Goal: Task Accomplishment & Management: Use online tool/utility

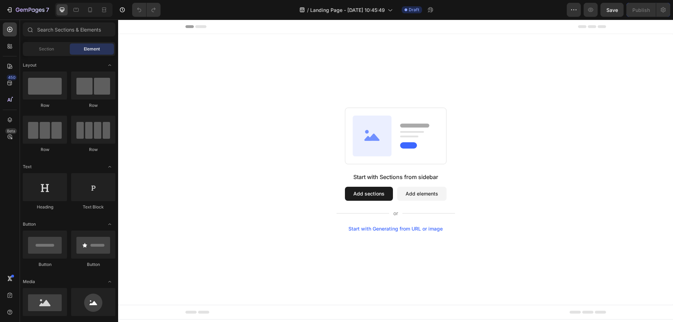
drag, startPoint x: 353, startPoint y: 178, endPoint x: 454, endPoint y: 178, distance: 101.0
click at [454, 178] on div "Start with Sections from sidebar Add sections Add elements Start with Generatin…" at bounding box center [396, 202] width 119 height 59
click at [362, 202] on div "Start with Sections from sidebar Add sections Add elements Start with Generatin…" at bounding box center [396, 202] width 119 height 59
click at [370, 193] on button "Add sections" at bounding box center [369, 194] width 48 height 14
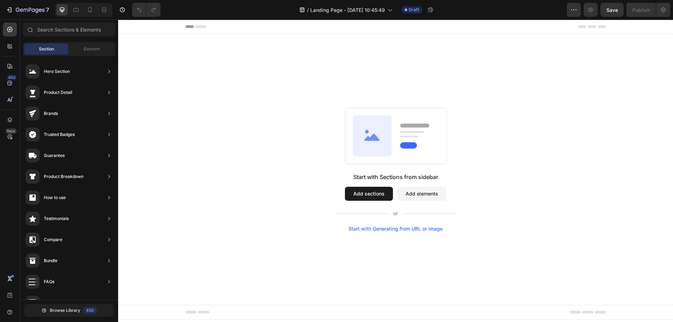
click at [370, 188] on button "Add sections" at bounding box center [369, 194] width 48 height 14
click at [369, 193] on button "Add sections" at bounding box center [369, 194] width 48 height 14
drag, startPoint x: 183, startPoint y: 89, endPoint x: 288, endPoint y: 128, distance: 111.7
click at [288, 128] on div "Start with Sections from sidebar Add sections Add elements Start with Generatin…" at bounding box center [395, 170] width 505 height 124
click at [371, 196] on button "Add sections" at bounding box center [369, 194] width 48 height 14
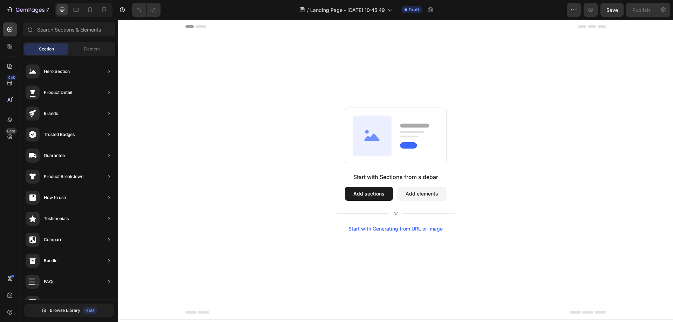
click at [423, 196] on button "Add elements" at bounding box center [421, 194] width 49 height 14
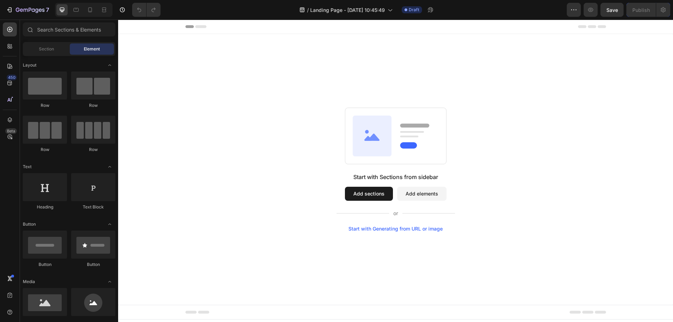
click at [371, 194] on button "Add sections" at bounding box center [369, 194] width 48 height 14
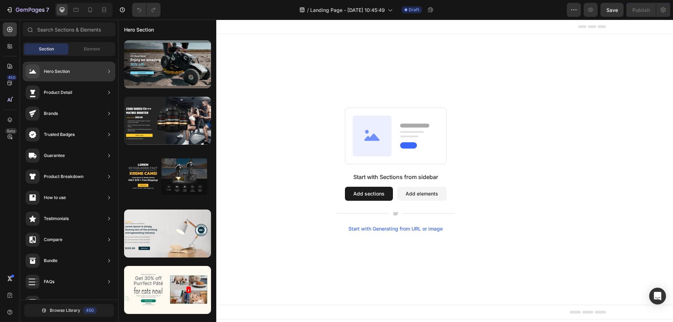
drag, startPoint x: 162, startPoint y: 94, endPoint x: 247, endPoint y: 56, distance: 93.1
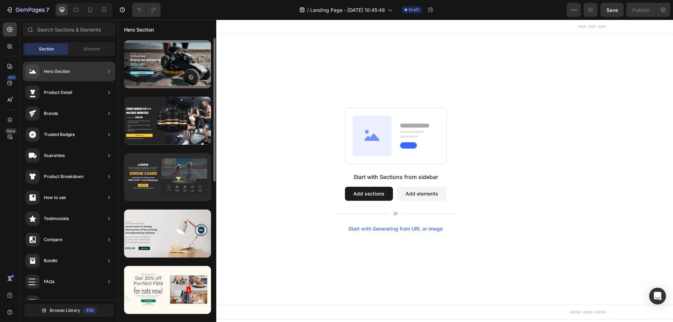
scroll to position [140, 0]
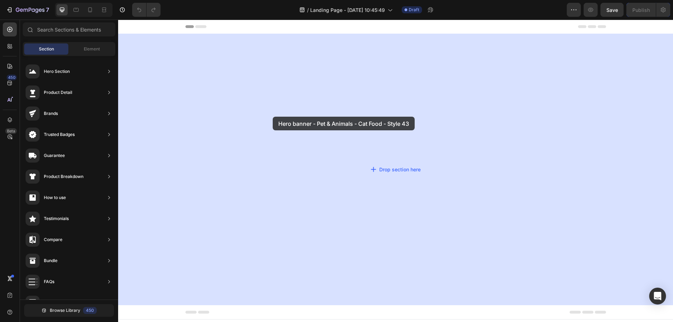
drag, startPoint x: 260, startPoint y: 169, endPoint x: 275, endPoint y: 116, distance: 55.7
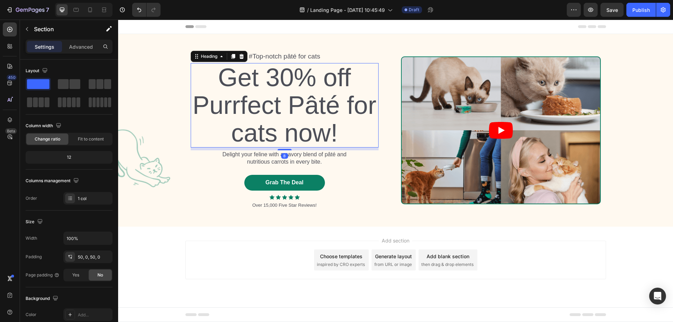
click at [318, 108] on h2 "Get 30% off Purrfect Pâté for cats now!" at bounding box center [285, 105] width 188 height 85
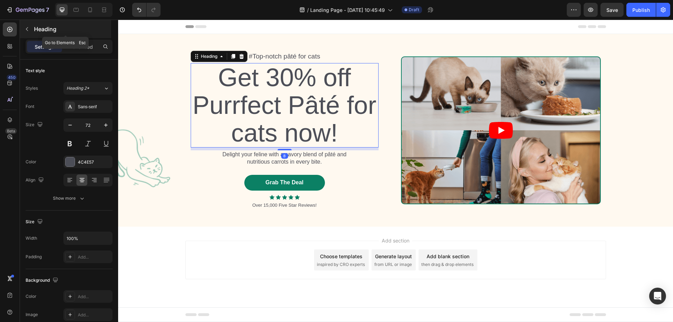
click at [25, 32] on button "button" at bounding box center [26, 28] width 11 height 11
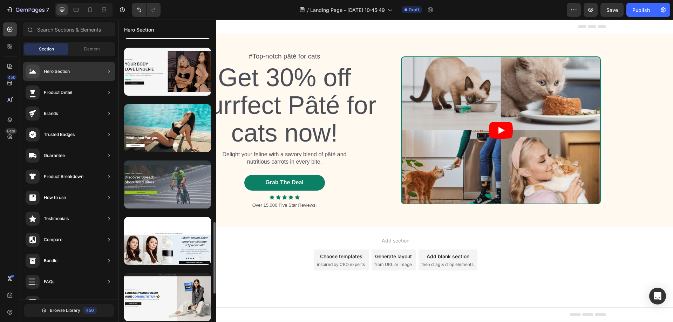
scroll to position [592, 0]
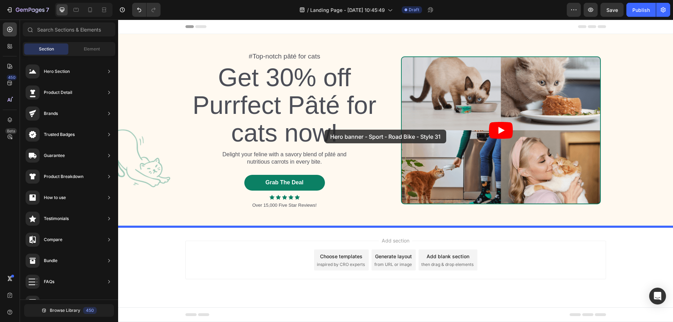
drag, startPoint x: 272, startPoint y: 172, endPoint x: 325, endPoint y: 130, distance: 67.3
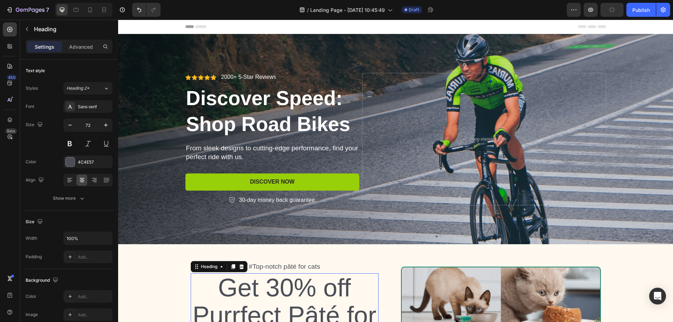
click at [269, 281] on h2 "Get 30% off Purrfect Pâté for cats now!" at bounding box center [285, 315] width 188 height 85
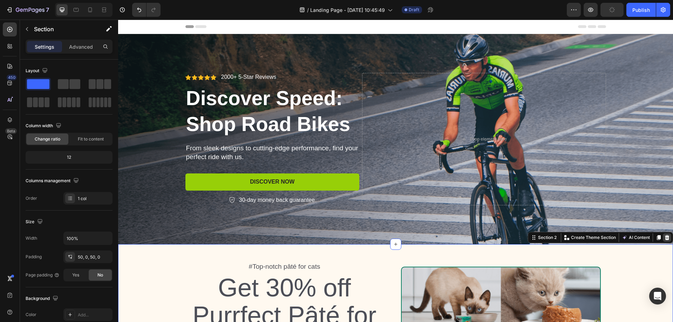
click at [664, 238] on icon at bounding box center [667, 238] width 6 height 6
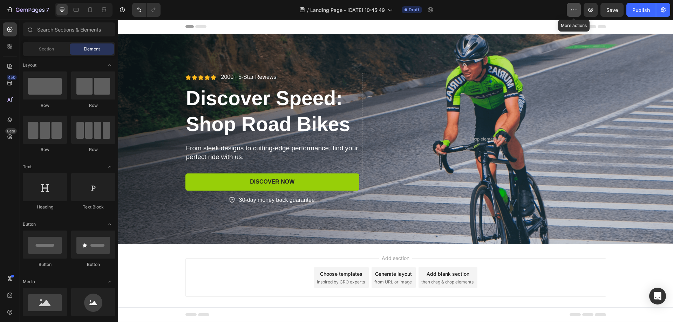
click at [576, 13] on icon "button" at bounding box center [573, 9] width 7 height 7
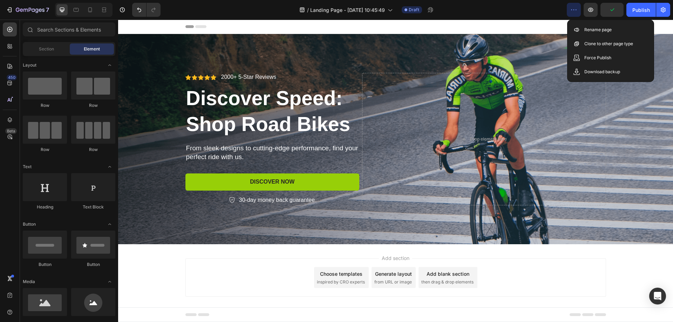
click at [152, 278] on div "Add section Choose templates inspired by CRO experts Generate layout from URL o…" at bounding box center [395, 287] width 555 height 86
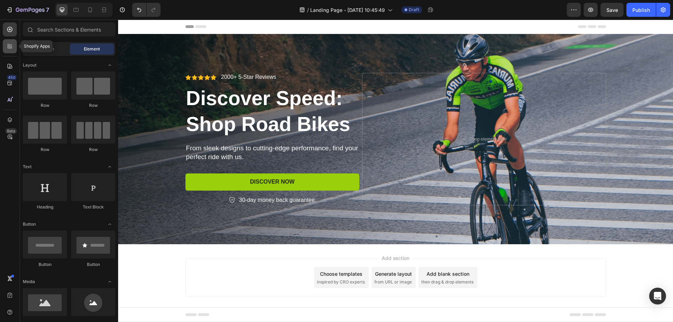
click at [7, 52] on div at bounding box center [10, 46] width 14 height 14
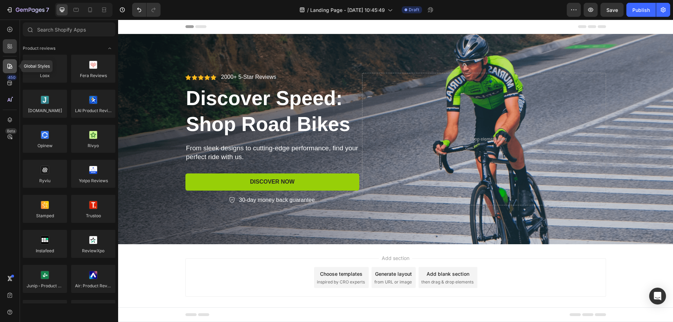
click at [6, 67] on div at bounding box center [10, 66] width 14 height 14
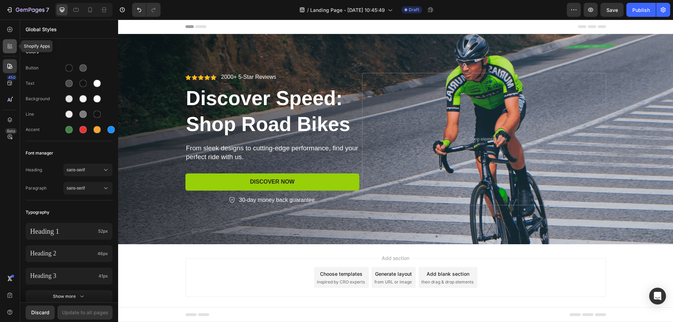
click at [11, 45] on icon at bounding box center [11, 45] width 2 height 2
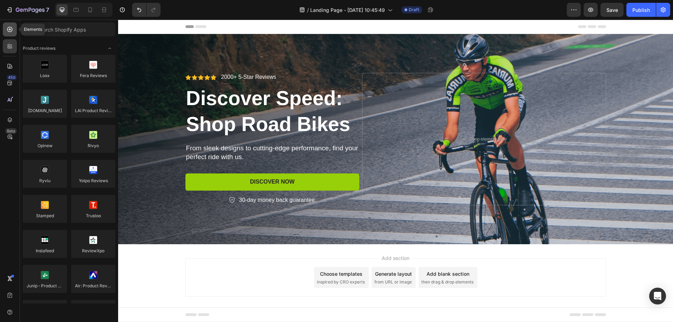
click at [7, 34] on div at bounding box center [10, 29] width 14 height 14
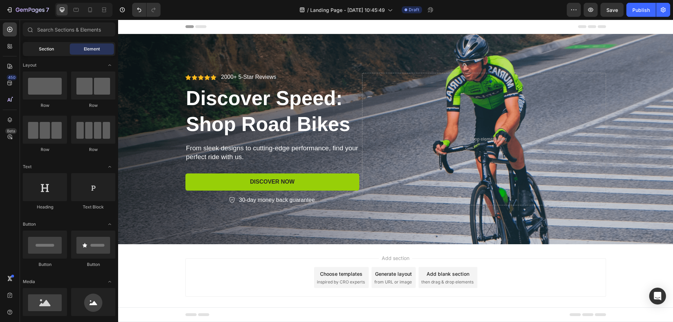
click at [39, 50] on span "Section" at bounding box center [46, 49] width 15 height 6
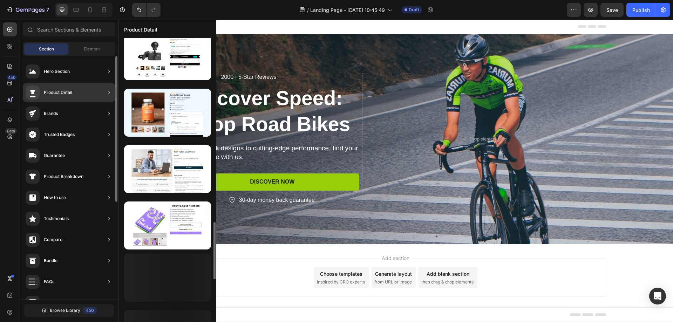
scroll to position [0, 0]
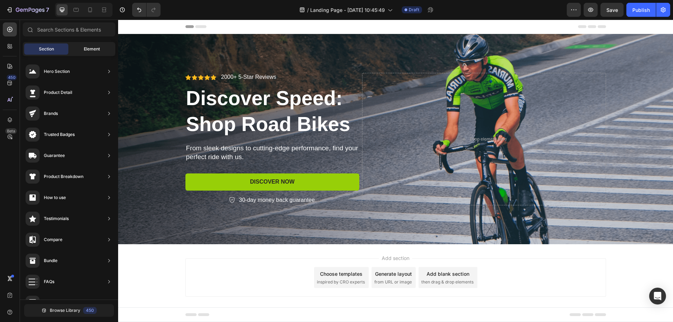
click at [90, 53] on div "Element" at bounding box center [92, 48] width 44 height 11
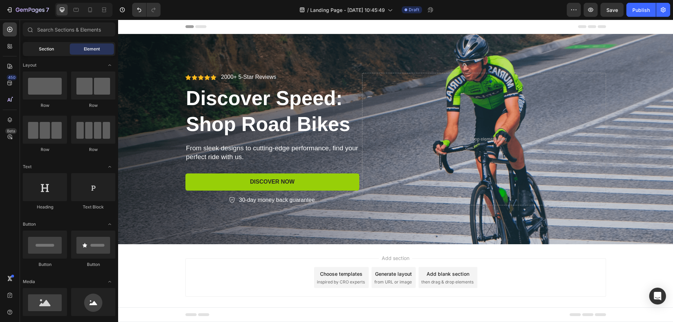
click at [54, 52] on div "Section" at bounding box center [46, 48] width 44 height 11
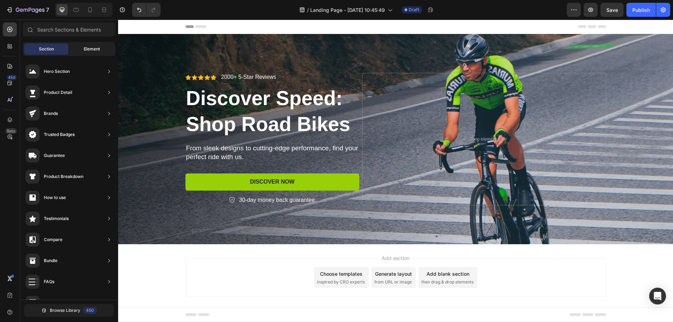
click at [89, 51] on span "Element" at bounding box center [92, 49] width 16 height 6
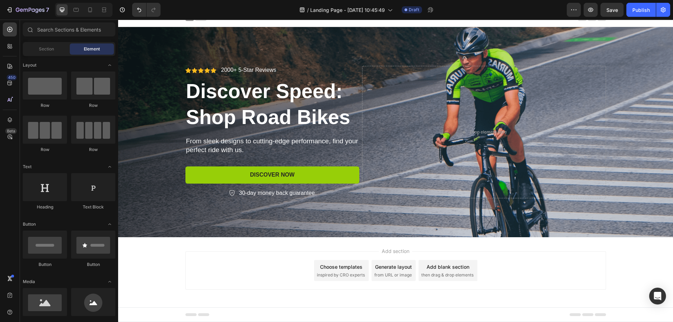
scroll to position [8, 0]
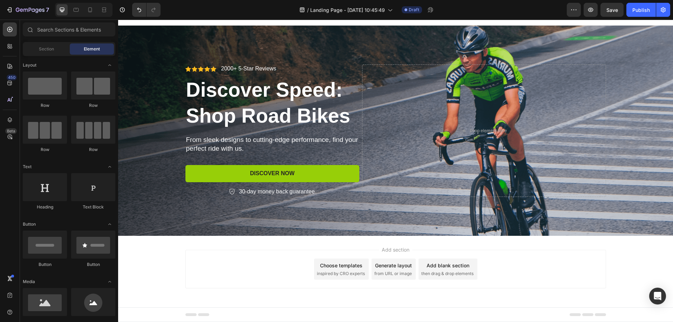
drag, startPoint x: 505, startPoint y: 267, endPoint x: 323, endPoint y: 257, distance: 182.2
click at [328, 258] on div "Add section Choose templates inspired by CRO experts Generate layout from URL o…" at bounding box center [395, 269] width 421 height 39
click at [323, 251] on div "Add section Choose templates inspired by CRO experts Generate layout from URL o…" at bounding box center [395, 269] width 421 height 39
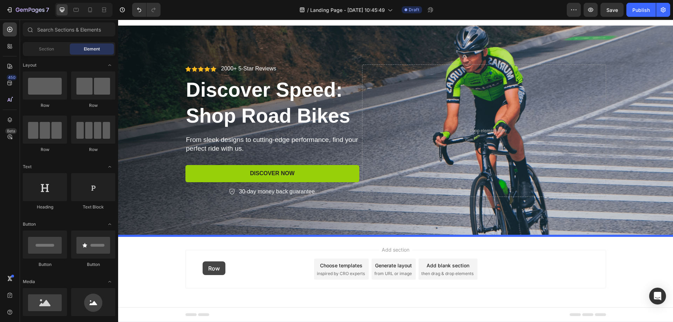
drag, startPoint x: 197, startPoint y: 108, endPoint x: 203, endPoint y: 262, distance: 153.7
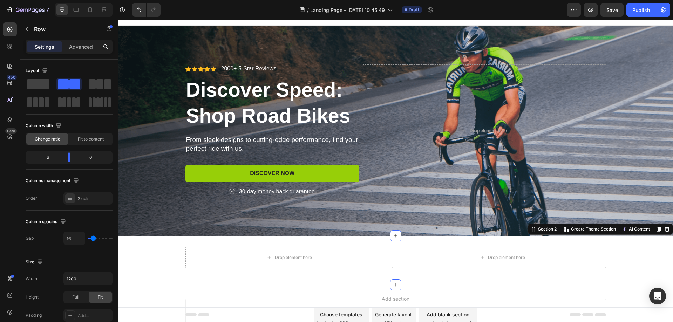
click at [158, 254] on div "Drop element here Drop element here Row" at bounding box center [395, 260] width 555 height 27
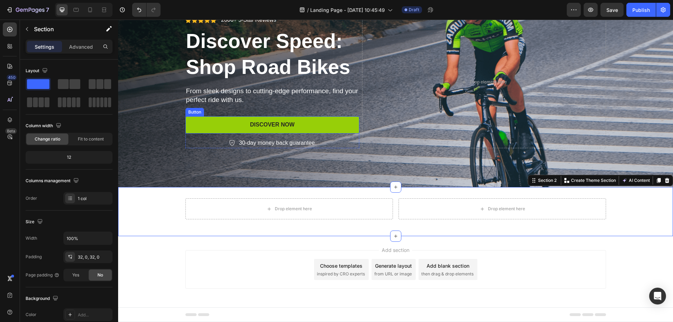
scroll to position [58, 0]
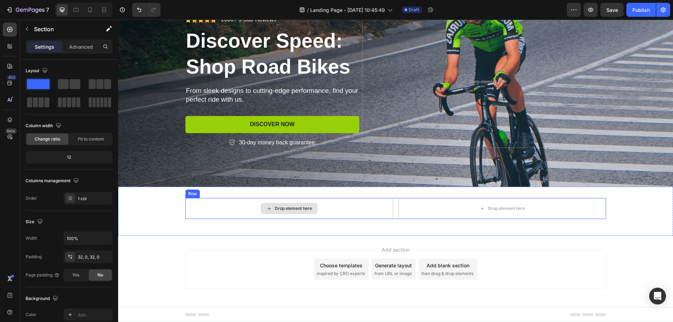
click at [269, 208] on icon at bounding box center [269, 209] width 6 height 6
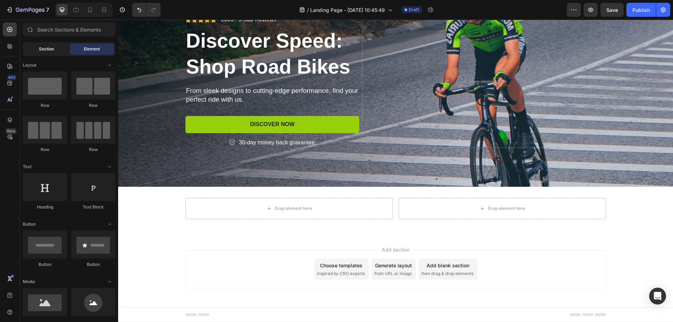
click at [36, 51] on div "Section" at bounding box center [46, 48] width 44 height 11
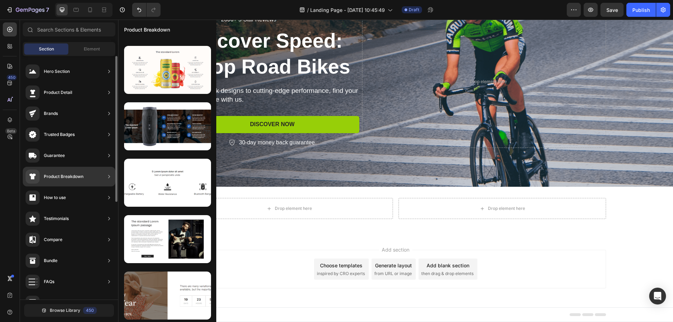
scroll to position [0, 0]
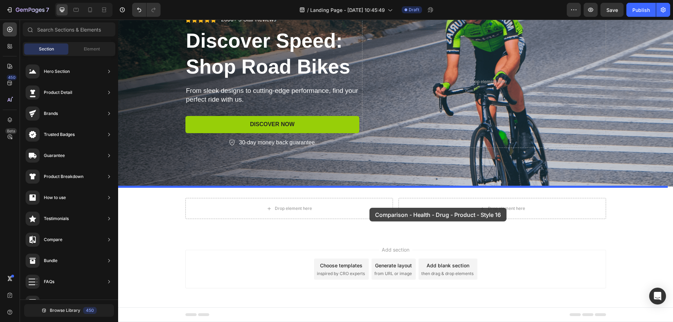
drag, startPoint x: 255, startPoint y: 192, endPoint x: 370, endPoint y: 208, distance: 115.7
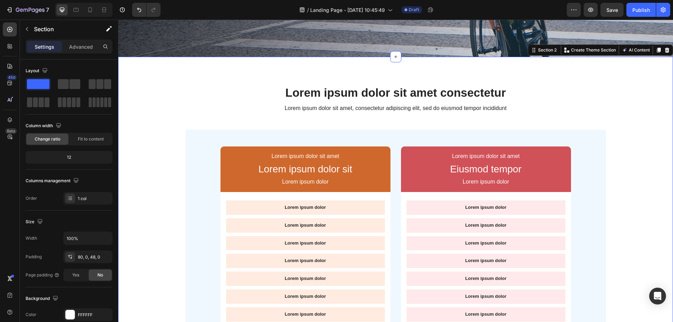
scroll to position [200, 0]
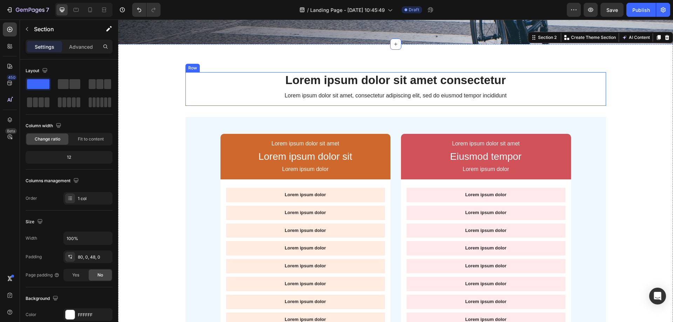
click at [566, 80] on h2 "Lorem ipsum dolor sit amet consectetur" at bounding box center [396, 80] width 410 height 16
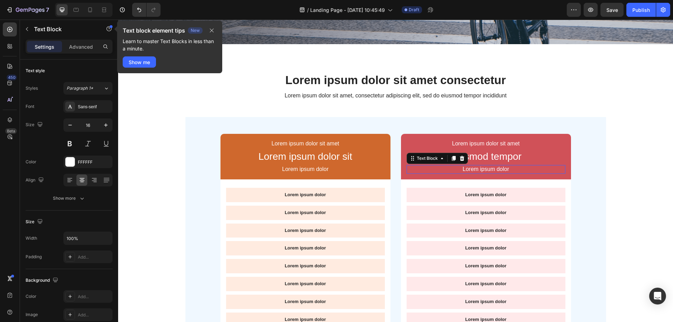
click at [425, 172] on p "Lorem ipsum dolor" at bounding box center [485, 169] width 157 height 7
click at [598, 135] on div "Lorem ipsum dolor sit amet Text Block Lorem ipsum dolor sit Text Block Lorem ip…" at bounding box center [395, 311] width 421 height 388
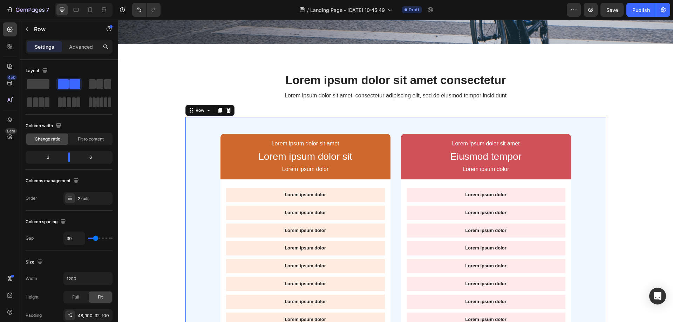
click at [34, 47] on div "Settings" at bounding box center [44, 46] width 35 height 11
click at [79, 43] on p "Advanced" at bounding box center [81, 46] width 24 height 7
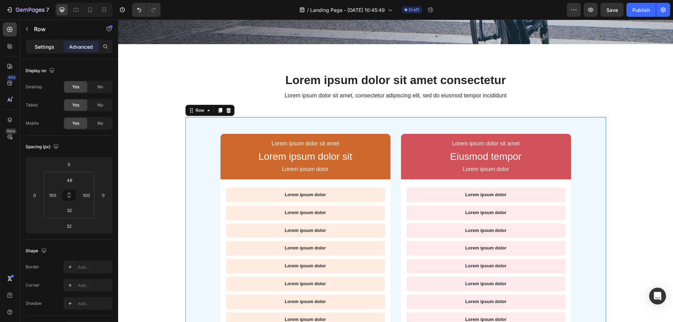
click at [43, 46] on p "Settings" at bounding box center [45, 46] width 20 height 7
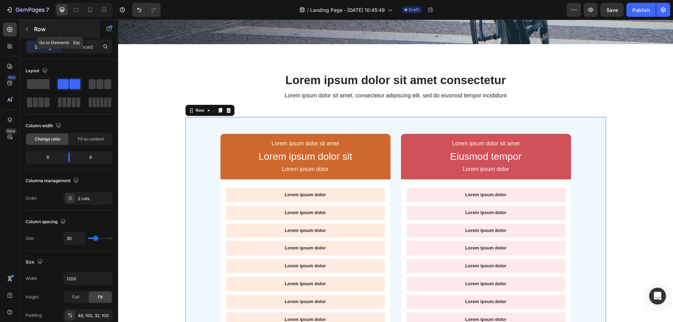
click at [38, 31] on p "Row" at bounding box center [64, 29] width 60 height 8
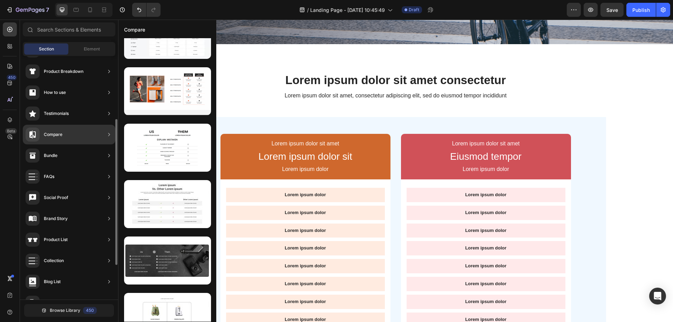
scroll to position [0, 0]
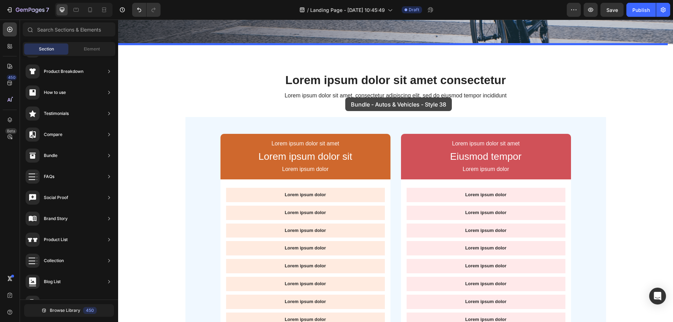
drag, startPoint x: 264, startPoint y: 143, endPoint x: 345, endPoint y: 97, distance: 93.4
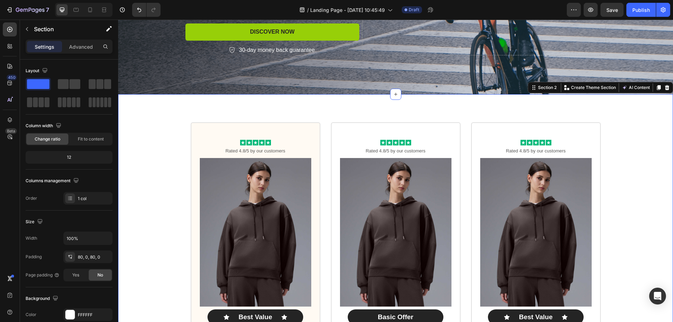
scroll to position [165, 0]
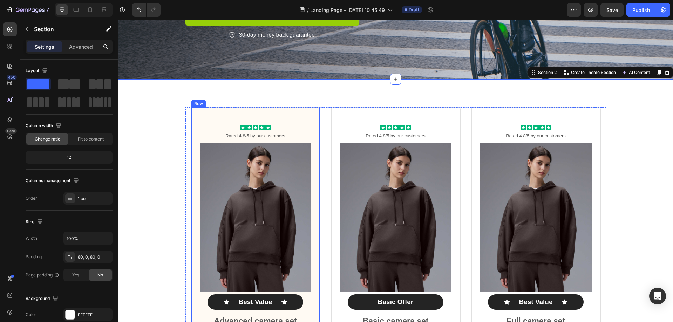
click at [227, 115] on div "Icon Icon Icon Icon Icon Icon List Rated 4.8/5 by our customers Text Block Prod…" at bounding box center [256, 283] width 130 height 352
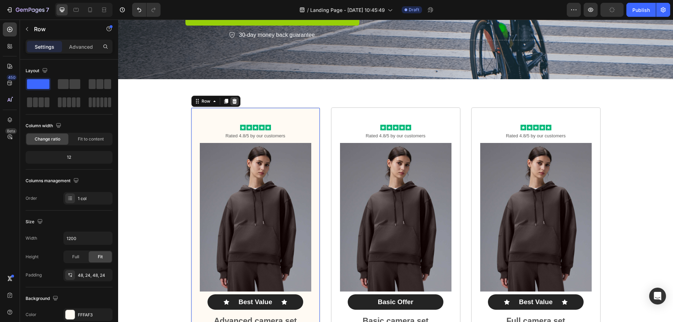
click at [235, 102] on div at bounding box center [234, 101] width 8 height 8
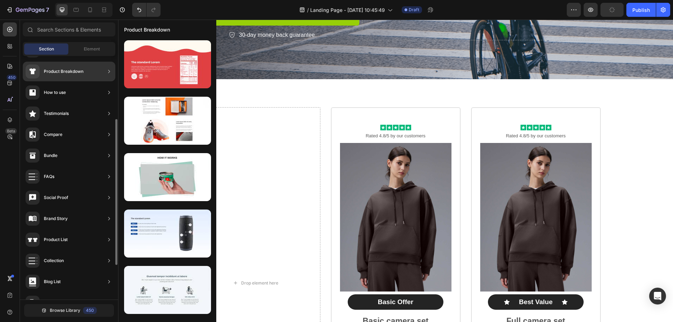
click at [107, 134] on icon at bounding box center [109, 134] width 7 height 7
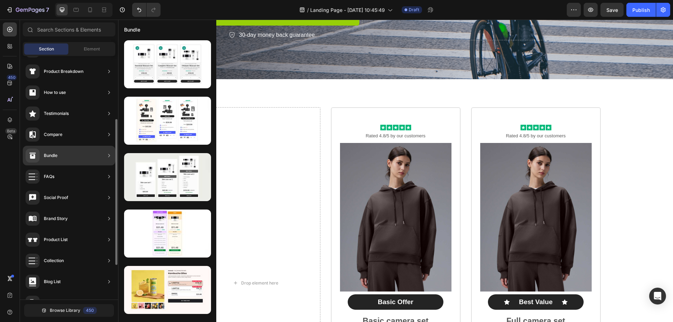
click at [104, 159] on div "Bundle" at bounding box center [69, 156] width 93 height 20
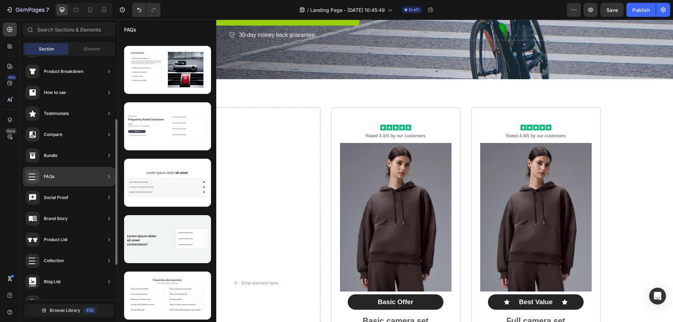
scroll to position [140, 0]
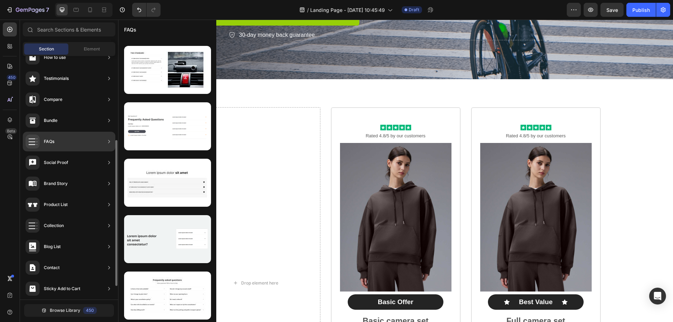
click at [107, 165] on icon at bounding box center [109, 162] width 7 height 7
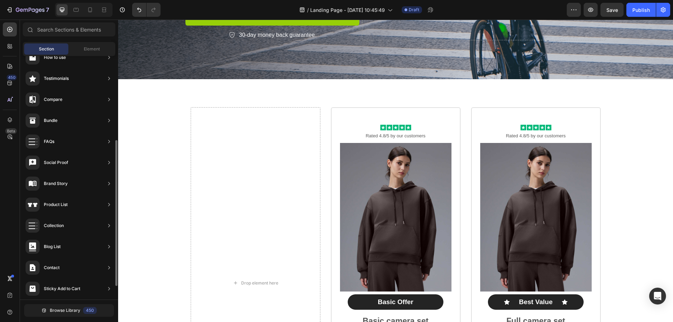
scroll to position [0, 0]
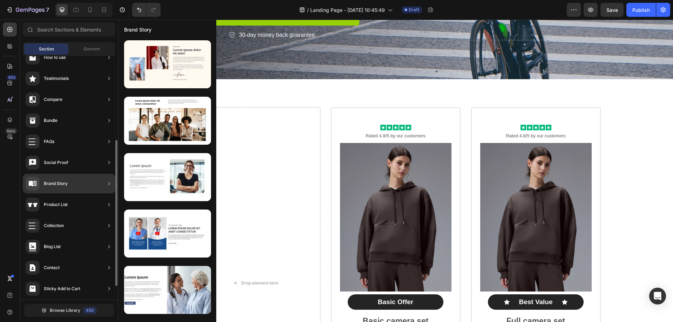
click at [104, 174] on div "Social Proof" at bounding box center [69, 184] width 93 height 20
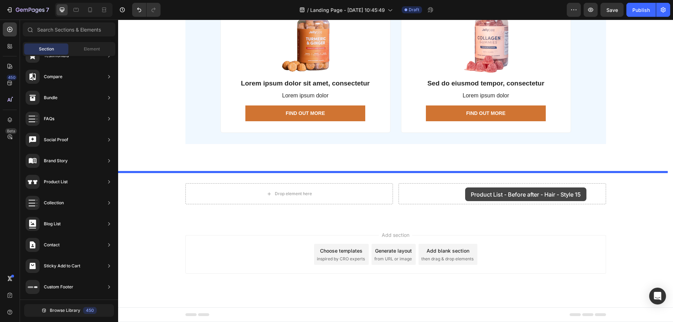
drag, startPoint x: 278, startPoint y: 131, endPoint x: 465, endPoint y: 188, distance: 195.7
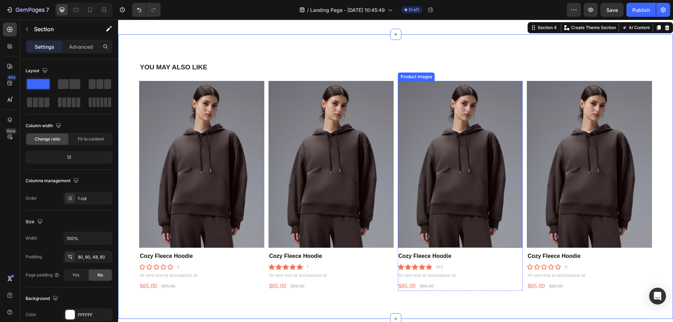
scroll to position [1070, 0]
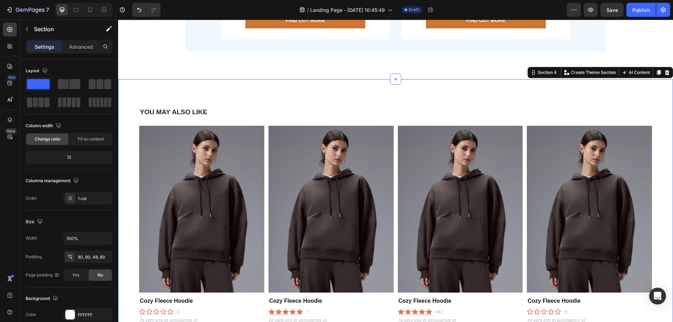
click at [400, 88] on div "YOU MAY ALSO LIKE Heading Product Images Cozy Fleece Hoodie Product Title Icon …" at bounding box center [395, 221] width 555 height 285
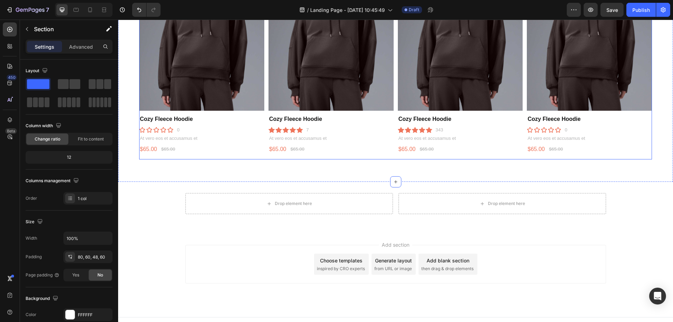
scroll to position [1260, 0]
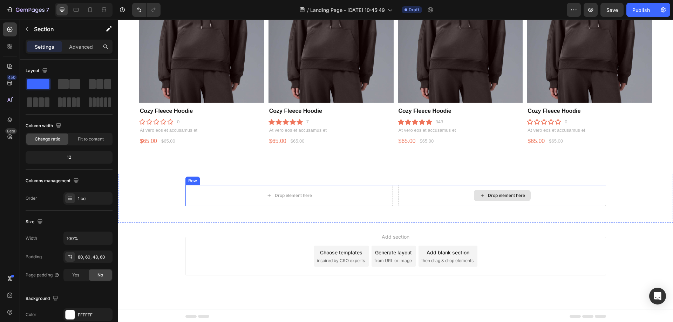
click at [480, 196] on icon at bounding box center [483, 196] width 6 height 6
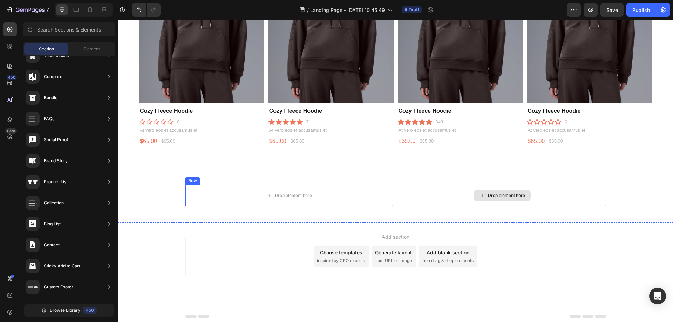
click at [502, 196] on div "Drop element here" at bounding box center [506, 196] width 37 height 6
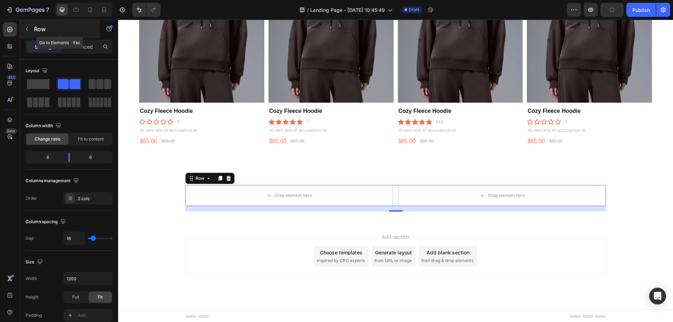
click at [26, 33] on button "button" at bounding box center [26, 28] width 11 height 11
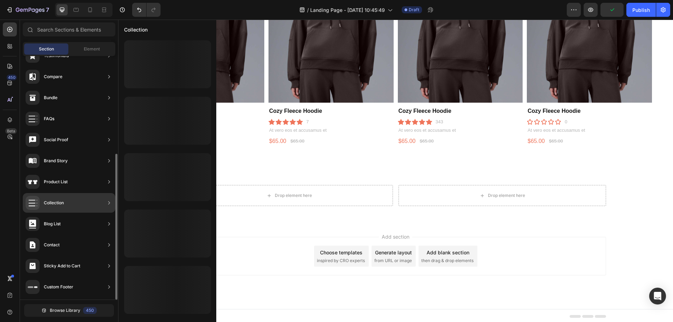
scroll to position [0, 0]
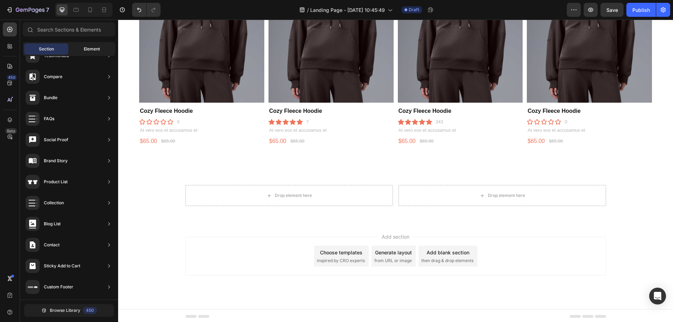
click at [96, 50] on span "Element" at bounding box center [92, 49] width 16 height 6
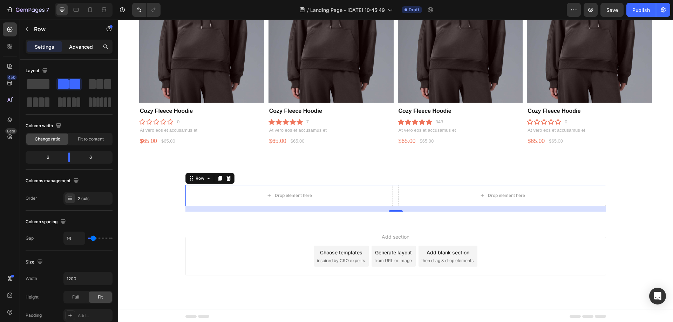
click at [77, 48] on p "Advanced" at bounding box center [81, 46] width 24 height 7
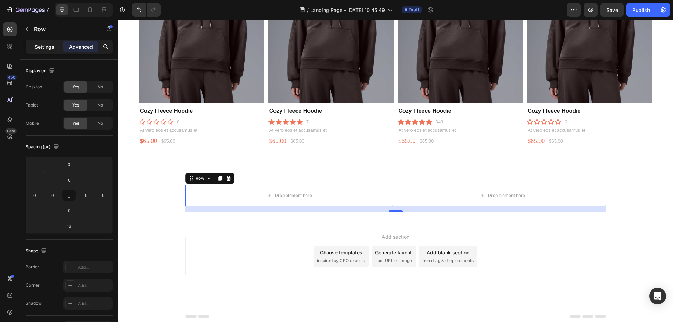
click at [42, 48] on p "Settings" at bounding box center [45, 46] width 20 height 7
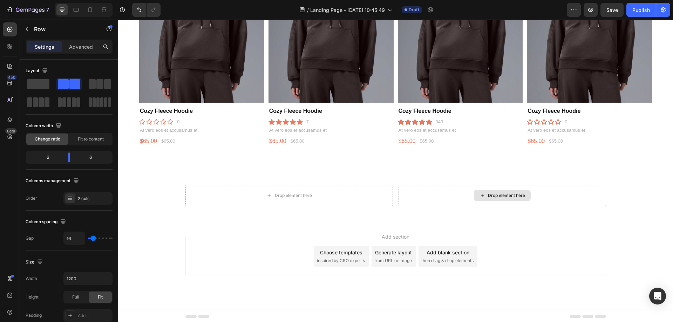
click at [495, 196] on div "Drop element here" at bounding box center [506, 196] width 37 height 6
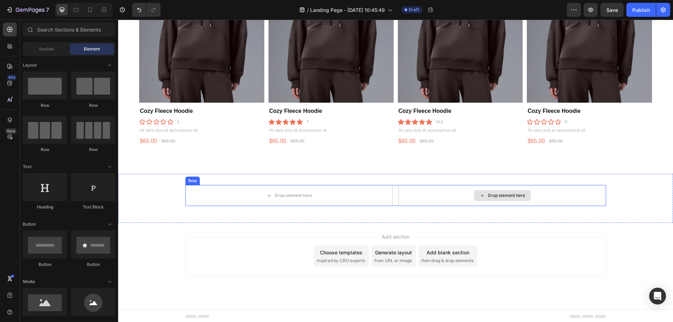
click at [495, 196] on div "Drop element here" at bounding box center [506, 196] width 37 height 6
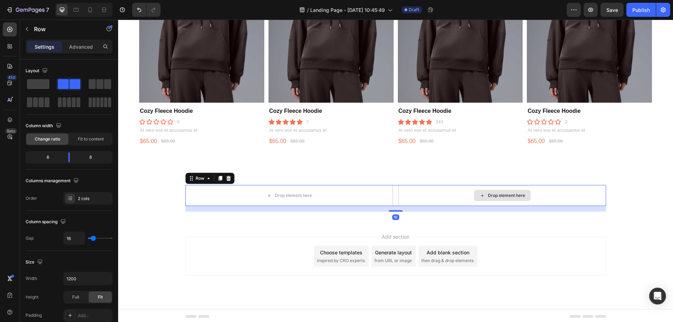
click at [470, 188] on div "Drop element here" at bounding box center [503, 195] width 208 height 21
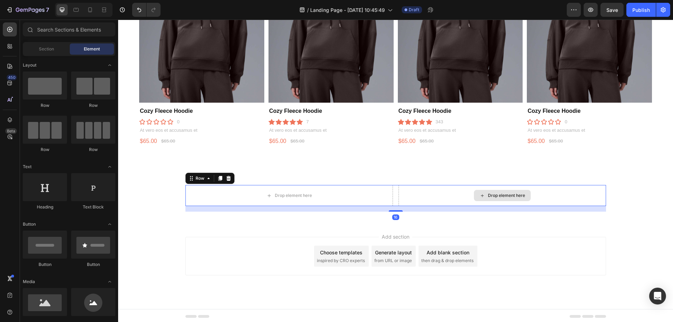
click at [495, 194] on div "Drop element here" at bounding box center [506, 196] width 37 height 6
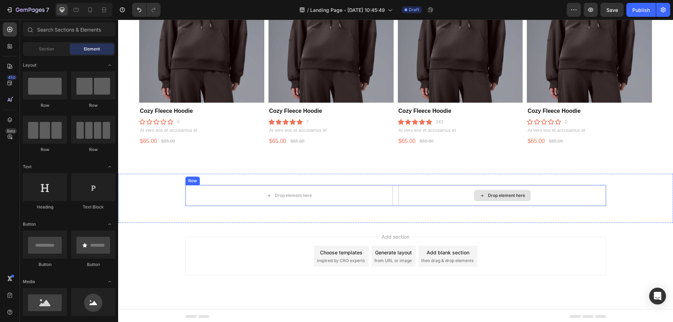
click at [507, 195] on div "Drop element here" at bounding box center [506, 196] width 37 height 6
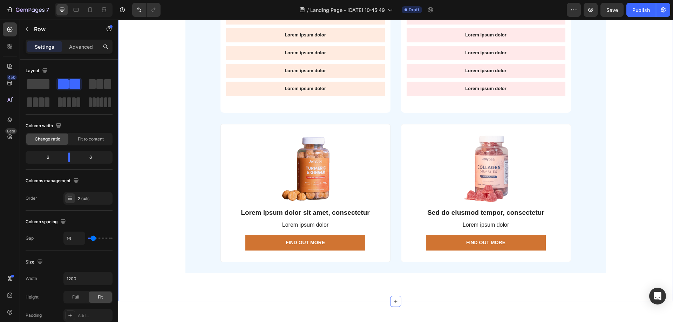
scroll to position [629, 0]
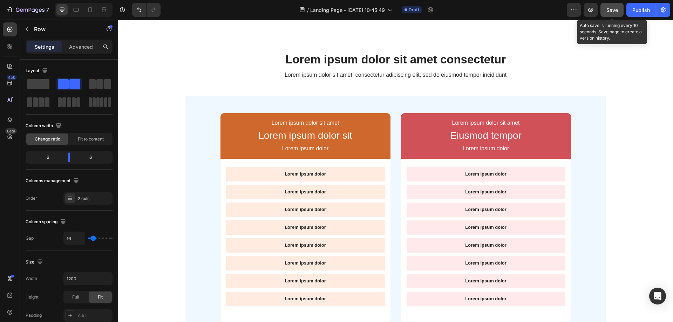
click at [613, 11] on span "Save" at bounding box center [613, 10] width 12 height 6
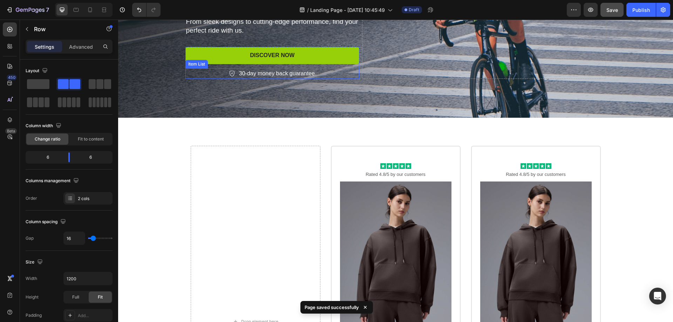
scroll to position [103, 0]
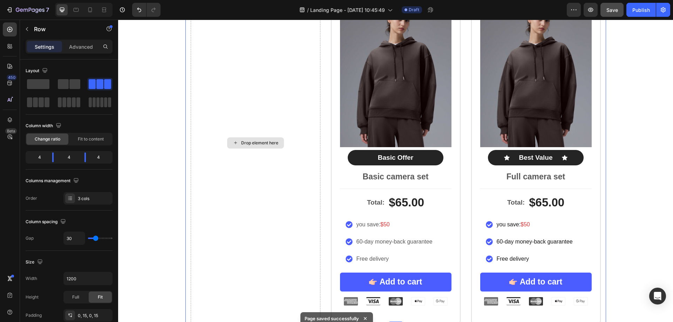
scroll to position [313, 0]
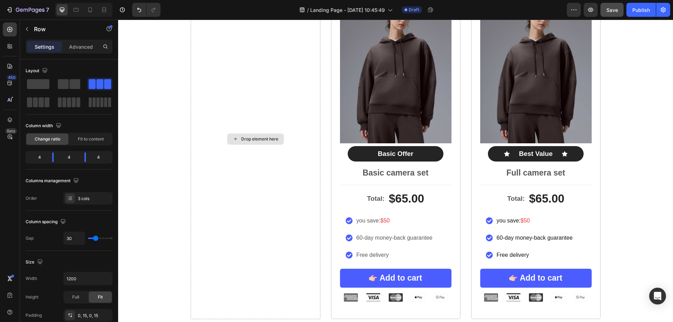
click at [251, 140] on div "Drop element here" at bounding box center [259, 139] width 37 height 6
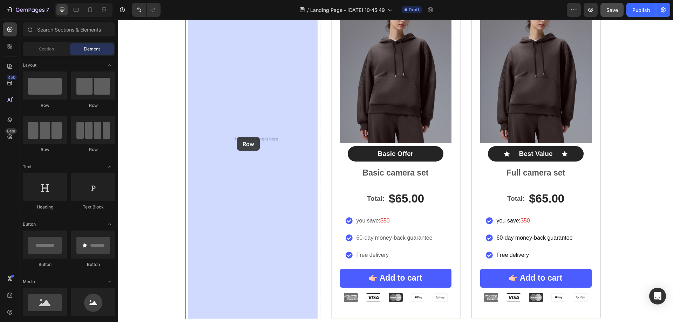
drag, startPoint x: 199, startPoint y: 105, endPoint x: 237, endPoint y: 137, distance: 49.8
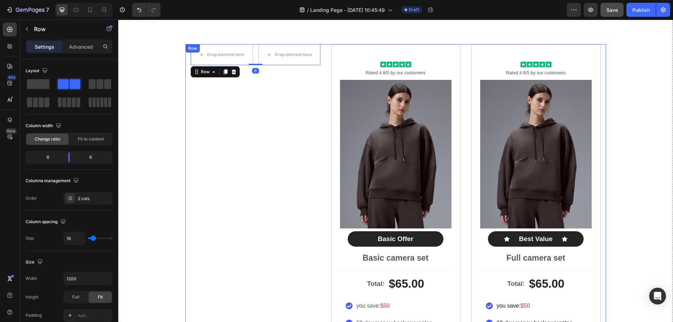
scroll to position [103, 0]
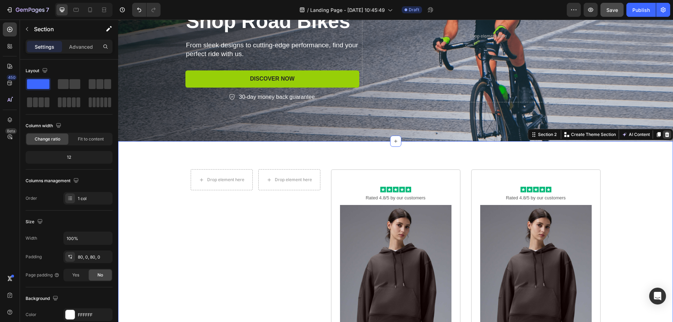
click at [665, 136] on icon at bounding box center [667, 134] width 5 height 5
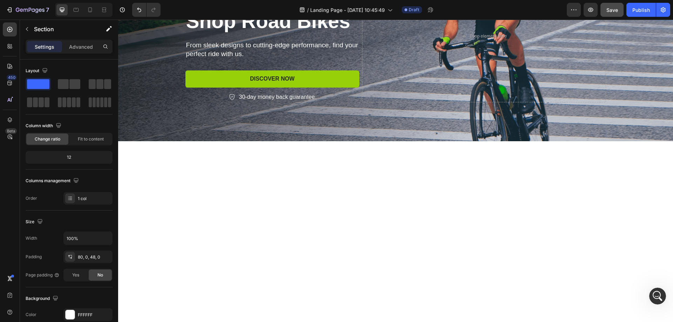
scroll to position [0, 0]
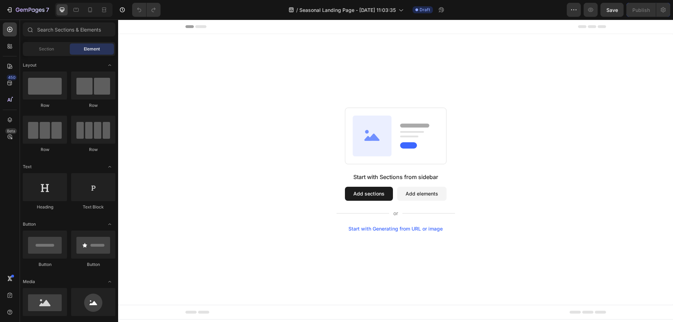
drag, startPoint x: 345, startPoint y: 178, endPoint x: 443, endPoint y: 178, distance: 97.8
click at [442, 178] on div "Start with Sections from sidebar Add sections Add elements Start with Generatin…" at bounding box center [396, 202] width 119 height 59
drag, startPoint x: 445, startPoint y: 178, endPoint x: 361, endPoint y: 175, distance: 83.8
click at [371, 175] on div "Start with Sections from sidebar Add sections Add elements Start with Generatin…" at bounding box center [396, 202] width 119 height 59
click at [371, 194] on button "Add sections" at bounding box center [369, 194] width 48 height 14
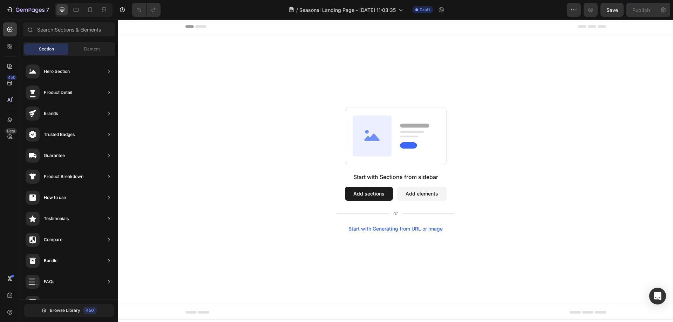
click at [424, 194] on button "Add elements" at bounding box center [421, 194] width 49 height 14
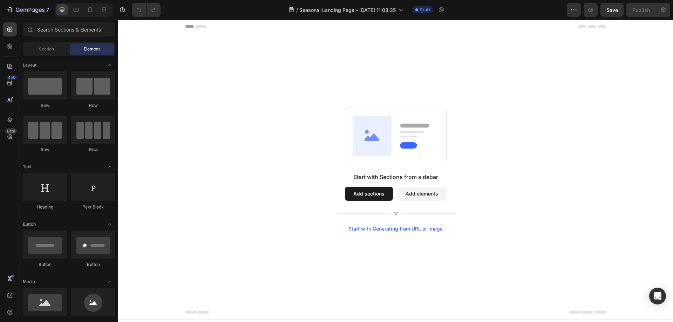
click at [356, 195] on button "Add sections" at bounding box center [369, 194] width 48 height 14
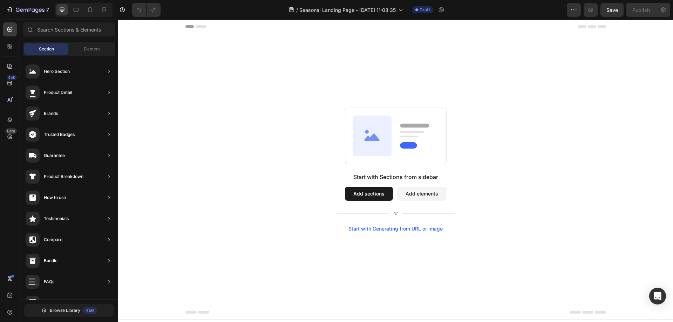
drag, startPoint x: 329, startPoint y: 226, endPoint x: 467, endPoint y: 231, distance: 138.6
click at [467, 231] on div "Start with Sections from sidebar Add sections Add elements Start with Generatin…" at bounding box center [395, 170] width 505 height 124
click at [417, 229] on div "Start with Generating from URL or image" at bounding box center [396, 229] width 94 height 6
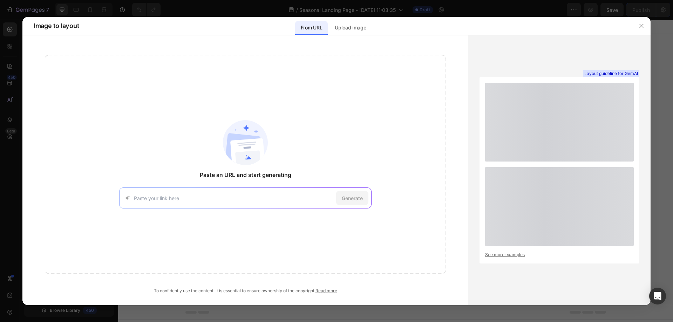
click at [180, 194] on div "Generate" at bounding box center [245, 198] width 252 height 21
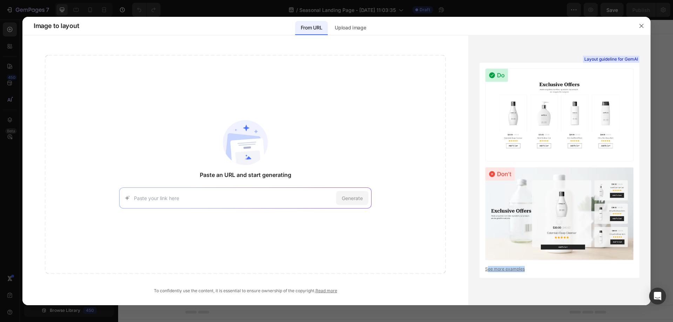
drag, startPoint x: 536, startPoint y: 273, endPoint x: 460, endPoint y: 258, distance: 78.2
click at [477, 273] on div "Layout guideline for GemAI See more examples" at bounding box center [559, 170] width 182 height 270
click at [572, 66] on div "Layout guideline for GemAI See more examples" at bounding box center [560, 170] width 160 height 215
drag, startPoint x: 584, startPoint y: 60, endPoint x: 639, endPoint y: 59, distance: 54.7
click at [639, 59] on div "Layout guideline for GemAI" at bounding box center [611, 59] width 56 height 7
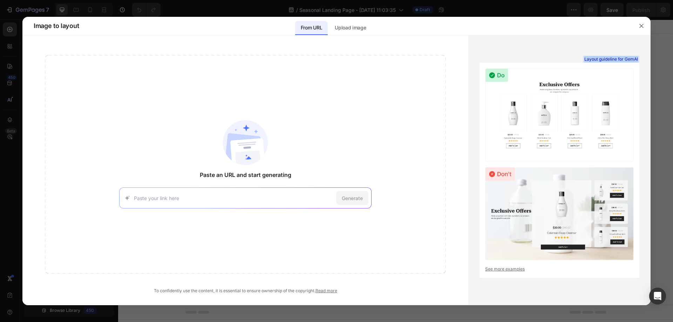
copy span "Layout guideline for GemAI"
click at [199, 256] on div "Paste an URL and start generating Generate" at bounding box center [245, 164] width 401 height 219
click at [642, 27] on icon "button" at bounding box center [642, 26] width 4 height 4
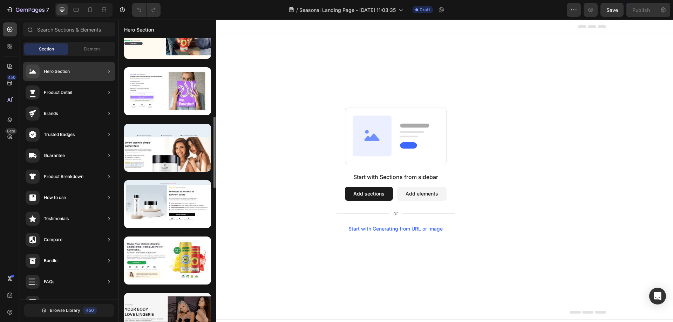
scroll to position [382, 0]
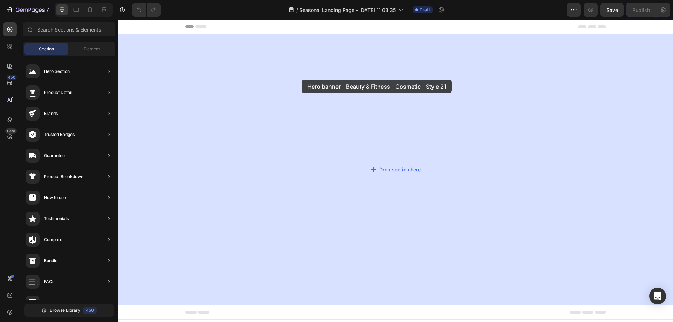
drag, startPoint x: 281, startPoint y: 99, endPoint x: 302, endPoint y: 80, distance: 28.5
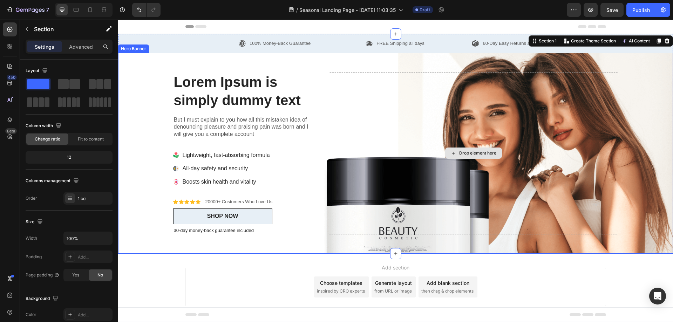
click at [340, 80] on div "Drop element here" at bounding box center [473, 153] width 289 height 162
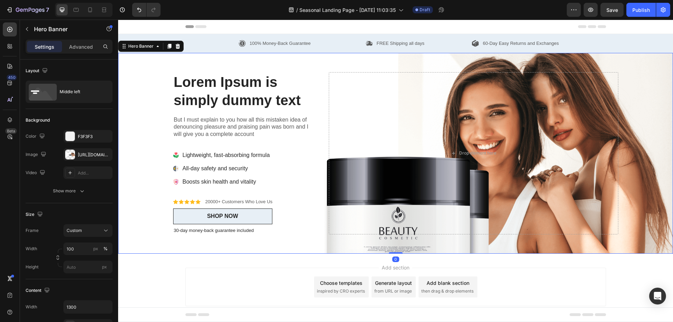
click at [326, 66] on div "Icon Icon Icon Icon Icon Icon List 20000+ Customers Who Love Us Text Block Row …" at bounding box center [396, 153] width 456 height 201
click at [393, 115] on div "Drop element here" at bounding box center [473, 153] width 289 height 162
click at [76, 190] on div "Show more" at bounding box center [69, 191] width 33 height 7
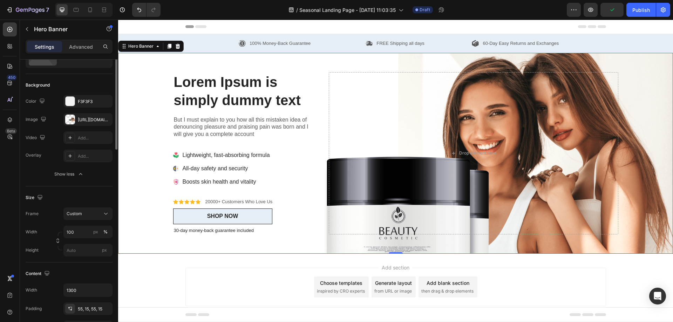
scroll to position [0, 0]
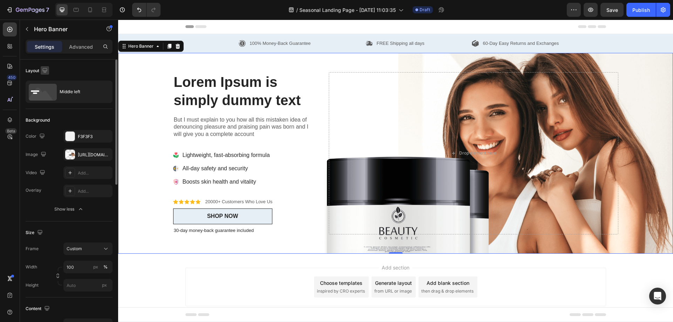
click at [46, 70] on icon "button" at bounding box center [44, 70] width 7 height 7
click at [553, 56] on div "Icon Icon Icon Icon Icon Icon List 20000+ Customers Who Love Us Text Block Row …" at bounding box center [396, 153] width 456 height 201
click at [32, 32] on button "button" at bounding box center [26, 28] width 11 height 11
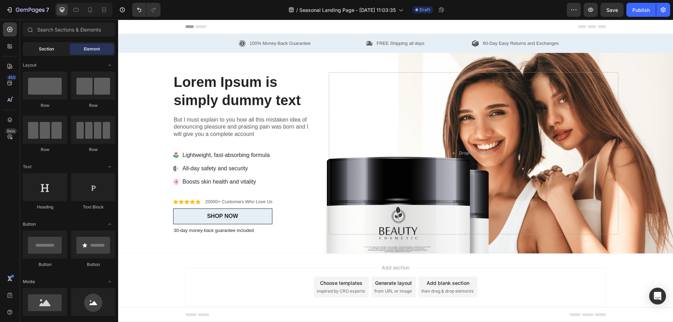
click at [40, 46] on div "Section" at bounding box center [46, 48] width 44 height 11
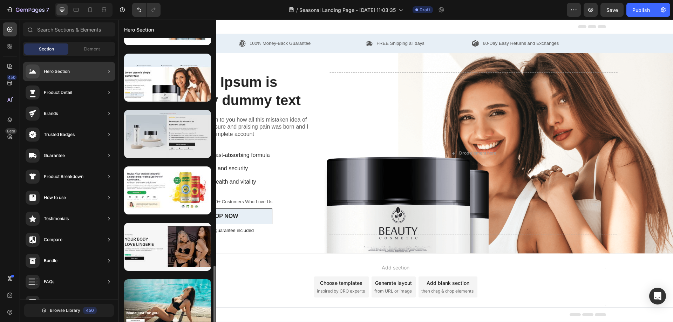
scroll to position [487, 0]
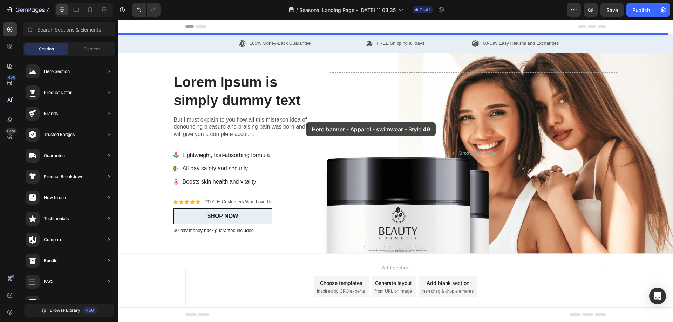
drag, startPoint x: 276, startPoint y: 224, endPoint x: 306, endPoint y: 122, distance: 106.2
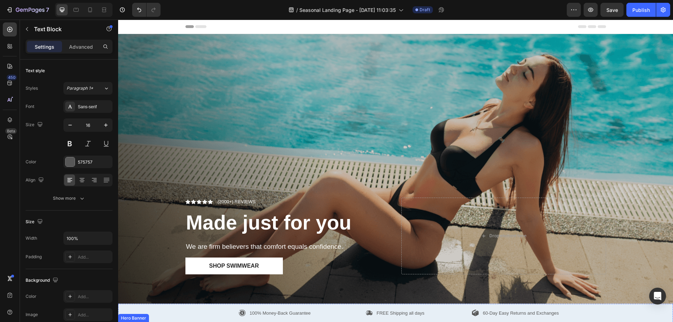
click at [324, 90] on div "Overlay" at bounding box center [395, 169] width 555 height 270
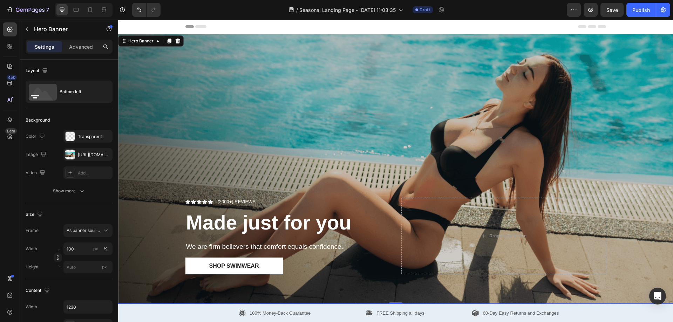
click at [428, 148] on div "Overlay" at bounding box center [395, 169] width 555 height 270
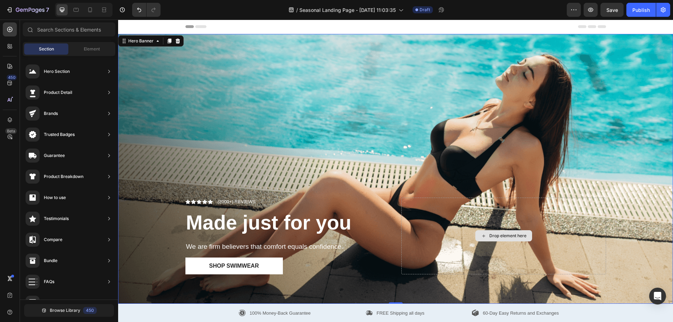
click at [513, 233] on div "Drop element here" at bounding box center [507, 236] width 37 height 6
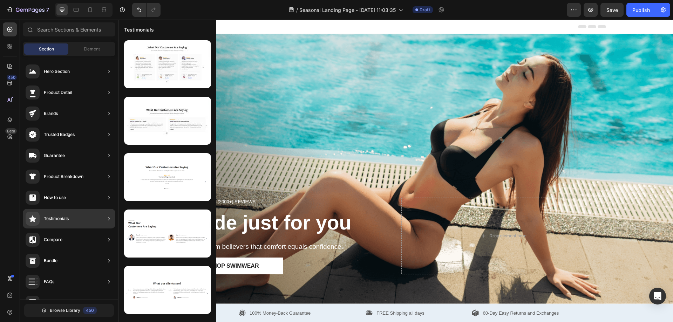
scroll to position [163, 0]
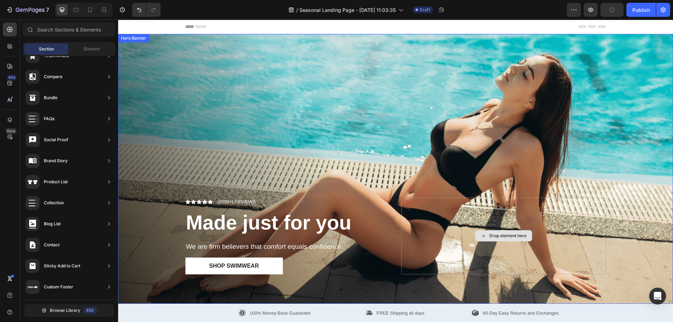
click at [507, 239] on div "Drop element here" at bounding box center [503, 236] width 205 height 76
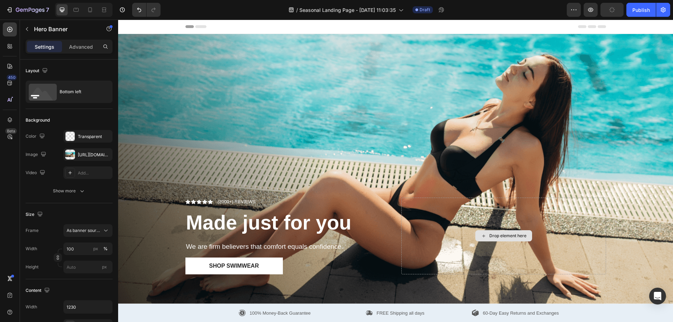
click at [508, 236] on div "Drop element here" at bounding box center [507, 236] width 37 height 6
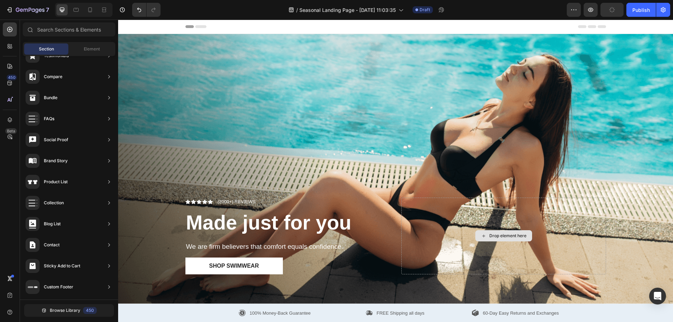
click at [508, 236] on div "Drop element here" at bounding box center [507, 236] width 37 height 6
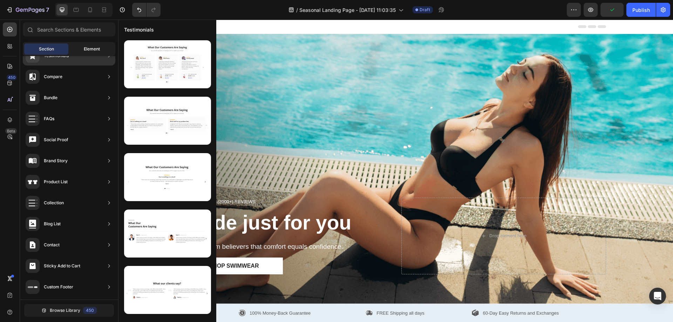
click at [95, 49] on span "Element" at bounding box center [92, 49] width 16 height 6
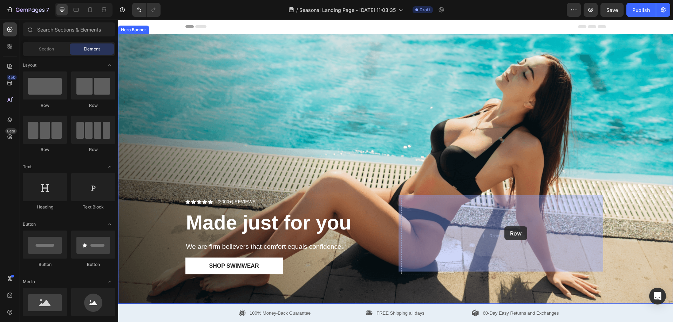
drag, startPoint x: 158, startPoint y: 101, endPoint x: 505, endPoint y: 227, distance: 368.6
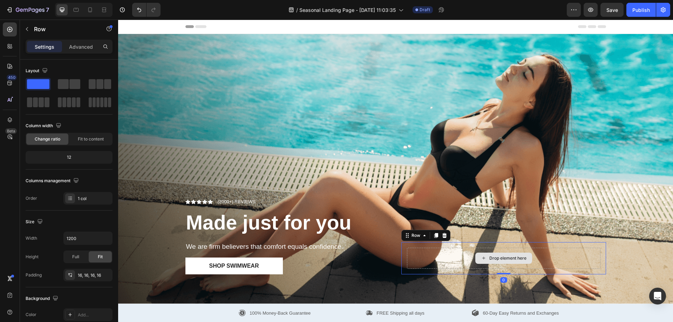
click at [514, 250] on div "Drop element here" at bounding box center [504, 258] width 194 height 21
click at [87, 79] on div at bounding box center [99, 84] width 25 height 13
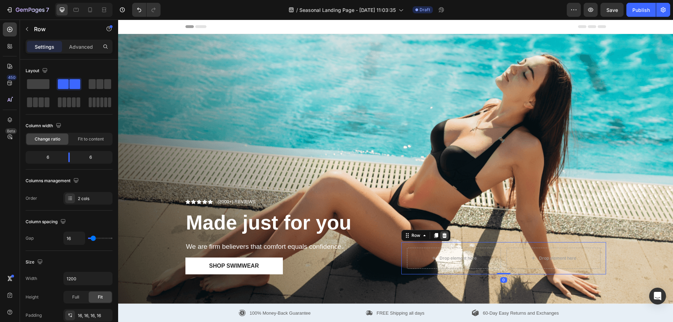
click at [442, 235] on icon at bounding box center [444, 235] width 5 height 5
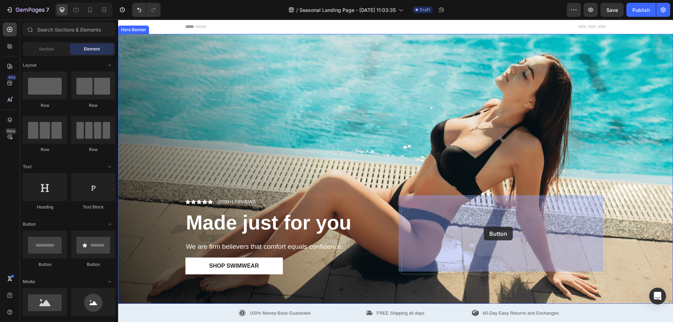
drag, startPoint x: 162, startPoint y: 254, endPoint x: 484, endPoint y: 227, distance: 323.4
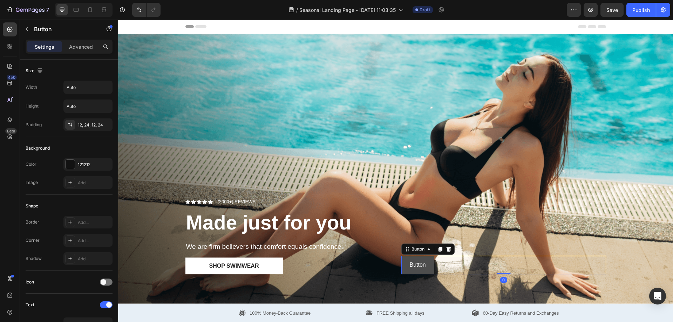
click at [431, 265] on button "Button" at bounding box center [417, 265] width 33 height 19
click at [460, 252] on div "Button Button 0" at bounding box center [503, 236] width 205 height 76
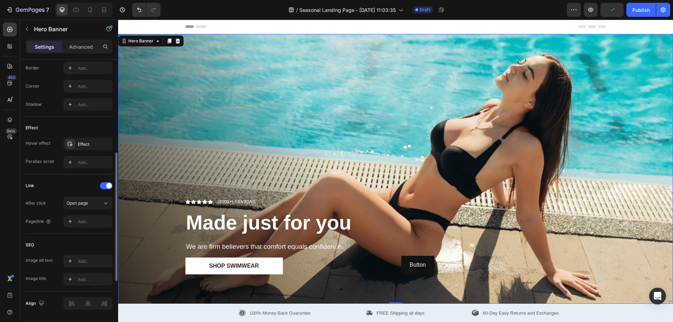
scroll to position [337, 0]
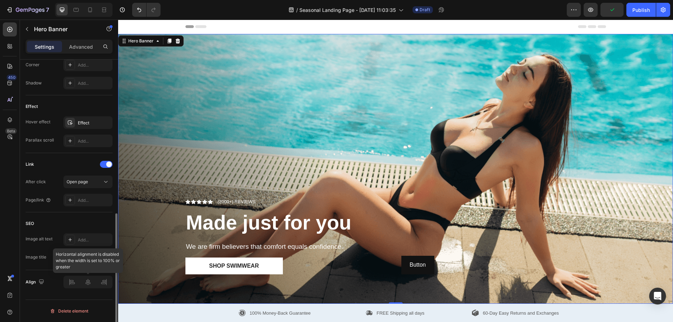
click at [87, 285] on div at bounding box center [87, 282] width 49 height 13
click at [92, 291] on div "Align" at bounding box center [69, 282] width 87 height 24
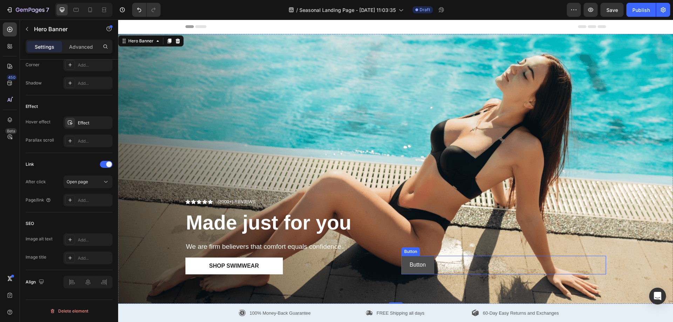
click at [431, 268] on button "Button" at bounding box center [417, 265] width 33 height 19
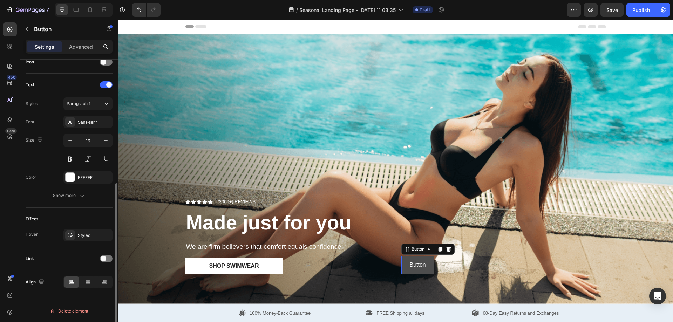
scroll to position [0, 0]
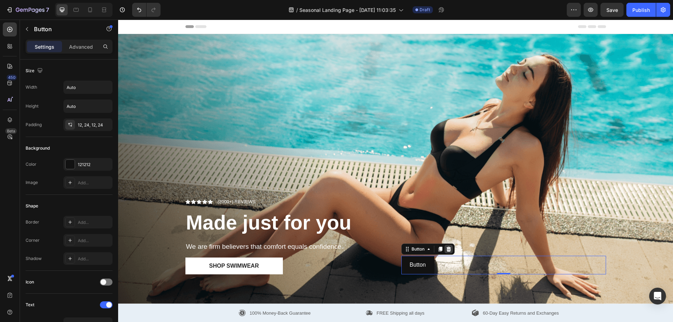
click at [448, 246] on icon at bounding box center [449, 249] width 6 height 6
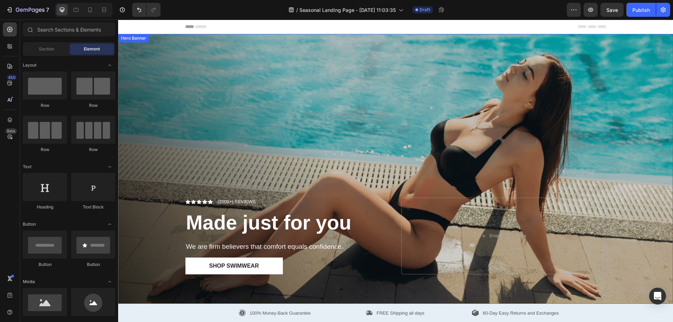
click at [323, 134] on div "Overlay" at bounding box center [395, 169] width 555 height 270
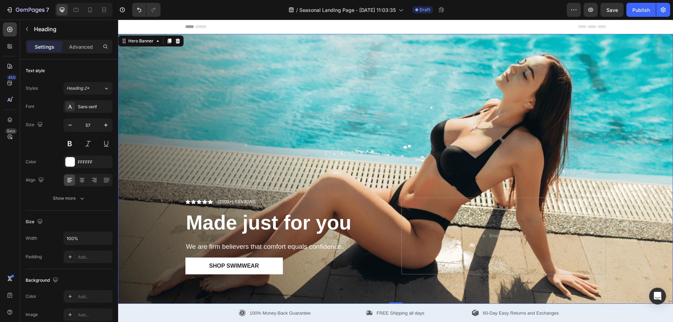
click at [221, 211] on strong "Made just for you" at bounding box center [268, 222] width 165 height 22
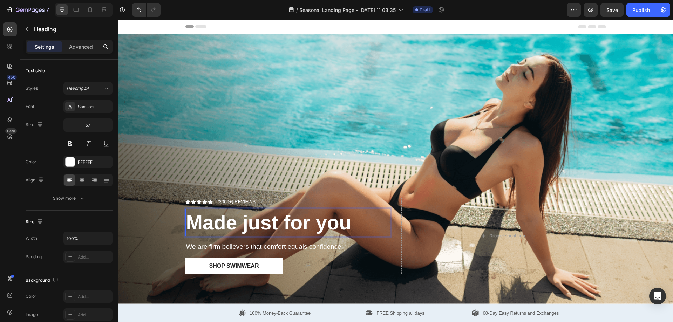
click at [277, 224] on strong "Made just for you" at bounding box center [268, 222] width 165 height 22
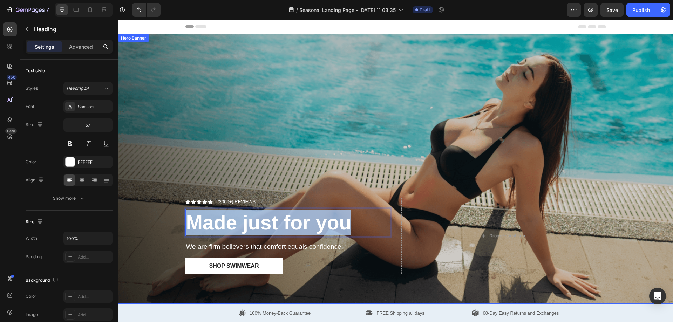
drag, startPoint x: 358, startPoint y: 221, endPoint x: 167, endPoint y: 221, distance: 190.7
click at [167, 221] on div "Icon Icon Icon Icon Icon Icon List (2000+) REVIEWS Text Block Row Made just for…" at bounding box center [395, 169] width 555 height 270
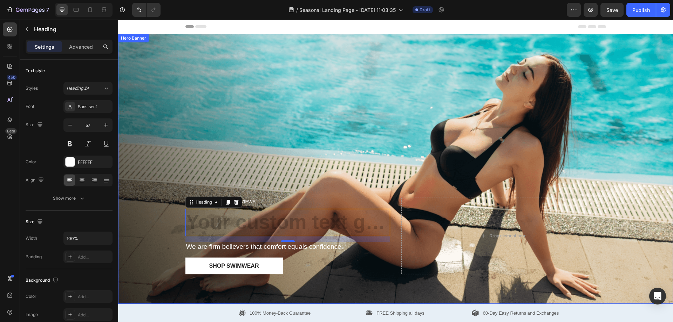
drag, startPoint x: 592, startPoint y: 125, endPoint x: 214, endPoint y: 197, distance: 384.9
click at [592, 125] on div "Overlay" at bounding box center [395, 169] width 555 height 270
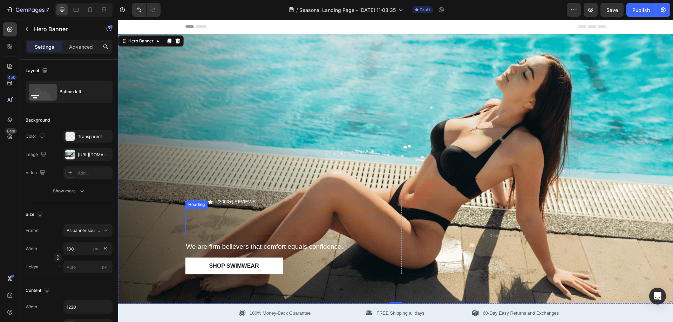
click at [232, 214] on p "Rich Text Editor. Editing area: main" at bounding box center [287, 223] width 203 height 26
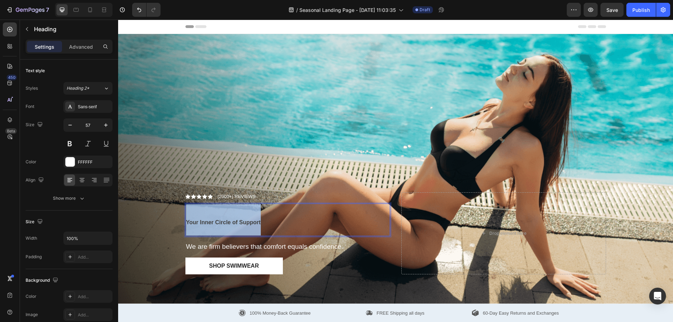
drag, startPoint x: 288, startPoint y: 216, endPoint x: 185, endPoint y: 217, distance: 103.4
click at [186, 217] on p "Your Inner Circle of Support" at bounding box center [287, 219] width 203 height 31
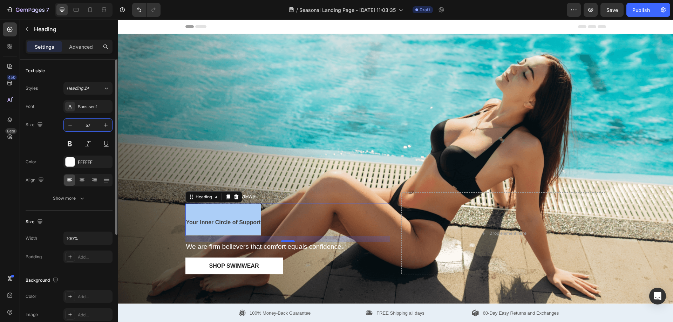
click at [96, 125] on input "57" at bounding box center [87, 125] width 23 height 13
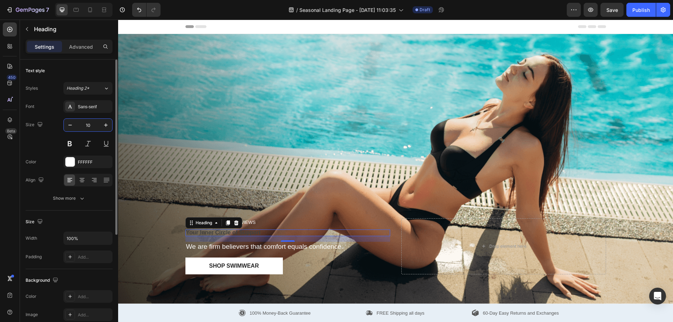
type input "1"
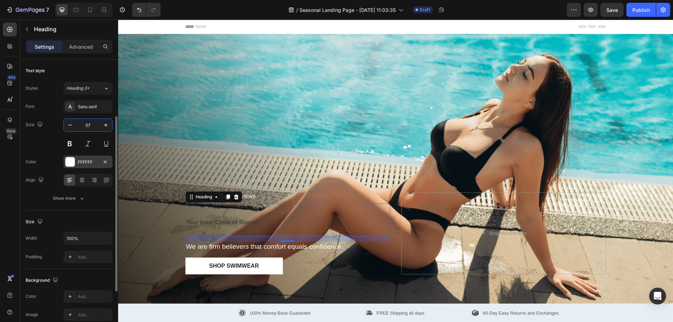
scroll to position [70, 0]
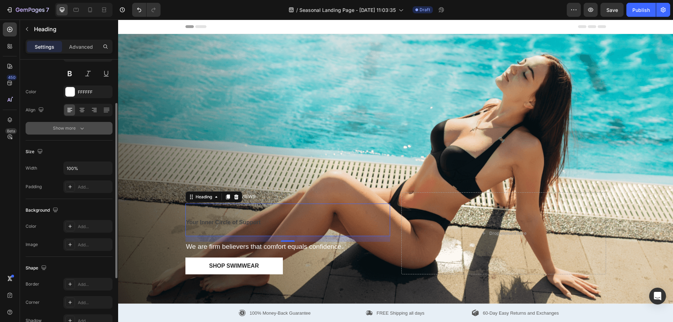
click at [82, 122] on button "Show more" at bounding box center [69, 128] width 87 height 13
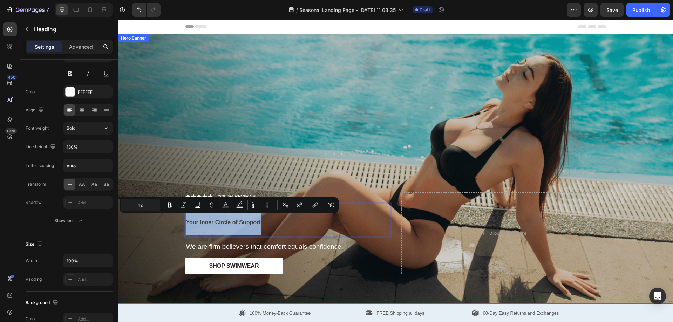
drag, startPoint x: 261, startPoint y: 221, endPoint x: 164, endPoint y: 217, distance: 96.9
click at [164, 217] on div "Icon Icon Icon Icon Icon Icon List (2000+) REVIEWS Text Block Row Your Inner Ci…" at bounding box center [395, 169] width 555 height 270
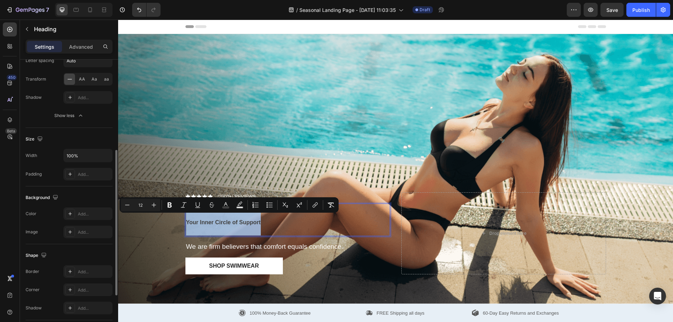
scroll to position [245, 0]
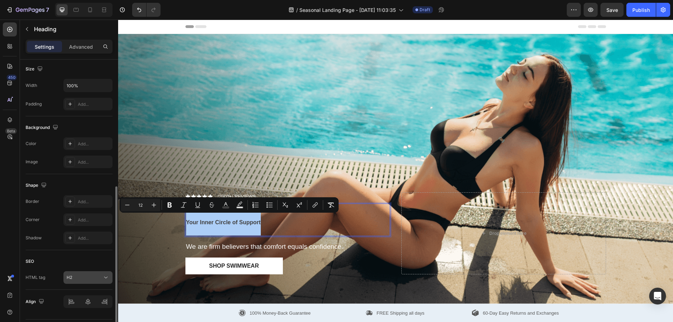
click at [79, 276] on div "H2" at bounding box center [85, 278] width 36 height 6
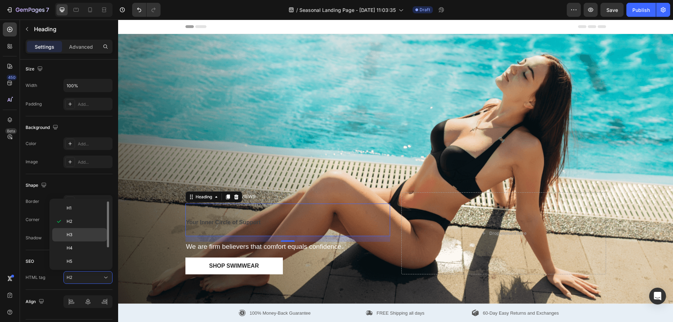
click at [83, 242] on div "H3" at bounding box center [79, 248] width 55 height 13
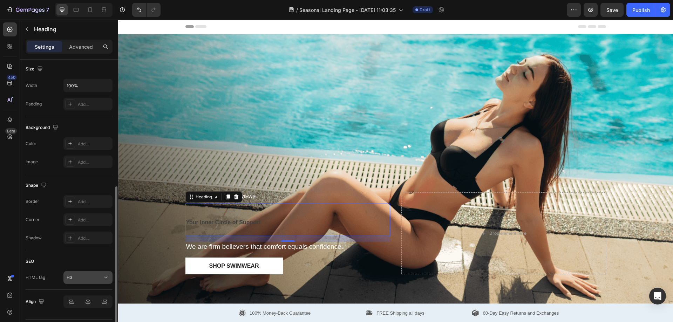
click at [72, 278] on span "H3" at bounding box center [70, 277] width 6 height 5
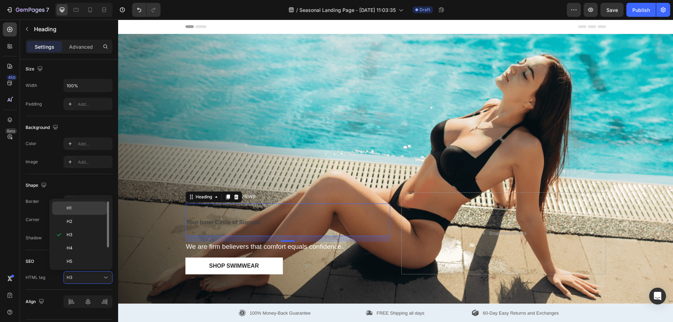
click at [83, 210] on p "H1" at bounding box center [85, 208] width 37 height 6
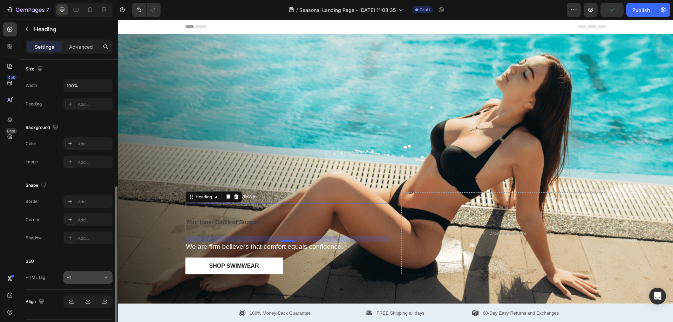
click at [77, 276] on div "H1" at bounding box center [85, 278] width 36 height 6
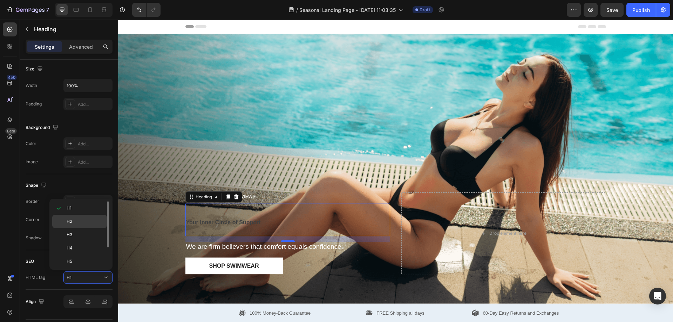
click at [85, 222] on p "H2" at bounding box center [85, 221] width 37 height 6
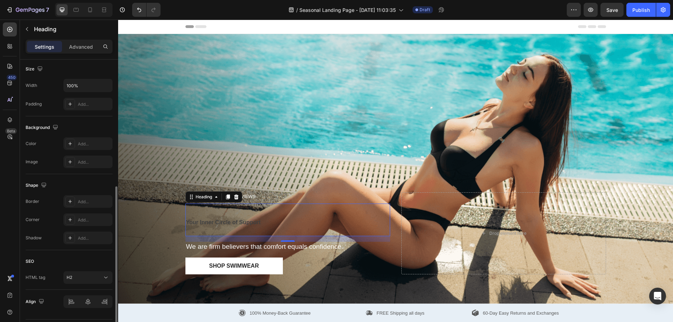
click at [46, 246] on div "Shape Border Add... Corner Add... Shadow Add..." at bounding box center [69, 212] width 87 height 76
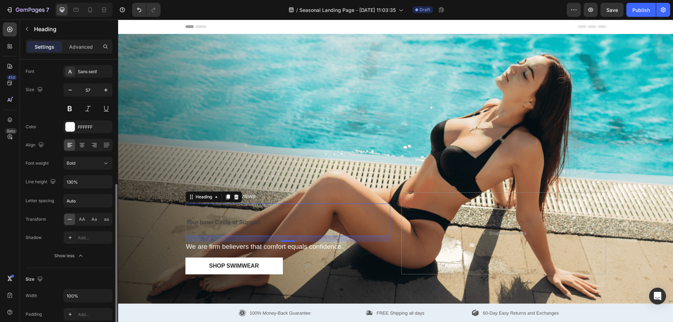
scroll to position [0, 0]
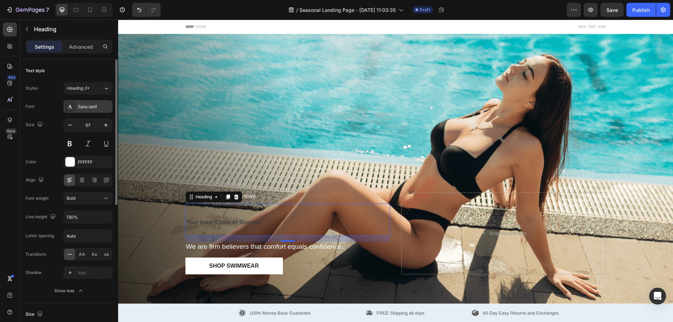
click at [88, 107] on div "Sans-serif" at bounding box center [94, 107] width 33 height 6
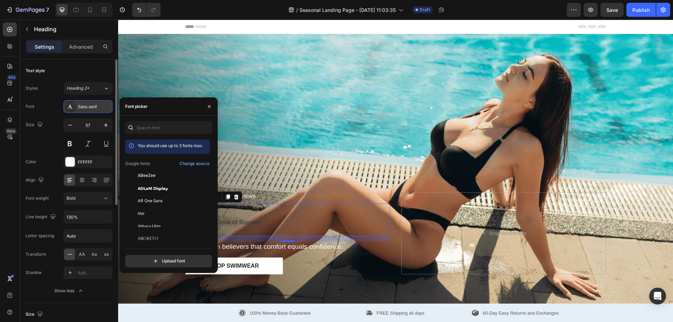
click at [88, 107] on div "Sans-serif" at bounding box center [94, 107] width 33 height 6
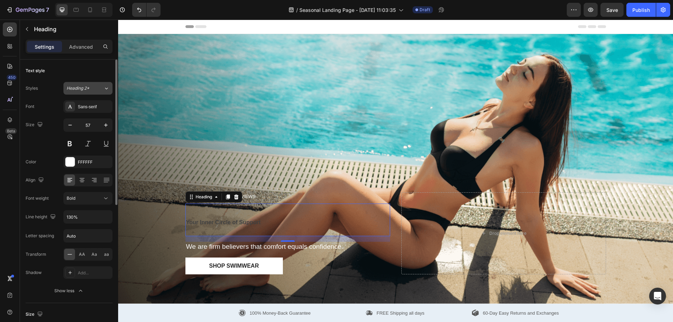
click at [88, 89] on span "Heading 2*" at bounding box center [78, 88] width 23 height 6
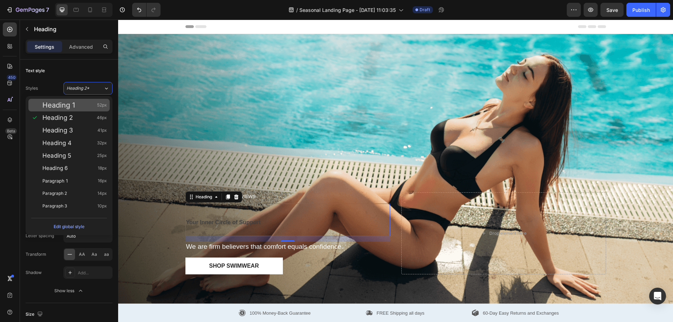
click at [66, 108] on span "Heading 1" at bounding box center [58, 105] width 33 height 7
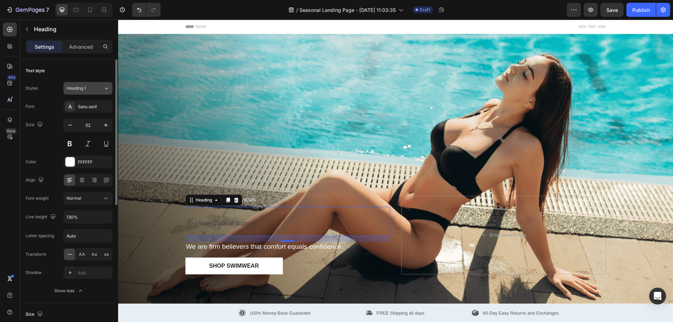
click at [98, 92] on button "Heading 1" at bounding box center [87, 88] width 49 height 13
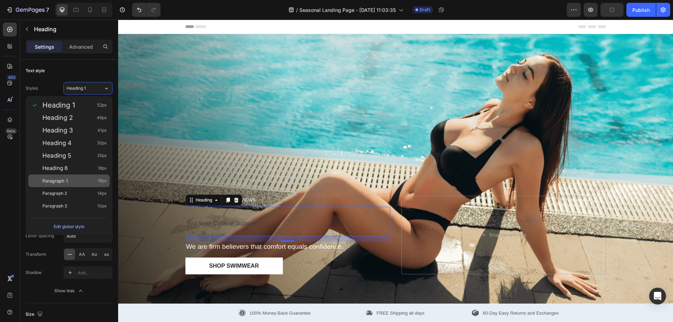
click at [64, 187] on div "Paragraph 1 16px" at bounding box center [68, 181] width 81 height 13
type input "16"
type input "180%"
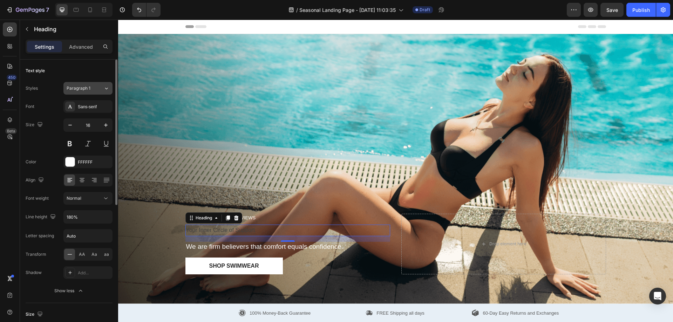
click at [82, 83] on button "Paragraph 1" at bounding box center [87, 88] width 49 height 13
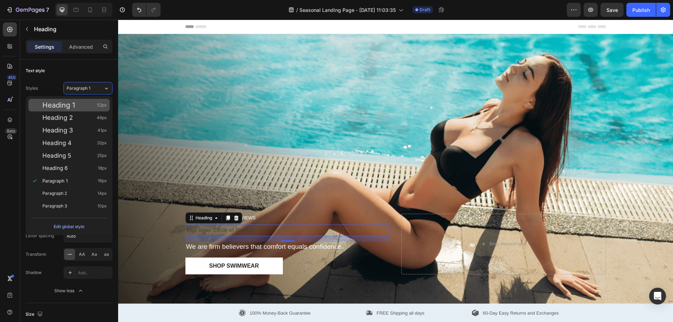
click at [79, 107] on div "Heading 1 52px" at bounding box center [74, 105] width 65 height 7
type input "52"
type input "130%"
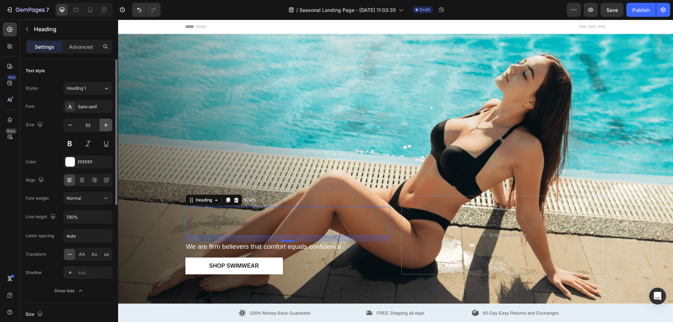
click at [104, 122] on icon "button" at bounding box center [105, 125] width 7 height 7
click at [67, 127] on icon "button" at bounding box center [70, 125] width 7 height 7
type input "53"
click at [70, 140] on button at bounding box center [69, 143] width 13 height 13
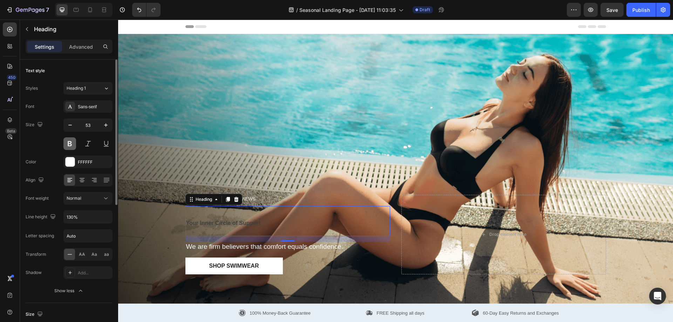
click at [71, 142] on button at bounding box center [69, 143] width 13 height 13
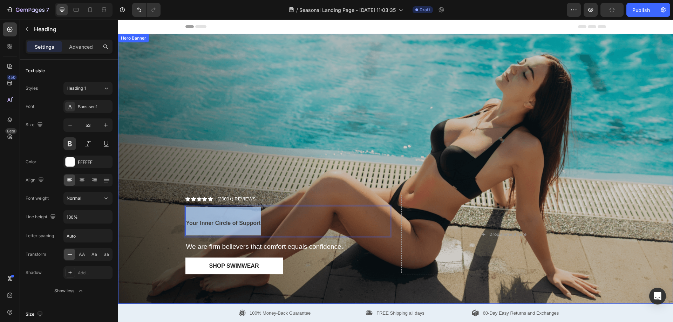
drag, startPoint x: 262, startPoint y: 223, endPoint x: 152, endPoint y: 216, distance: 109.6
click at [171, 223] on div "Icon Icon Icon Icon Icon Icon List (2000+) REVIEWS Text Block Row Your Inner Ci…" at bounding box center [395, 169] width 555 height 270
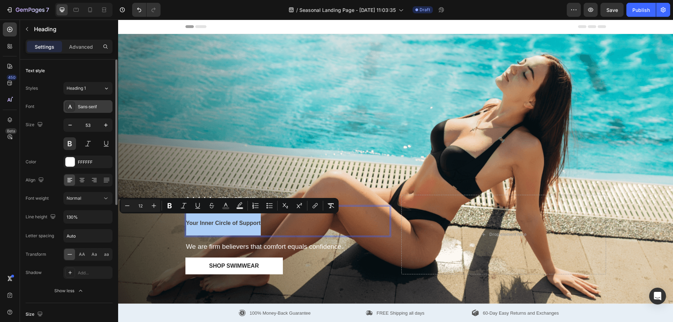
click at [101, 104] on div "Sans-serif" at bounding box center [94, 107] width 33 height 6
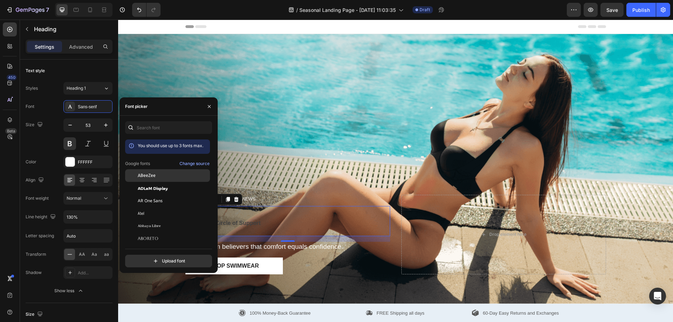
click at [161, 220] on div "ABeeZee" at bounding box center [167, 226] width 85 height 13
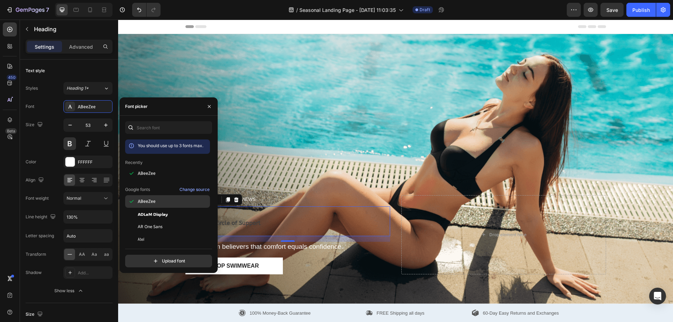
click at [154, 296] on div "ABeeZee" at bounding box center [167, 302] width 85 height 13
click at [158, 217] on div "ABeeZee" at bounding box center [173, 214] width 71 height 6
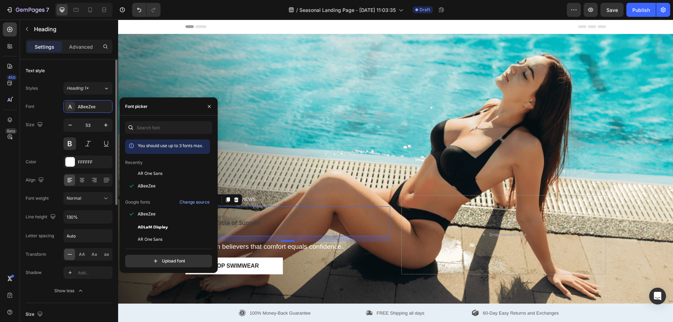
click at [39, 114] on div "Font ABeeZee Size 53 Color FFFFFF Align Font weight Normal Line height 130% Let…" at bounding box center [69, 198] width 87 height 197
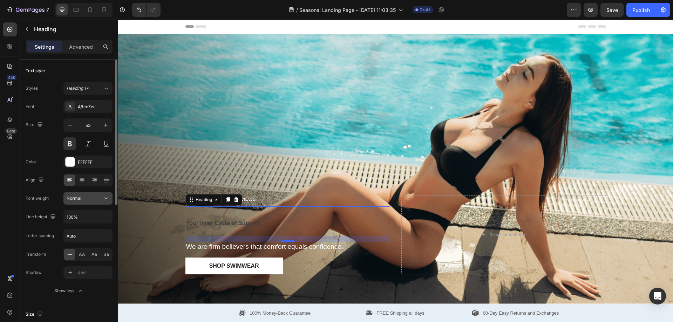
click at [79, 196] on span "Normal" at bounding box center [74, 198] width 15 height 5
click at [88, 197] on div "Normal" at bounding box center [85, 198] width 36 height 6
click at [85, 217] on input "130%" at bounding box center [88, 217] width 48 height 13
click at [39, 229] on div "Font ABeeZee Size 53 Color FFFFFF Align Font weight Normal Line height 130% Let…" at bounding box center [69, 198] width 87 height 197
click at [81, 237] on input "Auto" at bounding box center [88, 236] width 48 height 13
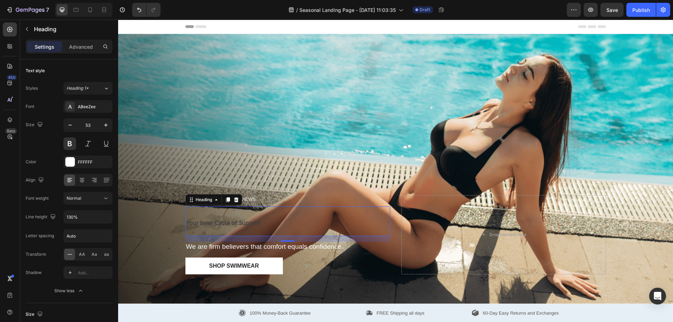
click at [14, 232] on div "450 Beta" at bounding box center [10, 146] width 14 height 249
click at [79, 239] on input "Auto" at bounding box center [88, 236] width 48 height 13
click at [13, 235] on div "450 Beta" at bounding box center [10, 146] width 14 height 249
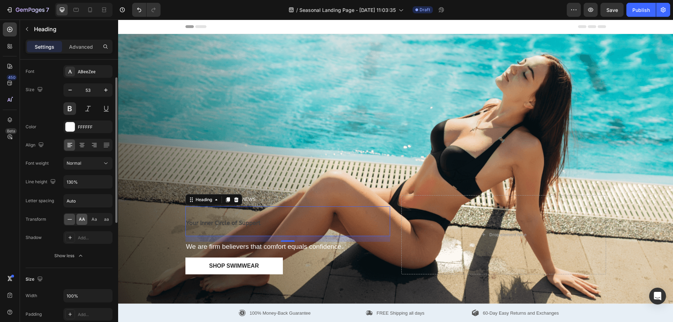
click at [84, 217] on span "AA" at bounding box center [82, 219] width 6 height 6
click at [73, 216] on div at bounding box center [69, 219] width 11 height 11
click at [84, 236] on div "Add..." at bounding box center [94, 238] width 33 height 6
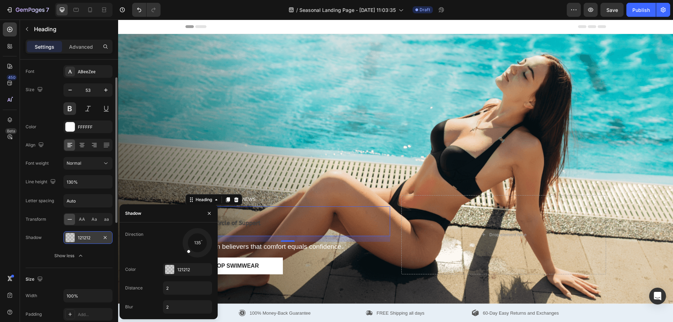
click at [89, 234] on div "121212" at bounding box center [87, 237] width 49 height 13
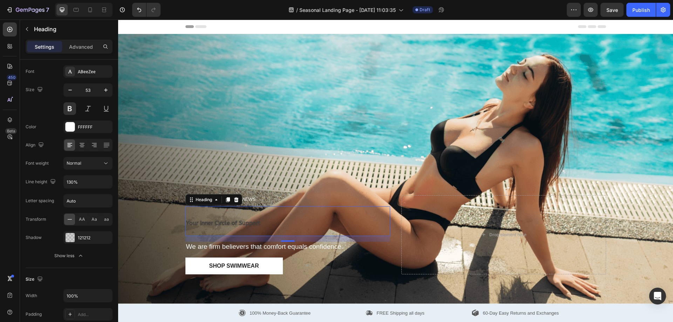
click at [7, 223] on div "450 Beta" at bounding box center [10, 146] width 14 height 249
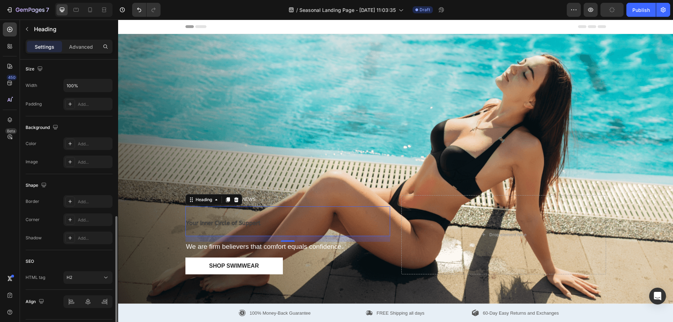
scroll to position [265, 0]
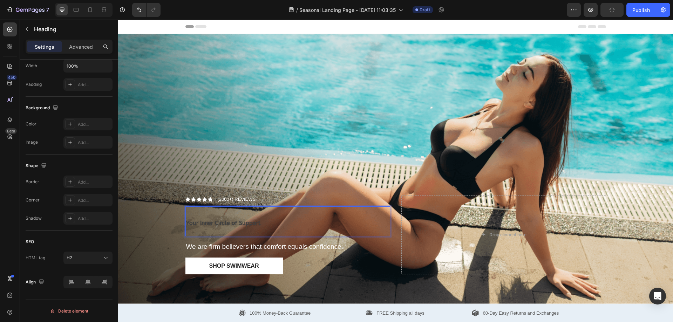
click at [227, 220] on span "Your Inner Circle of Support" at bounding box center [223, 223] width 74 height 7
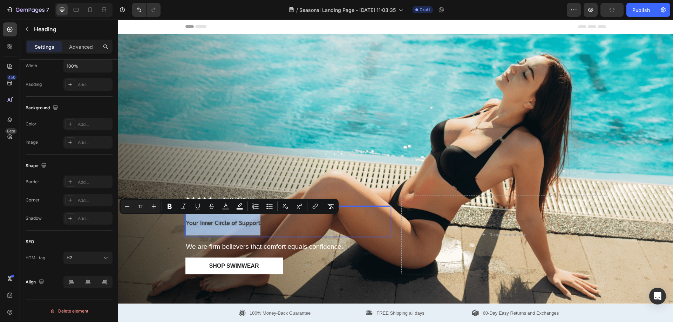
click at [254, 221] on span "Your Inner Circle of Support" at bounding box center [223, 223] width 74 height 7
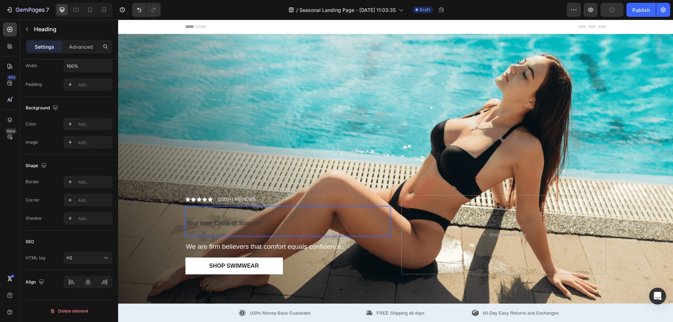
click at [255, 222] on span "Your Inner Circle of Support" at bounding box center [223, 223] width 74 height 7
click at [193, 224] on span "Your Inner Circle of Support" at bounding box center [223, 223] width 74 height 7
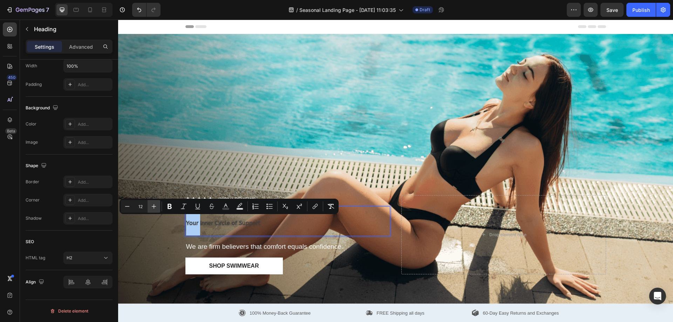
click at [156, 204] on icon "Editor contextual toolbar" at bounding box center [153, 206] width 7 height 7
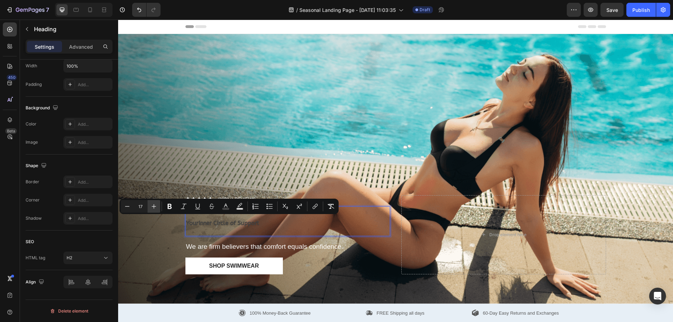
click at [156, 204] on icon "Editor contextual toolbar" at bounding box center [153, 206] width 7 height 7
type input "12"
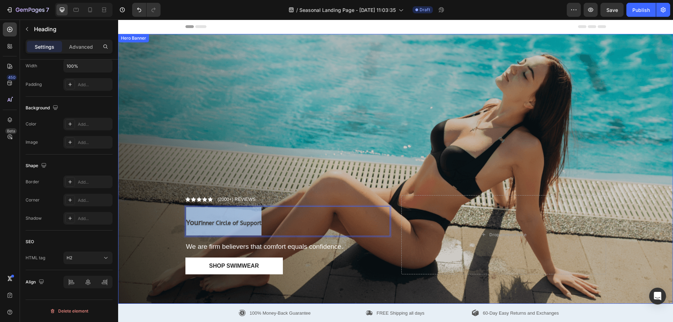
drag, startPoint x: 275, startPoint y: 222, endPoint x: 176, endPoint y: 219, distance: 99.3
click at [177, 219] on div "Icon Icon Icon Icon Icon Icon List (2000+) REVIEWS Text Block Row Your Inner Ci…" at bounding box center [395, 169] width 555 height 270
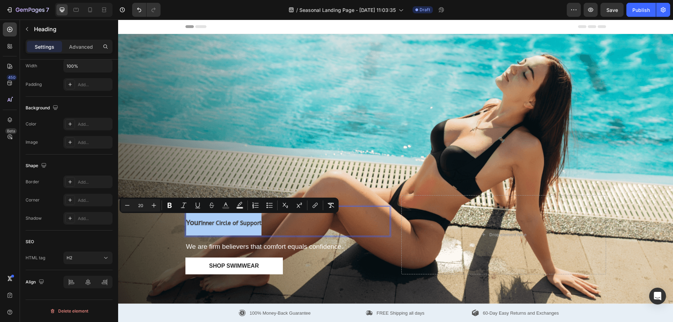
click at [142, 203] on input "20" at bounding box center [141, 205] width 14 height 8
type input "2"
type input "50"
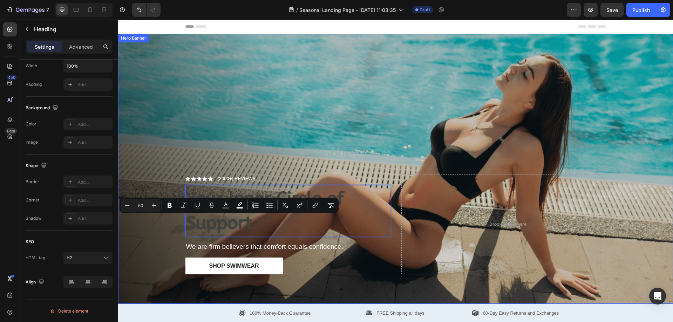
click at [360, 145] on div "Overlay" at bounding box center [395, 169] width 555 height 270
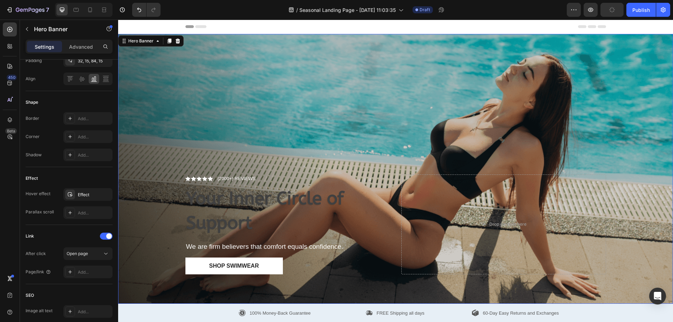
scroll to position [0, 0]
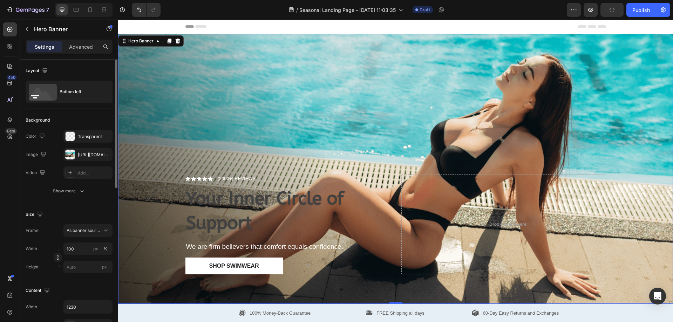
click at [263, 169] on div "Icon Icon Icon Icon Icon Icon List (2000+) REVIEWS Text Block Row ⁠⁠⁠⁠⁠⁠⁠ Your …" at bounding box center [395, 233] width 431 height 140
click at [225, 210] on p "⁠⁠⁠⁠⁠⁠⁠ Your Inner Circle of Support" at bounding box center [287, 211] width 203 height 49
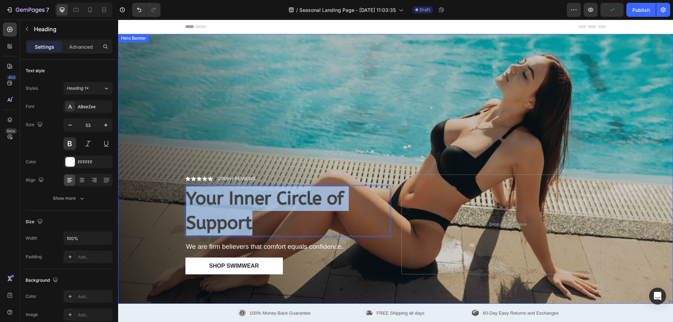
drag, startPoint x: 266, startPoint y: 217, endPoint x: 174, endPoint y: 183, distance: 98.2
click at [174, 183] on div "Icon Icon Icon Icon Icon Icon List (2000+) REVIEWS Text Block Row Your Inner Ci…" at bounding box center [395, 169] width 555 height 270
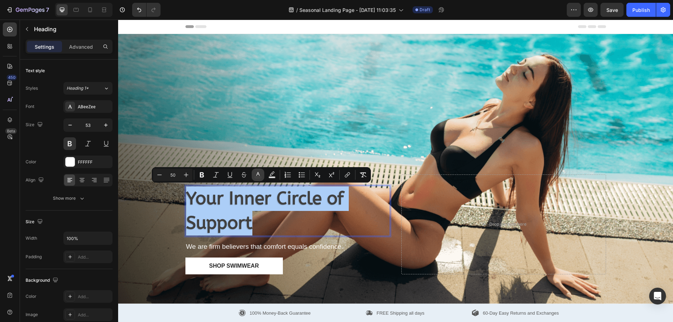
click at [260, 177] on rect "Editor contextual toolbar" at bounding box center [258, 178] width 7 height 2
type input "404040"
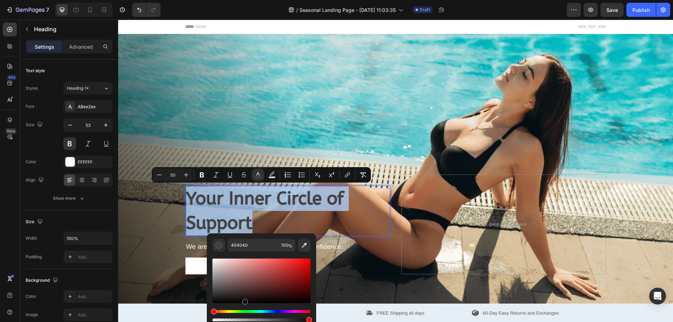
type input "000000"
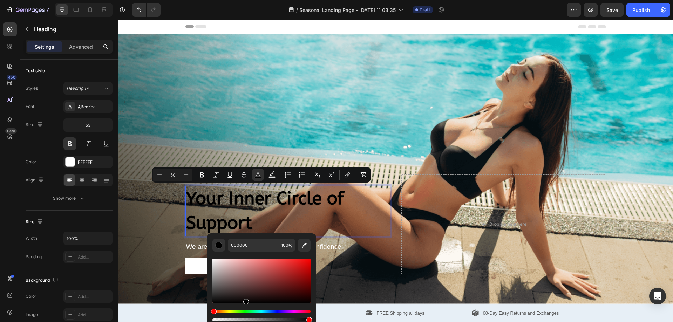
drag, startPoint x: 214, startPoint y: 295, endPoint x: 245, endPoint y: 312, distance: 35.7
click at [245, 312] on div "Editor contextual toolbar" at bounding box center [261, 290] width 98 height 66
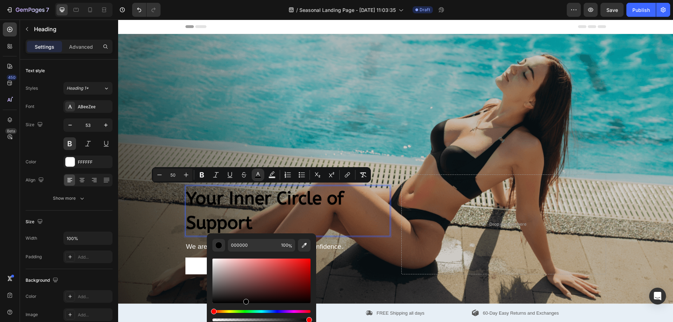
click at [386, 136] on div "Overlay" at bounding box center [395, 169] width 555 height 270
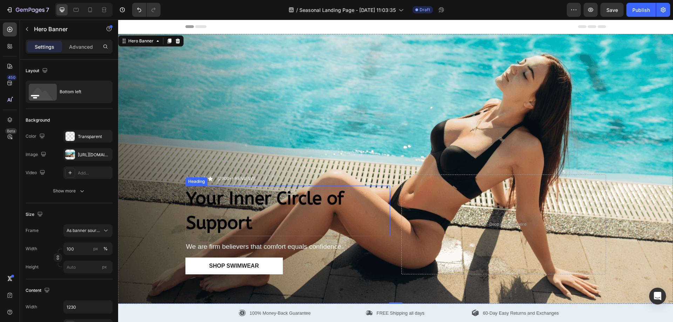
click at [194, 181] on div "Heading" at bounding box center [196, 181] width 22 height 8
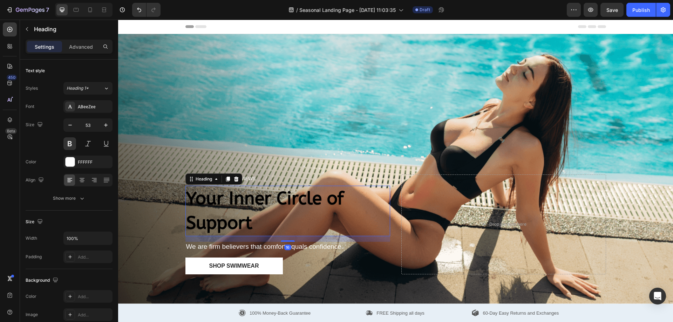
click at [238, 176] on div "Heading" at bounding box center [213, 179] width 57 height 11
click at [264, 152] on div "Overlay" at bounding box center [395, 169] width 555 height 270
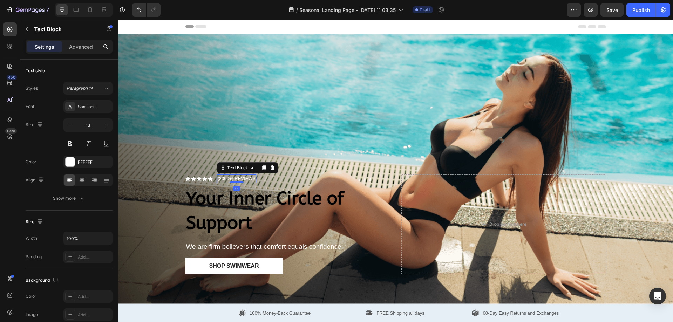
click at [251, 175] on div "(2000+) REVIEWS" at bounding box center [237, 179] width 40 height 8
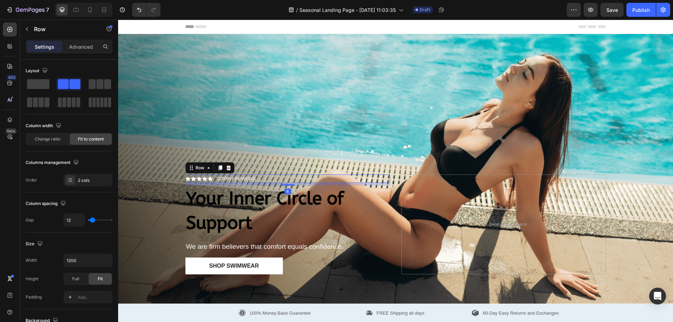
click at [268, 175] on div "Icon Icon Icon Icon Icon Icon List (2000+) REVIEWS Text Block Row 8" at bounding box center [287, 179] width 205 height 8
click at [226, 166] on icon at bounding box center [228, 167] width 5 height 5
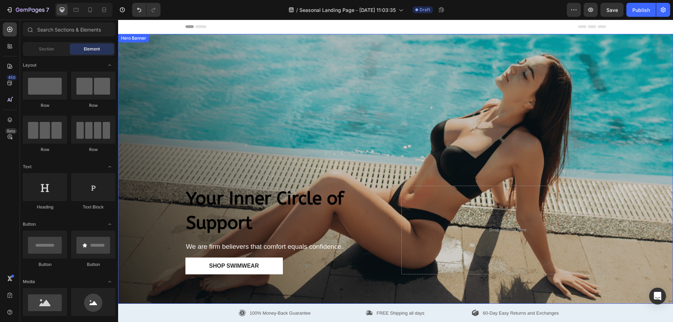
click at [301, 126] on div "Overlay" at bounding box center [395, 169] width 555 height 270
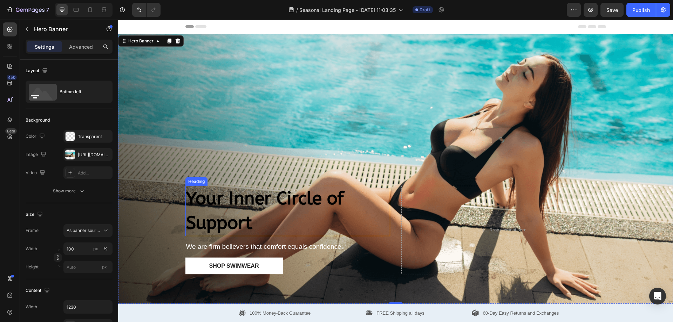
click at [194, 219] on span "Your Inner Circle of Support" at bounding box center [264, 210] width 157 height 45
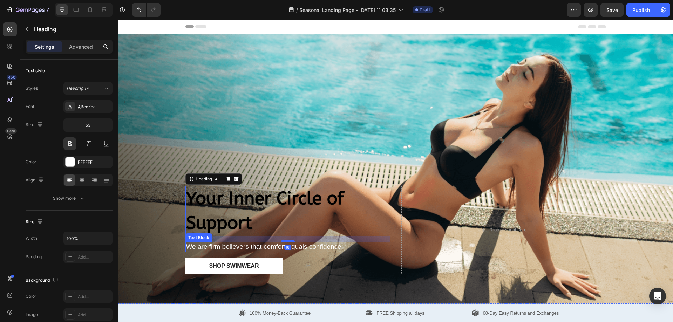
click at [229, 246] on p "We are firm believers that comfort equals confidence." at bounding box center [287, 247] width 203 height 9
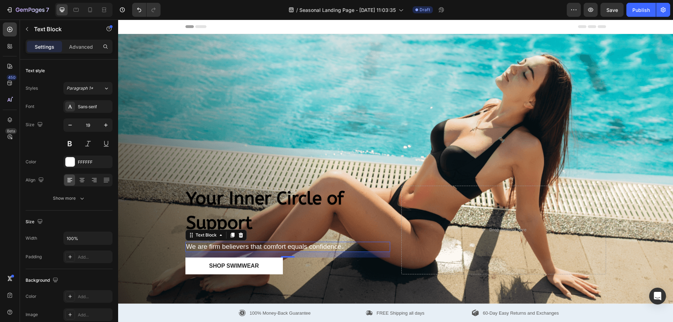
click at [271, 243] on p "We are firm believers that comfort equals confidence." at bounding box center [287, 247] width 203 height 9
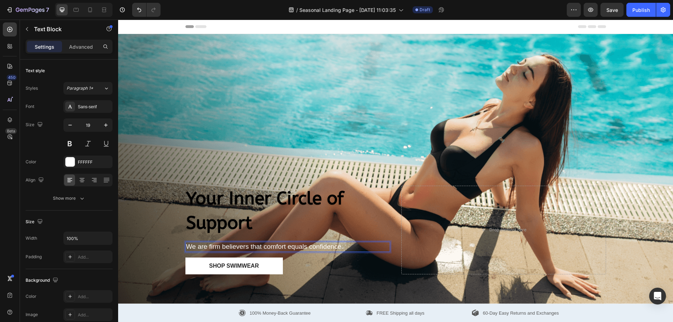
click at [306, 243] on p "We are firm believers that comfort equals confidence." at bounding box center [287, 247] width 203 height 9
click at [333, 243] on p "We are firm believers that comfort equals confidence." at bounding box center [287, 247] width 203 height 9
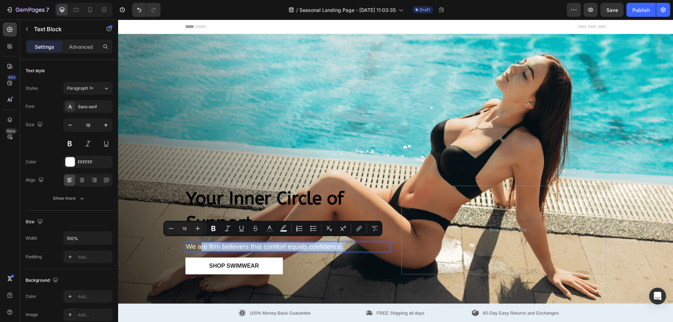
drag, startPoint x: 351, startPoint y: 242, endPoint x: 198, endPoint y: 240, distance: 152.9
click at [198, 243] on p "We are firm believers that comfort equals confidence." at bounding box center [287, 247] width 203 height 9
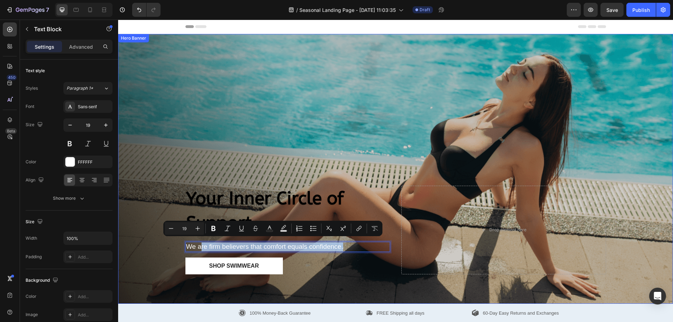
click at [326, 101] on div "Overlay" at bounding box center [395, 169] width 555 height 270
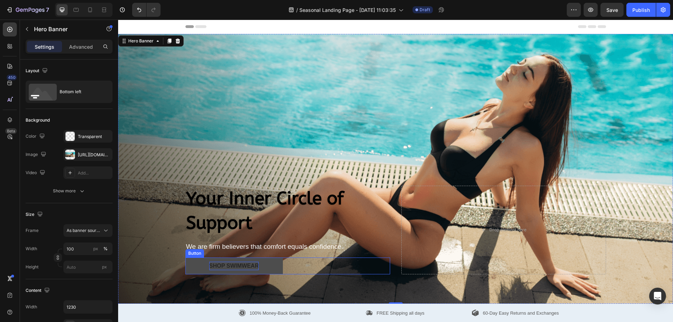
click at [233, 268] on button "Shop Swimwear" at bounding box center [233, 266] width 97 height 17
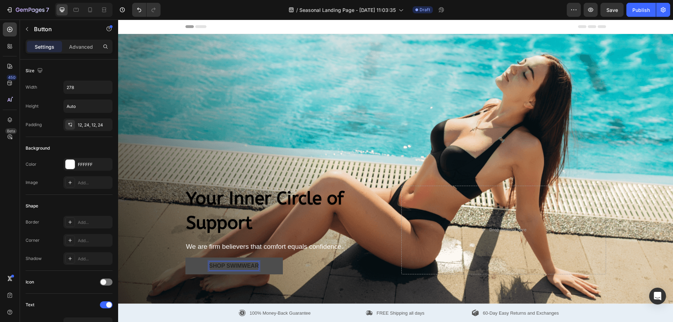
click at [247, 265] on div "Shop Swimwear" at bounding box center [234, 266] width 50 height 8
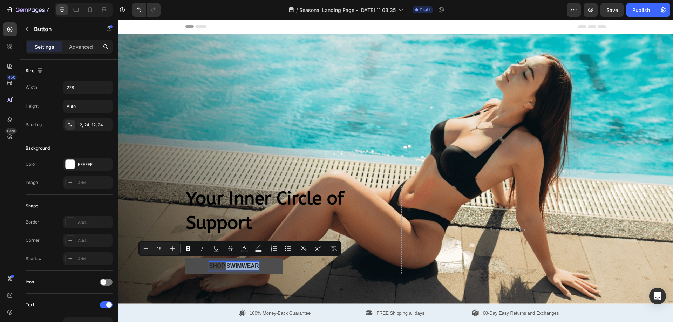
drag, startPoint x: 225, startPoint y: 265, endPoint x: 263, endPoint y: 266, distance: 37.9
click at [263, 266] on button "Shop Swimwear" at bounding box center [233, 266] width 97 height 17
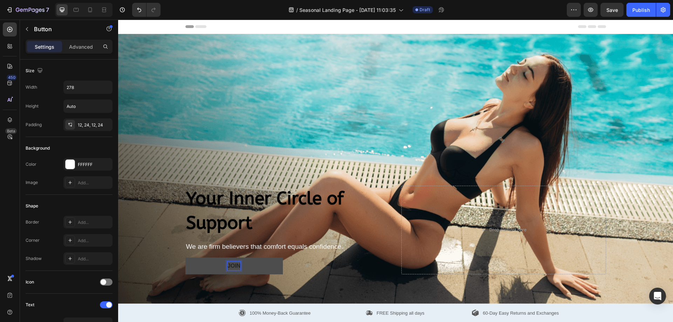
click at [185, 258] on button "Join" at bounding box center [233, 266] width 97 height 17
click at [185, 258] on button "JOIN" at bounding box center [233, 266] width 97 height 17
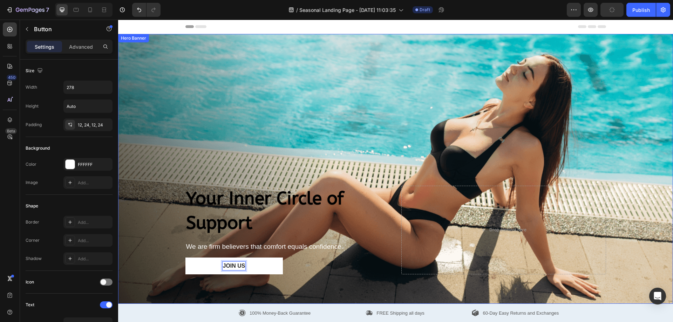
click at [294, 175] on div "⁠⁠⁠⁠⁠⁠⁠ Your Inner Circle of Support Heading We are firm believers that comfort…" at bounding box center [395, 239] width 431 height 129
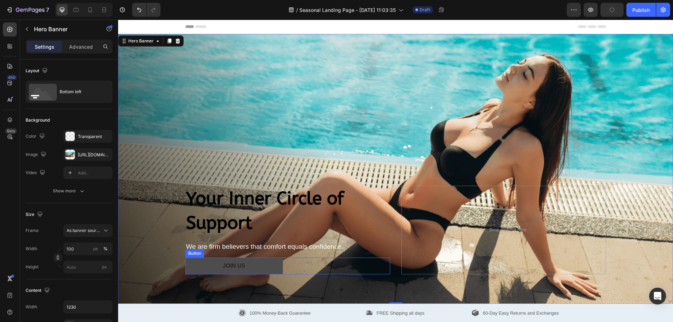
click at [271, 262] on button "JOIN us" at bounding box center [233, 266] width 97 height 17
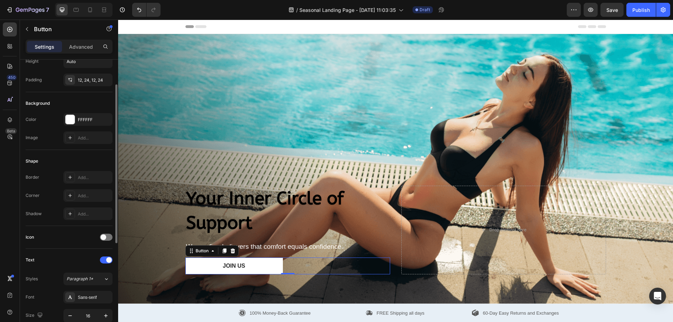
scroll to position [220, 0]
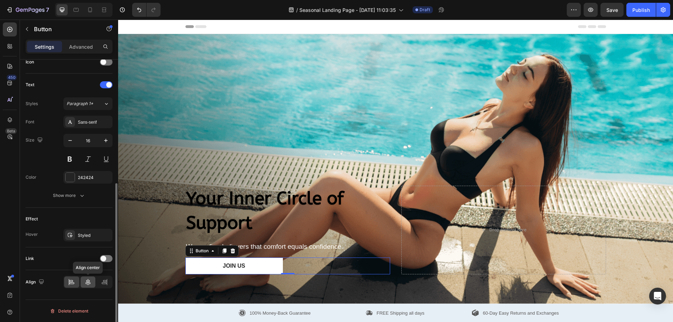
click at [87, 285] on icon at bounding box center [88, 282] width 7 height 7
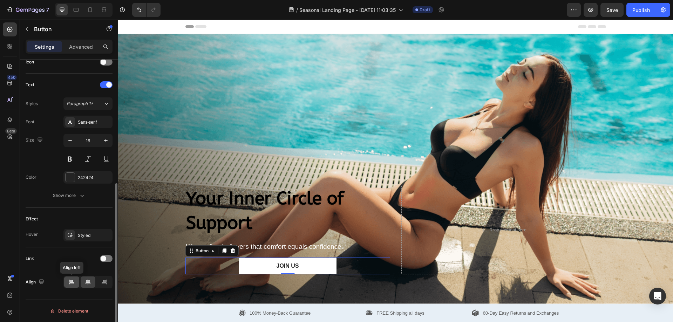
click at [74, 279] on icon at bounding box center [71, 282] width 7 height 7
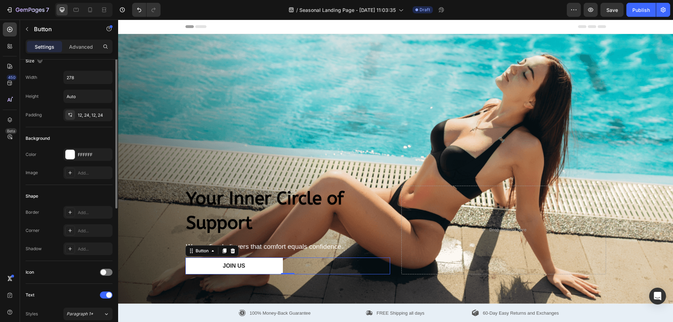
scroll to position [0, 0]
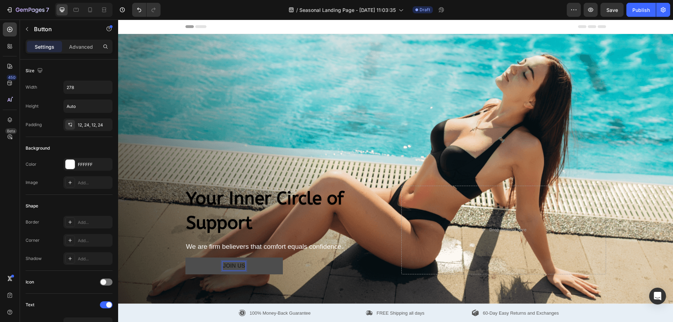
click at [241, 264] on p "JOIN us" at bounding box center [234, 266] width 22 height 8
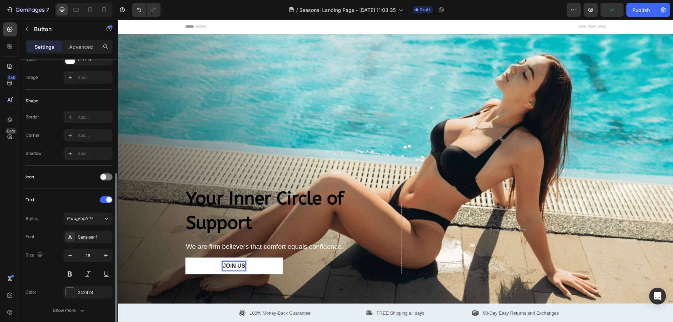
scroll to position [140, 0]
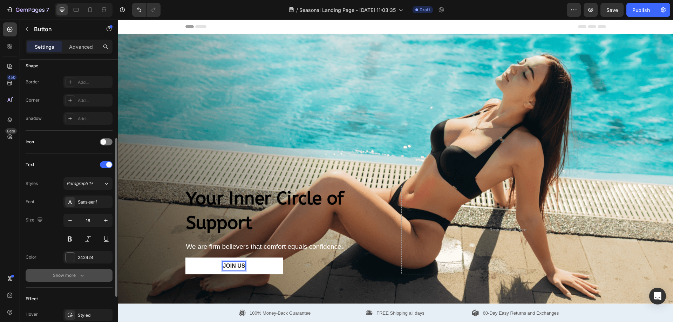
click at [82, 277] on icon "button" at bounding box center [82, 275] width 7 height 7
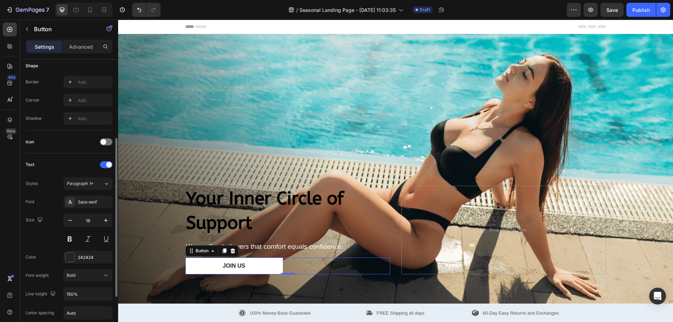
scroll to position [281, 0]
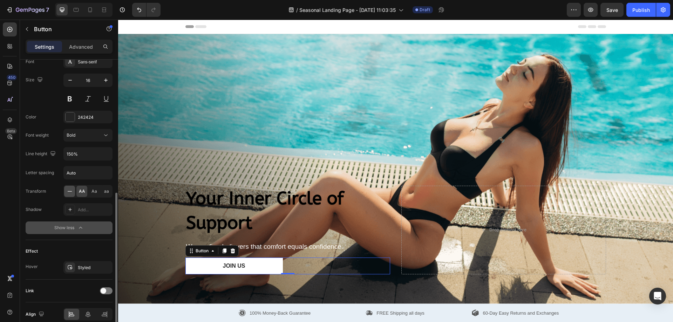
click at [69, 192] on icon at bounding box center [69, 191] width 7 height 7
click at [80, 191] on span "AA" at bounding box center [82, 191] width 6 height 6
click at [98, 192] on div "Aa" at bounding box center [94, 191] width 11 height 11
click at [108, 194] on span "aa" at bounding box center [106, 191] width 5 height 6
click at [69, 190] on icon at bounding box center [69, 191] width 7 height 7
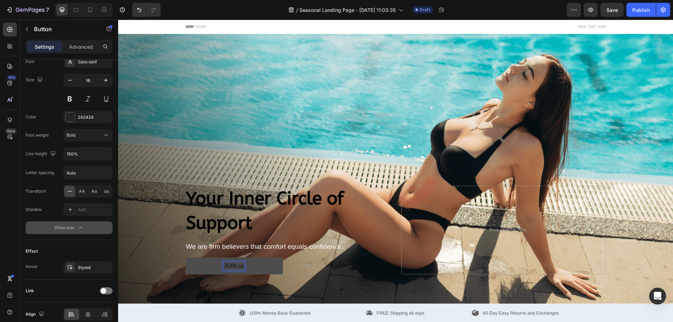
click at [227, 263] on p "JOIN us" at bounding box center [233, 266] width 21 height 8
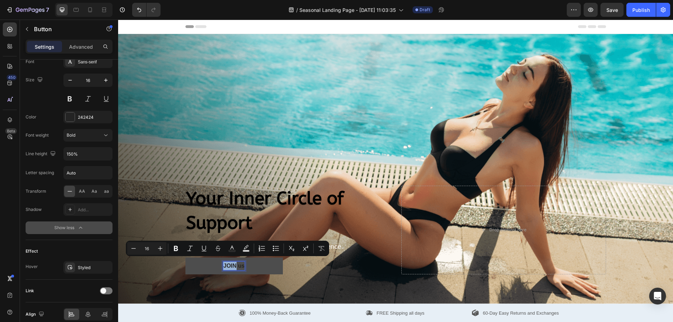
click at [228, 263] on p "JOIN us" at bounding box center [233, 266] width 21 height 8
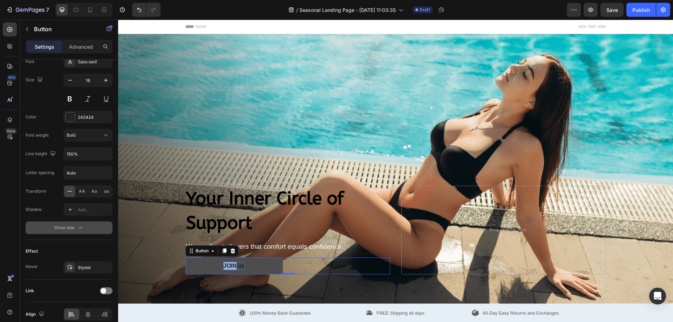
click at [224, 263] on p "JOIN us" at bounding box center [233, 266] width 21 height 8
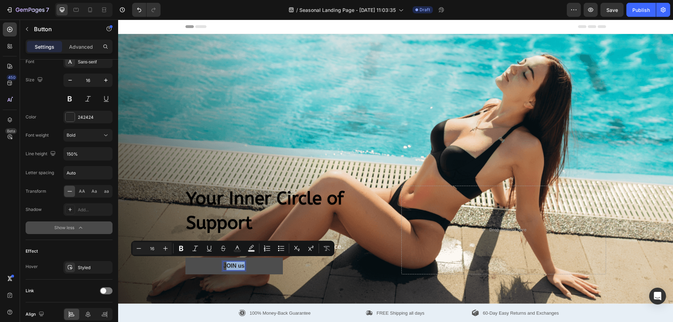
drag, startPoint x: 224, startPoint y: 263, endPoint x: 259, endPoint y: 263, distance: 34.4
click at [259, 263] on button "JOIN us" at bounding box center [233, 266] width 97 height 17
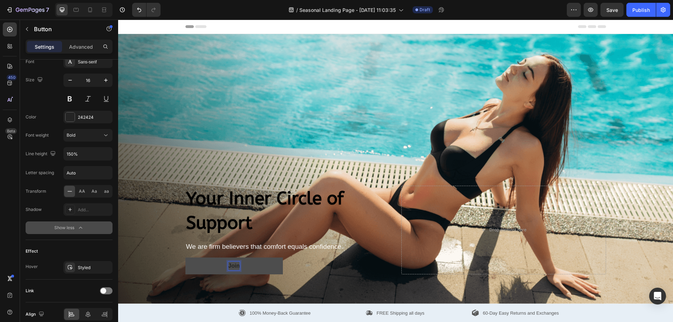
click at [185, 258] on button "Join" at bounding box center [233, 266] width 97 height 17
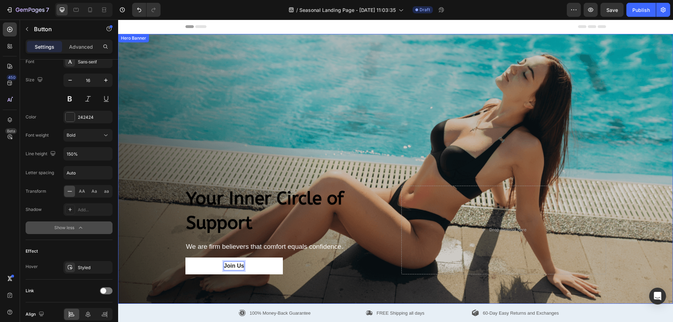
click at [310, 128] on div "Overlay" at bounding box center [395, 169] width 555 height 270
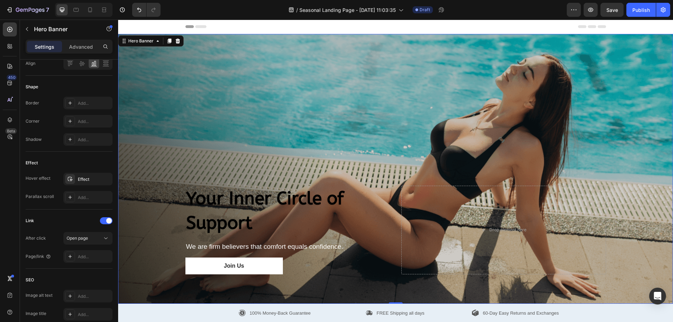
scroll to position [0, 0]
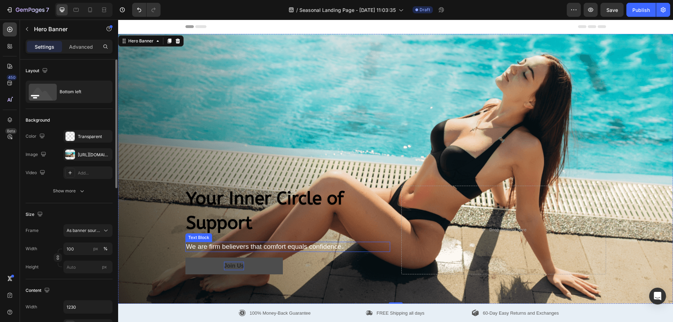
click at [236, 268] on p "Join Us" at bounding box center [234, 266] width 20 height 8
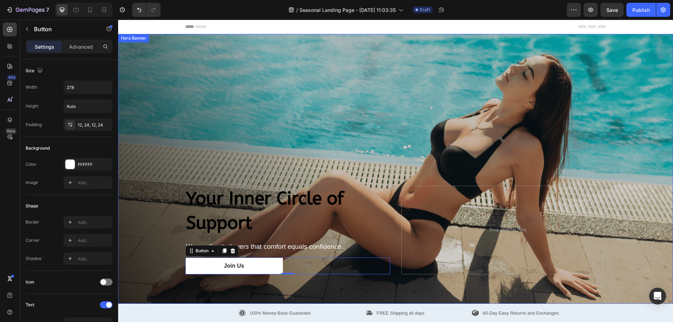
click at [376, 92] on div "Overlay" at bounding box center [395, 169] width 555 height 270
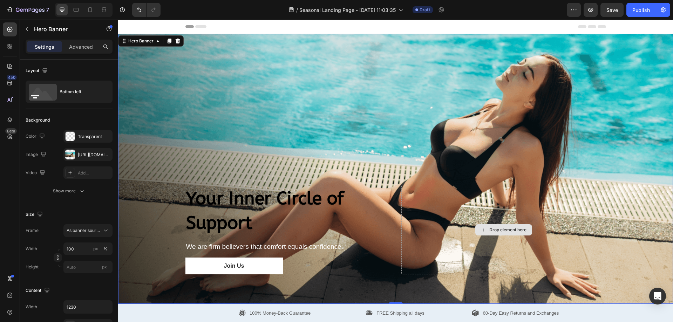
click at [556, 203] on div "Drop element here" at bounding box center [503, 230] width 205 height 89
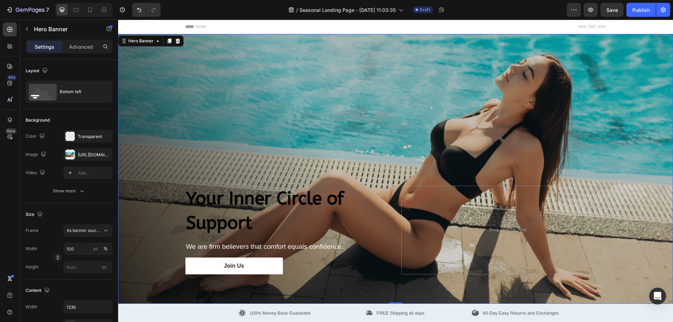
click at [396, 119] on div "Overlay" at bounding box center [395, 169] width 555 height 270
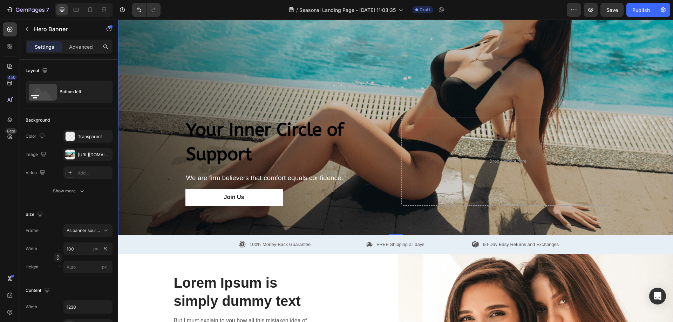
scroll to position [70, 0]
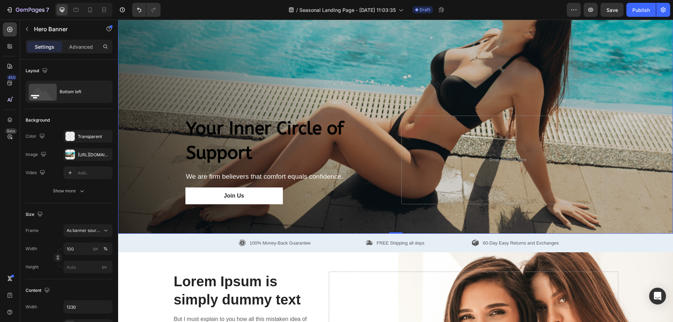
click at [351, 70] on div "Overlay" at bounding box center [395, 99] width 555 height 270
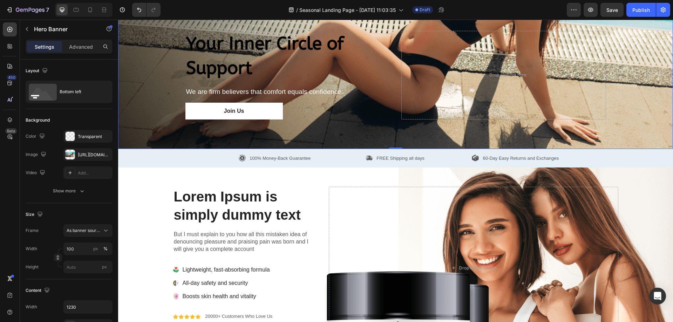
scroll to position [175, 0]
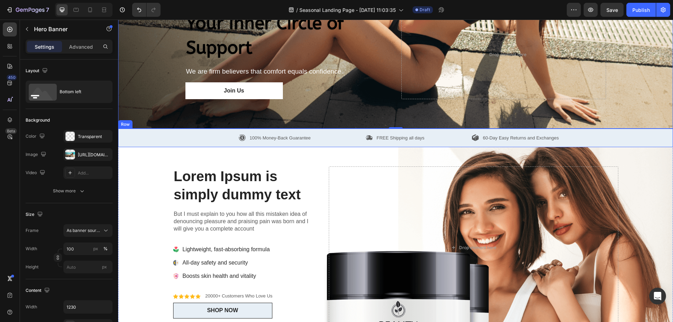
click at [285, 135] on p "100% Money-Back Guarantee" at bounding box center [280, 138] width 61 height 7
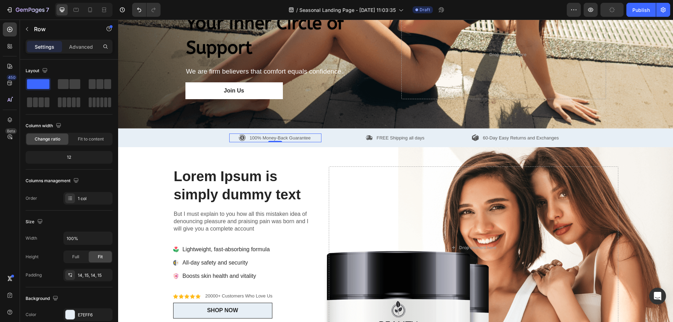
click at [211, 135] on div "100% Money-Back Guarantee Item List 0 FREE Shipping all days Item List 60-Day E…" at bounding box center [395, 138] width 545 height 9
click at [159, 134] on div "100% Money-Back Guarantee Item List FREE Shipping all days Item List 60-Day Eas…" at bounding box center [395, 138] width 545 height 9
click at [161, 120] on icon at bounding box center [161, 122] width 6 height 6
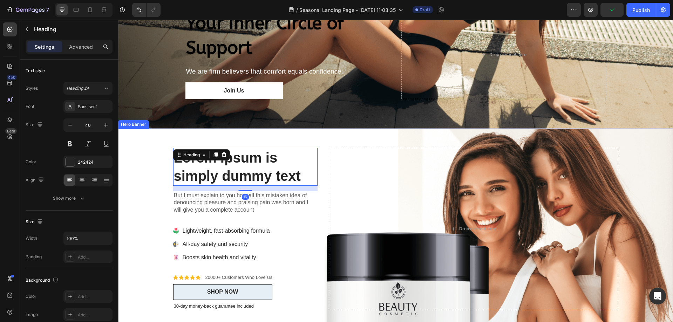
click at [137, 139] on div "Background Image" at bounding box center [395, 229] width 555 height 201
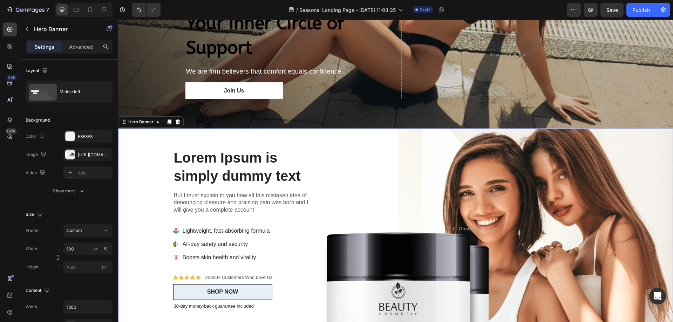
click at [177, 120] on icon at bounding box center [178, 122] width 6 height 6
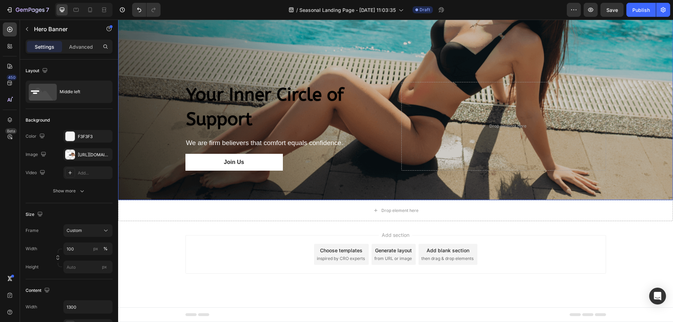
scroll to position [101, 0]
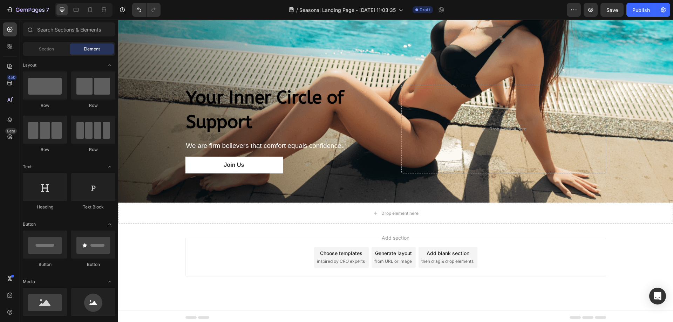
click at [541, 231] on div "Add section Choose templates inspired by CRO experts Generate layout from URL o…" at bounding box center [395, 267] width 555 height 86
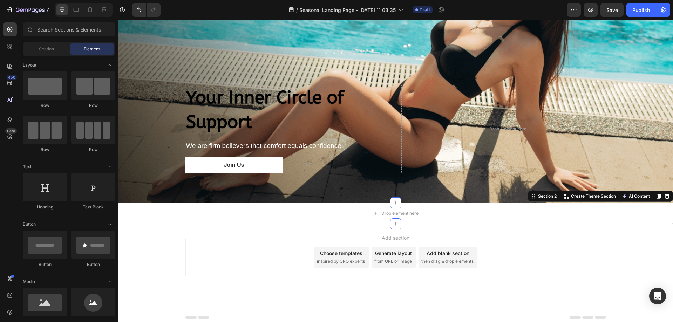
click at [217, 243] on div "Add section Choose templates inspired by CRO experts Generate layout from URL o…" at bounding box center [395, 257] width 421 height 39
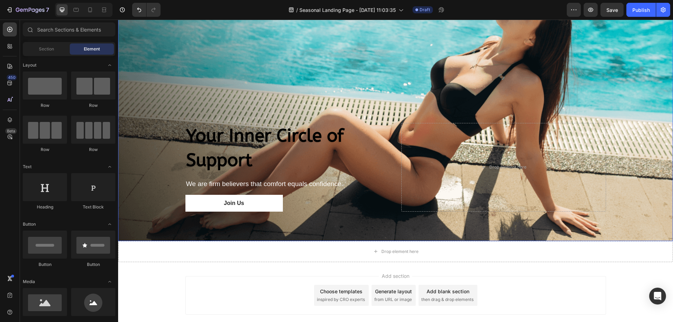
scroll to position [0, 0]
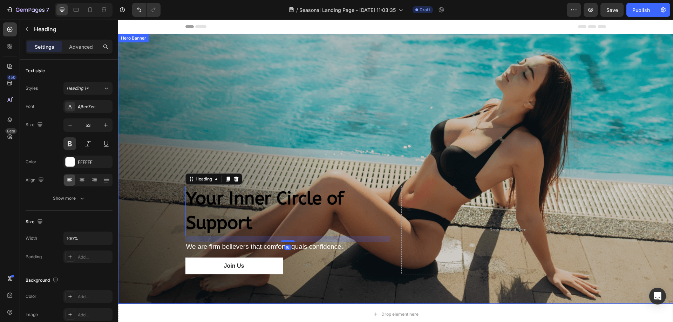
click at [437, 76] on div "Overlay" at bounding box center [395, 169] width 555 height 270
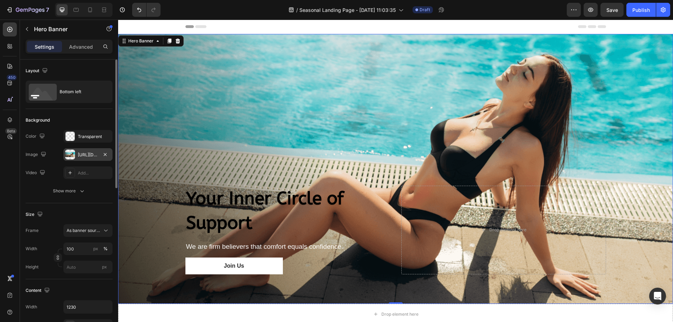
click at [87, 152] on div "[URL][DOMAIN_NAME]" at bounding box center [88, 155] width 20 height 6
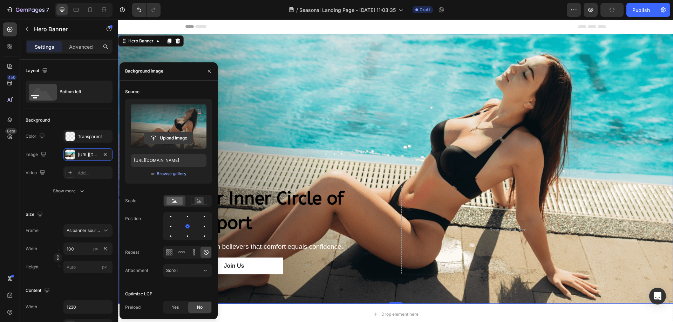
click at [163, 138] on input "file" at bounding box center [168, 138] width 48 height 12
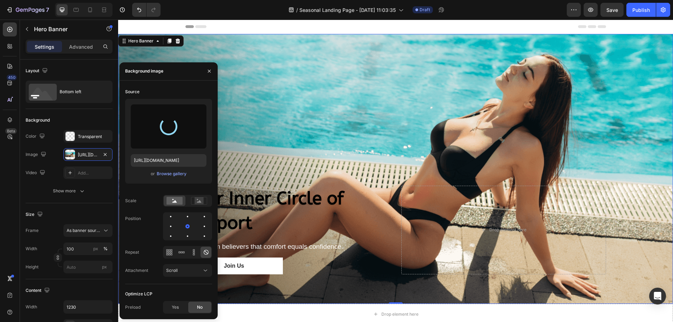
click at [174, 129] on div at bounding box center [168, 126] width 20 height 20
type input "[URL][DOMAIN_NAME]"
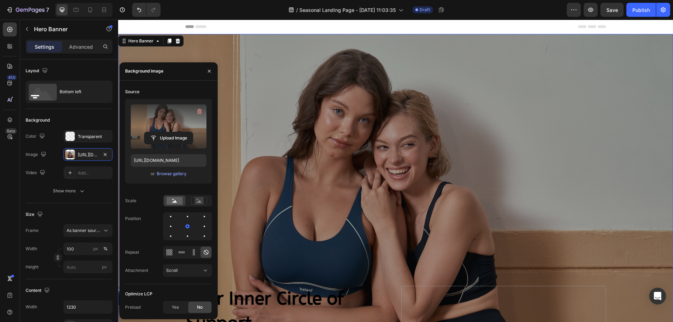
click at [558, 216] on div "Overlay" at bounding box center [395, 219] width 555 height 370
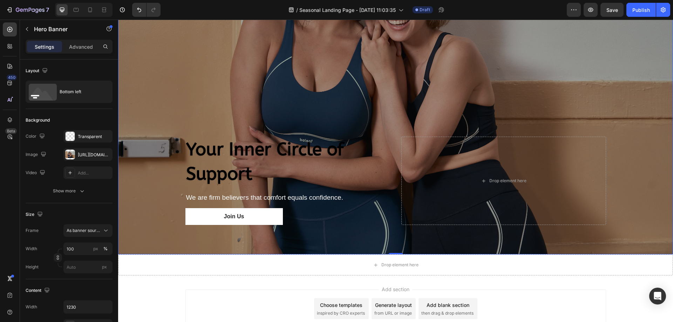
scroll to position [175, 0]
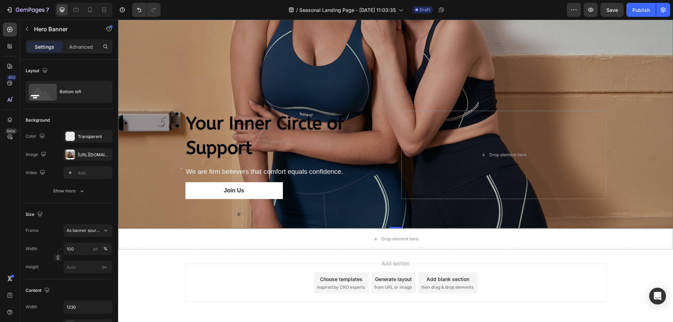
click at [186, 264] on div "Add section Choose templates inspired by CRO experts Generate layout from URL o…" at bounding box center [395, 283] width 421 height 39
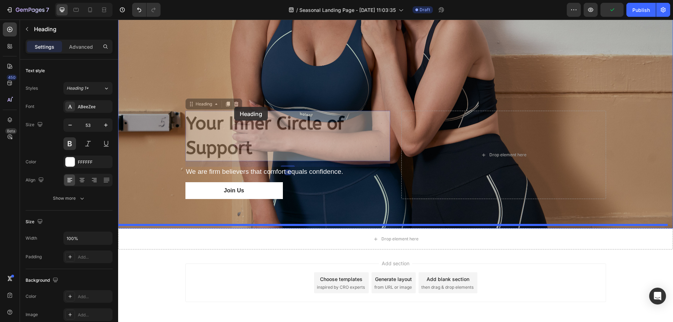
scroll to position [119, 0]
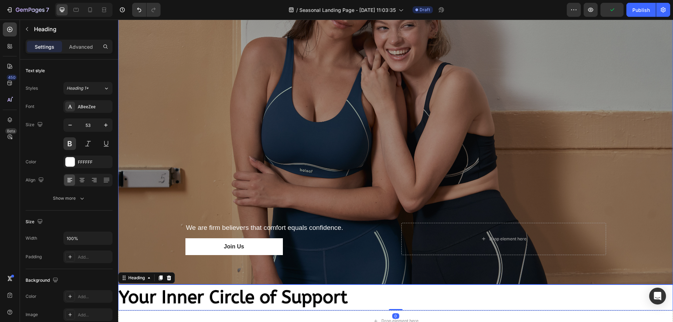
click at [593, 84] on div "Overlay" at bounding box center [395, 100] width 555 height 370
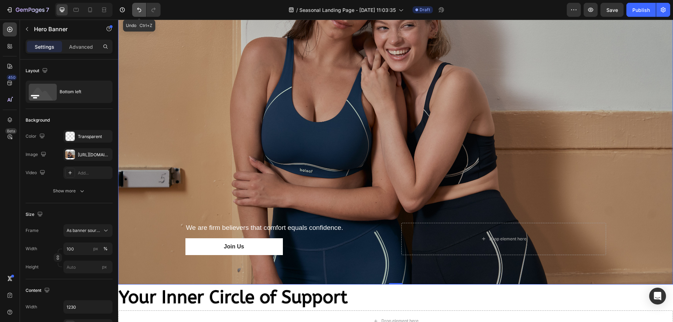
click at [142, 8] on icon "Undo/Redo" at bounding box center [139, 9] width 7 height 7
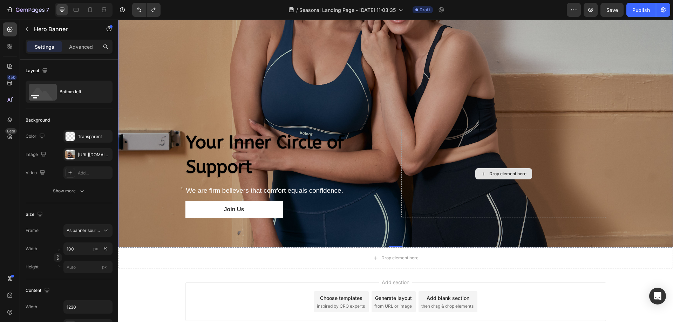
scroll to position [200, 0]
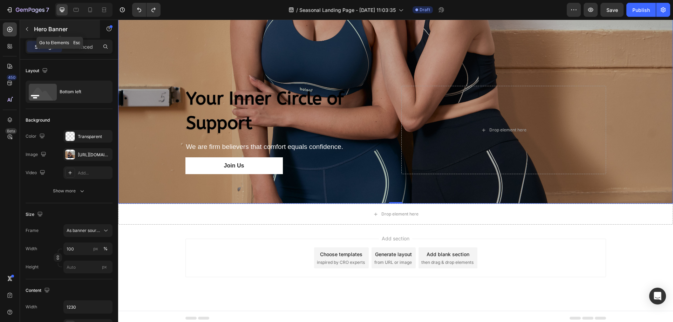
click at [29, 25] on button "button" at bounding box center [26, 28] width 11 height 11
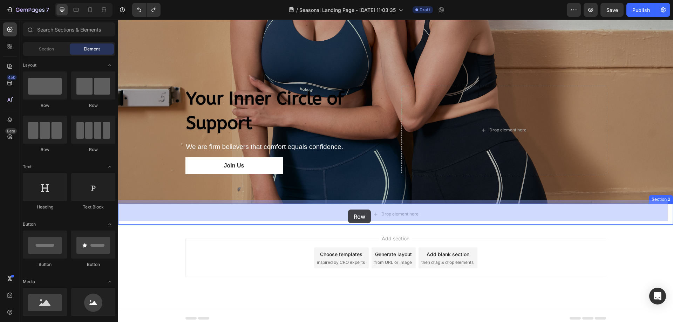
drag, startPoint x: 211, startPoint y: 100, endPoint x: 350, endPoint y: 214, distance: 179.1
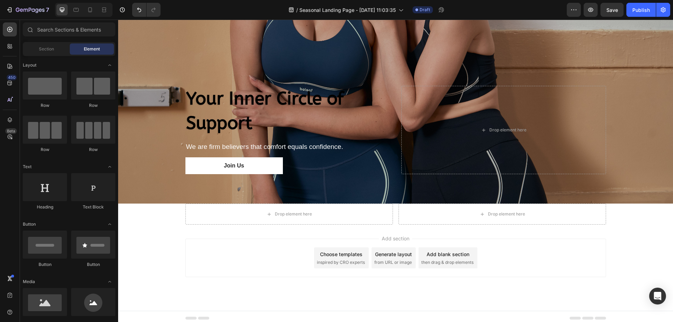
click at [245, 266] on div "Add section Choose templates inspired by CRO experts Generate layout from URL o…" at bounding box center [395, 258] width 421 height 39
click at [270, 134] on div "Your Inner Circle of Support Heading We are firm believers that comfort equals …" at bounding box center [287, 130] width 205 height 89
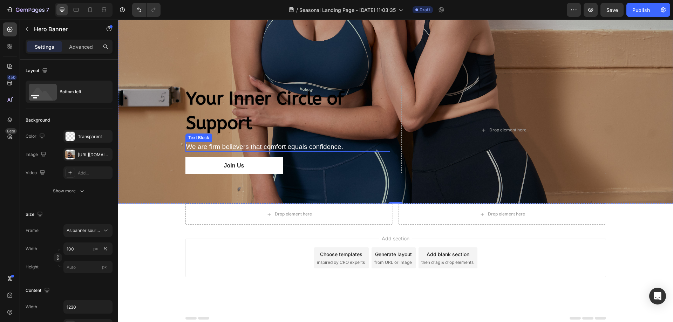
click at [270, 143] on p "We are firm believers that comfort equals confidence." at bounding box center [287, 147] width 203 height 9
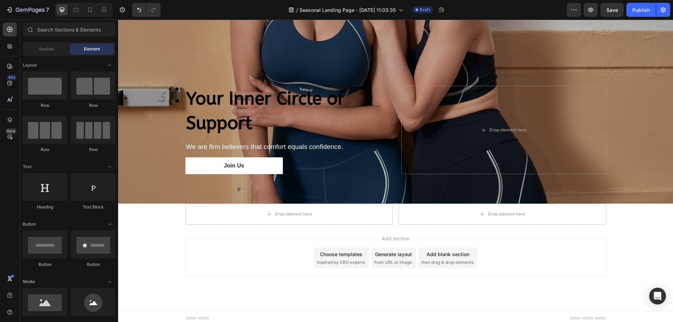
click at [126, 225] on div "Add section Choose templates inspired by CRO experts Generate layout from URL o…" at bounding box center [395, 268] width 555 height 86
drag, startPoint x: 225, startPoint y: 288, endPoint x: 202, endPoint y: 293, distance: 24.4
click at [220, 292] on div "Add section Choose templates inspired by CRO experts Generate layout from URL o…" at bounding box center [395, 268] width 555 height 86
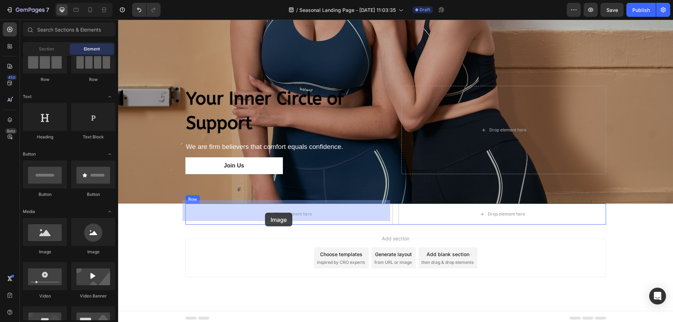
drag, startPoint x: 149, startPoint y: 259, endPoint x: 265, endPoint y: 213, distance: 124.8
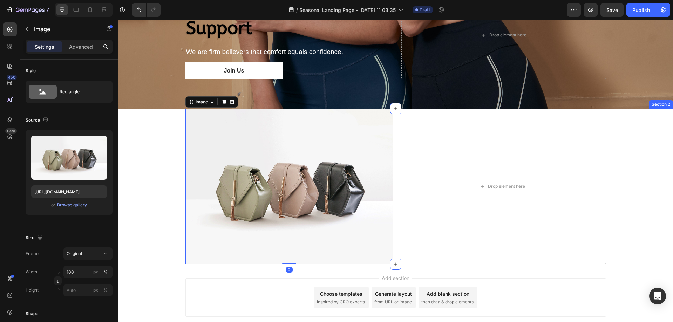
scroll to position [305, 0]
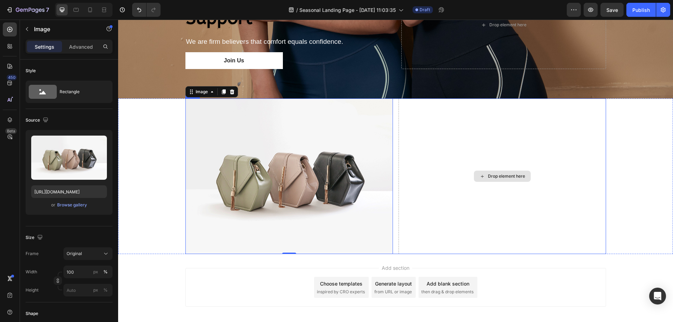
click at [486, 139] on div "Drop element here" at bounding box center [503, 177] width 208 height 156
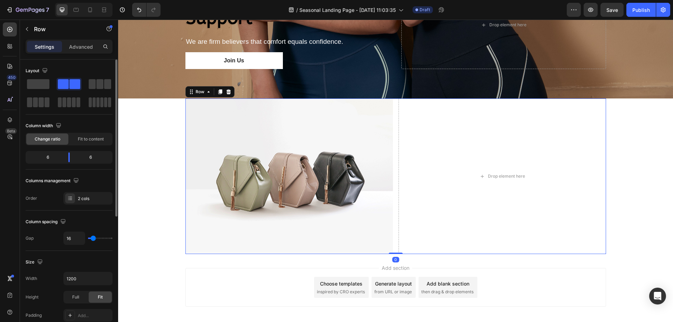
click at [69, 84] on span at bounding box center [74, 84] width 11 height 10
click at [517, 167] on div "Drop element here" at bounding box center [503, 177] width 208 height 156
click at [523, 149] on div "Drop element here" at bounding box center [503, 177] width 208 height 156
click at [25, 31] on icon "button" at bounding box center [27, 29] width 6 height 6
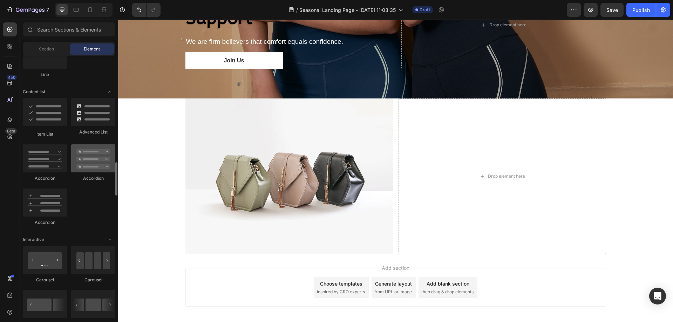
scroll to position [596, 0]
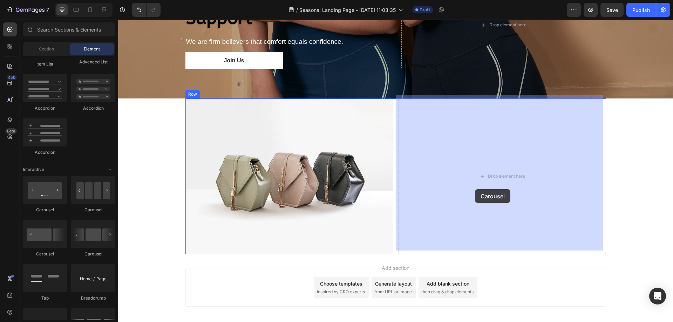
drag, startPoint x: 209, startPoint y: 210, endPoint x: 475, endPoint y: 189, distance: 267.0
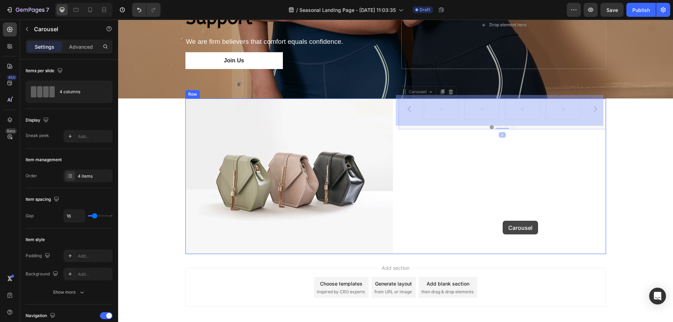
drag, startPoint x: 502, startPoint y: 134, endPoint x: 503, endPoint y: 221, distance: 86.6
click at [503, 221] on div "Header Your Inner Circle of Support Heading We are firm believers that comfort …" at bounding box center [395, 34] width 555 height 641
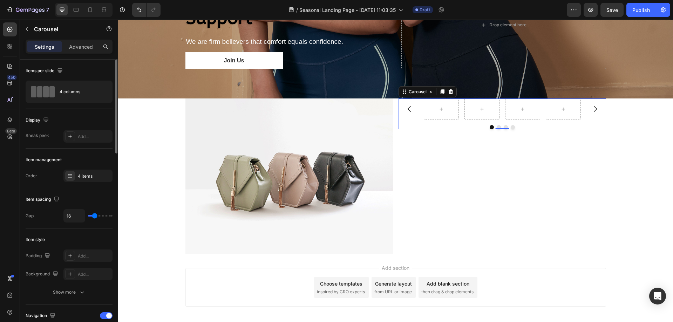
type input "62"
click at [106, 216] on input "range" at bounding box center [100, 215] width 25 height 1
type input "55"
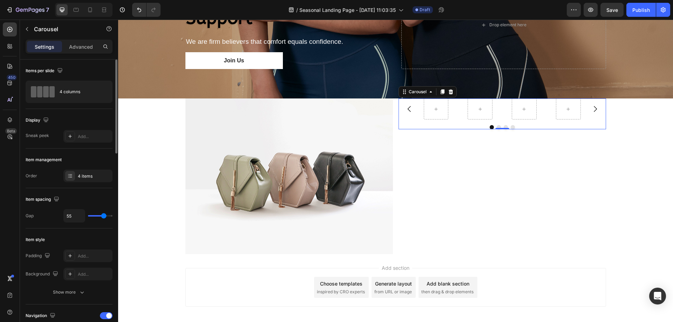
click at [104, 216] on input "range" at bounding box center [100, 215] width 25 height 1
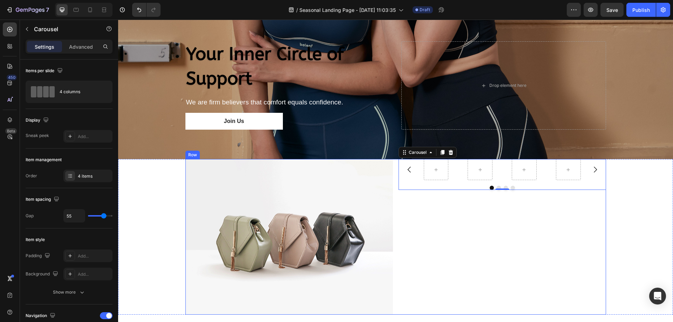
scroll to position [235, 0]
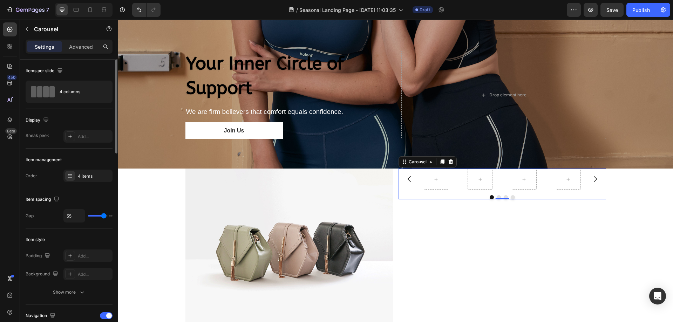
click at [94, 217] on div "55" at bounding box center [87, 215] width 49 height 13
type input "0"
click at [90, 216] on input "range" at bounding box center [100, 215] width 25 height 1
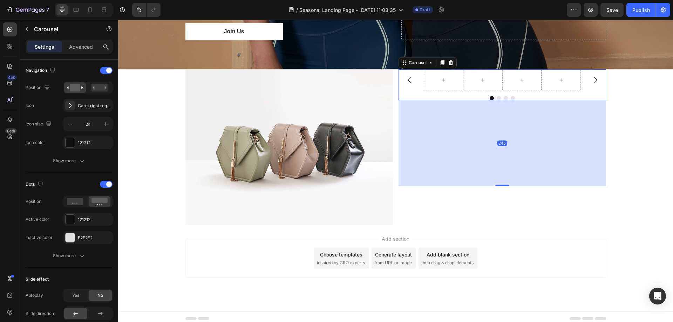
scroll to position [335, 0]
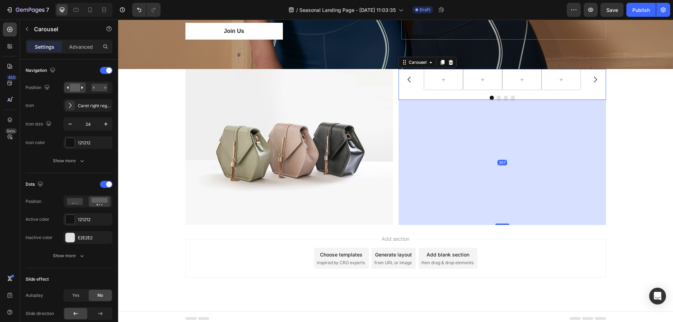
drag, startPoint x: 497, startPoint y: 195, endPoint x: 504, endPoint y: 320, distance: 125.3
click at [504, 320] on div "Header Your Inner Circle of Support Heading We are firm believers that comfort …" at bounding box center [395, 5] width 555 height 641
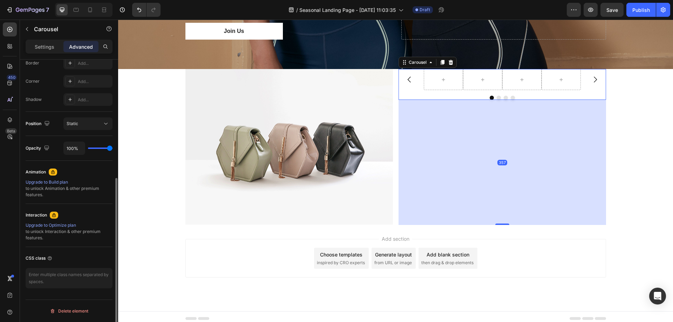
scroll to position [204, 0]
click at [507, 189] on div "357" at bounding box center [503, 162] width 208 height 125
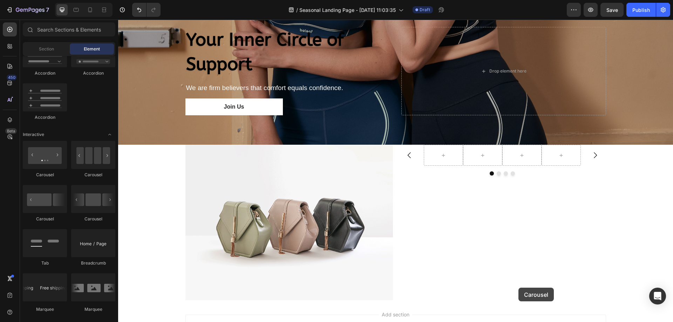
scroll to position [267, 0]
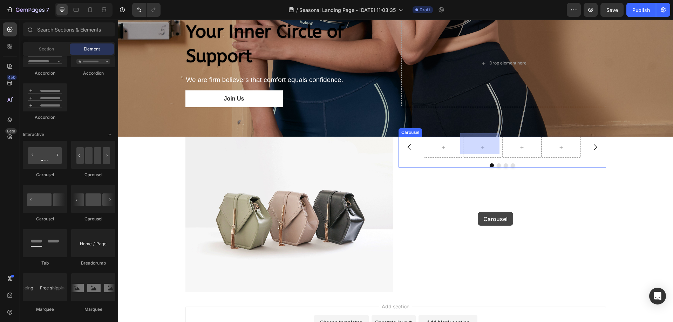
drag, startPoint x: 204, startPoint y: 178, endPoint x: 478, endPoint y: 212, distance: 276.3
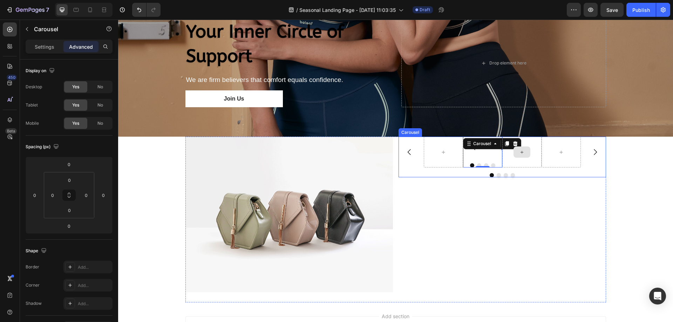
click at [513, 137] on div at bounding box center [521, 152] width 39 height 31
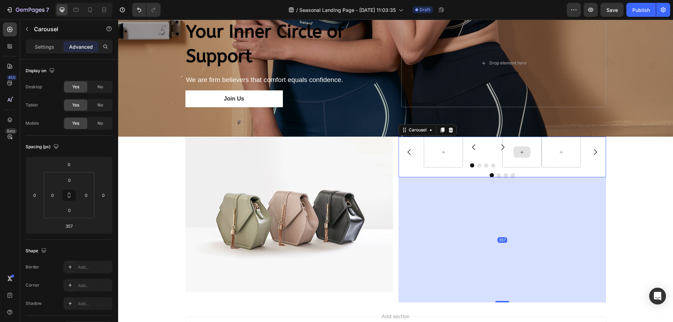
scroll to position [204, 0]
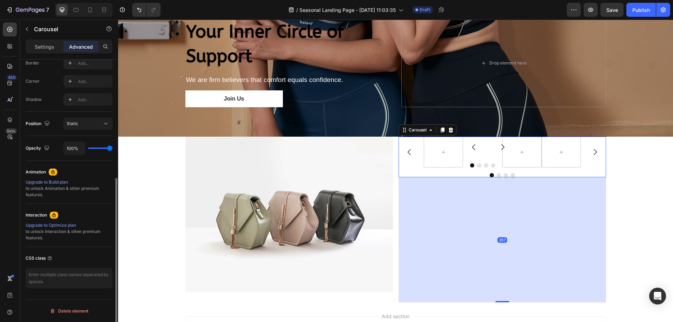
click at [602, 148] on button "Carousel Next Arrow" at bounding box center [596, 152] width 20 height 20
click at [450, 128] on icon at bounding box center [450, 130] width 5 height 5
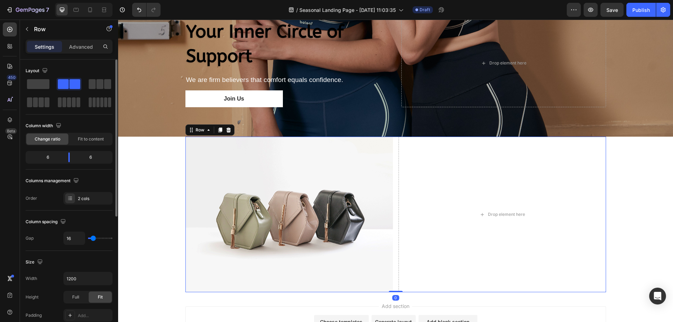
scroll to position [175, 0]
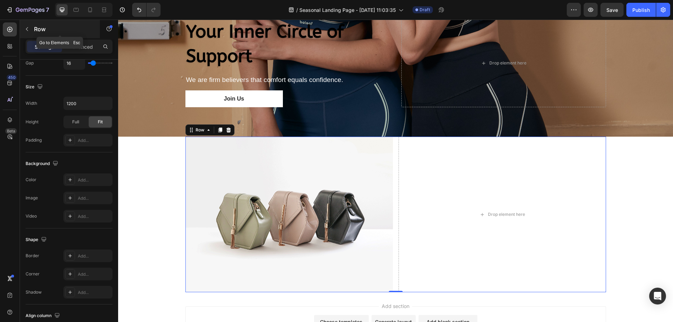
click at [29, 33] on button "button" at bounding box center [26, 28] width 11 height 11
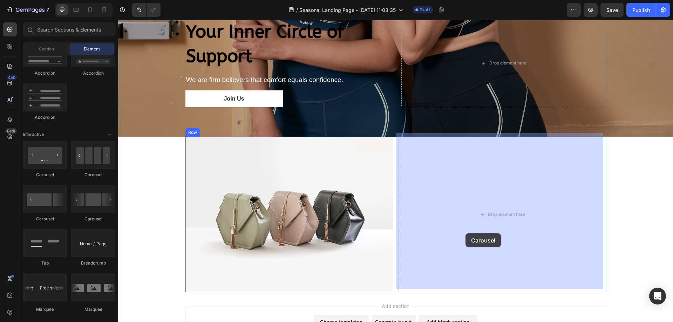
drag, startPoint x: 216, startPoint y: 167, endPoint x: 466, endPoint y: 234, distance: 258.7
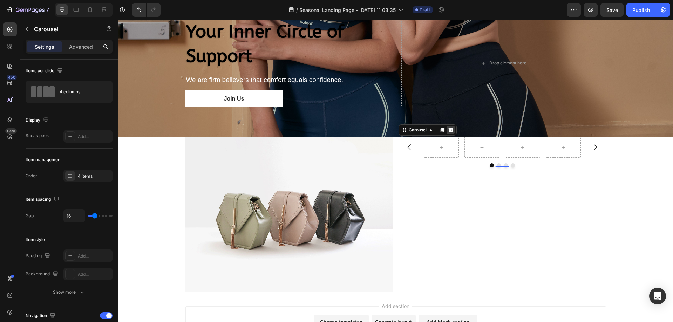
click at [448, 128] on icon at bounding box center [450, 130] width 5 height 5
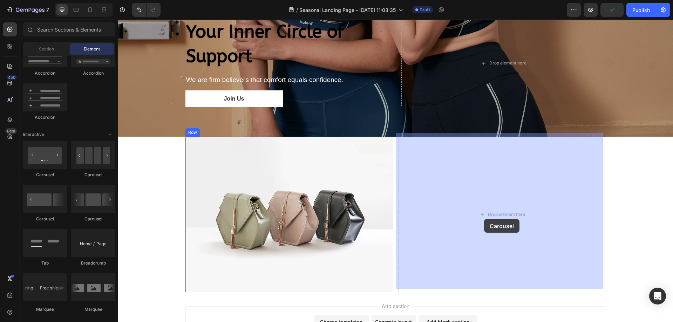
drag, startPoint x: 174, startPoint y: 178, endPoint x: 484, endPoint y: 218, distance: 312.8
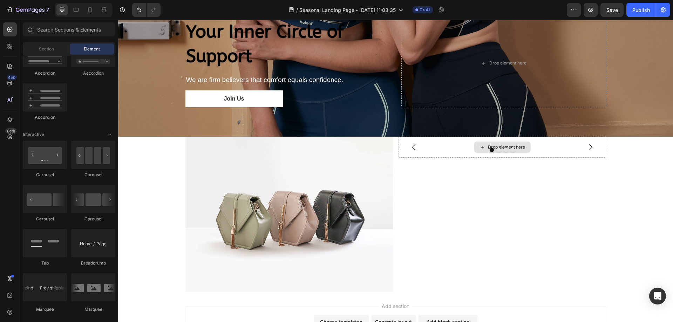
click at [507, 144] on div "Drop element here" at bounding box center [506, 147] width 37 height 6
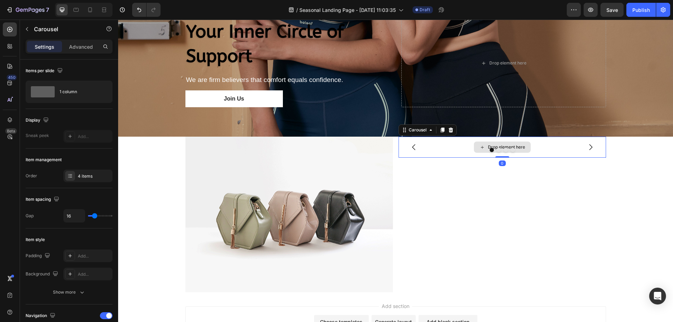
click at [519, 144] on div "Drop element here" at bounding box center [506, 147] width 37 height 6
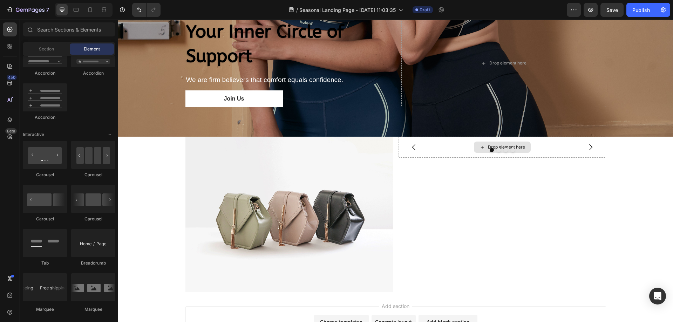
click at [519, 144] on div "Drop element here" at bounding box center [506, 147] width 37 height 6
click at [480, 144] on icon at bounding box center [483, 147] width 6 height 6
click at [39, 153] on div at bounding box center [45, 155] width 44 height 28
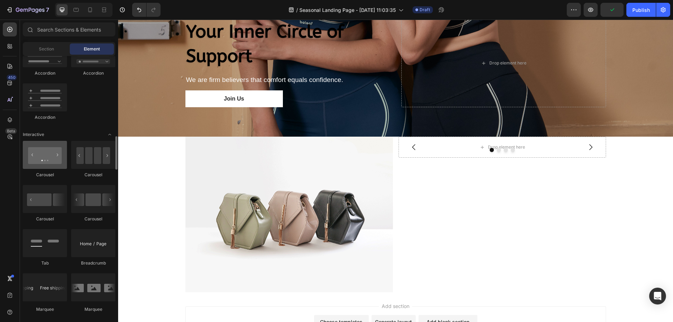
click at [39, 153] on div at bounding box center [45, 155] width 44 height 28
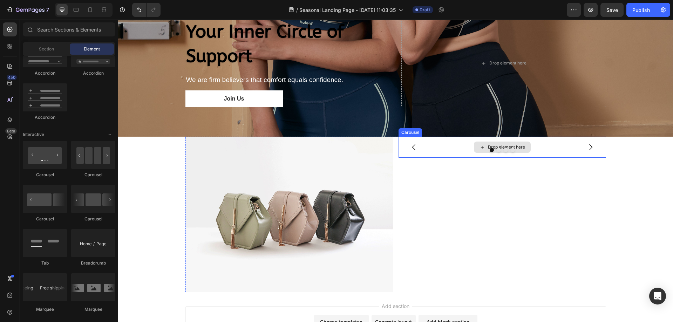
click at [506, 144] on div "Drop element here" at bounding box center [506, 147] width 37 height 6
click at [550, 144] on div "Drop element here" at bounding box center [503, 147] width 208 height 21
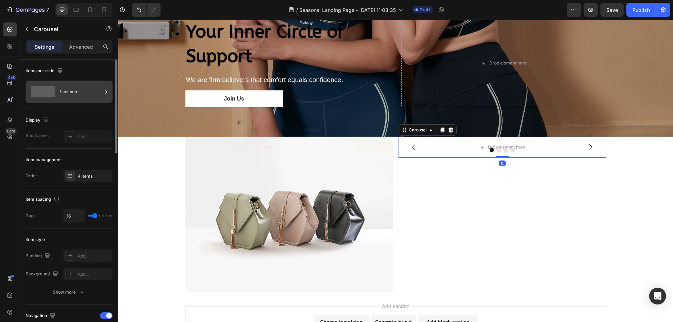
click at [49, 90] on span at bounding box center [43, 91] width 24 height 11
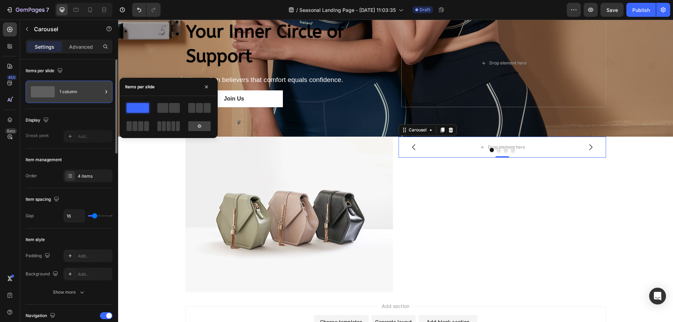
click at [49, 90] on span at bounding box center [43, 91] width 24 height 11
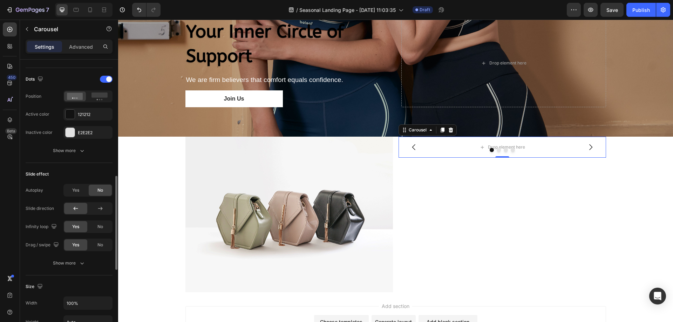
scroll to position [456, 0]
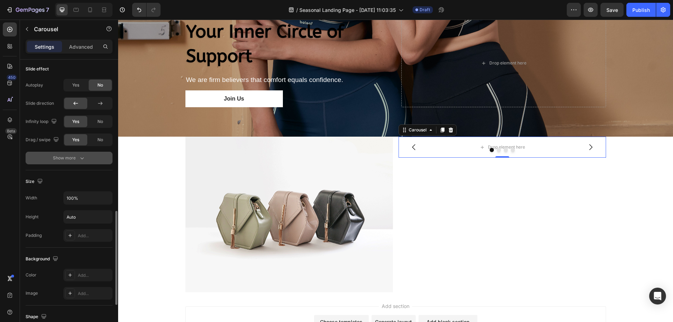
click at [82, 157] on icon "button" at bounding box center [82, 158] width 7 height 7
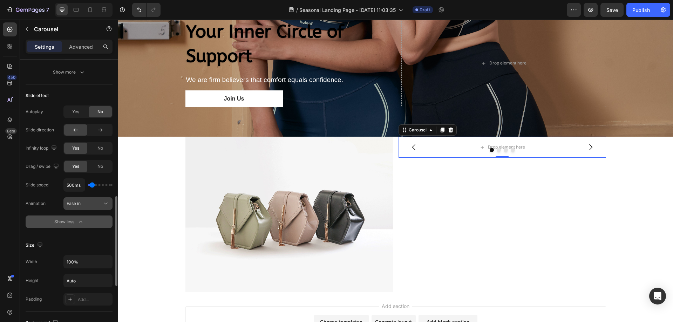
scroll to position [289, 0]
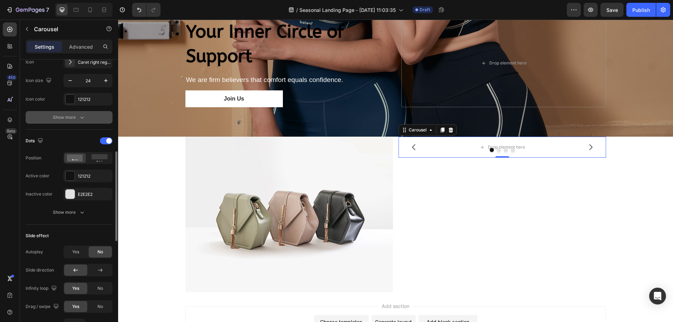
click at [86, 120] on button "Show more" at bounding box center [69, 117] width 87 height 13
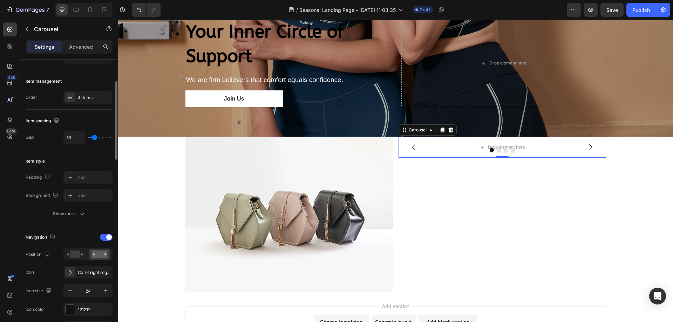
scroll to position [0, 0]
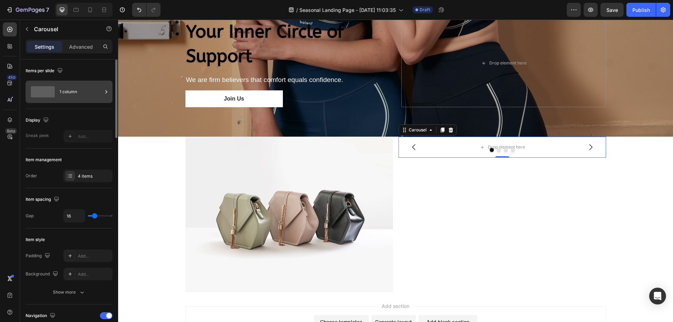
click at [40, 90] on span at bounding box center [43, 91] width 24 height 11
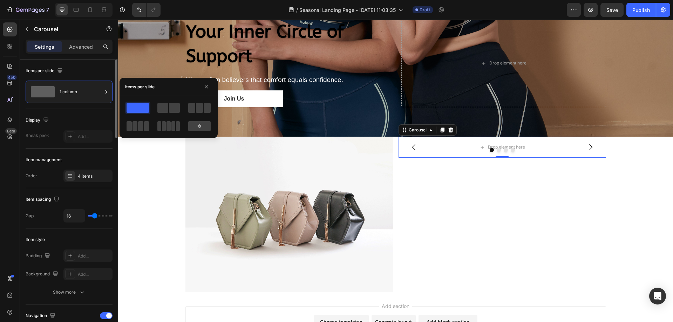
click at [56, 119] on div "Display" at bounding box center [69, 120] width 87 height 11
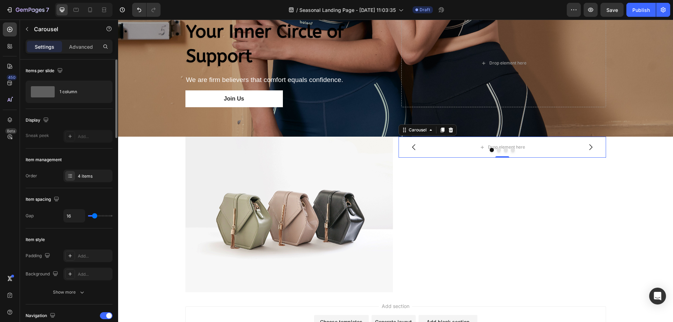
scroll to position [35, 0]
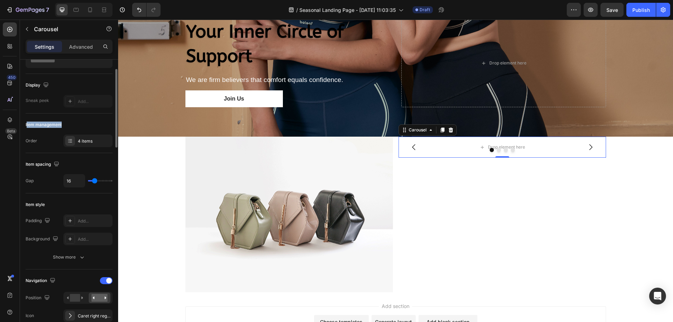
drag, startPoint x: 67, startPoint y: 122, endPoint x: 27, endPoint y: 120, distance: 39.7
click at [27, 120] on div "Item management" at bounding box center [69, 124] width 87 height 11
copy div "tem management"
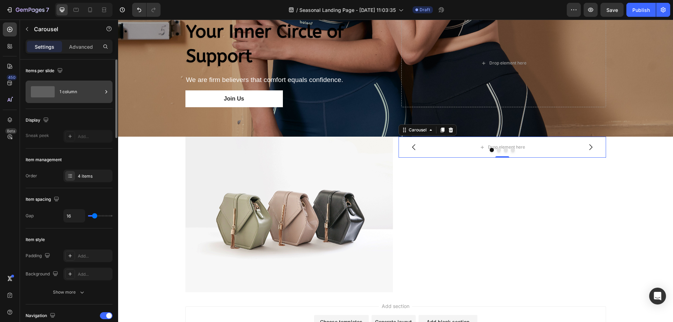
click at [53, 87] on span at bounding box center [43, 91] width 24 height 11
click at [41, 137] on div "Sneak peek" at bounding box center [37, 136] width 23 height 6
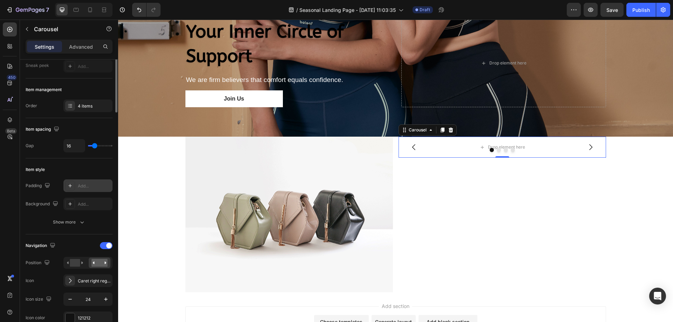
scroll to position [105, 0]
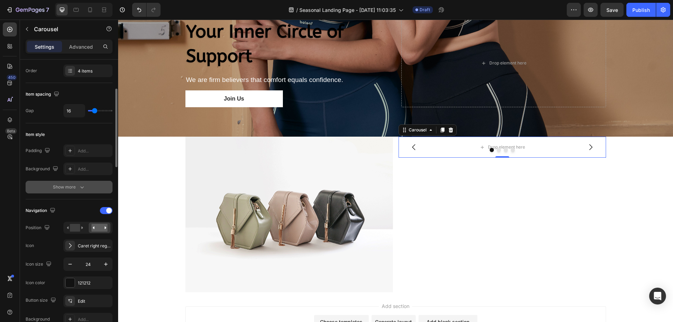
click at [70, 190] on div "Show more" at bounding box center [69, 187] width 33 height 7
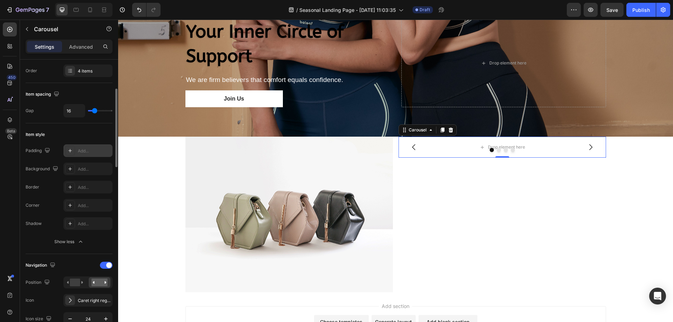
click at [71, 151] on icon at bounding box center [70, 151] width 6 height 6
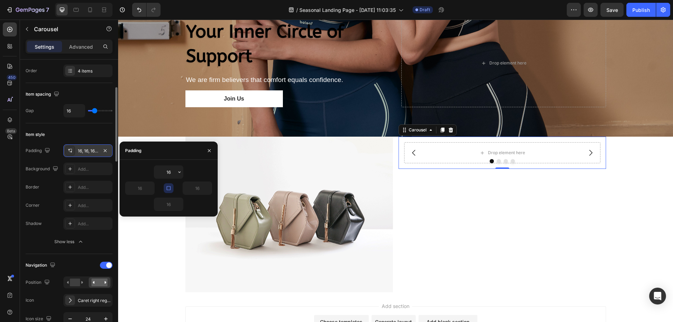
click at [215, 153] on div at bounding box center [209, 151] width 17 height 18
click at [213, 153] on button "button" at bounding box center [209, 150] width 11 height 11
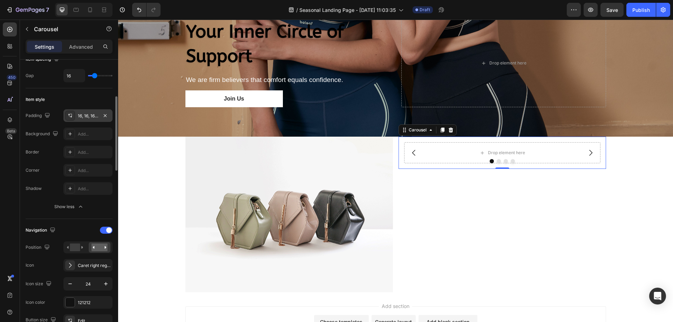
scroll to position [175, 0]
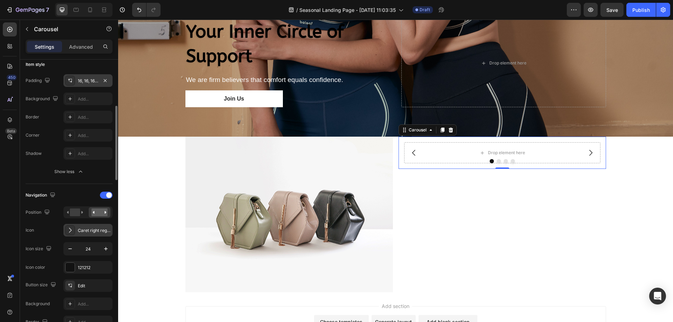
click at [92, 234] on div "Caret right regular" at bounding box center [94, 231] width 33 height 6
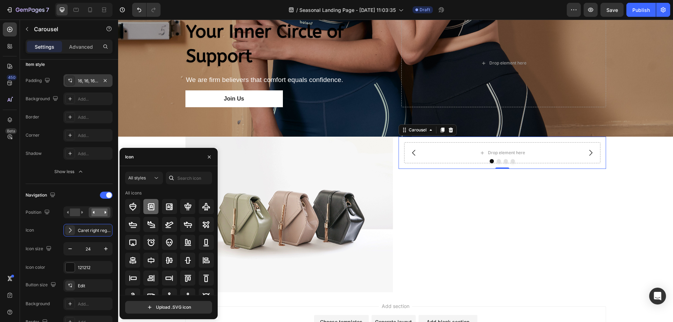
click at [150, 208] on icon at bounding box center [151, 207] width 8 height 8
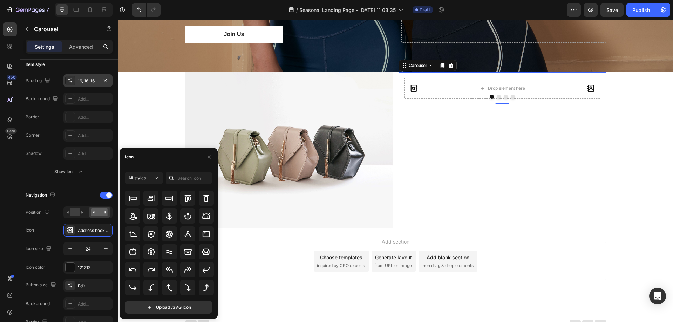
scroll to position [335, 0]
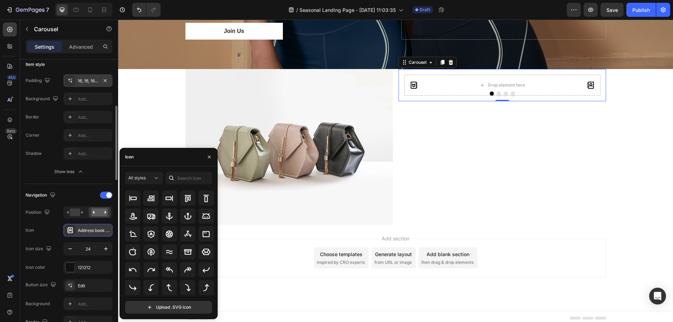
click at [95, 226] on div "Address book bold" at bounding box center [87, 230] width 49 height 13
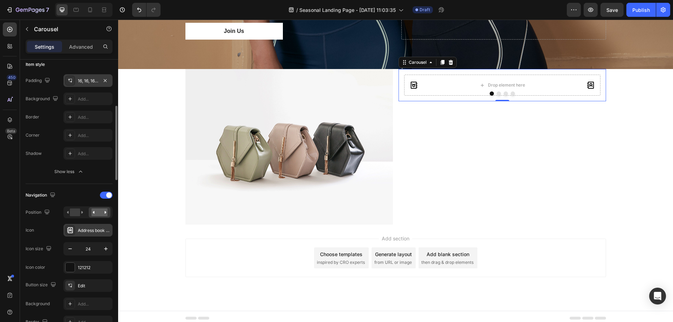
click at [68, 227] on icon at bounding box center [70, 230] width 7 height 7
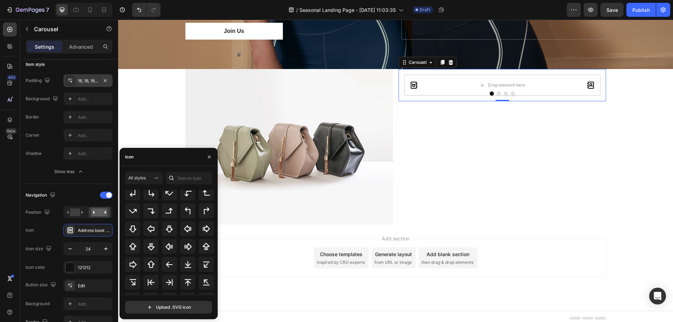
scroll to position [228, 0]
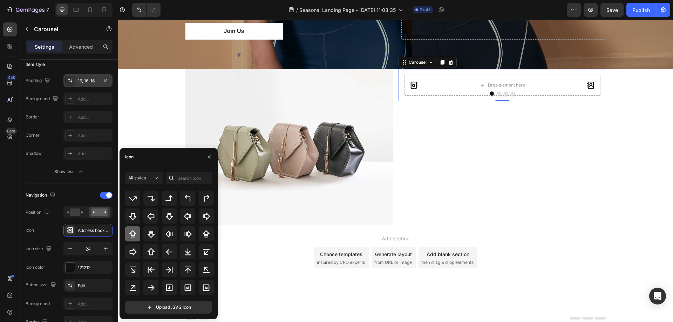
click at [130, 234] on icon at bounding box center [132, 233] width 7 height 7
click at [128, 251] on div at bounding box center [132, 251] width 15 height 15
click at [160, 298] on div at bounding box center [169, 305] width 89 height 15
click at [169, 239] on div at bounding box center [169, 234] width 15 height 15
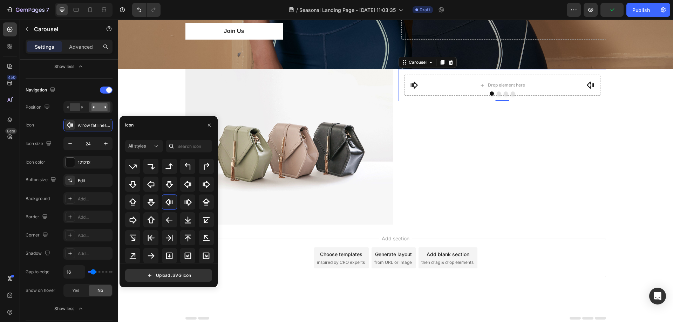
click at [0, 210] on div "450 Beta" at bounding box center [10, 171] width 20 height 303
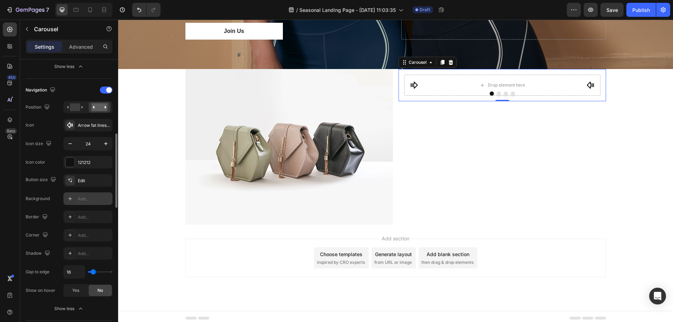
click at [70, 201] on icon at bounding box center [70, 199] width 6 height 6
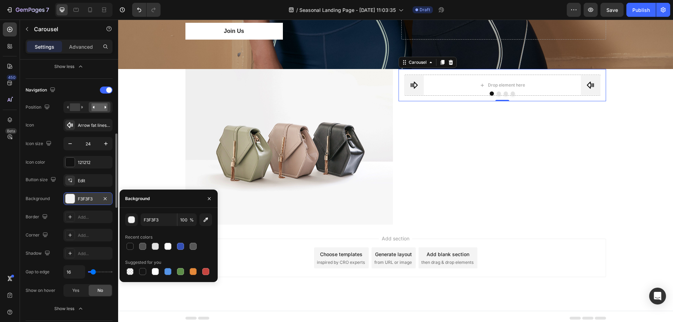
click at [0, 202] on div "450 Beta" at bounding box center [10, 171] width 20 height 303
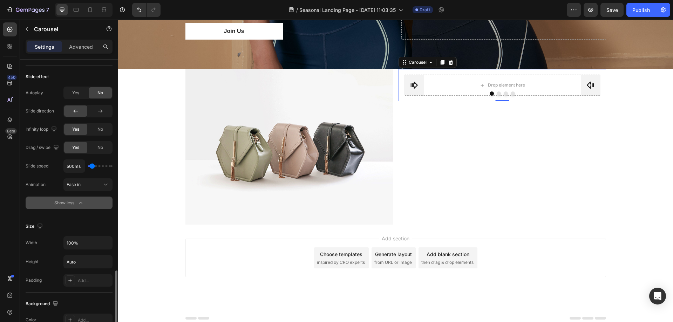
scroll to position [736, 0]
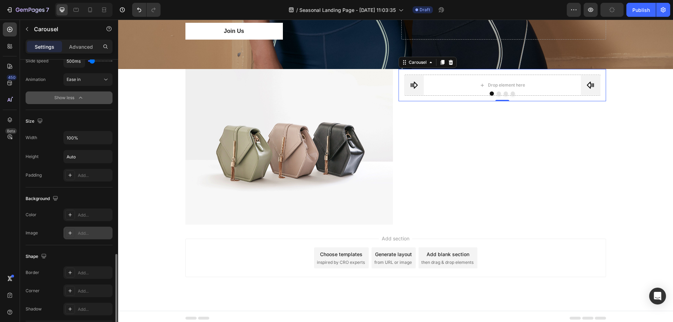
click at [70, 232] on icon at bounding box center [70, 233] width 4 height 4
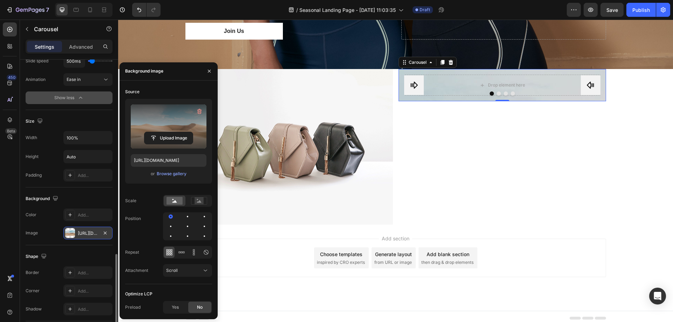
click at [174, 123] on label at bounding box center [169, 126] width 76 height 44
click at [174, 132] on input "file" at bounding box center [168, 138] width 48 height 12
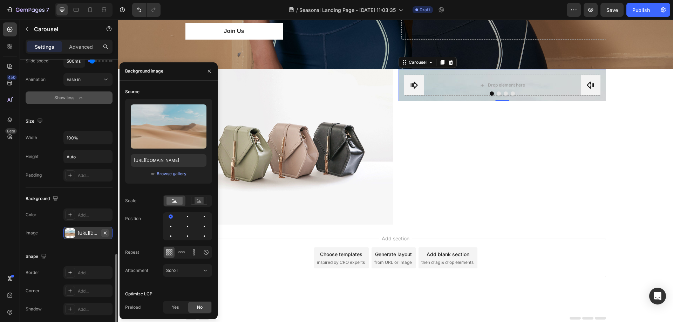
click at [103, 235] on icon "button" at bounding box center [105, 233] width 6 height 6
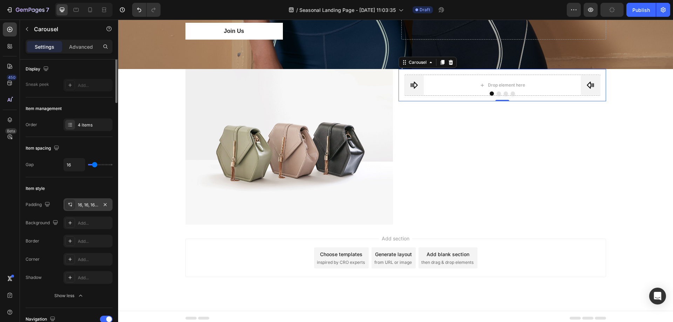
scroll to position [16, 0]
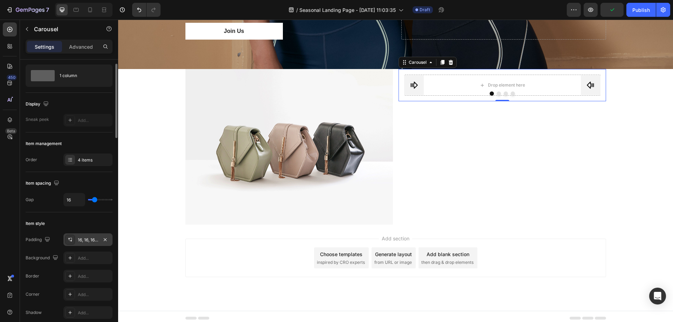
click at [61, 108] on div "Display" at bounding box center [69, 104] width 87 height 11
drag, startPoint x: 50, startPoint y: 117, endPoint x: 27, endPoint y: 119, distance: 23.6
click at [27, 119] on div "Sneak peek Add..." at bounding box center [69, 120] width 87 height 13
copy div "neak peek"
click at [72, 120] on div at bounding box center [87, 120] width 49 height 13
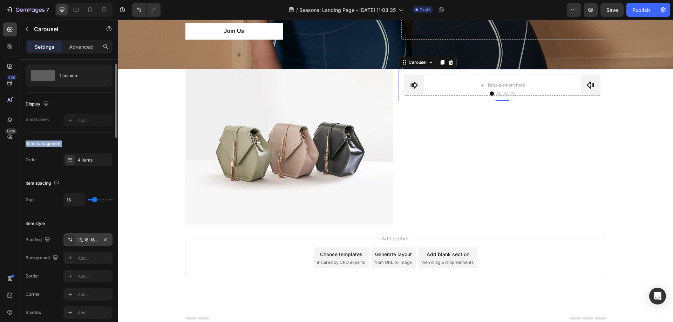
drag, startPoint x: 73, startPoint y: 138, endPoint x: 24, endPoint y: 143, distance: 49.3
click at [73, 143] on div "Item management" at bounding box center [69, 143] width 87 height 11
drag, startPoint x: 73, startPoint y: 144, endPoint x: 26, endPoint y: 144, distance: 47.3
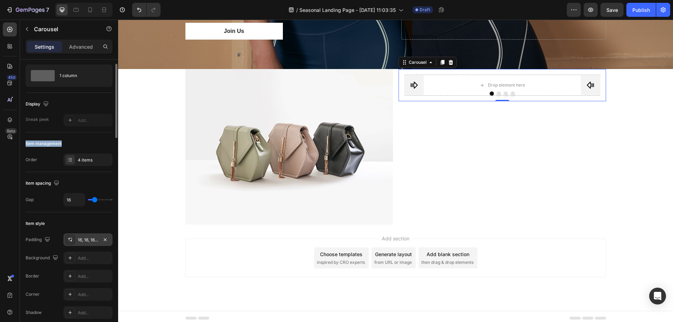
click at [26, 144] on div "Item management" at bounding box center [69, 143] width 87 height 11
copy div "Item management"
click at [68, 158] on icon at bounding box center [70, 160] width 6 height 6
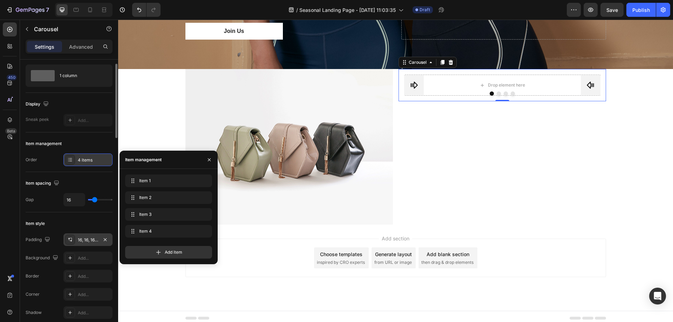
click at [68, 158] on icon at bounding box center [70, 160] width 6 height 6
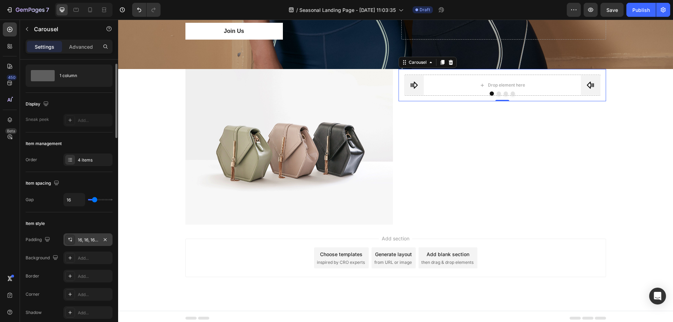
click at [36, 183] on div "Item spacing" at bounding box center [43, 183] width 35 height 9
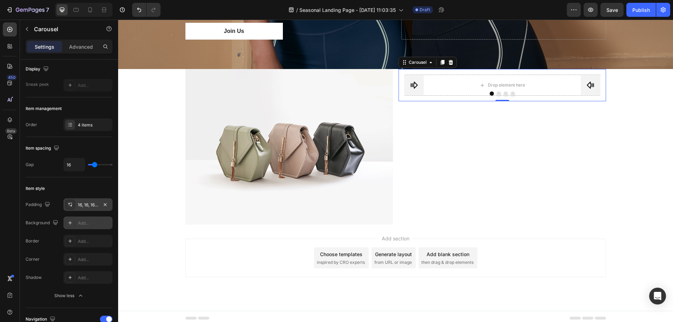
click at [68, 223] on icon at bounding box center [70, 223] width 6 height 6
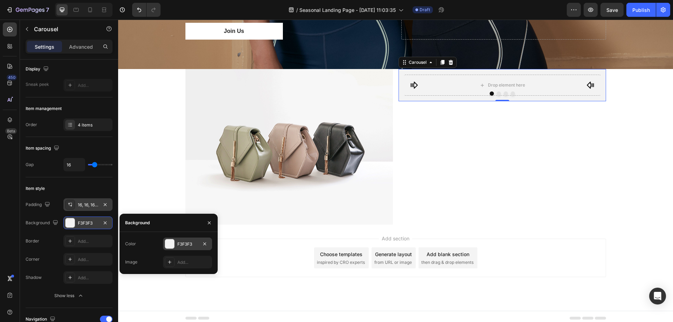
click at [174, 244] on div at bounding box center [170, 244] width 10 height 10
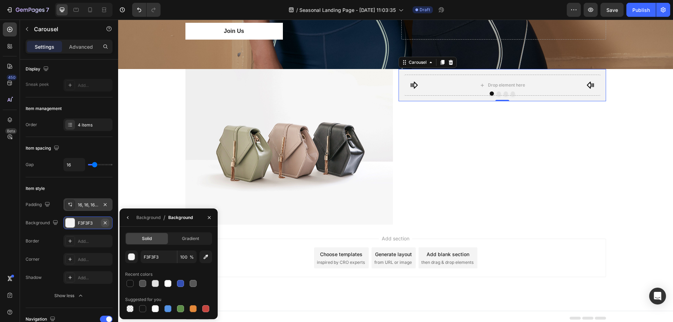
click at [107, 225] on icon "button" at bounding box center [105, 223] width 6 height 6
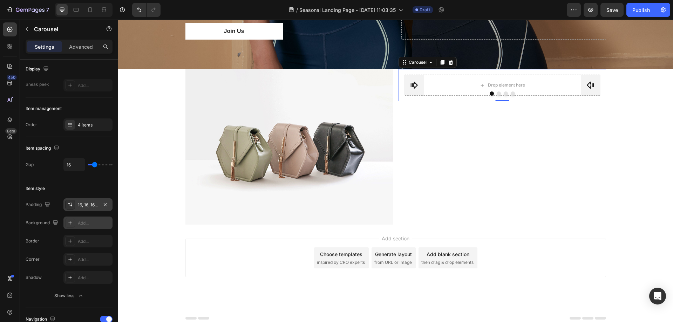
click at [69, 225] on icon at bounding box center [70, 223] width 6 height 6
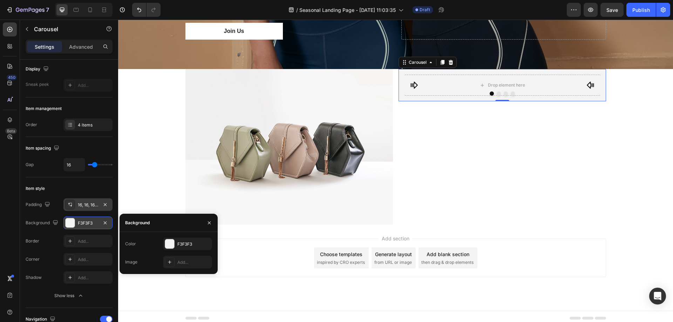
drag, startPoint x: 16, startPoint y: 235, endPoint x: 12, endPoint y: 235, distance: 3.9
click at [14, 235] on div "450 Beta" at bounding box center [10, 146] width 14 height 249
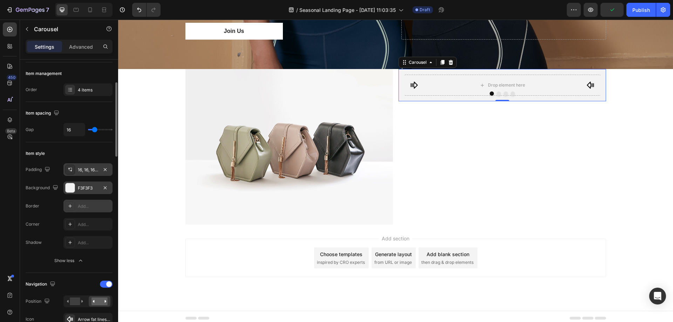
scroll to position [156, 0]
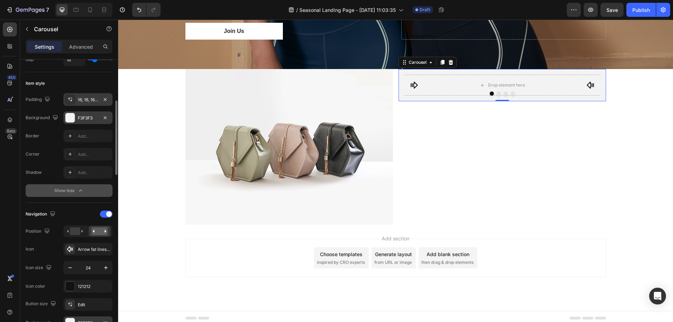
click at [73, 194] on div "Show less" at bounding box center [69, 190] width 30 height 7
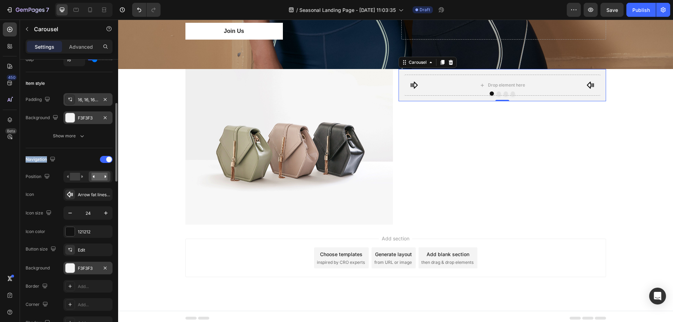
drag, startPoint x: 64, startPoint y: 160, endPoint x: 25, endPoint y: 158, distance: 38.6
copy div "Navigation"
click at [74, 173] on rect at bounding box center [75, 177] width 10 height 8
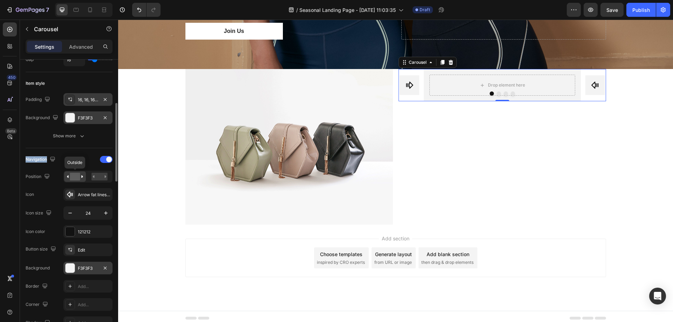
click at [79, 176] on rect at bounding box center [75, 177] width 10 height 8
click at [102, 160] on div at bounding box center [106, 159] width 13 height 7
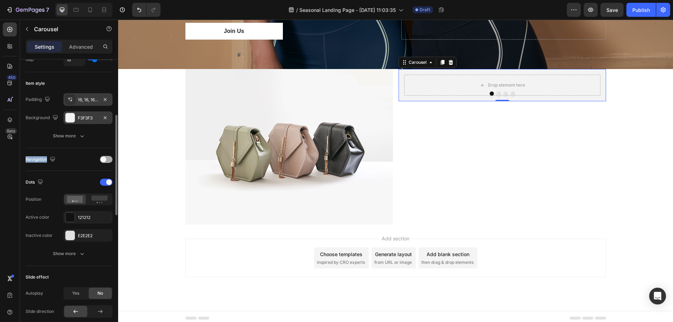
click at [102, 160] on span at bounding box center [104, 160] width 6 height 6
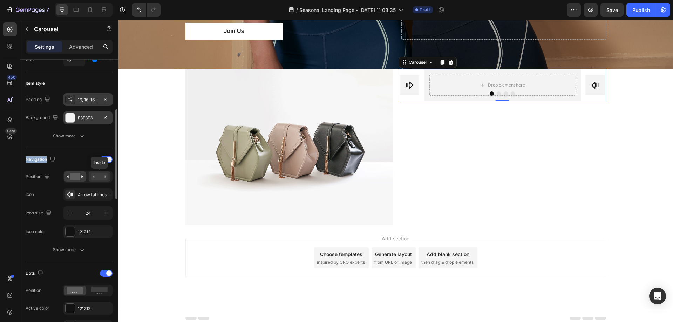
click at [94, 176] on icon at bounding box center [94, 176] width 2 height 2
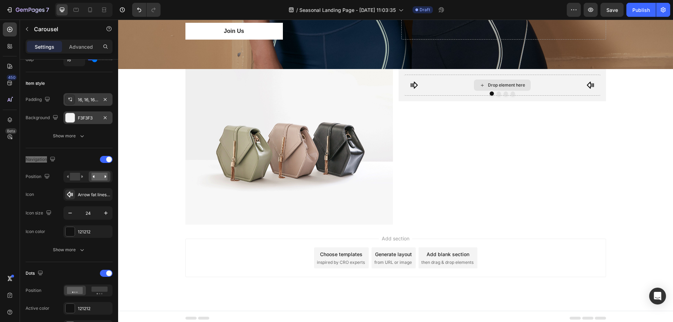
click at [505, 87] on div "Drop element here" at bounding box center [502, 85] width 57 height 11
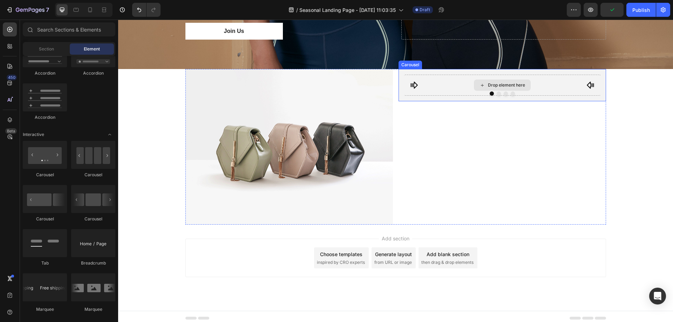
click at [510, 82] on div "Drop element here" at bounding box center [506, 85] width 37 height 6
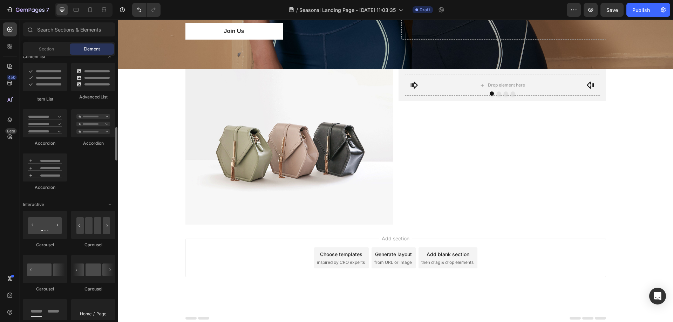
scroll to position [666, 0]
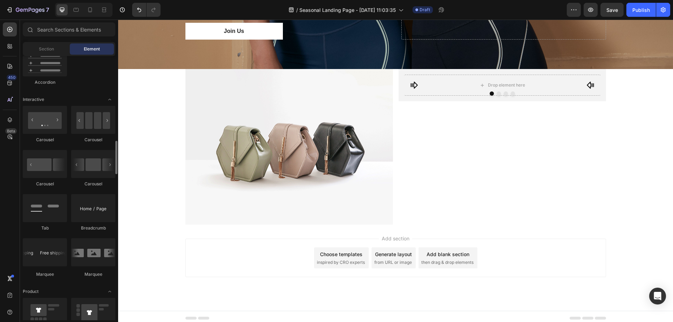
drag, startPoint x: 56, startPoint y: 96, endPoint x: 34, endPoint y: 94, distance: 22.2
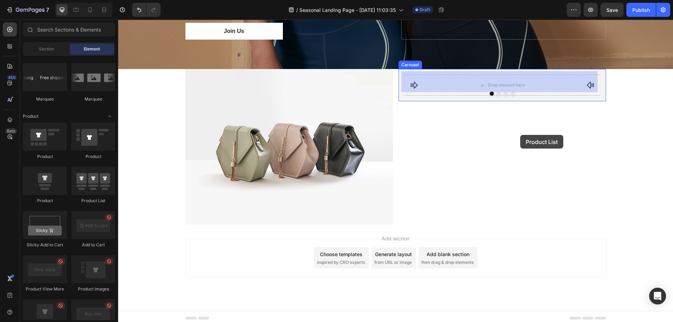
drag, startPoint x: 206, startPoint y: 197, endPoint x: 520, endPoint y: 135, distance: 320.2
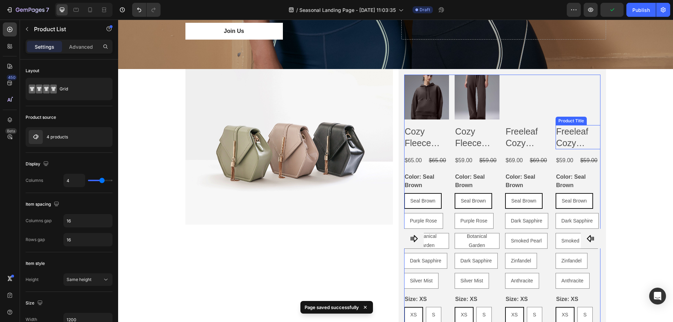
click at [634, 146] on div "Image Product Images Cozy Fleece Hoodie Product Title $65.00 Product Price Prod…" at bounding box center [395, 238] width 555 height 339
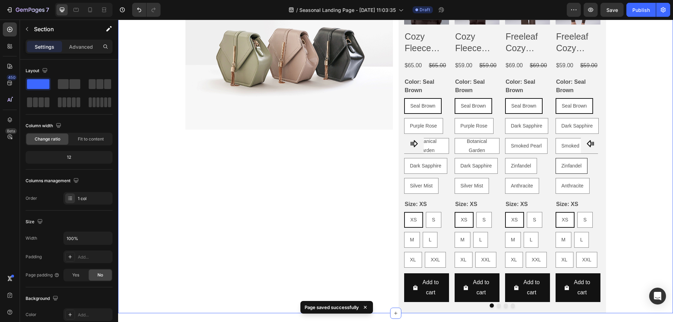
scroll to position [440, 0]
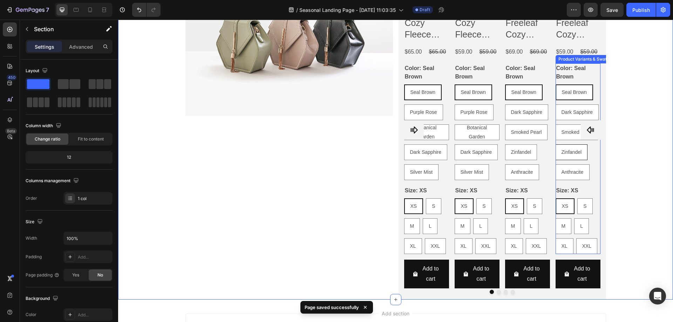
click at [556, 152] on div "Zinfandel" at bounding box center [572, 152] width 32 height 14
click at [555, 144] on input "[PERSON_NAME]" at bounding box center [555, 144] width 0 height 0
radio input "true"
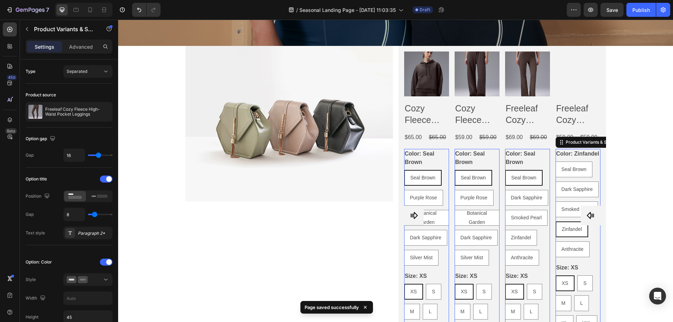
scroll to position [230, 0]
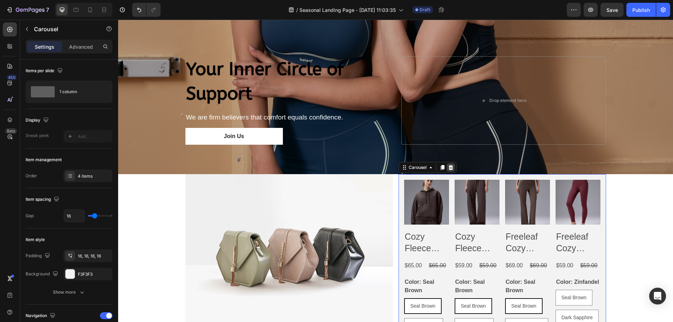
click at [448, 165] on icon at bounding box center [450, 167] width 5 height 5
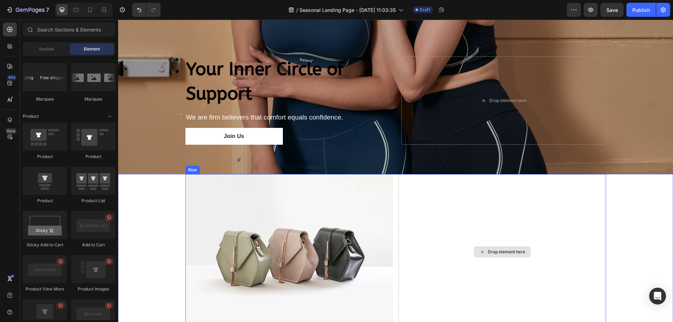
click at [531, 211] on div "Drop element here" at bounding box center [503, 252] width 208 height 156
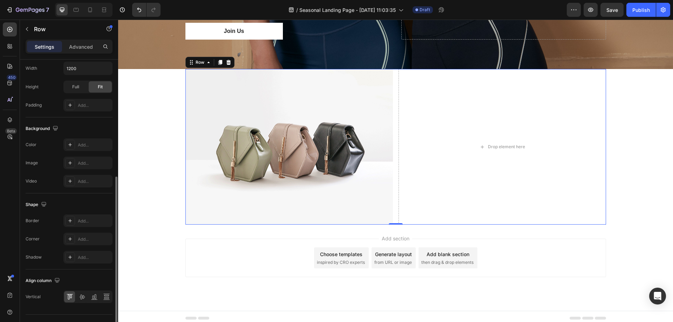
scroll to position [0, 0]
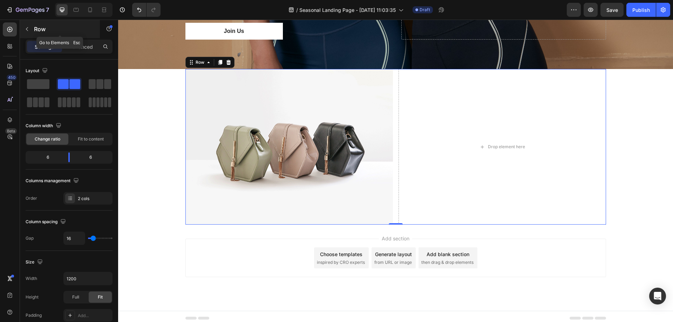
click at [28, 32] on button "button" at bounding box center [26, 28] width 11 height 11
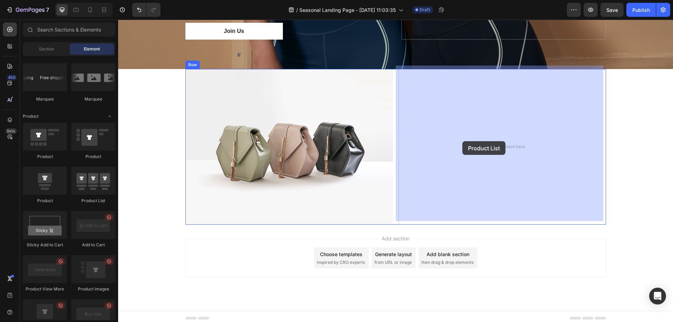
drag, startPoint x: 209, startPoint y: 201, endPoint x: 462, endPoint y: 141, distance: 260.3
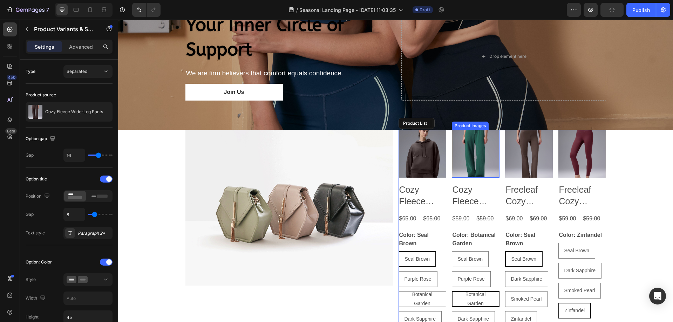
scroll to position [160, 0]
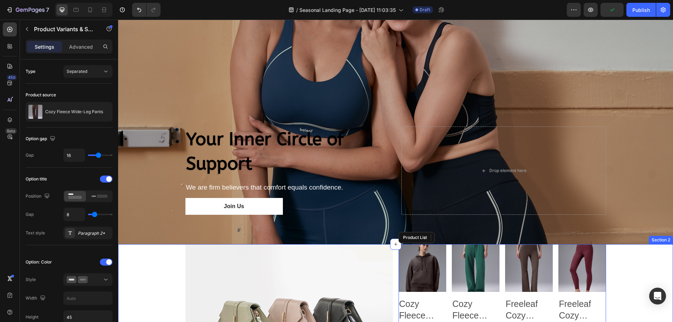
drag, startPoint x: 656, startPoint y: 258, endPoint x: 652, endPoint y: 245, distance: 14.4
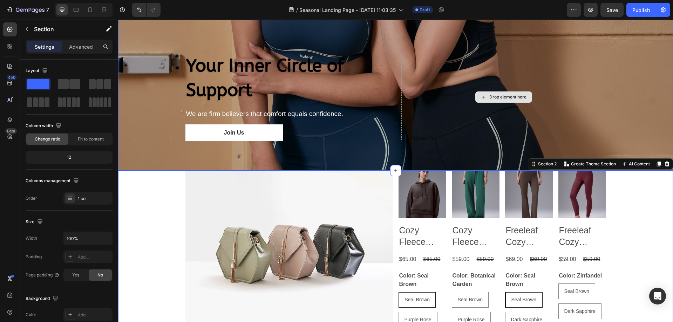
scroll to position [230, 0]
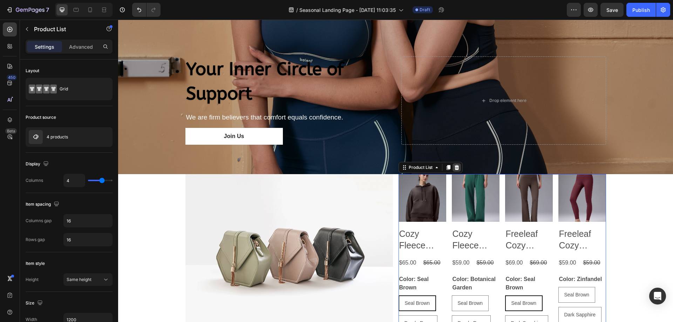
click at [454, 165] on icon at bounding box center [456, 167] width 5 height 5
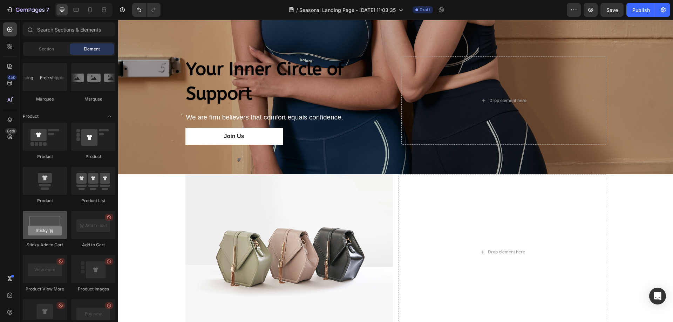
scroll to position [912, 0]
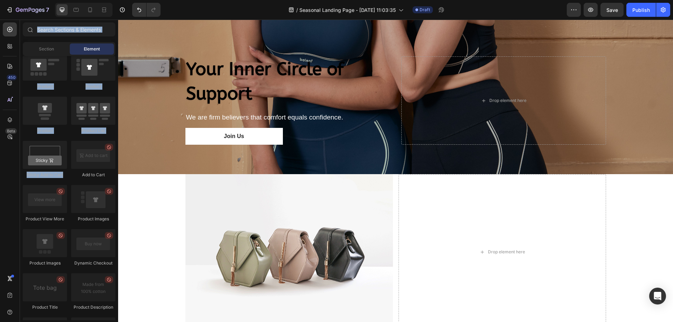
drag, startPoint x: 16, startPoint y: 177, endPoint x: 10, endPoint y: 186, distance: 10.6
click at [50, 181] on div "450 Beta Sections(18) Elements(83) Section Element Hero Section Product Detail …" at bounding box center [59, 171] width 118 height 303
click at [9, 193] on div "450 Beta" at bounding box center [10, 146] width 14 height 249
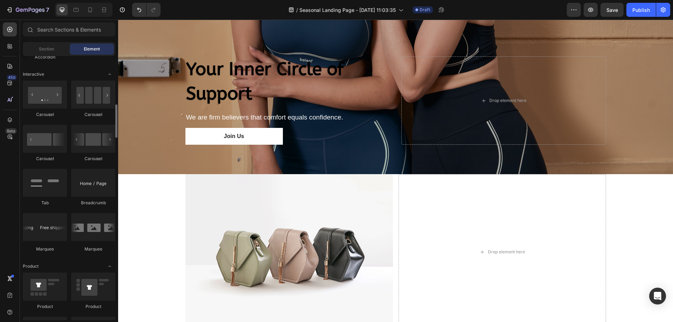
scroll to position [656, 0]
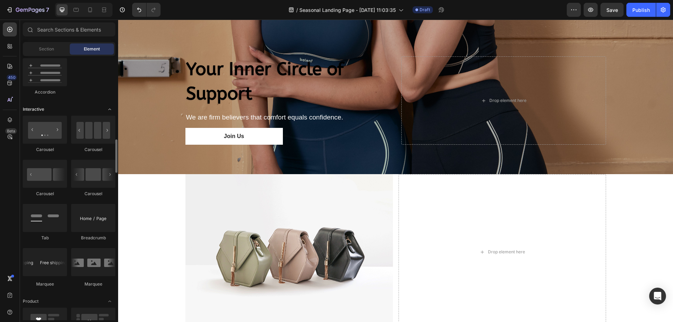
drag, startPoint x: 50, startPoint y: 114, endPoint x: 23, endPoint y: 111, distance: 26.4
click at [31, 109] on span "Interactive" at bounding box center [33, 109] width 21 height 6
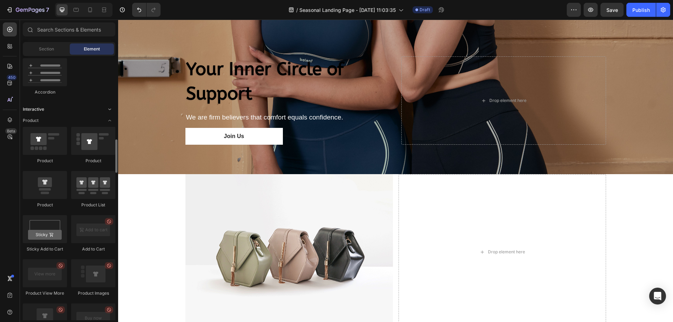
click at [31, 109] on span "Interactive" at bounding box center [33, 109] width 21 height 6
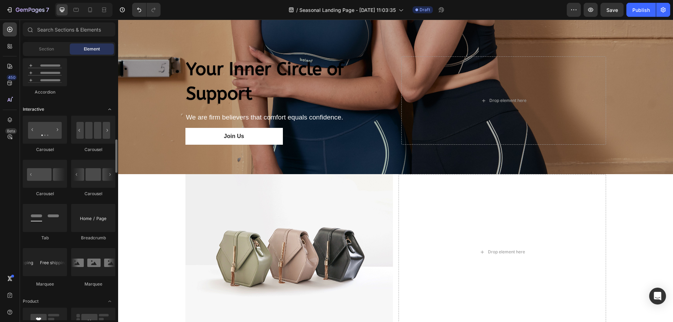
drag, startPoint x: 51, startPoint y: 108, endPoint x: 26, endPoint y: 109, distance: 24.5
click at [27, 109] on div "Interactive" at bounding box center [69, 109] width 93 height 7
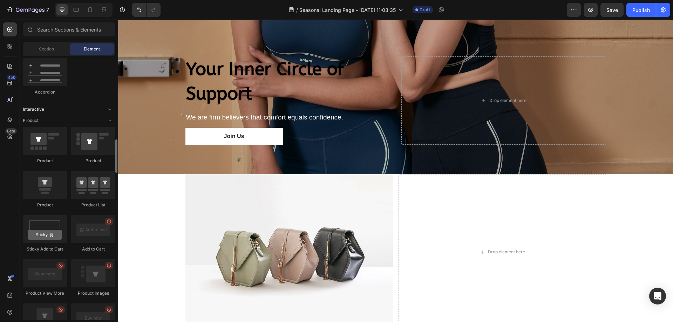
drag, startPoint x: 21, startPoint y: 108, endPoint x: 47, endPoint y: 108, distance: 25.9
click at [52, 111] on div "Interactive" at bounding box center [69, 109] width 93 height 7
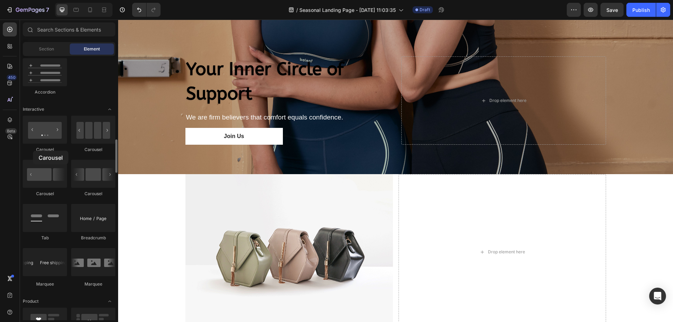
click at [33, 151] on div "Carousel" at bounding box center [45, 150] width 44 height 6
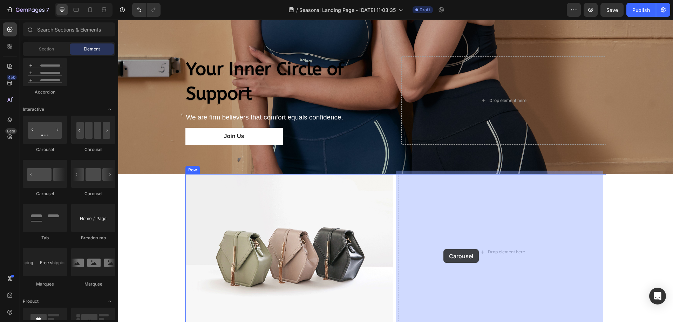
drag, startPoint x: 174, startPoint y: 202, endPoint x: 445, endPoint y: 250, distance: 275.1
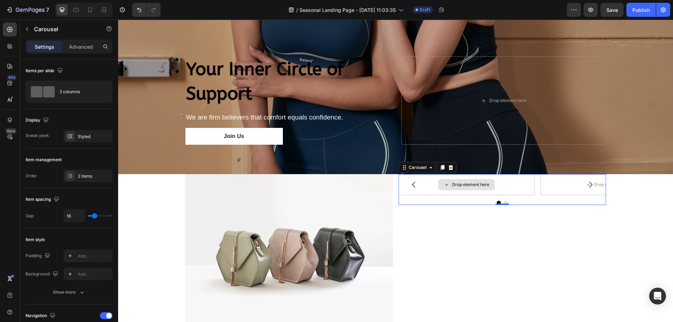
click at [428, 183] on div "Drop element here" at bounding box center [467, 184] width 136 height 21
click at [30, 27] on button "button" at bounding box center [26, 28] width 11 height 11
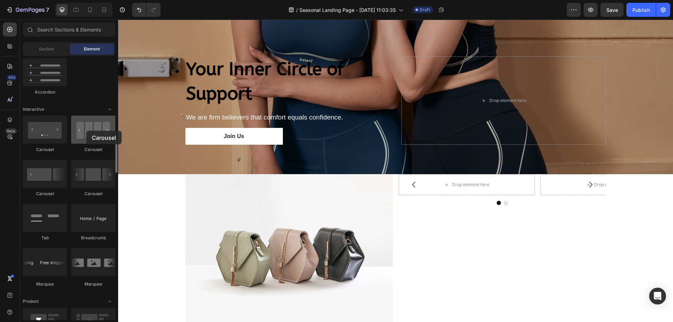
click at [86, 131] on div at bounding box center [93, 130] width 44 height 28
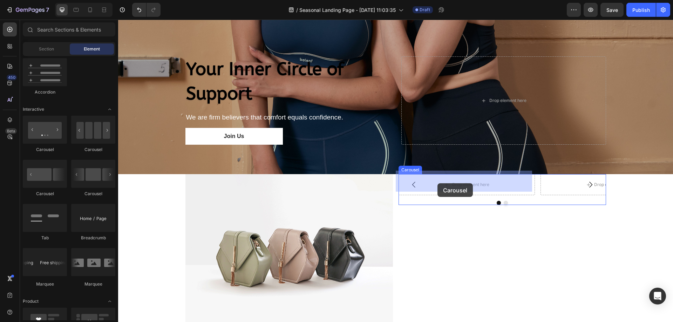
drag, startPoint x: 157, startPoint y: 151, endPoint x: 439, endPoint y: 183, distance: 283.4
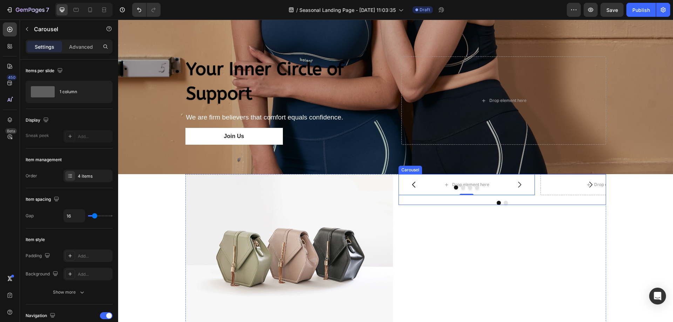
click at [548, 196] on div "Drop element here Drop element here Drop element here Drop element here Carouse…" at bounding box center [503, 189] width 208 height 31
click at [450, 165] on icon at bounding box center [451, 168] width 6 height 6
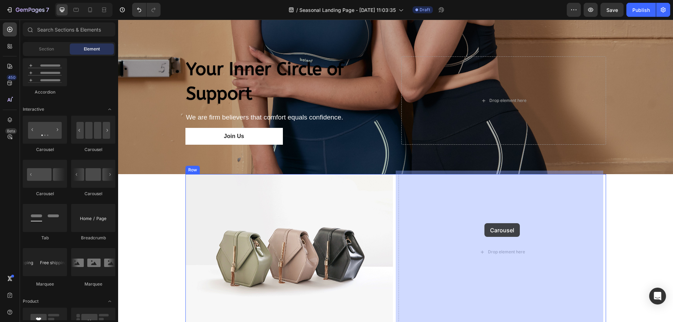
drag, startPoint x: 168, startPoint y: 150, endPoint x: 527, endPoint y: 216, distance: 365.0
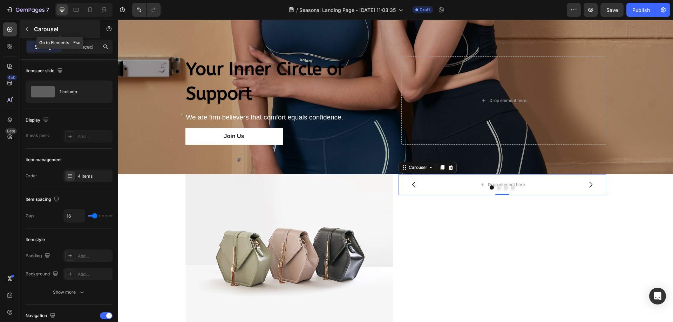
click at [31, 31] on button "button" at bounding box center [26, 28] width 11 height 11
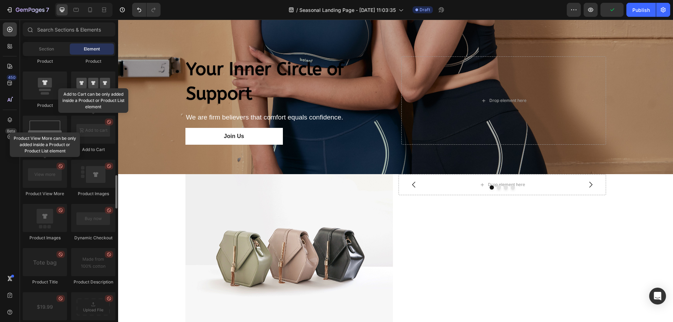
scroll to position [797, 0]
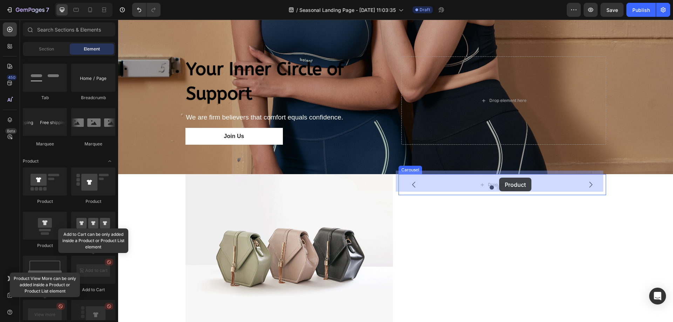
drag, startPoint x: 162, startPoint y: 251, endPoint x: 499, endPoint y: 178, distance: 345.1
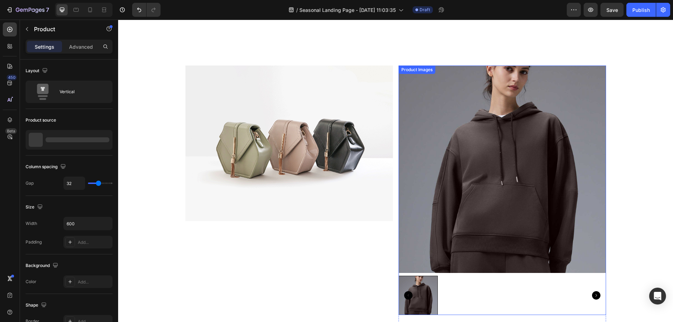
scroll to position [405, 0]
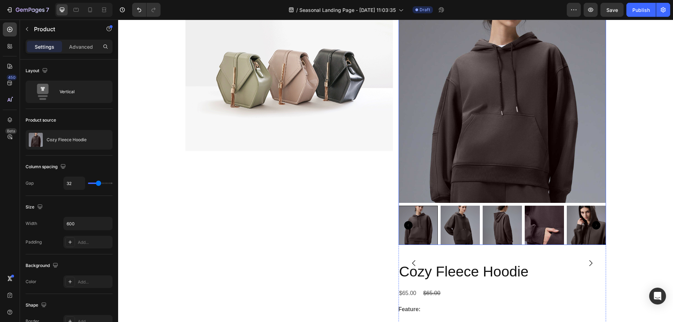
click at [505, 208] on img at bounding box center [502, 225] width 39 height 39
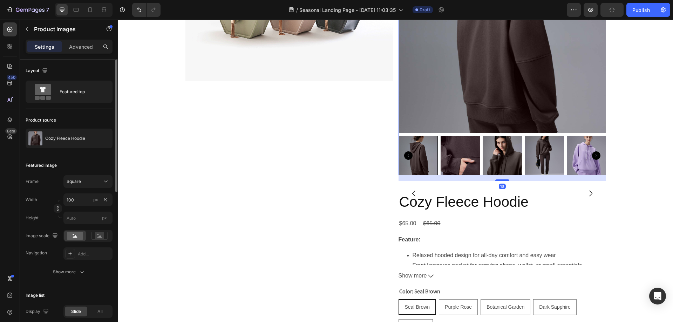
scroll to position [475, 0]
click at [102, 93] on div "Featured top" at bounding box center [81, 92] width 43 height 16
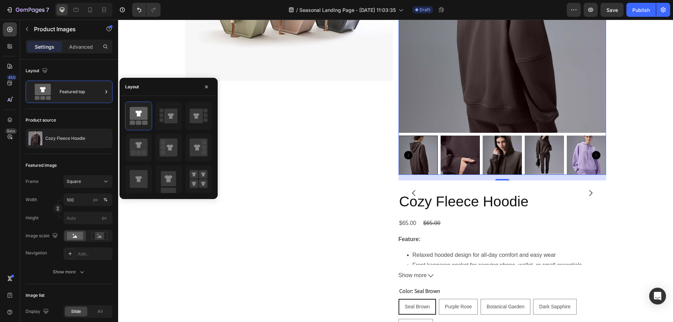
drag, startPoint x: 291, startPoint y: 197, endPoint x: 505, endPoint y: 115, distance: 229.1
click at [163, 178] on rect at bounding box center [168, 178] width 15 height 15
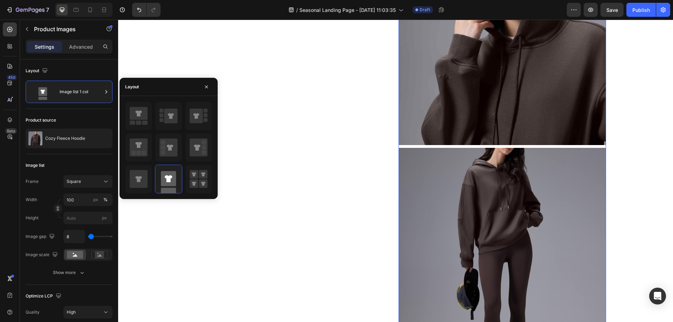
scroll to position [1317, 0]
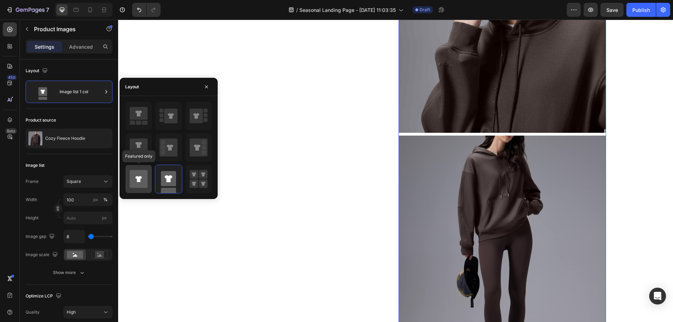
click at [143, 178] on icon at bounding box center [139, 179] width 18 height 18
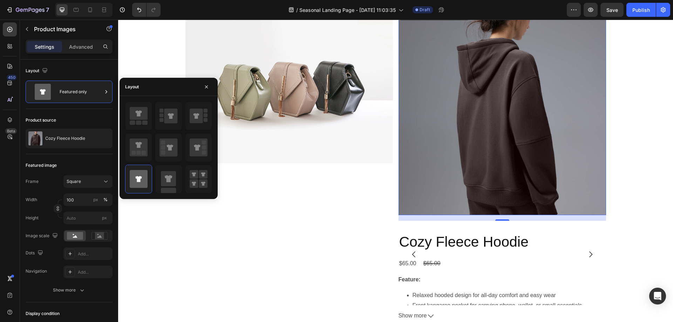
scroll to position [533, 0]
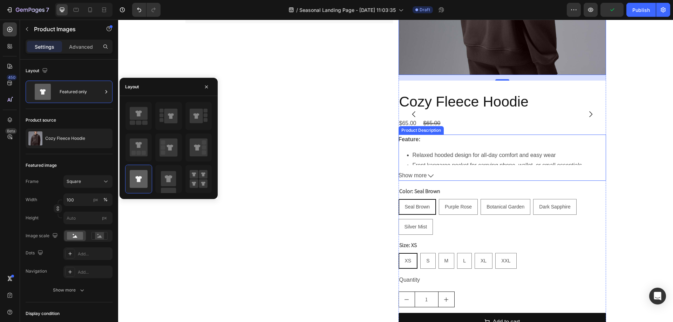
click at [498, 151] on li "Relaxed hooded design for all-day comfort and easy wear" at bounding box center [510, 155] width 194 height 10
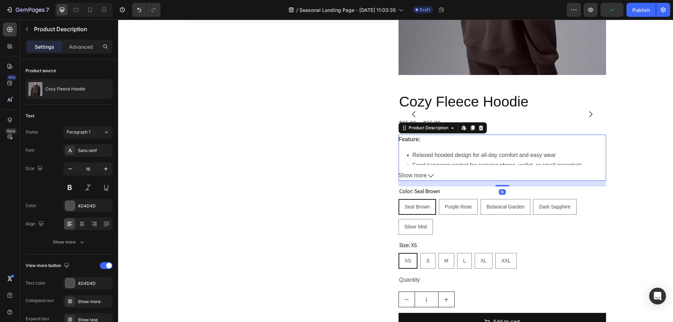
click at [508, 150] on div "Feature: Relaxed hooded design for all-day comfort and easy wear Front kangaroo…" at bounding box center [503, 150] width 208 height 31
click at [489, 105] on h2 "Cozy Fleece Hoodie" at bounding box center [503, 102] width 208 height 20
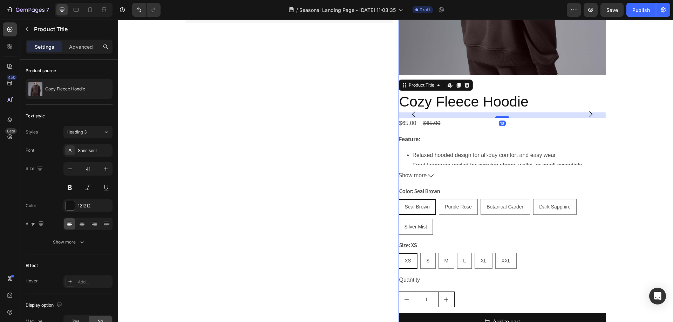
click at [420, 134] on div "Cozy Fleece Hoodie Product Title Edit content in Shopify 16 $65.00 Product Pric…" at bounding box center [503, 226] width 208 height 269
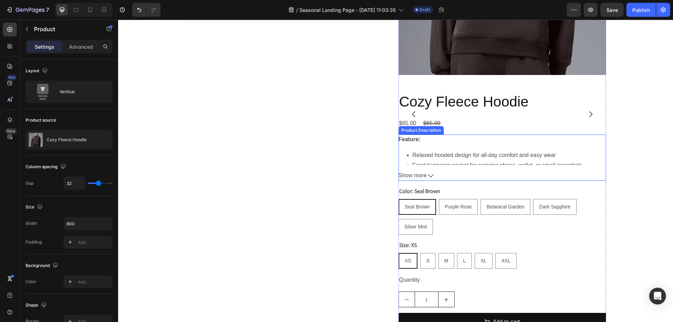
click at [448, 142] on div "Feature: Relaxed hooded design for all-day comfort and easy wear Front kangaroo…" at bounding box center [503, 150] width 208 height 31
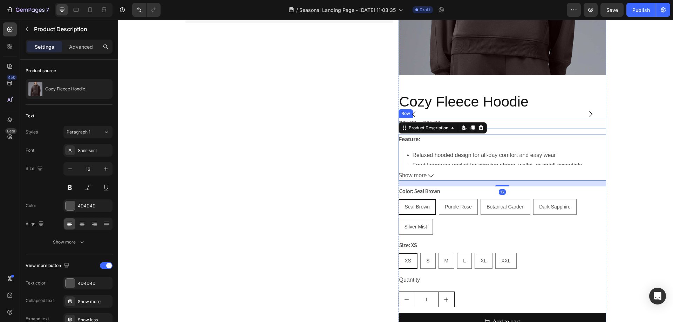
click at [481, 114] on div "Cozy Fleece Hoodie Product Title $65.00 Product Price Product Price $65.00 Prod…" at bounding box center [503, 226] width 208 height 269
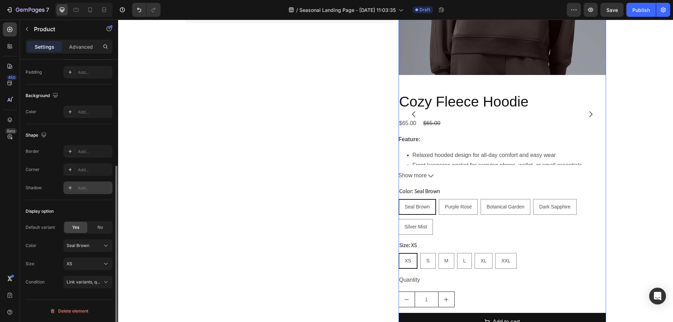
scroll to position [0, 0]
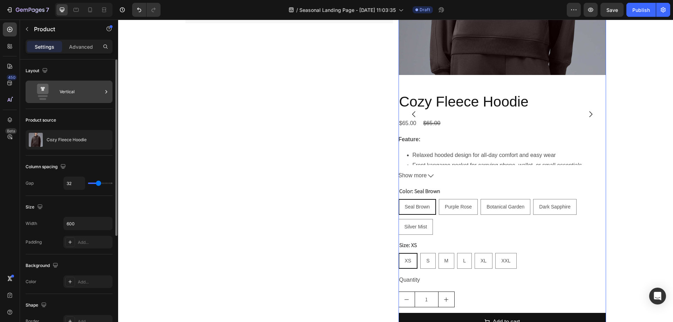
click at [70, 87] on div "Vertical" at bounding box center [81, 92] width 43 height 16
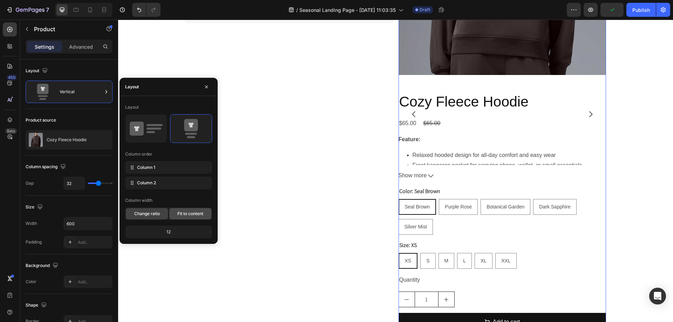
click at [192, 214] on span "Fit to content" at bounding box center [190, 214] width 26 height 6
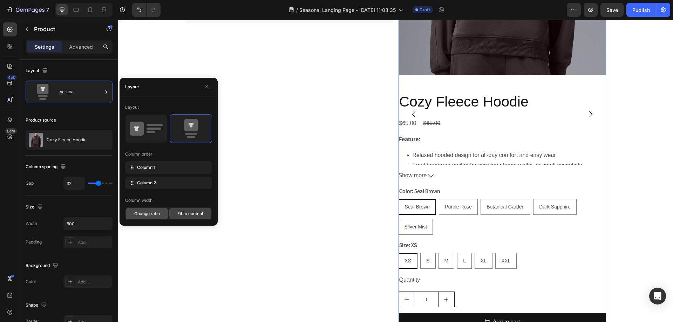
click at [149, 215] on span "Change ratio" at bounding box center [147, 214] width 26 height 6
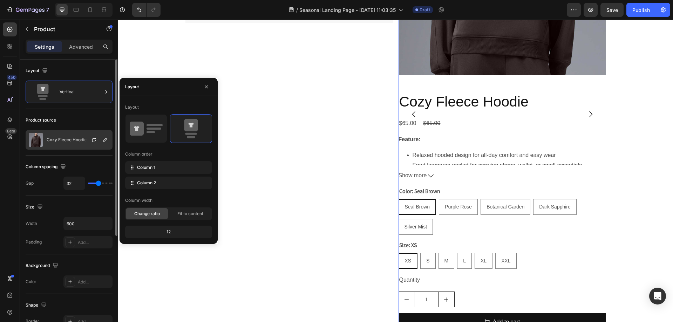
click at [57, 136] on div "Cozy Fleece Hoodie" at bounding box center [69, 140] width 87 height 20
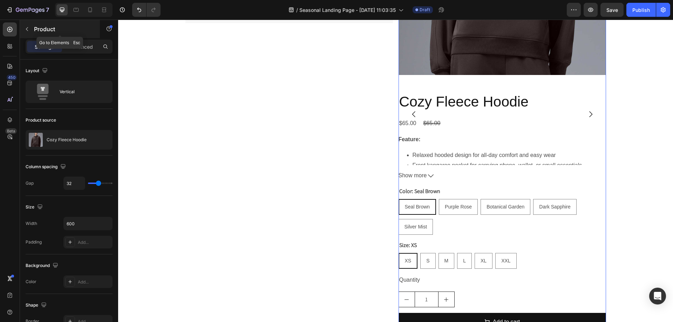
click at [33, 28] on div "Product" at bounding box center [60, 29] width 80 height 18
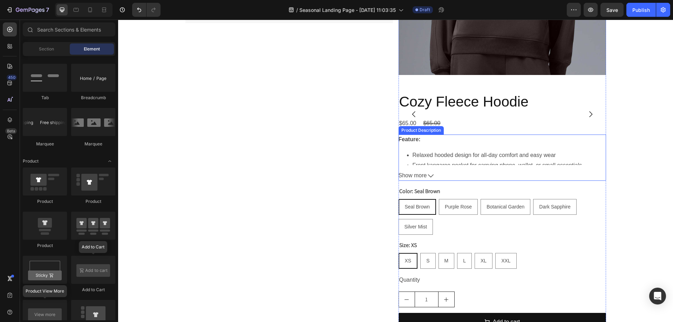
click at [565, 157] on li "Relaxed hooded design for all-day comfort and easy wear" at bounding box center [510, 155] width 194 height 10
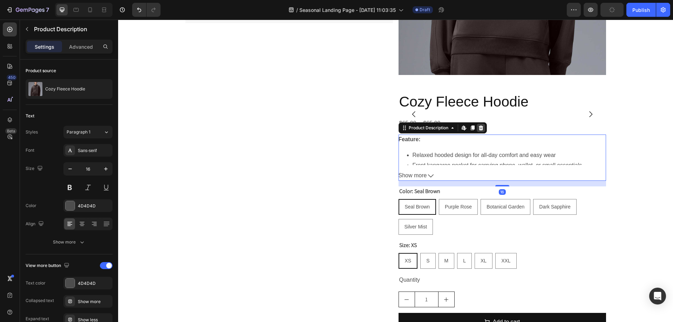
click at [480, 128] on icon at bounding box center [481, 128] width 5 height 5
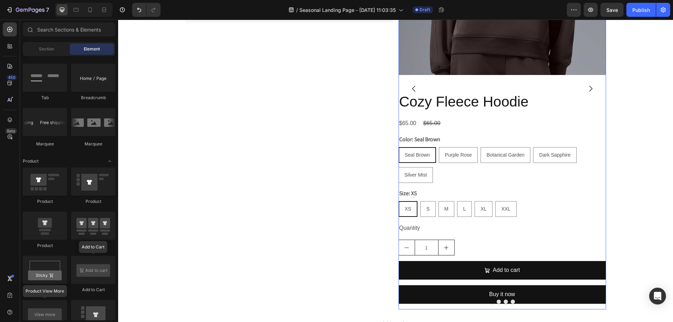
click at [446, 134] on div "Cozy Fleece Hoodie Product Title $65.00 Product Price Product Price $65.00 Prod…" at bounding box center [503, 200] width 208 height 217
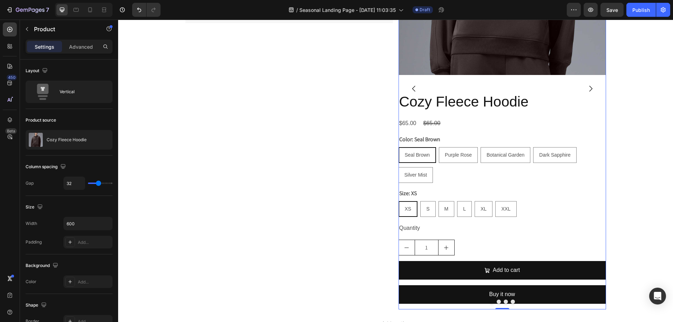
drag, startPoint x: 439, startPoint y: 130, endPoint x: 445, endPoint y: 128, distance: 5.9
click at [441, 130] on div "Cozy Fleece Hoodie Product Title $65.00 Product Price Product Price $65.00 Prod…" at bounding box center [503, 200] width 208 height 217
click at [437, 126] on div "$65.00" at bounding box center [432, 124] width 19 height 12
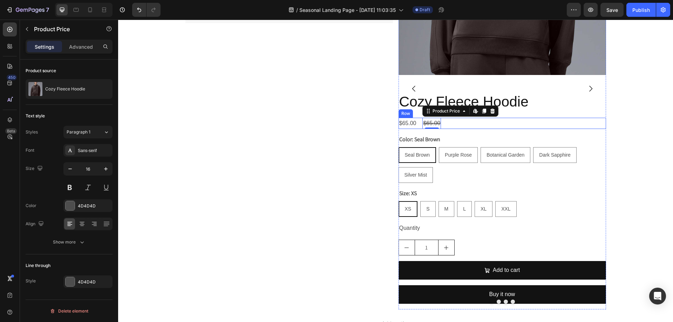
click at [472, 120] on div "$65.00 Product Price Product Price $65.00 Product Price Edit content in Shopify…" at bounding box center [503, 124] width 208 height 12
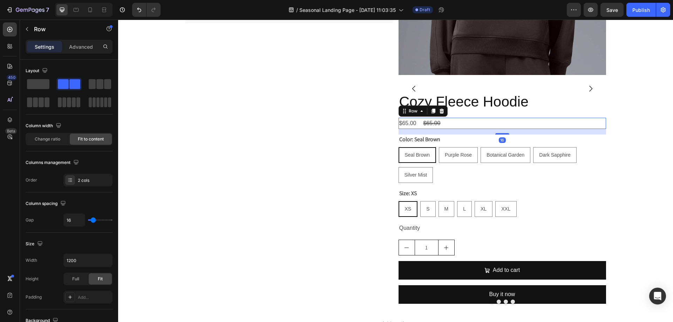
click at [483, 124] on div "$65.00 Product Price Product Price $65.00 Product Price Product Price Row 16" at bounding box center [503, 124] width 208 height 12
click at [440, 111] on icon at bounding box center [441, 111] width 5 height 5
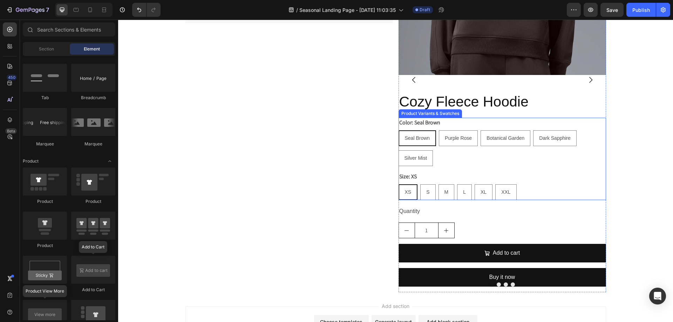
click at [472, 119] on div "Color: Seal Brown Seal Brown Seal Brown Seal Brown Purple Rose Purple Rose Purp…" at bounding box center [503, 142] width 208 height 48
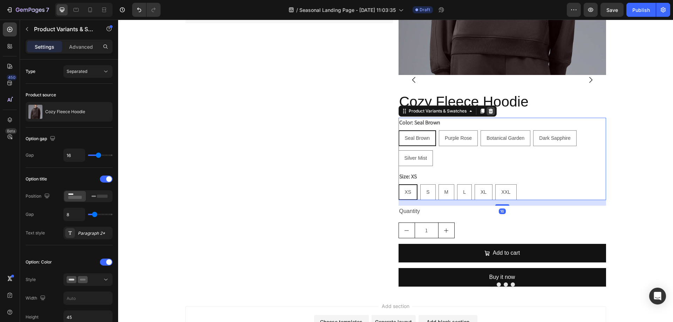
click at [491, 110] on icon at bounding box center [491, 111] width 6 height 6
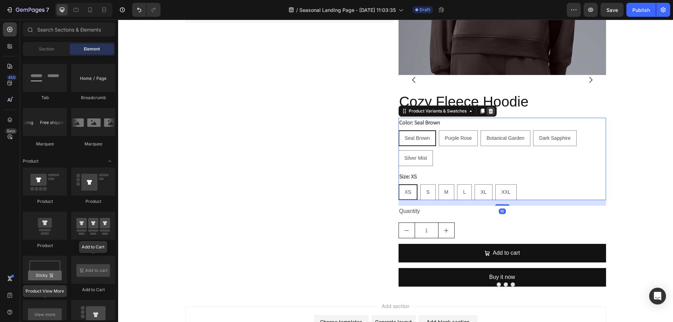
scroll to position [516, 0]
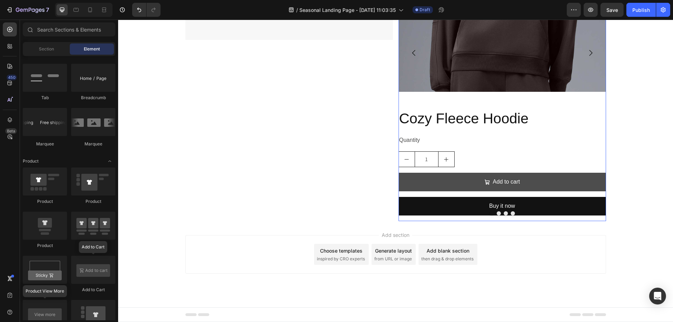
click at [457, 174] on button "Add to cart" at bounding box center [503, 182] width 208 height 19
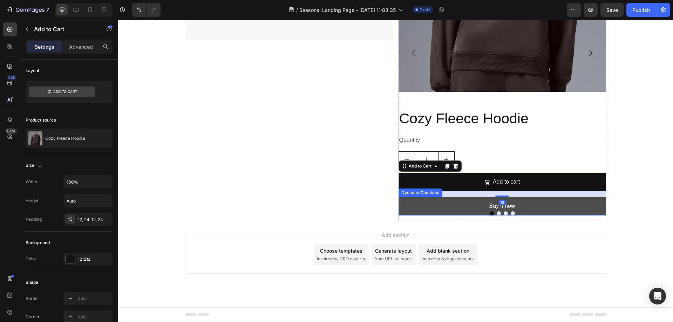
click at [532, 201] on button "Buy it now" at bounding box center [503, 206] width 208 height 19
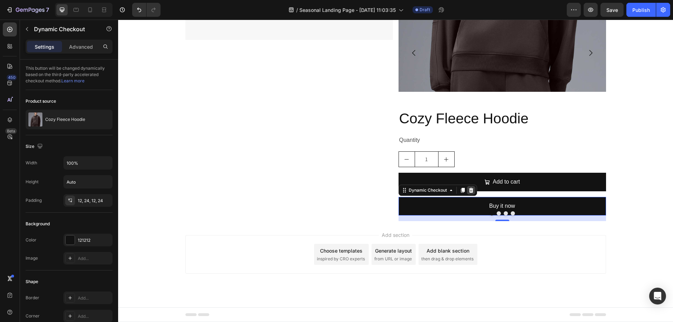
click at [468, 190] on icon at bounding box center [471, 191] width 6 height 6
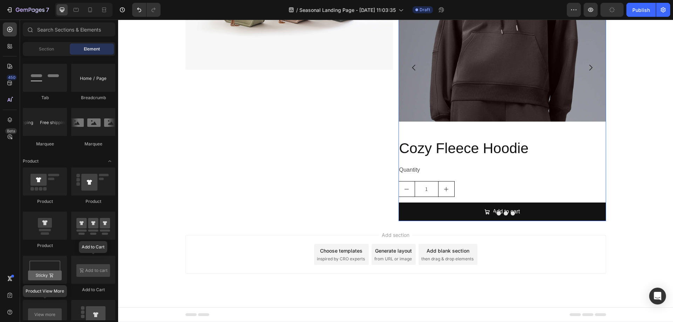
click at [451, 206] on button "Add to cart" at bounding box center [503, 212] width 208 height 19
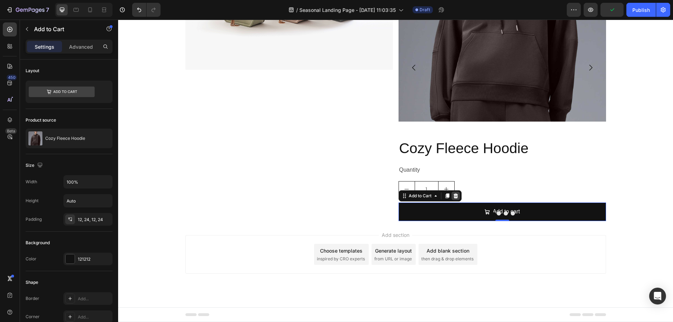
click at [454, 193] on div at bounding box center [456, 196] width 8 height 8
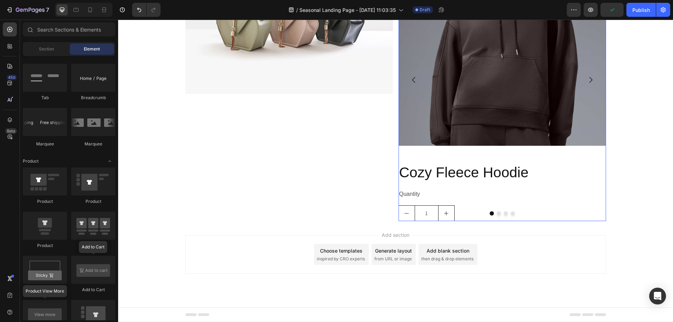
scroll to position [462, 0]
click at [411, 195] on div "Quantity" at bounding box center [503, 195] width 208 height 12
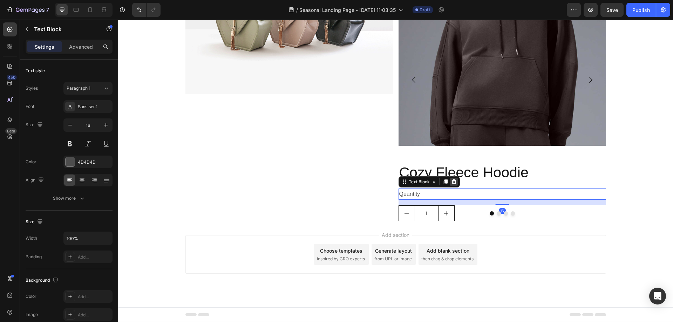
click at [453, 184] on icon at bounding box center [454, 182] width 6 height 6
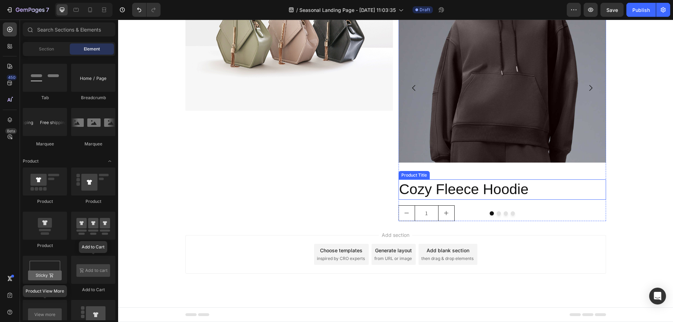
scroll to position [445, 0]
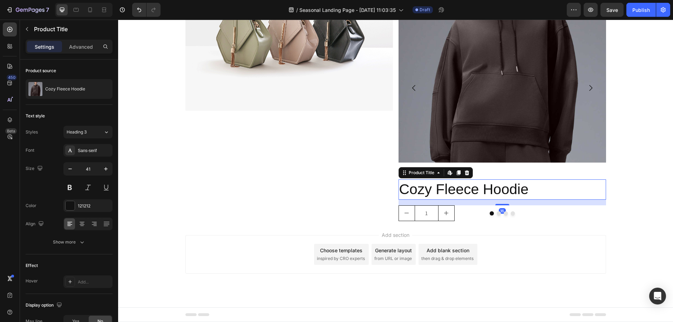
click at [414, 191] on h2 "Cozy Fleece Hoodie" at bounding box center [503, 190] width 208 height 20
click at [401, 192] on h2 "Cozy Fleece Hoodie" at bounding box center [503, 190] width 208 height 20
click at [516, 192] on h2 "Cozy Fleece Hoodie" at bounding box center [503, 190] width 208 height 20
click at [407, 189] on h2 "Cozy Fleece Hoodie" at bounding box center [503, 190] width 208 height 20
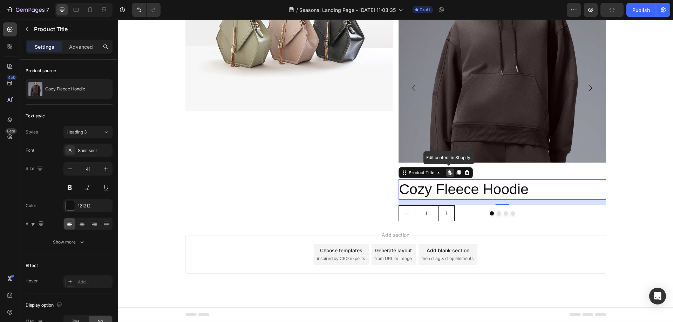
click at [407, 189] on h2 "Cozy Fleece Hoodie" at bounding box center [503, 190] width 208 height 20
click at [433, 178] on div "Product Title Edit content in Shopify" at bounding box center [436, 172] width 74 height 11
click at [436, 174] on icon at bounding box center [439, 173] width 6 height 6
click at [436, 175] on icon at bounding box center [439, 173] width 6 height 6
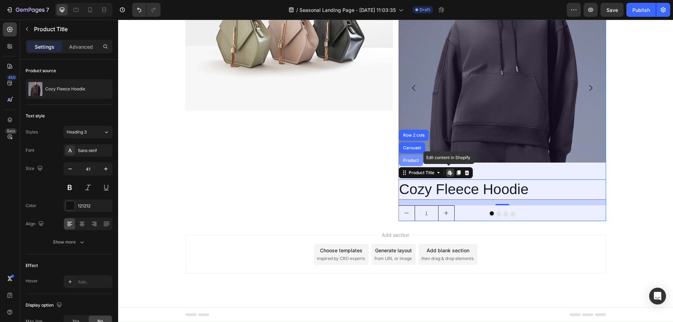
click at [412, 161] on div "Product" at bounding box center [411, 160] width 19 height 4
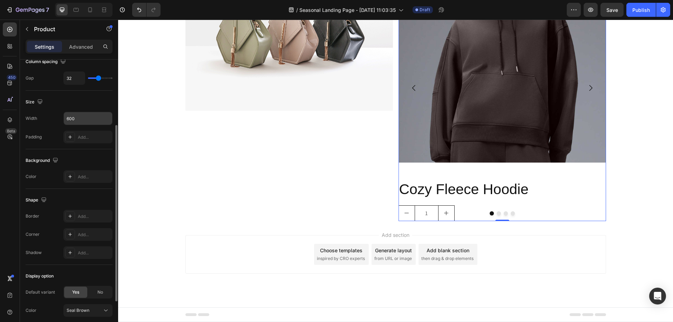
scroll to position [170, 0]
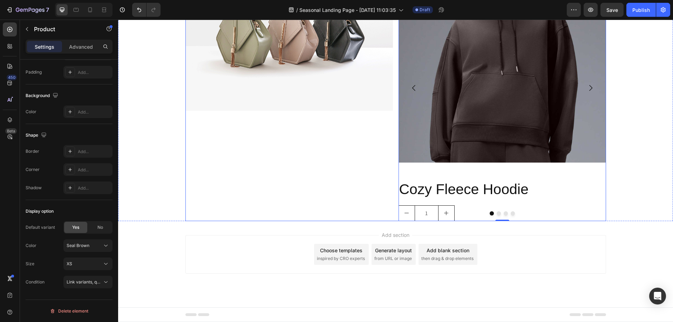
click at [388, 179] on div "Image" at bounding box center [289, 88] width 208 height 266
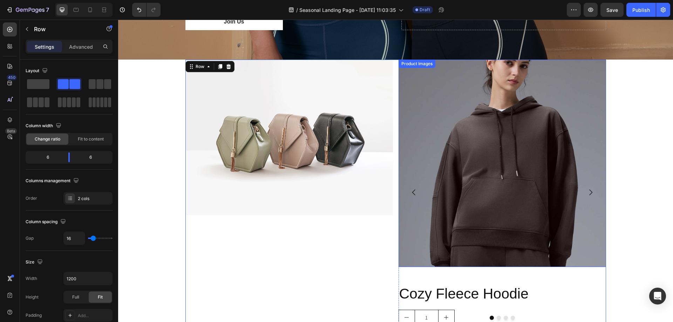
scroll to position [375, 0]
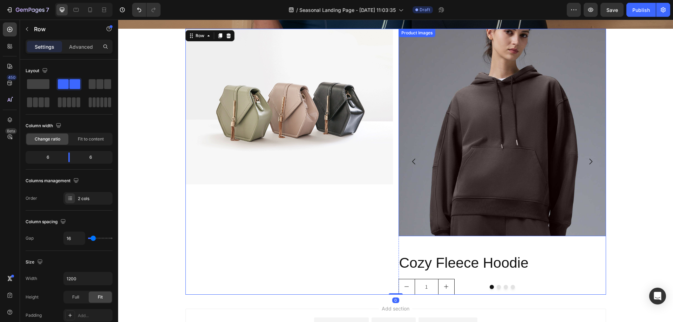
click at [505, 147] on img at bounding box center [503, 133] width 208 height 208
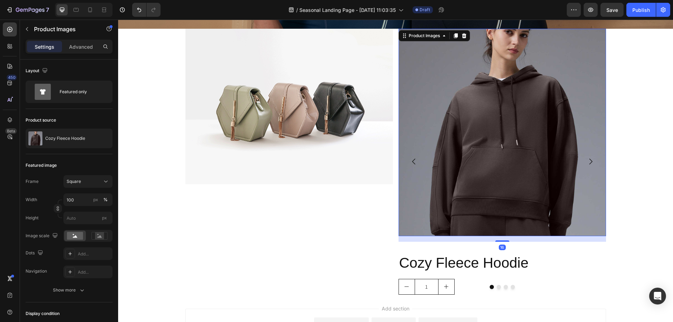
click at [509, 119] on img at bounding box center [503, 133] width 208 height 208
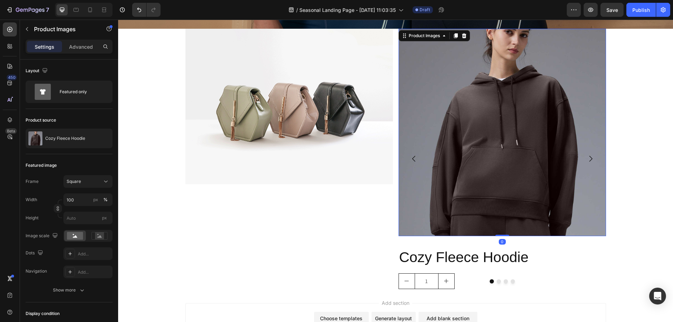
drag, startPoint x: 500, startPoint y: 238, endPoint x: 502, endPoint y: 231, distance: 7.4
click at [490, 190] on div "Product Images 0" at bounding box center [503, 133] width 208 height 208
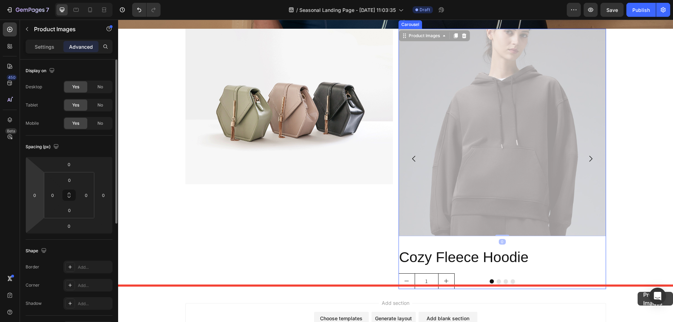
scroll to position [424, 0]
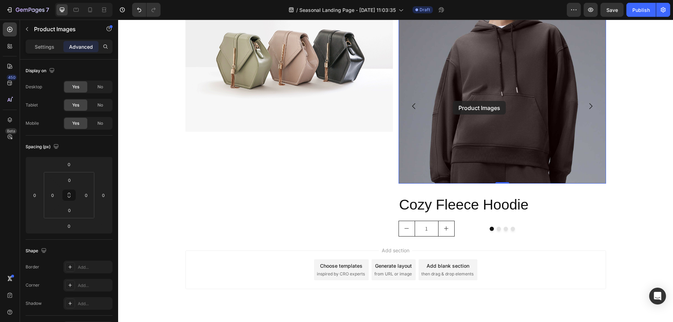
click at [626, 138] on div "Image Product Images 0 Cozy Fleece Hoodie Product Title 1 Product Quantity Prod…" at bounding box center [395, 106] width 555 height 260
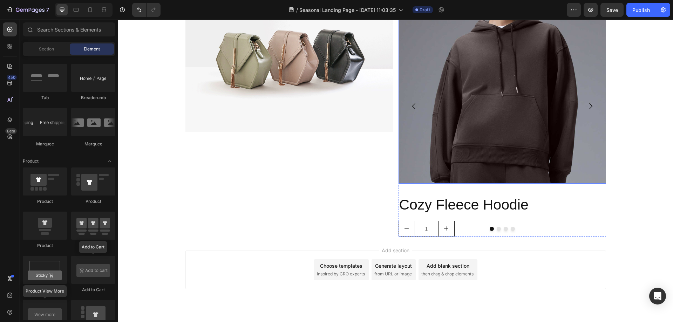
click at [561, 138] on img at bounding box center [503, 80] width 208 height 208
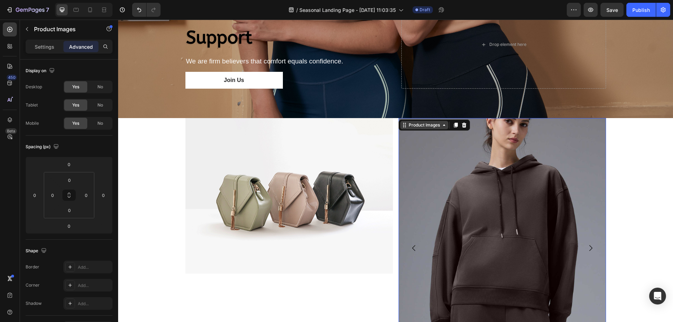
scroll to position [284, 0]
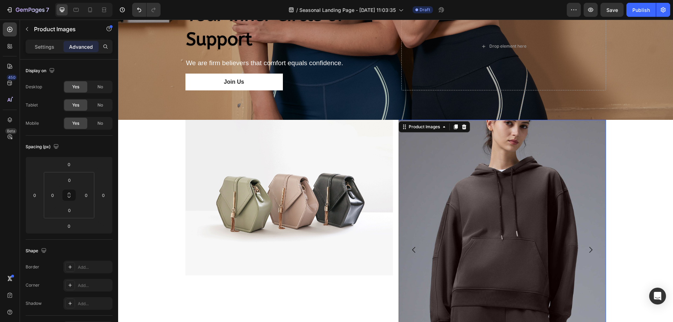
click at [439, 152] on img at bounding box center [503, 224] width 208 height 208
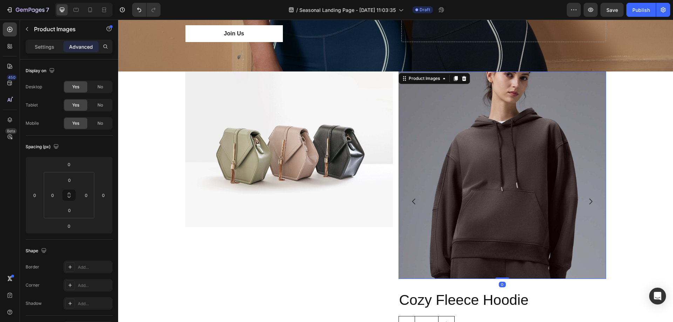
scroll to position [424, 0]
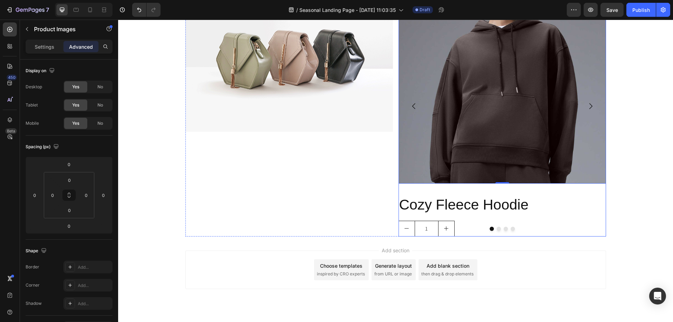
click at [589, 105] on icon "Carousel Next Arrow" at bounding box center [590, 106] width 3 height 6
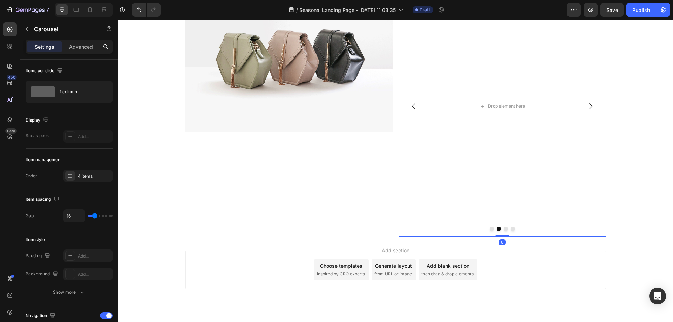
click at [412, 108] on icon "Carousel Back Arrow" at bounding box center [413, 106] width 3 height 6
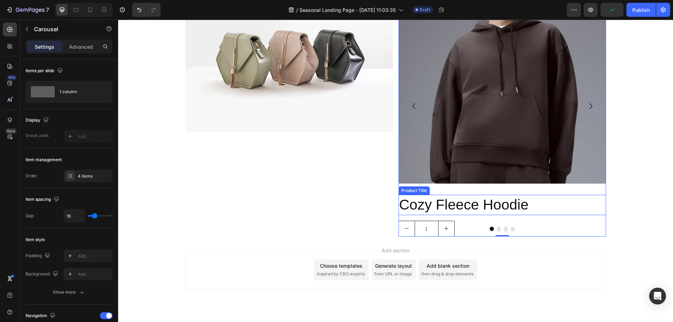
click at [449, 231] on div at bounding box center [503, 229] width 208 height 4
click at [465, 222] on div "1" at bounding box center [503, 229] width 208 height 16
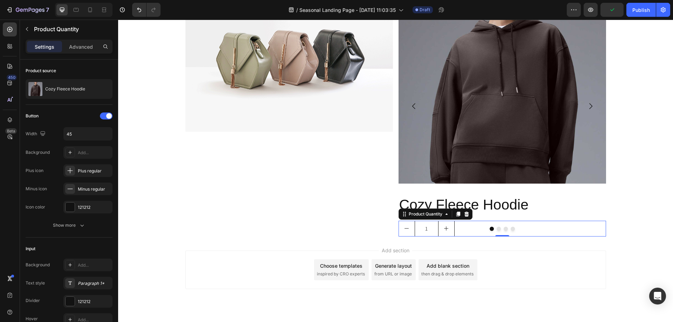
click at [439, 226] on button "increment" at bounding box center [447, 228] width 16 height 15
type input "2"
click at [468, 212] on div at bounding box center [466, 214] width 8 height 8
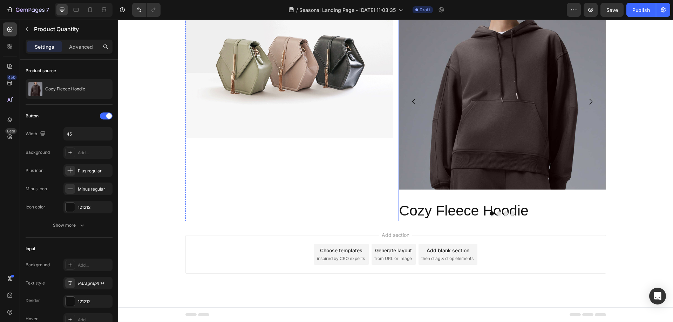
scroll to position [418, 0]
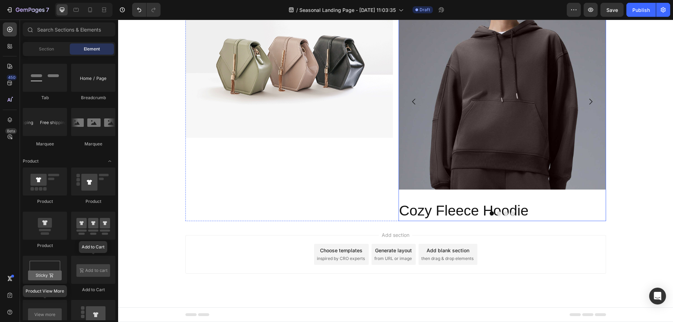
click at [465, 213] on div at bounding box center [503, 213] width 208 height 4
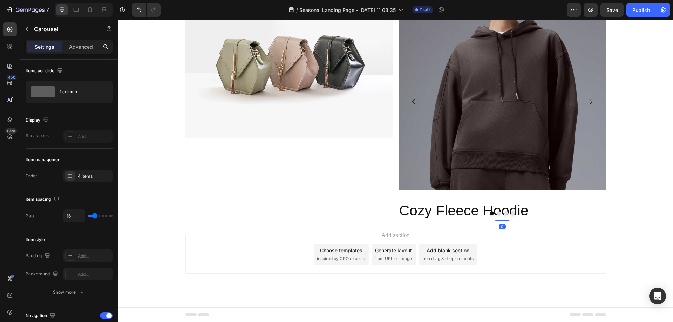
click at [428, 214] on div at bounding box center [503, 213] width 208 height 4
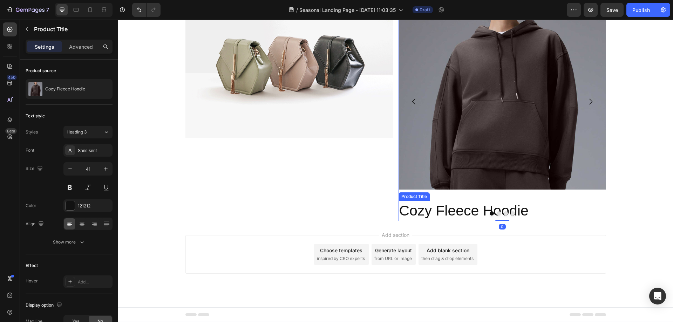
click at [404, 210] on h2 "Cozy Fleece Hoodie" at bounding box center [503, 211] width 208 height 20
click at [432, 195] on div "Product Title" at bounding box center [421, 194] width 28 height 6
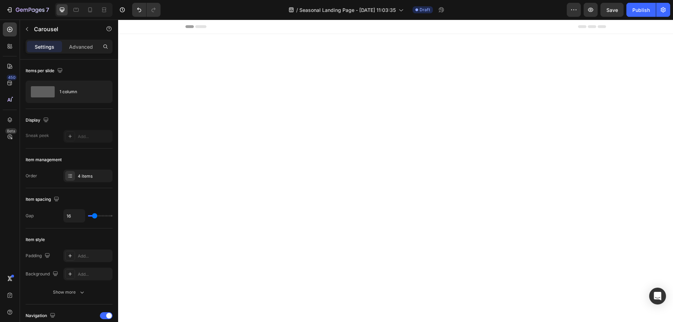
scroll to position [418, 0]
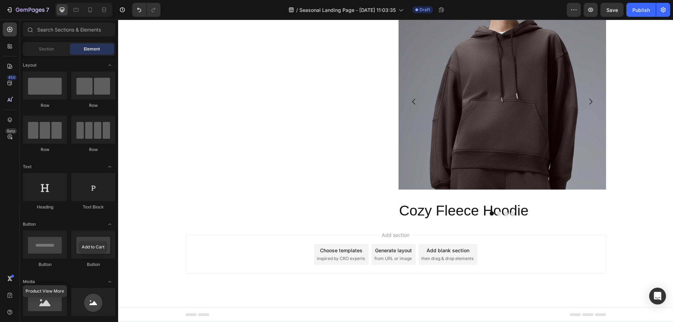
click at [421, 224] on div "Add section Choose templates inspired by CRO experts Generate layout from URL o…" at bounding box center [395, 264] width 555 height 86
click at [433, 215] on div at bounding box center [503, 213] width 208 height 4
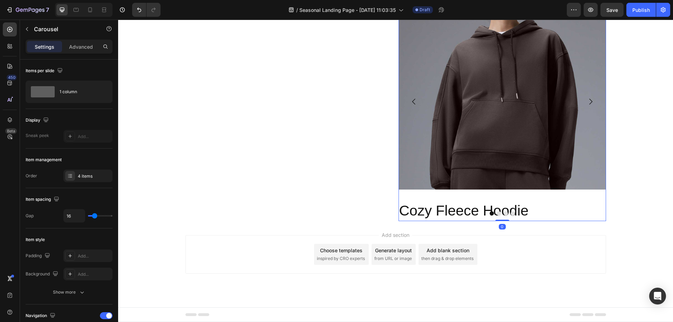
click at [433, 213] on div at bounding box center [503, 213] width 208 height 4
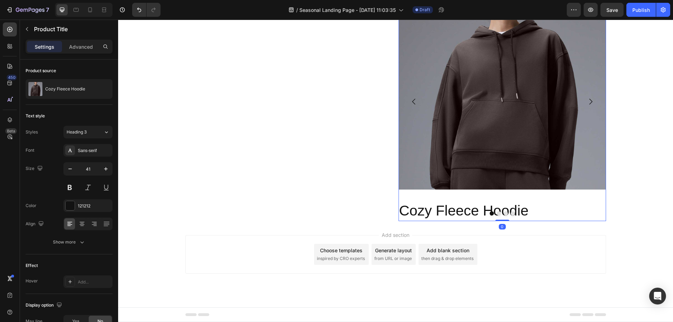
click at [408, 210] on h2 "Cozy Fleece Hoodie" at bounding box center [503, 211] width 208 height 20
click at [438, 198] on div "Product Title" at bounding box center [421, 194] width 42 height 8
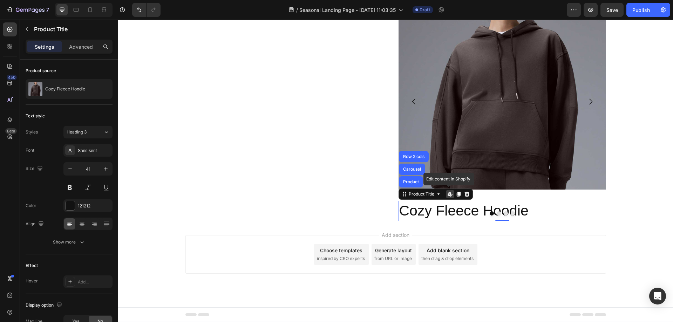
click at [448, 194] on icon at bounding box center [449, 194] width 3 height 4
click at [572, 209] on h2 "Cozy Fleece Hoodie" at bounding box center [503, 211] width 208 height 20
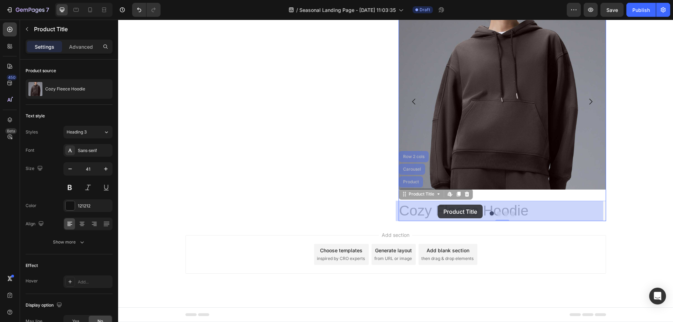
drag, startPoint x: 565, startPoint y: 209, endPoint x: 438, endPoint y: 205, distance: 127.3
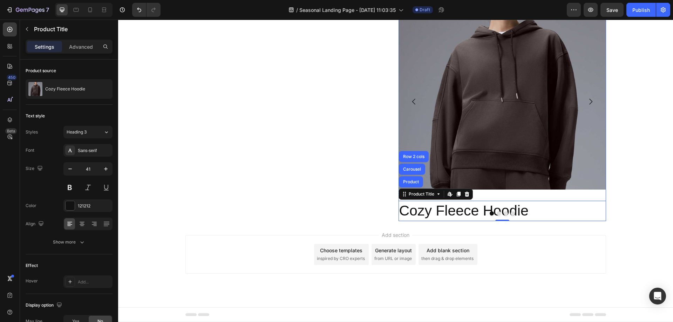
click at [506, 153] on img at bounding box center [503, 86] width 208 height 208
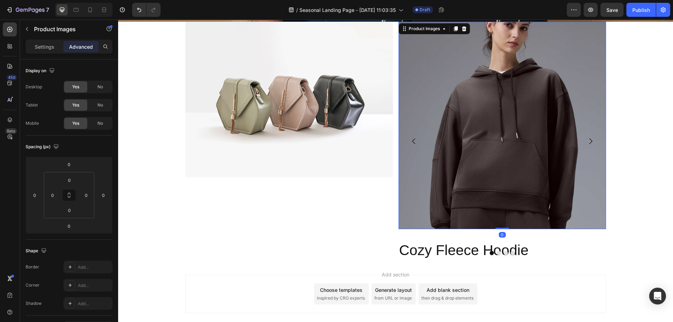
scroll to position [278, 0]
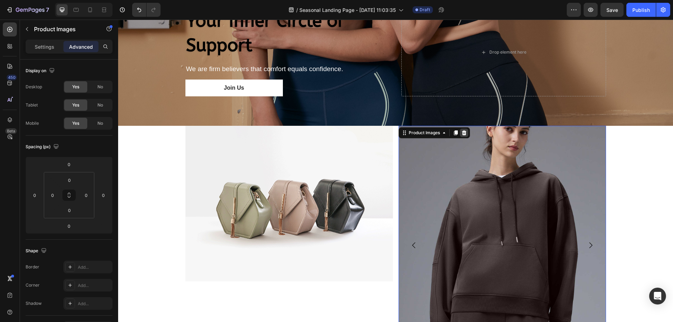
click at [463, 130] on icon at bounding box center [464, 132] width 5 height 5
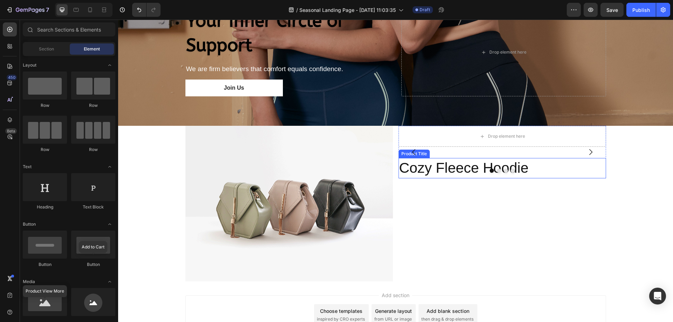
click at [512, 169] on div at bounding box center [503, 171] width 208 height 4
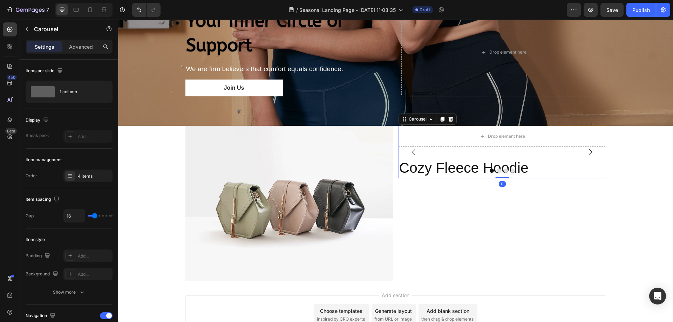
click at [520, 169] on div at bounding box center [503, 171] width 208 height 4
click at [450, 117] on icon at bounding box center [450, 119] width 5 height 5
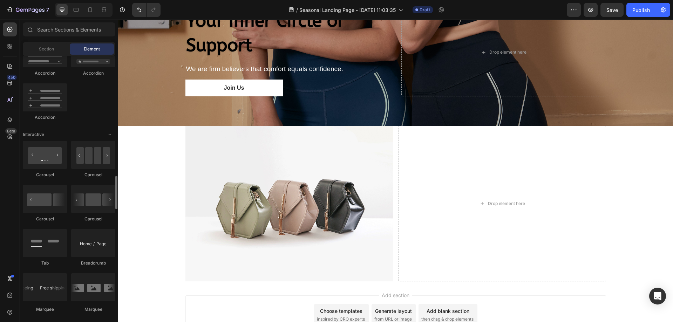
scroll to position [666, 0]
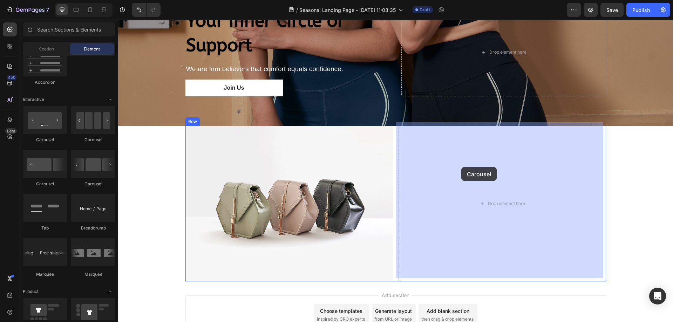
drag, startPoint x: 214, startPoint y: 140, endPoint x: 473, endPoint y: 182, distance: 262.7
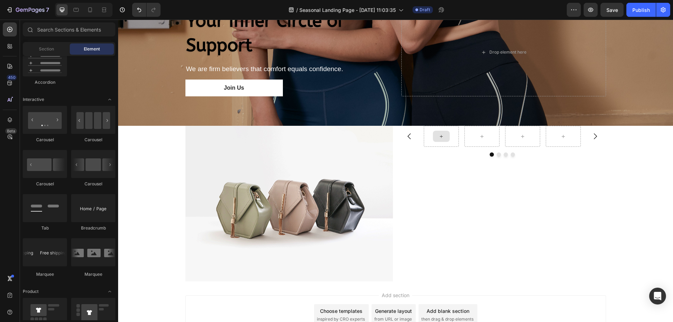
click at [435, 131] on div at bounding box center [441, 136] width 17 height 11
click at [450, 133] on div at bounding box center [441, 136] width 35 height 21
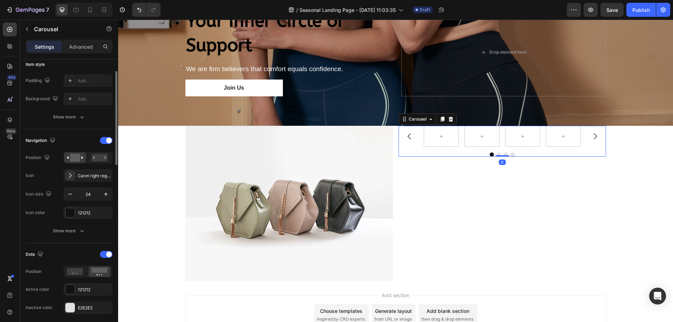
scroll to position [0, 0]
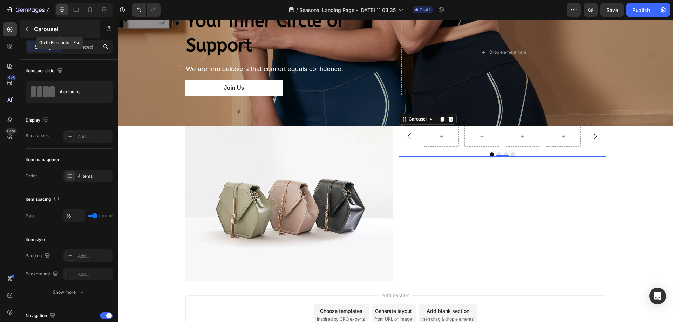
click at [37, 31] on p "Carousel" at bounding box center [64, 29] width 60 height 8
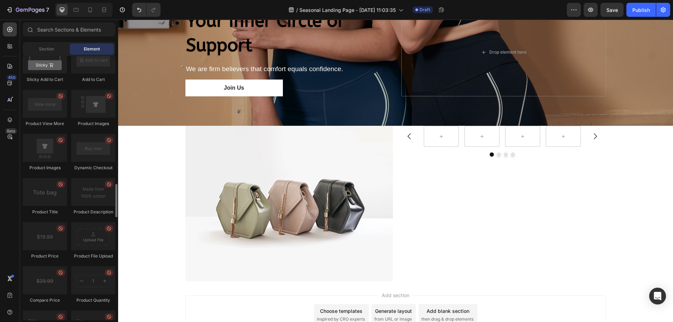
scroll to position [867, 0]
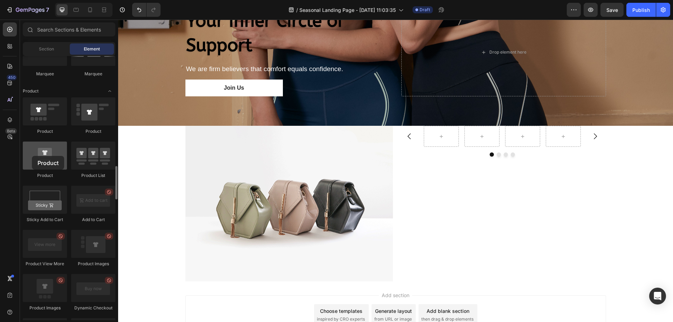
drag, startPoint x: 57, startPoint y: 164, endPoint x: 33, endPoint y: 154, distance: 25.5
click at [33, 154] on div at bounding box center [45, 156] width 44 height 28
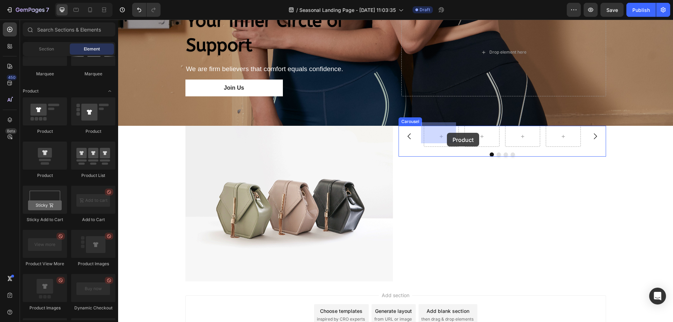
drag, startPoint x: 168, startPoint y: 176, endPoint x: 447, endPoint y: 133, distance: 282.5
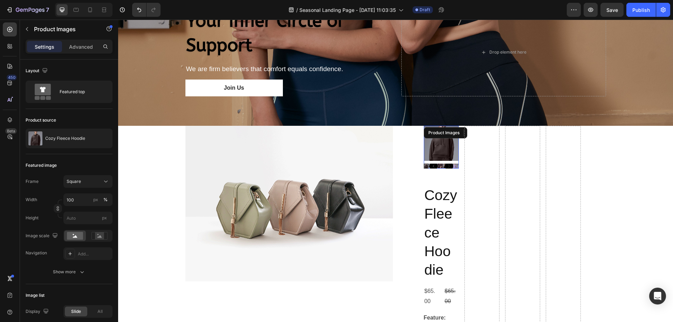
click at [441, 192] on h2 "Cozy Fleece Hoodie" at bounding box center [441, 232] width 35 height 95
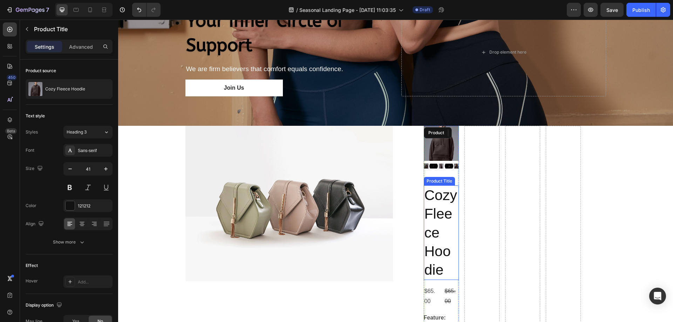
click at [440, 201] on h2 "Cozy Fleece Hoodie" at bounding box center [441, 232] width 35 height 95
click at [69, 168] on icon "button" at bounding box center [70, 168] width 7 height 7
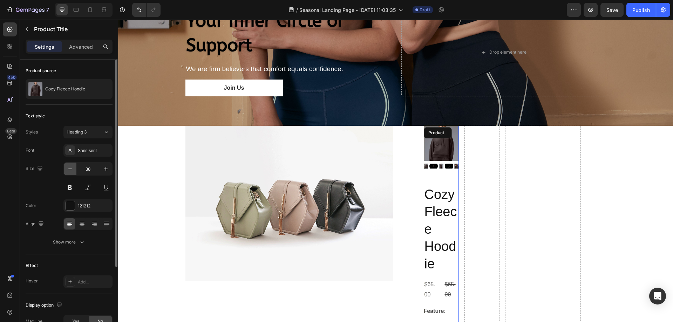
click at [69, 168] on icon "button" at bounding box center [70, 168] width 7 height 7
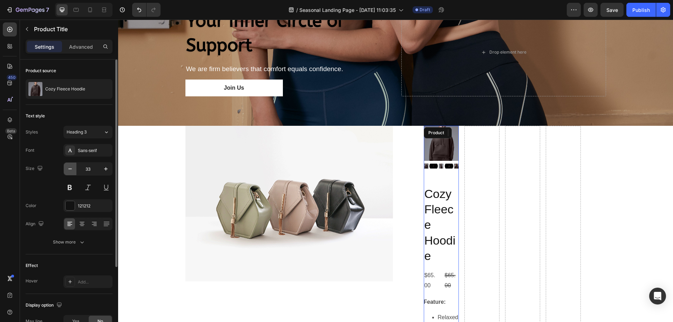
click at [69, 168] on icon "button" at bounding box center [70, 168] width 7 height 7
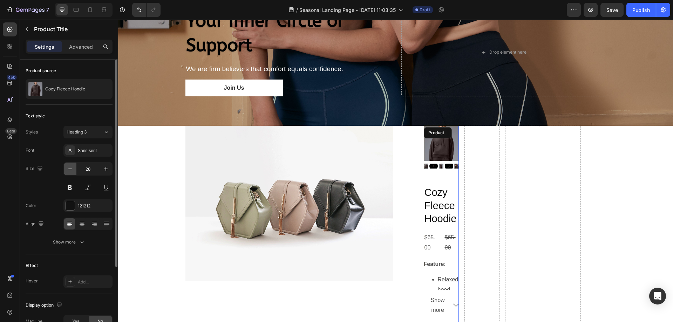
click at [69, 168] on icon "button" at bounding box center [70, 168] width 7 height 7
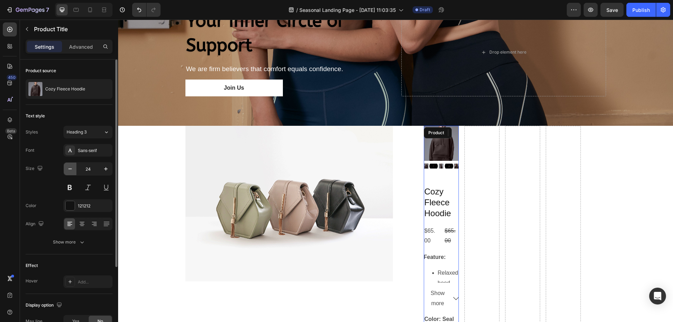
click at [69, 168] on icon "button" at bounding box center [70, 168] width 7 height 7
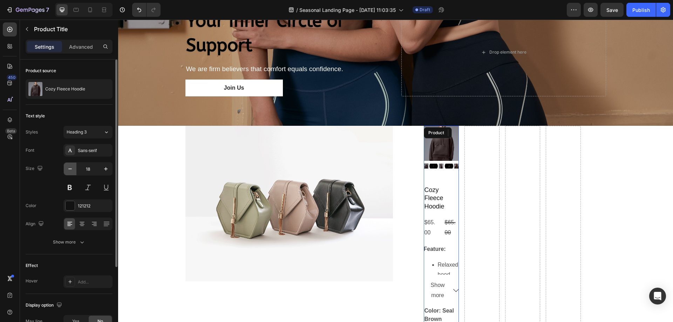
click at [69, 168] on icon "button" at bounding box center [70, 168] width 7 height 7
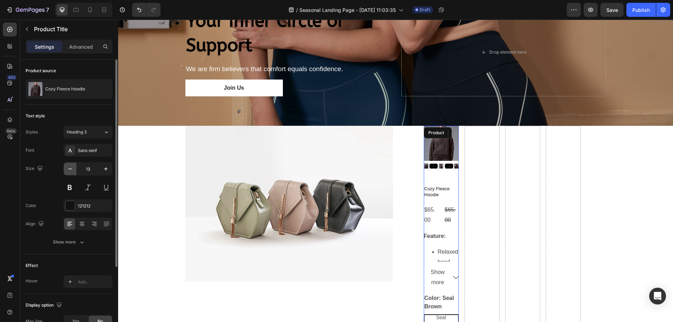
click at [69, 168] on icon "button" at bounding box center [70, 168] width 7 height 7
type input "11"
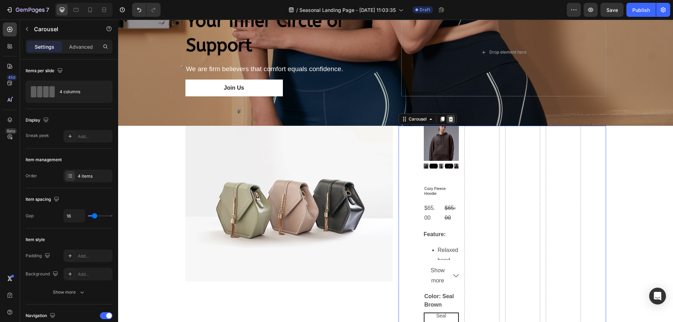
click at [450, 119] on icon at bounding box center [451, 119] width 6 height 6
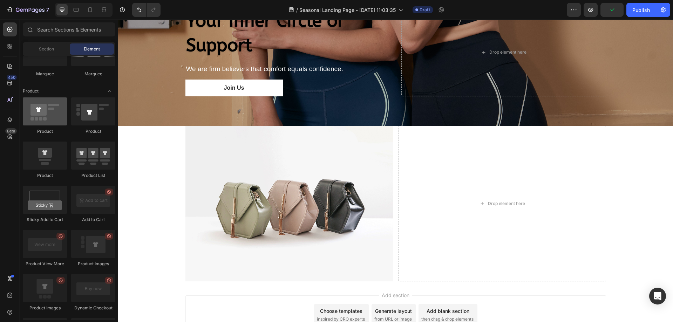
scroll to position [656, 0]
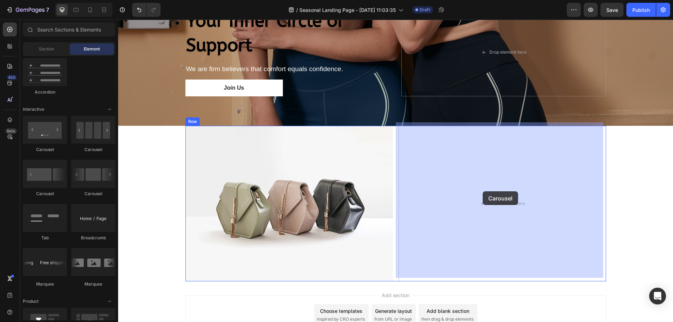
drag, startPoint x: 162, startPoint y: 146, endPoint x: 478, endPoint y: 189, distance: 319.5
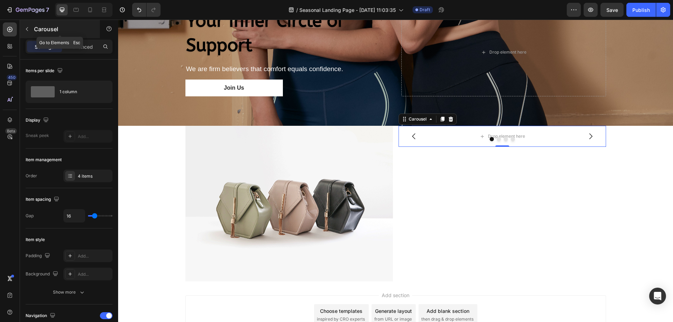
click at [31, 30] on button "button" at bounding box center [26, 28] width 11 height 11
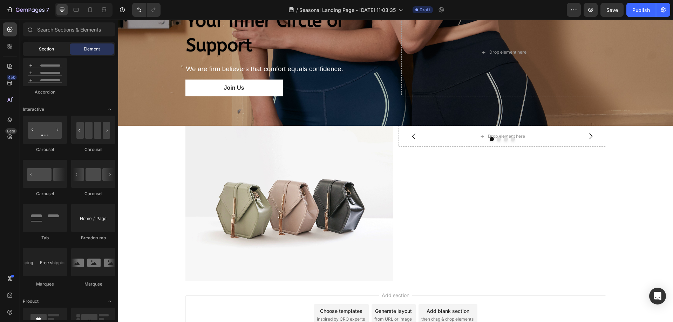
click at [38, 47] on div "Section" at bounding box center [46, 48] width 44 height 11
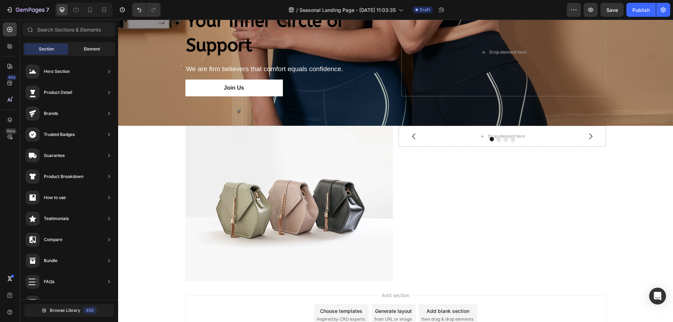
click at [86, 47] on span "Element" at bounding box center [92, 49] width 16 height 6
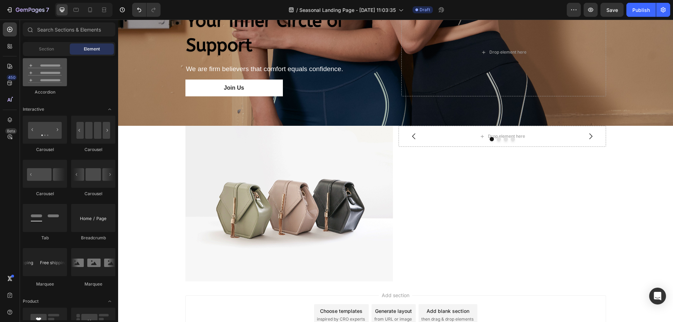
scroll to position [621, 0]
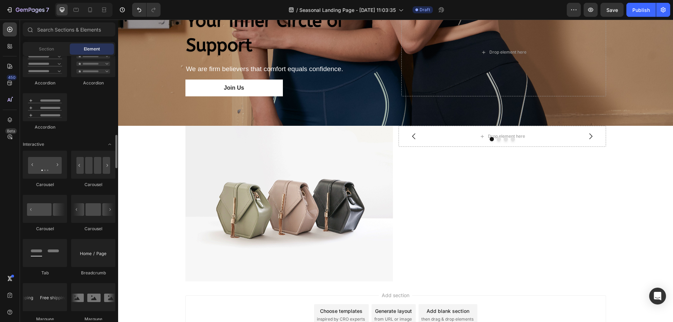
click at [50, 55] on div "Section Element" at bounding box center [69, 49] width 93 height 14
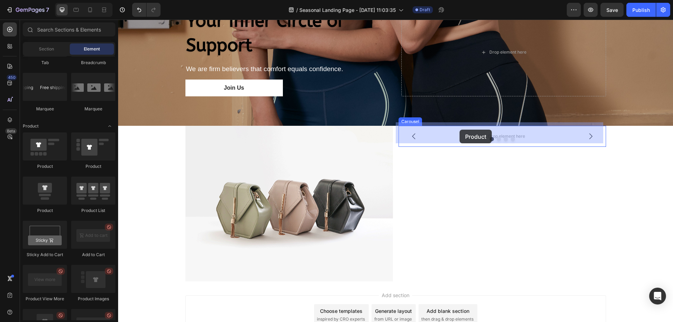
drag, startPoint x: 159, startPoint y: 215, endPoint x: 460, endPoint y: 130, distance: 312.2
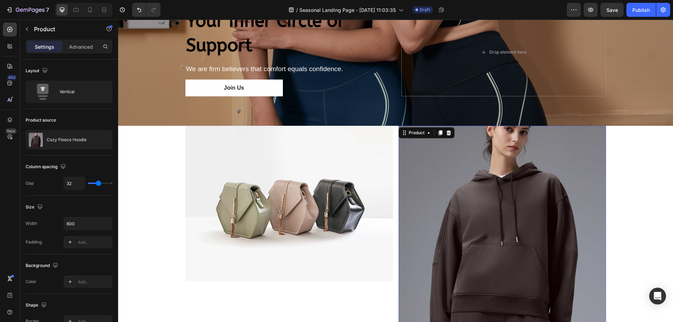
scroll to position [488, 0]
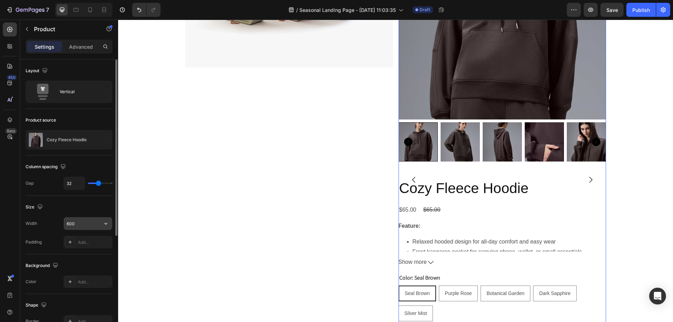
click at [81, 224] on input "600" at bounding box center [88, 223] width 48 height 13
type input "500"
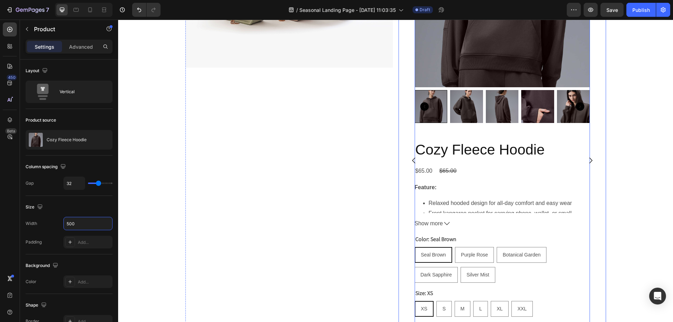
click at [339, 262] on div "Image" at bounding box center [289, 160] width 208 height 497
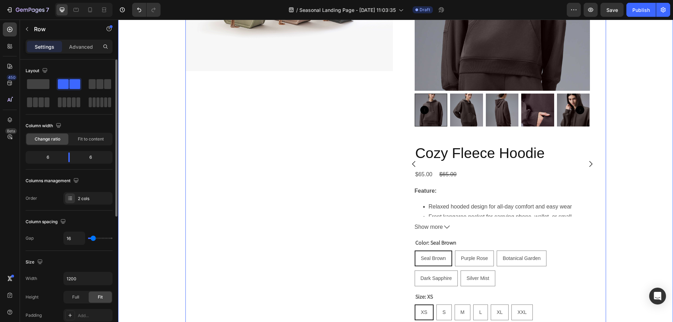
scroll to position [313, 0]
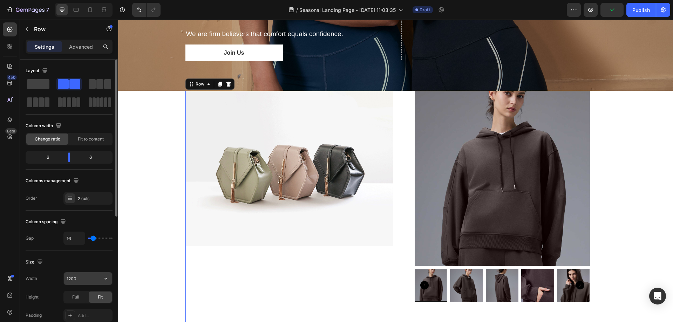
click at [86, 277] on input "1200" at bounding box center [88, 278] width 48 height 13
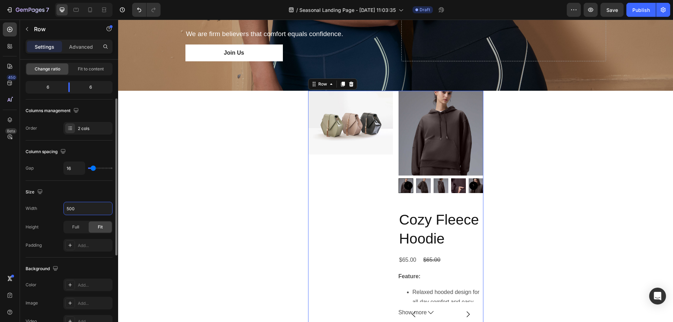
drag, startPoint x: 76, startPoint y: 209, endPoint x: 56, endPoint y: 210, distance: 20.4
click at [56, 210] on div "Width 500" at bounding box center [69, 208] width 87 height 13
type input "1200"
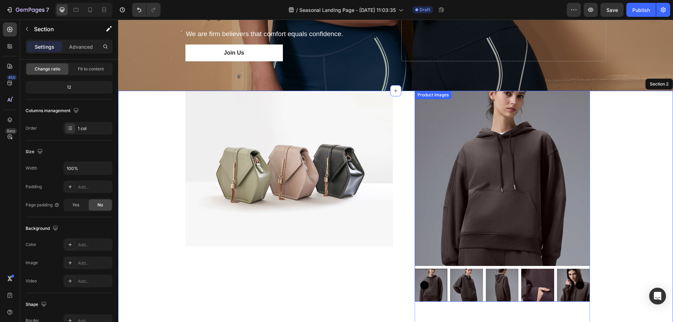
click at [558, 163] on img at bounding box center [502, 178] width 175 height 175
click at [207, 156] on img at bounding box center [289, 169] width 208 height 156
click at [496, 156] on img at bounding box center [502, 178] width 175 height 175
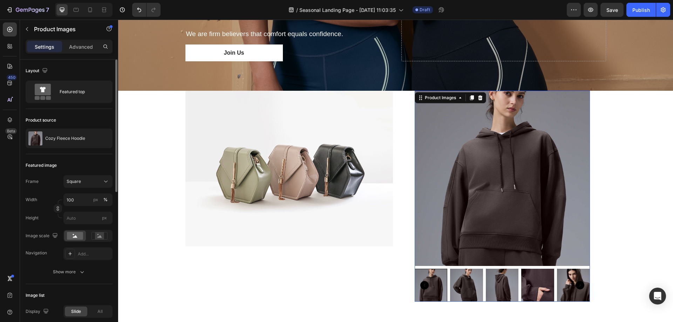
scroll to position [418, 0]
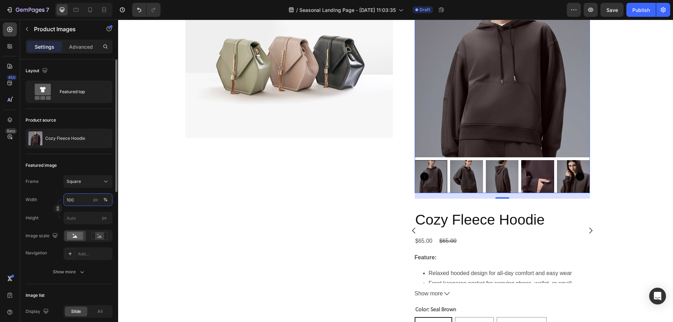
click at [85, 200] on input "100" at bounding box center [87, 200] width 49 height 13
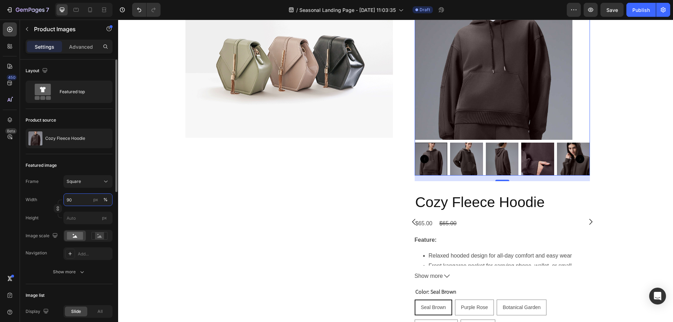
click at [56, 195] on div "Width 90 px %" at bounding box center [69, 200] width 87 height 13
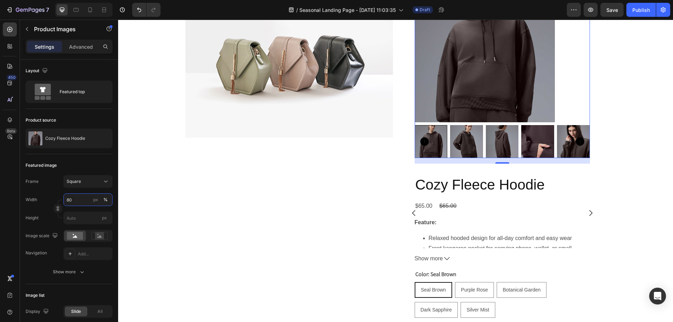
type input "80"
click at [450, 146] on img at bounding box center [466, 141] width 33 height 33
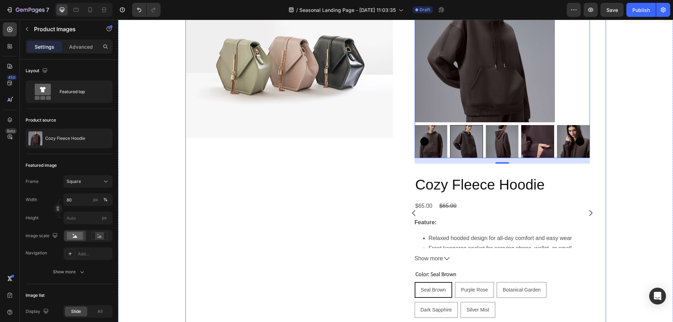
click at [522, 131] on img at bounding box center [537, 141] width 33 height 33
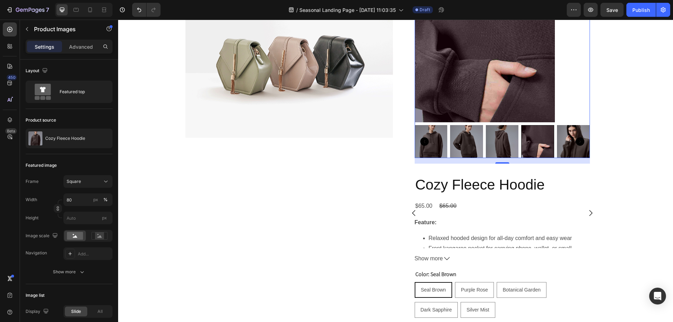
click at [624, 104] on div "Image Product Images 16 Cozy Fleece Hoodie Product Title $65.00 Product Price P…" at bounding box center [395, 213] width 555 height 462
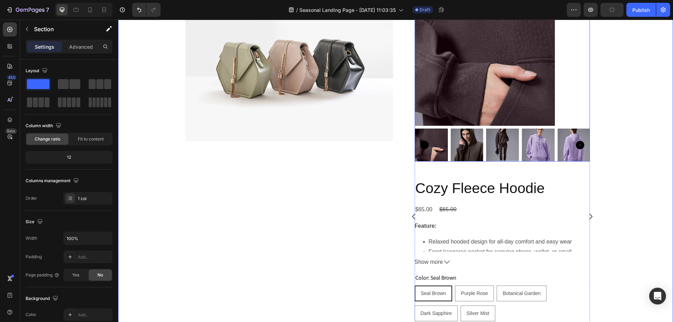
click at [134, 116] on img at bounding box center [64, 56] width 140 height 140
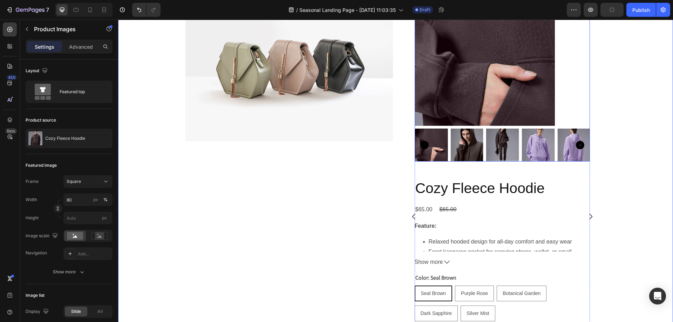
scroll to position [348, 0]
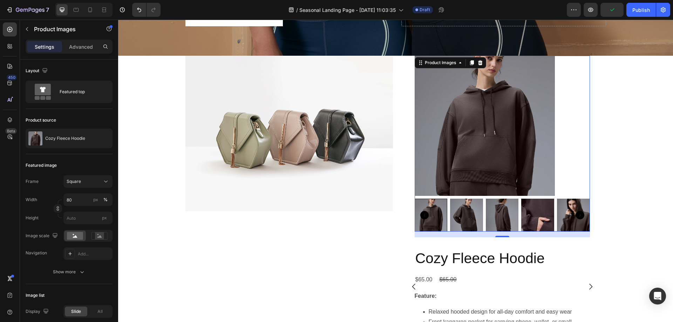
click at [526, 219] on img at bounding box center [537, 215] width 33 height 33
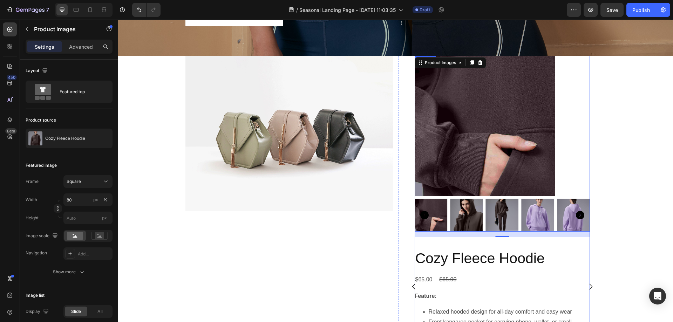
click at [469, 243] on div "Product Images 16 Cozy Fleece Hoodie Product Title $65.00 Product Price Product…" at bounding box center [502, 287] width 175 height 462
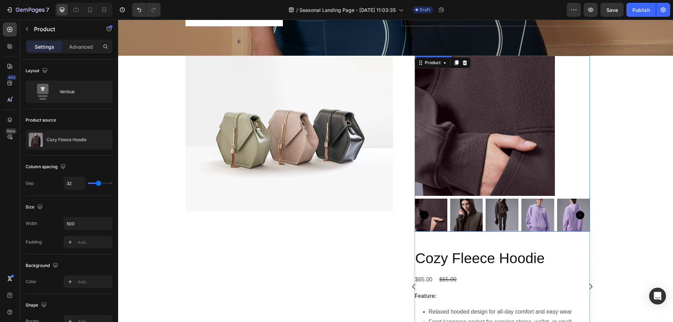
click at [528, 190] on img at bounding box center [485, 126] width 140 height 140
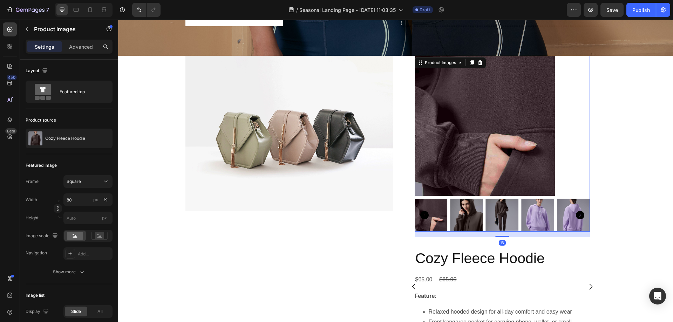
click at [576, 214] on icon "Carousel Next Arrow" at bounding box center [580, 215] width 8 height 8
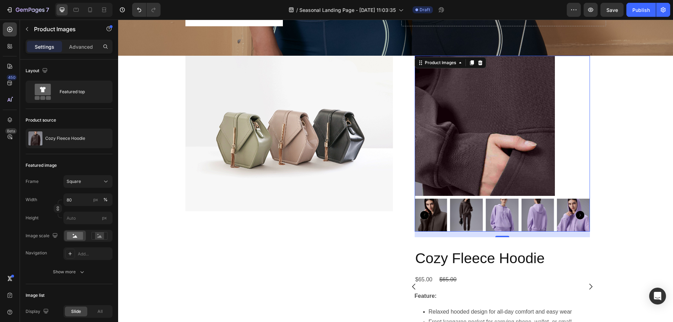
click at [580, 211] on icon "Carousel Next Arrow" at bounding box center [580, 215] width 8 height 8
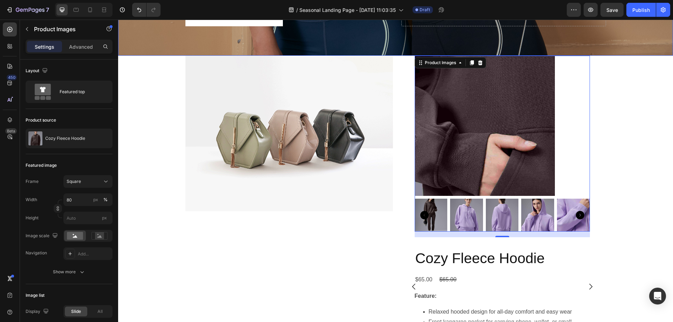
scroll to position [243, 0]
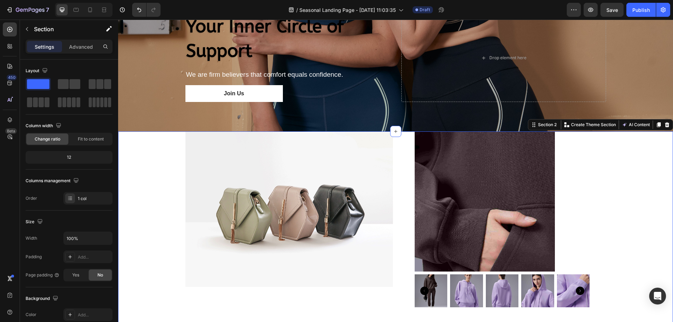
scroll to position [313, 0]
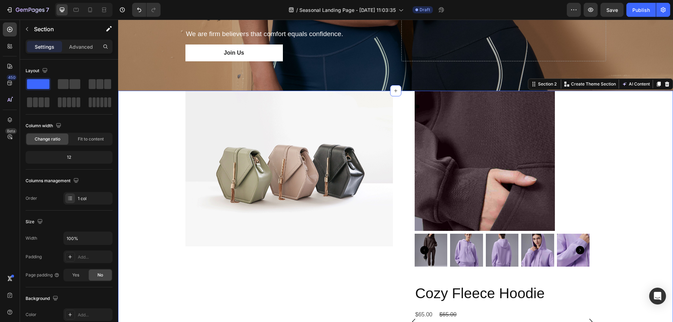
click at [631, 172] on div "Image Product Images Cozy Fleece Hoodie Product Title $65.00 Product Price Prod…" at bounding box center [395, 322] width 555 height 462
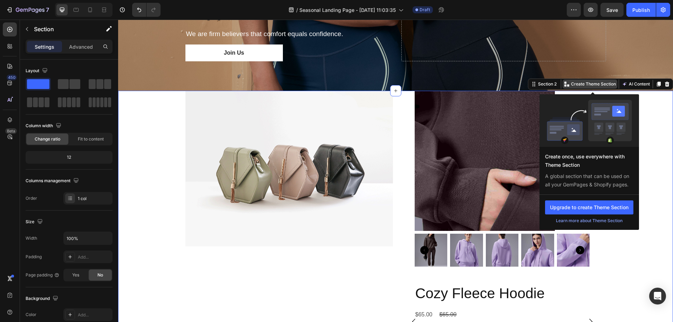
click at [595, 81] on p "Create Theme Section" at bounding box center [593, 84] width 45 height 6
drag, startPoint x: 540, startPoint y: 151, endPoint x: 603, endPoint y: 176, distance: 68.4
click at [603, 176] on div "Create once, use everywhere with Theme Section A global section that can be use…" at bounding box center [590, 171] width 100 height 48
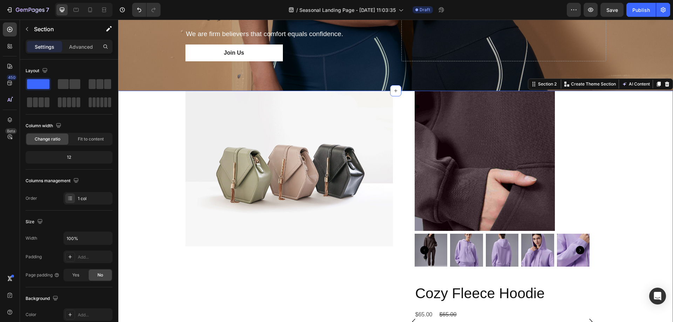
click at [648, 136] on div "Image Product Images Cozy Fleece Hoodie Product Title $65.00 Product Price Prod…" at bounding box center [395, 322] width 555 height 462
click at [318, 269] on div "Image" at bounding box center [289, 322] width 208 height 462
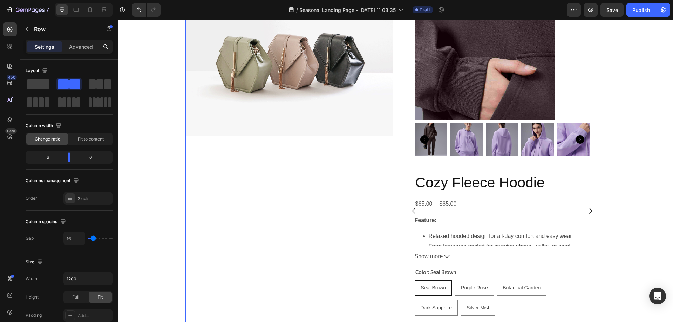
scroll to position [488, 0]
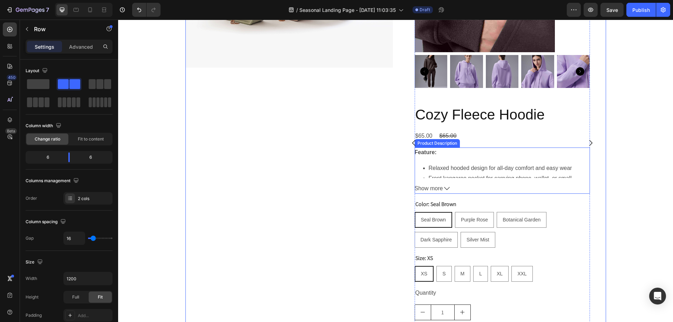
click at [487, 146] on div "Cozy Fleece Hoodie Product Title $65.00 Product Price Product Price $65.00 Prod…" at bounding box center [502, 239] width 175 height 269
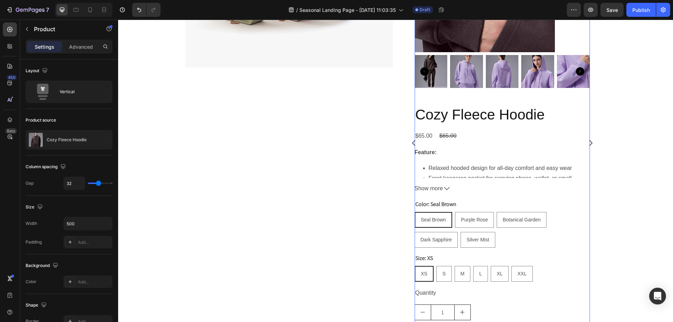
click at [463, 208] on div "Color: Seal Brown Seal Brown Seal Brown Seal Brown Purple Rose Purple Rose Purp…" at bounding box center [502, 224] width 175 height 48
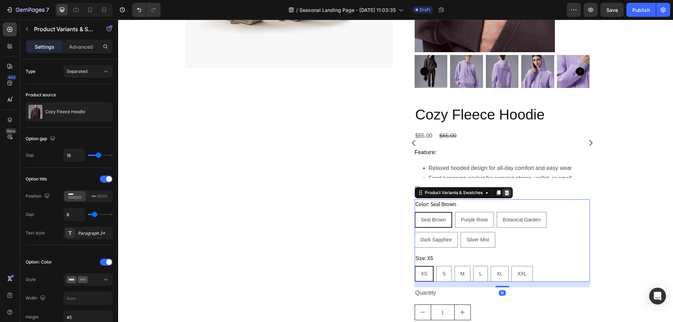
click at [506, 196] on div at bounding box center [507, 193] width 8 height 8
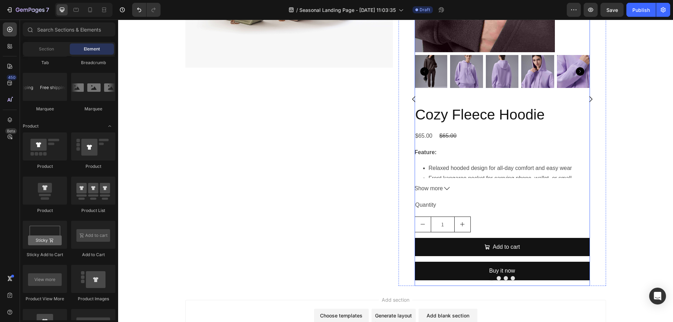
click at [504, 194] on div "Feature: Relaxed hooded design for all-day comfort and easy wear Front kangaroo…" at bounding box center [502, 171] width 175 height 46
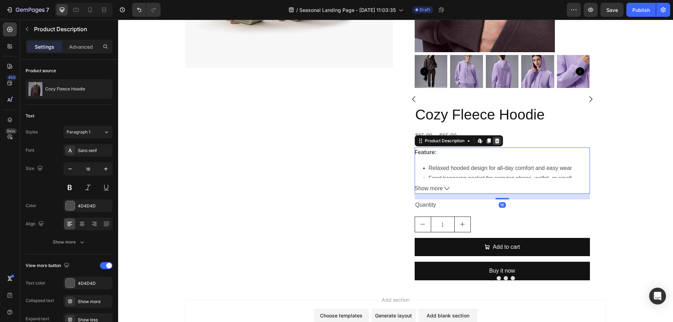
click at [494, 142] on icon at bounding box center [497, 141] width 6 height 6
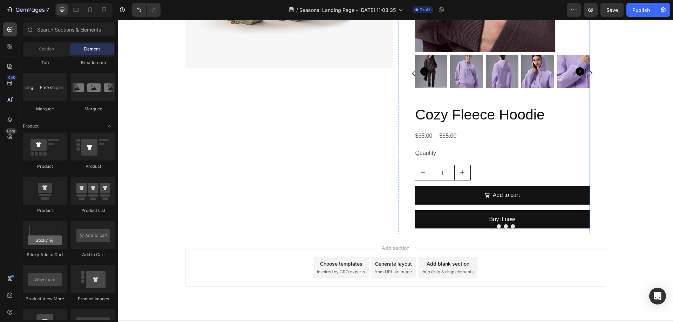
click at [468, 129] on div "Cozy Fleece Hoodie Product Title $65.00 Product Price Product Price $65.00 Prod…" at bounding box center [502, 169] width 175 height 129
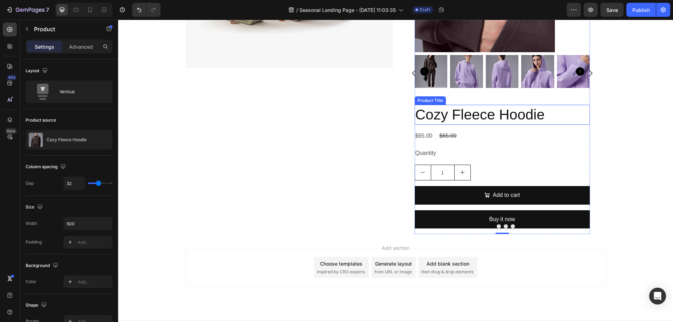
click at [491, 112] on h2 "Cozy Fleece Hoodie" at bounding box center [502, 115] width 175 height 20
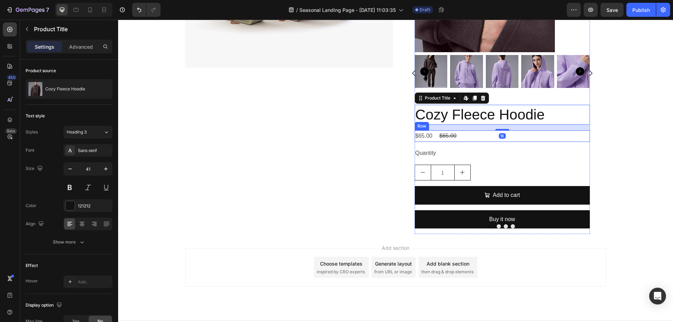
click at [464, 158] on div "Quantity" at bounding box center [502, 154] width 175 height 12
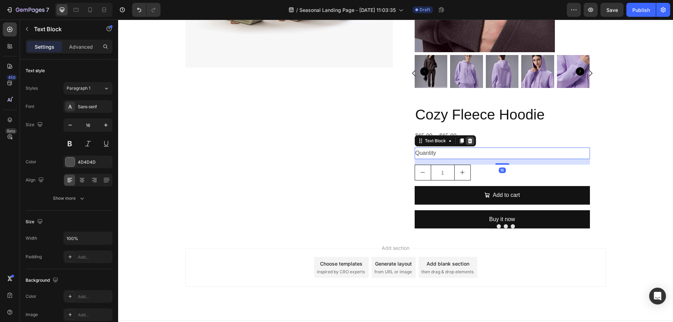
click at [468, 141] on icon at bounding box center [470, 140] width 5 height 5
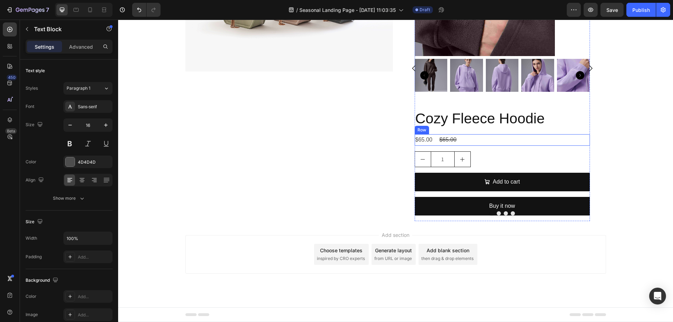
scroll to position [485, 0]
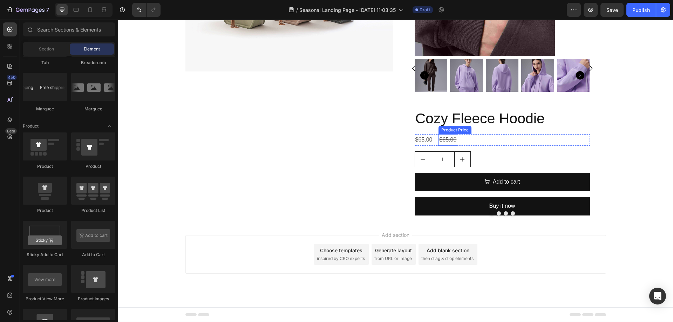
click at [453, 135] on div "$65.00" at bounding box center [448, 140] width 19 height 12
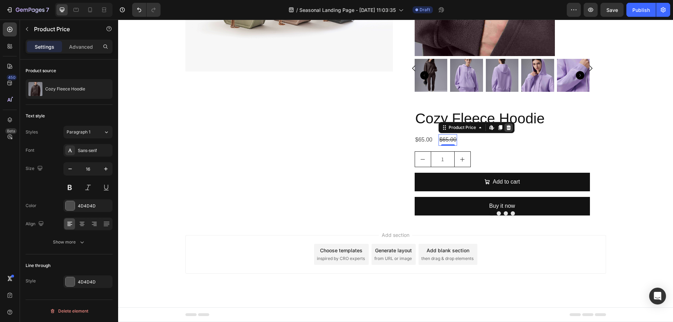
click at [508, 128] on icon at bounding box center [509, 128] width 6 height 6
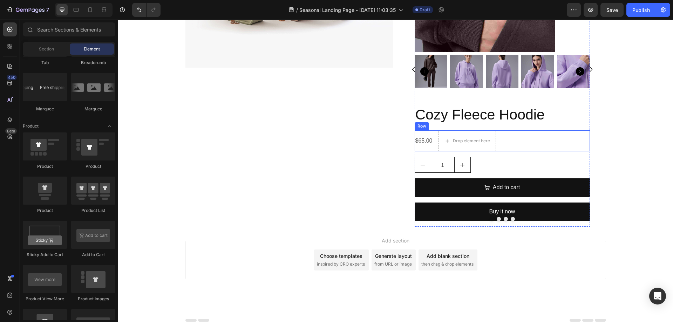
drag, startPoint x: 498, startPoint y: 141, endPoint x: 526, endPoint y: 141, distance: 28.4
click at [499, 141] on div "$65.00 Product Price Product Price Drop element here Row" at bounding box center [502, 140] width 175 height 21
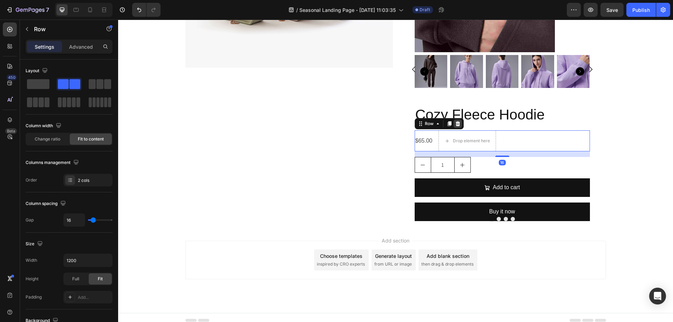
click at [458, 123] on div at bounding box center [458, 124] width 8 height 8
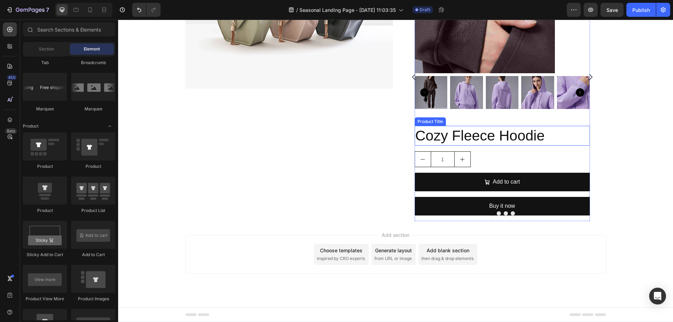
scroll to position [467, 0]
click at [486, 157] on div "1" at bounding box center [502, 159] width 175 height 16
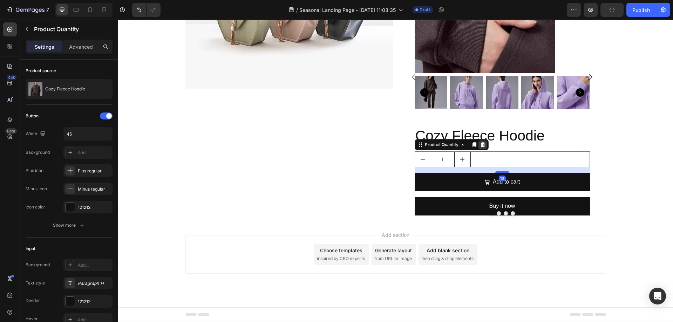
click at [480, 145] on icon at bounding box center [483, 145] width 6 height 6
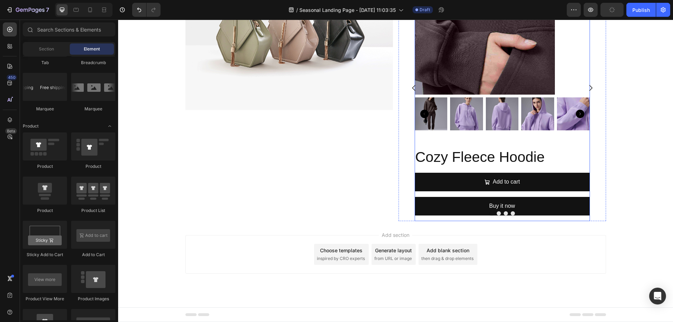
click at [487, 137] on div "Product Images Cozy Fleece Hoodie Product Title Add to cart Add to Cart Buy it …" at bounding box center [502, 87] width 175 height 266
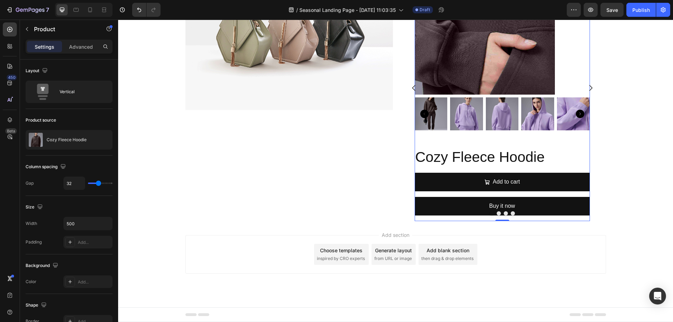
click at [471, 156] on h2 "Cozy Fleece Hoodie" at bounding box center [502, 157] width 175 height 20
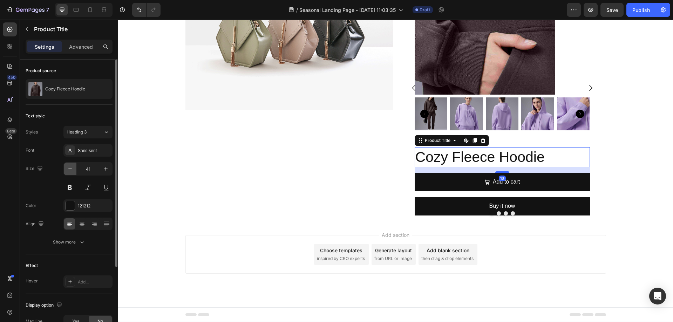
click at [72, 173] on button "button" at bounding box center [70, 169] width 13 height 13
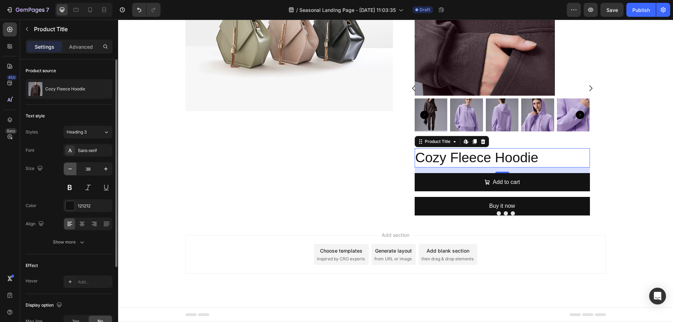
scroll to position [445, 0]
click at [72, 173] on button "button" at bounding box center [70, 169] width 13 height 13
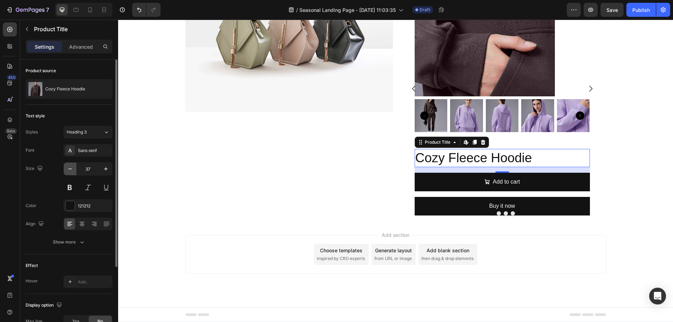
click at [72, 173] on button "button" at bounding box center [70, 169] width 13 height 13
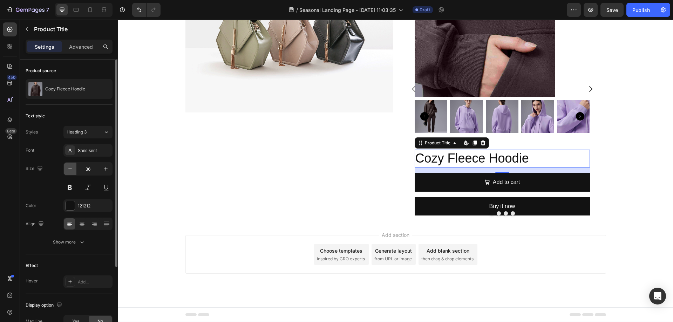
click at [72, 173] on button "button" at bounding box center [70, 169] width 13 height 13
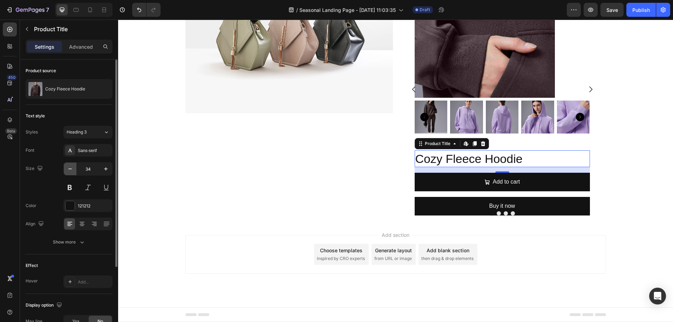
click at [72, 173] on button "button" at bounding box center [70, 169] width 13 height 13
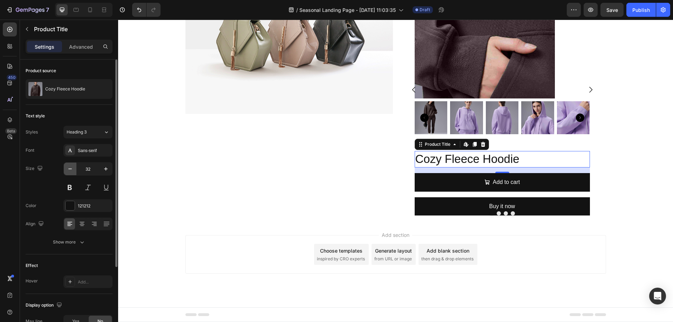
click at [72, 173] on button "button" at bounding box center [70, 169] width 13 height 13
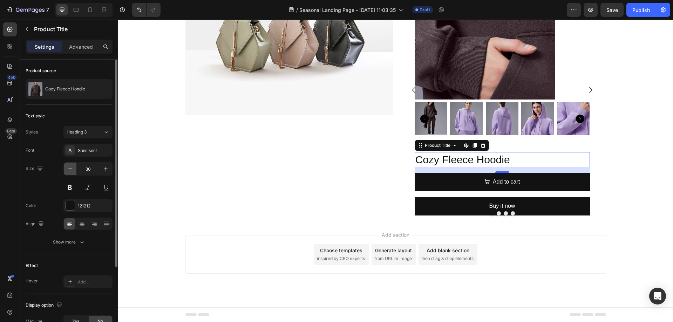
click at [72, 173] on button "button" at bounding box center [70, 169] width 13 height 13
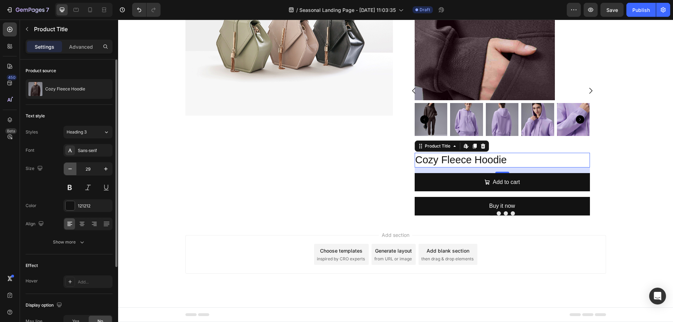
click at [72, 173] on button "button" at bounding box center [70, 169] width 13 height 13
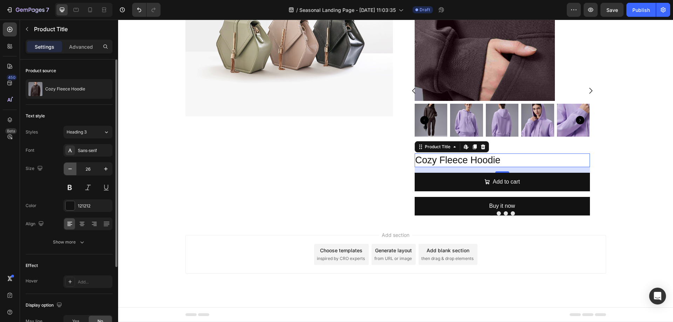
click at [72, 173] on button "button" at bounding box center [70, 169] width 13 height 13
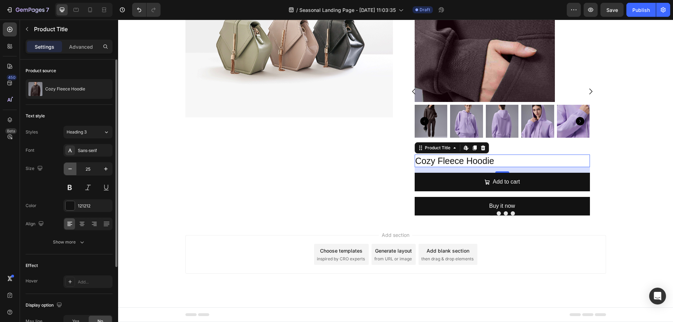
click at [72, 173] on button "button" at bounding box center [70, 169] width 13 height 13
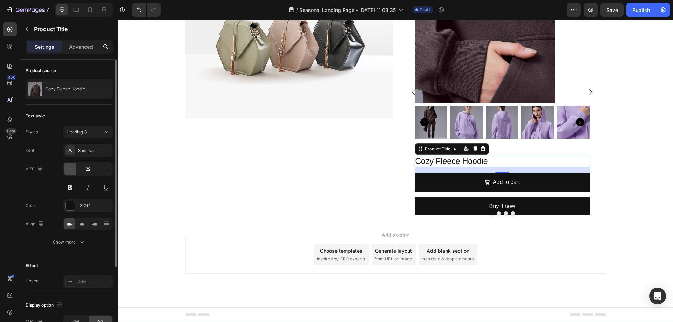
click at [72, 173] on button "button" at bounding box center [70, 169] width 13 height 13
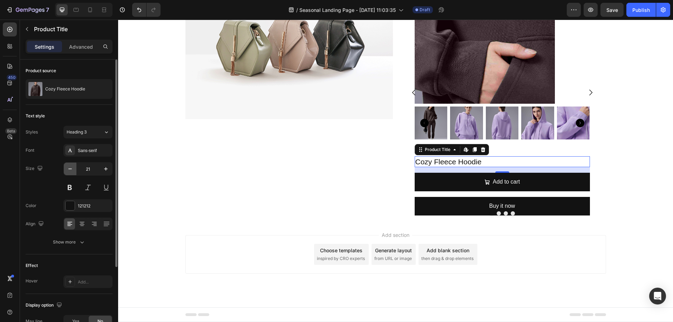
click at [72, 174] on button "button" at bounding box center [70, 169] width 13 height 13
click at [70, 174] on button "button" at bounding box center [70, 169] width 13 height 13
type input "19"
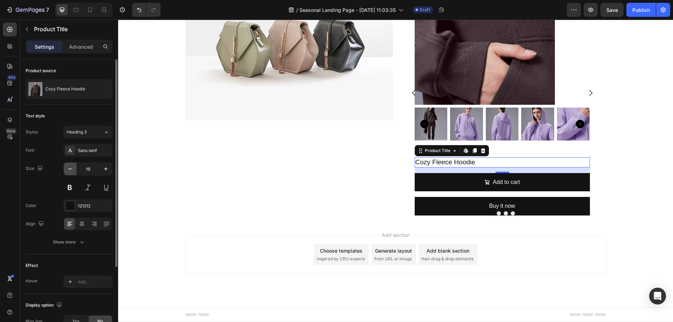
scroll to position [436, 0]
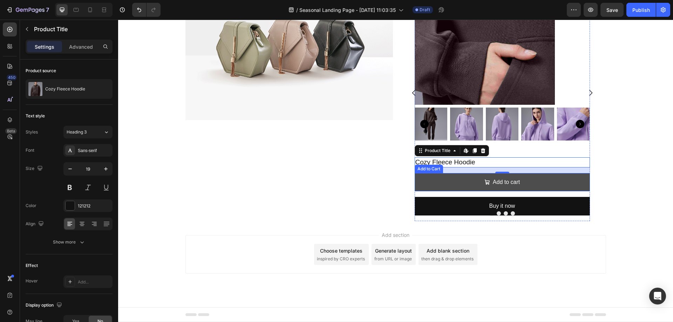
click at [468, 182] on button "Add to cart" at bounding box center [502, 182] width 175 height 19
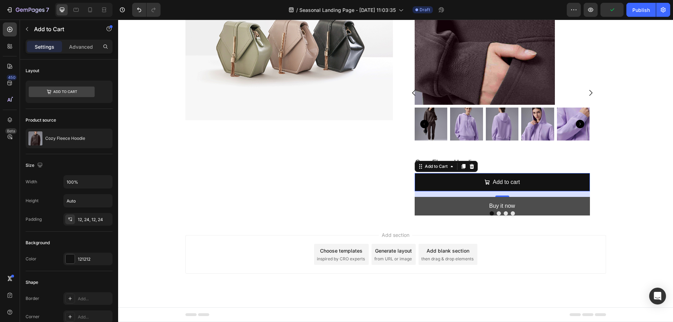
click at [434, 204] on button "Buy it now" at bounding box center [502, 206] width 175 height 19
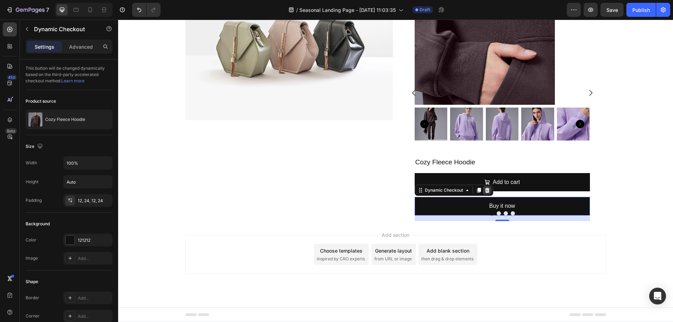
click at [485, 189] on icon at bounding box center [487, 190] width 5 height 5
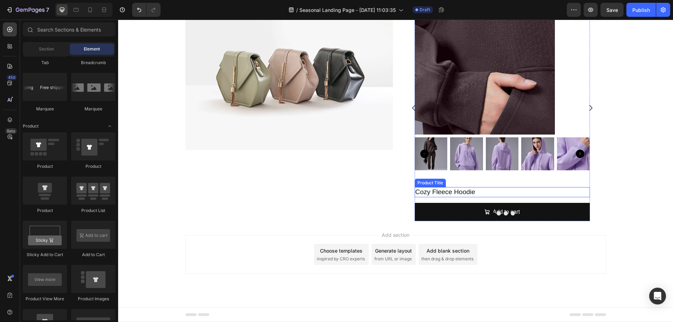
scroll to position [406, 0]
click at [614, 119] on div "Image Product Images Cozy Fleece Hoodie Product Title Add to cart Add to Cart P…" at bounding box center [395, 107] width 555 height 227
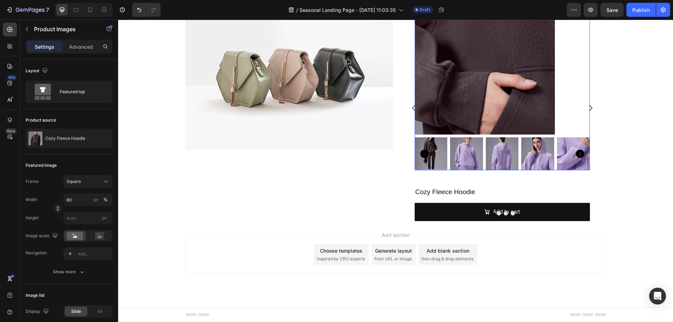
click at [465, 148] on img at bounding box center [466, 153] width 33 height 33
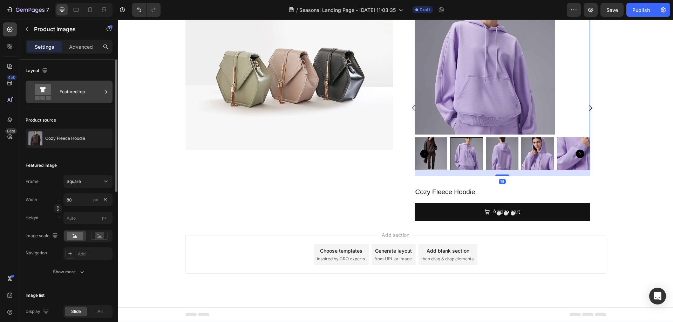
click at [82, 92] on div "Featured top" at bounding box center [81, 92] width 43 height 16
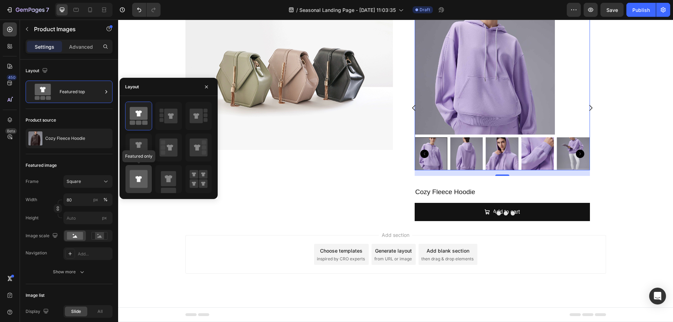
click at [146, 175] on icon at bounding box center [139, 179] width 18 height 18
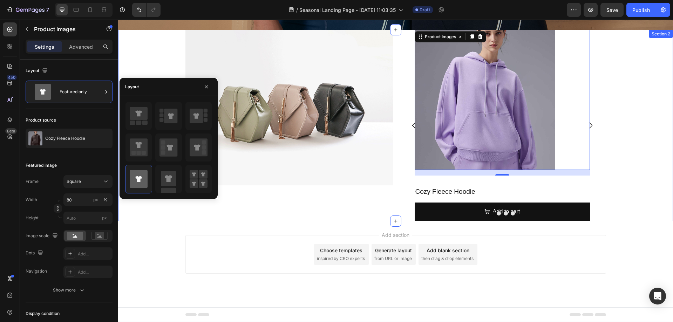
scroll to position [371, 0]
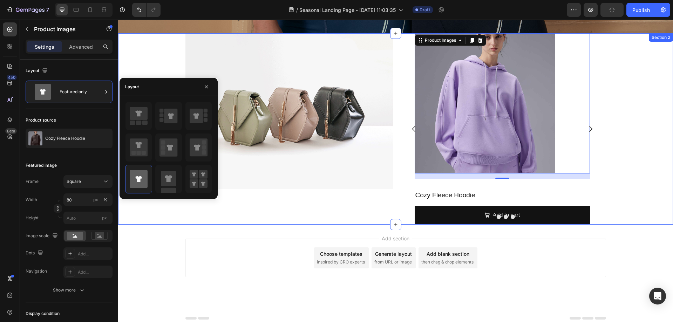
drag, startPoint x: 639, startPoint y: 121, endPoint x: 599, endPoint y: 145, distance: 46.2
click at [639, 121] on div "Image Product Images 16 Cozy Fleece Hoodie Product Title Add to cart Add to Car…" at bounding box center [395, 128] width 555 height 191
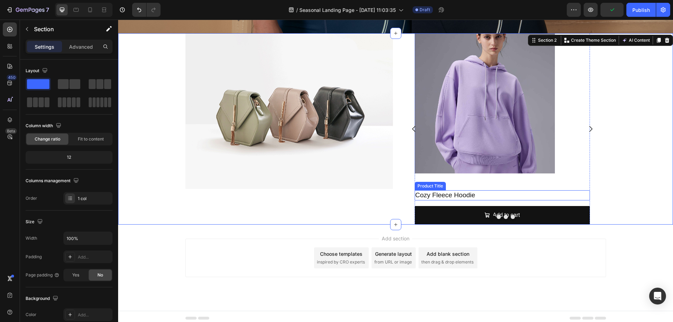
click at [454, 190] on h2 "Cozy Fleece Hoodie" at bounding box center [502, 195] width 175 height 10
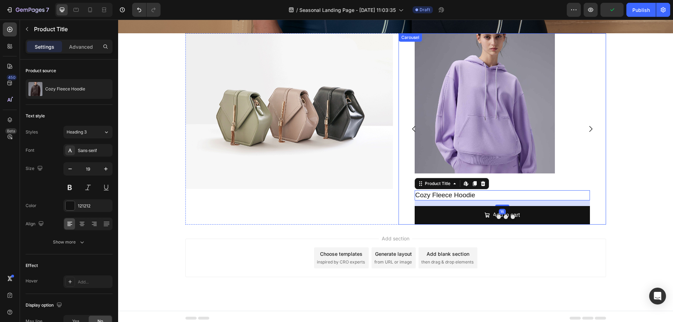
click at [596, 146] on div "Product Images Cozy Fleece Hoodie Product Title Edit content in Shopify 16 Add …" at bounding box center [503, 128] width 208 height 191
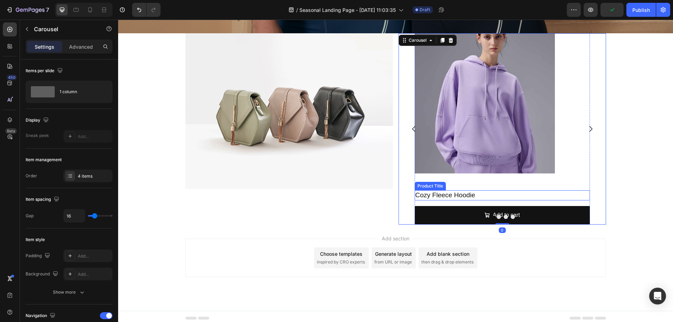
click at [430, 194] on h2 "Cozy Fleece Hoodie" at bounding box center [502, 195] width 175 height 10
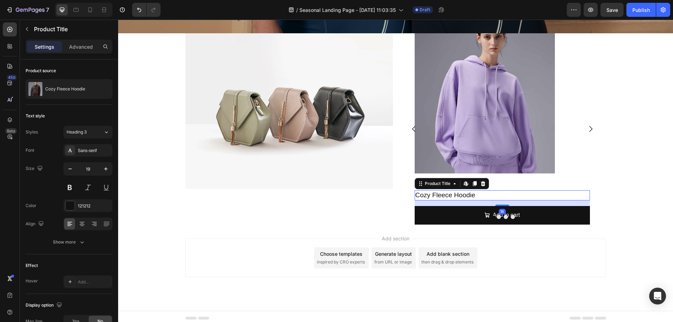
drag, startPoint x: 467, startPoint y: 175, endPoint x: 510, endPoint y: 179, distance: 43.3
click at [467, 178] on div "Product Title Edit content in Shopify" at bounding box center [452, 183] width 74 height 11
click at [535, 177] on div "Product Images Cozy Fleece Hoodie Product Title Edit content in Shopify 16 Add …" at bounding box center [502, 128] width 175 height 191
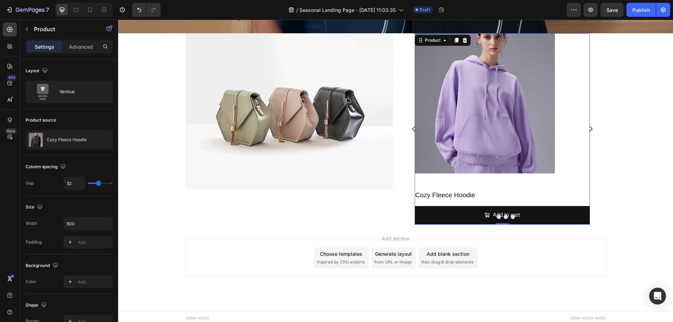
click at [521, 182] on div "Product Images Cozy Fleece Hoodie Product Title Add to cart Add to Cart Product…" at bounding box center [502, 128] width 175 height 191
click at [529, 145] on img at bounding box center [485, 103] width 140 height 140
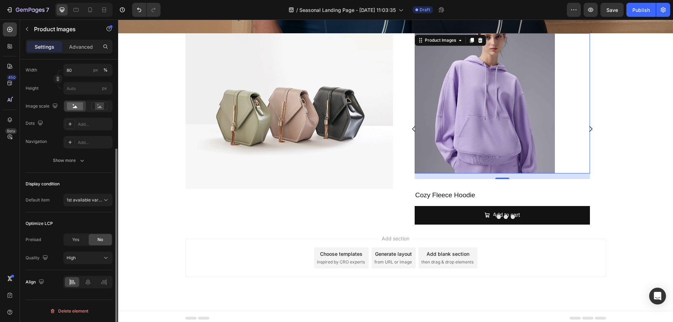
scroll to position [60, 0]
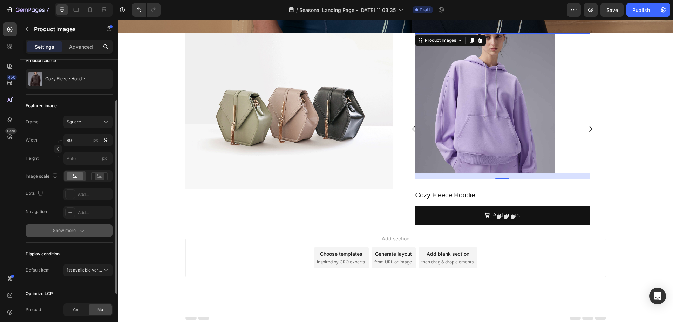
click at [86, 228] on button "Show more" at bounding box center [69, 230] width 87 height 13
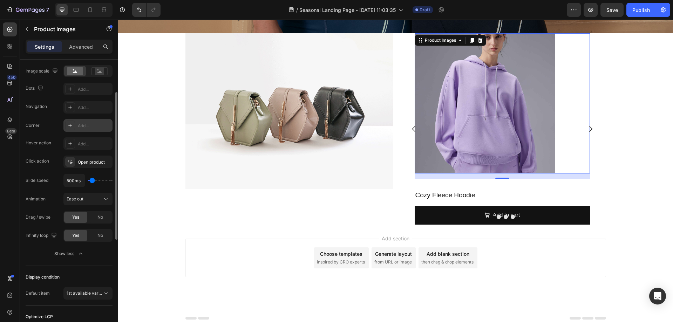
scroll to position [130, 0]
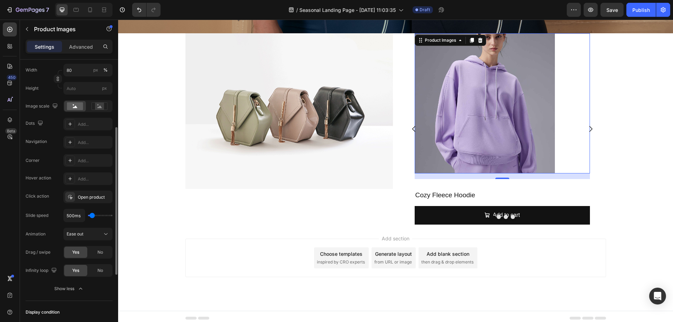
type input "100ms"
drag, startPoint x: 93, startPoint y: 217, endPoint x: 86, endPoint y: 216, distance: 6.3
type input "100"
click at [88, 216] on input "range" at bounding box center [100, 215] width 25 height 1
click at [74, 215] on input "100ms" at bounding box center [74, 215] width 21 height 13
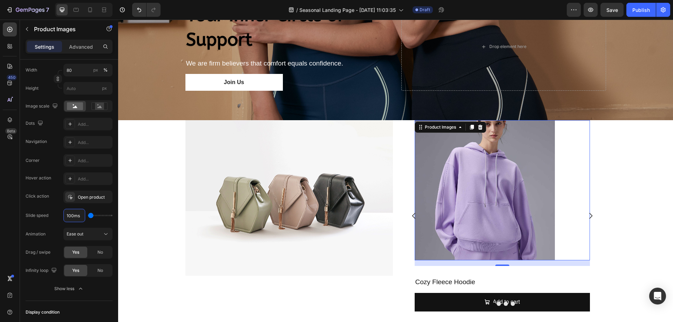
scroll to position [300, 0]
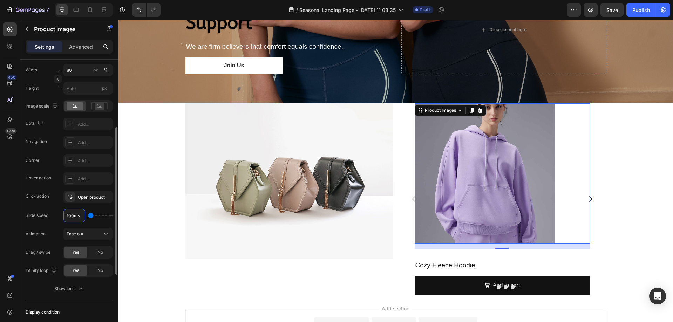
click at [71, 215] on input "100ms" at bounding box center [74, 215] width 21 height 13
drag, startPoint x: 74, startPoint y: 215, endPoint x: 62, endPoint y: 214, distance: 11.3
click at [62, 214] on div "Slide speed 100ms" at bounding box center [69, 215] width 87 height 13
type input "500ms"
type input "500"
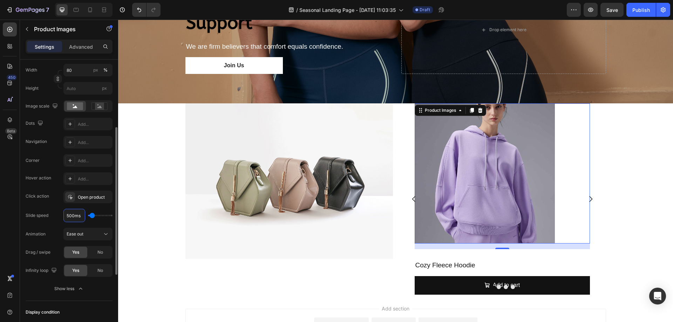
drag, startPoint x: 22, startPoint y: 213, endPoint x: 50, endPoint y: 217, distance: 29.0
click at [24, 213] on div "Layout Featured only Product source Cozy Fleece Hoodie Featured image Frame Squ…" at bounding box center [69, 200] width 98 height 541
click at [50, 217] on div "Slide speed 500ms" at bounding box center [69, 215] width 87 height 13
drag, startPoint x: 53, startPoint y: 217, endPoint x: 26, endPoint y: 214, distance: 26.4
click at [26, 214] on div "Slide speed 500ms" at bounding box center [69, 215] width 87 height 13
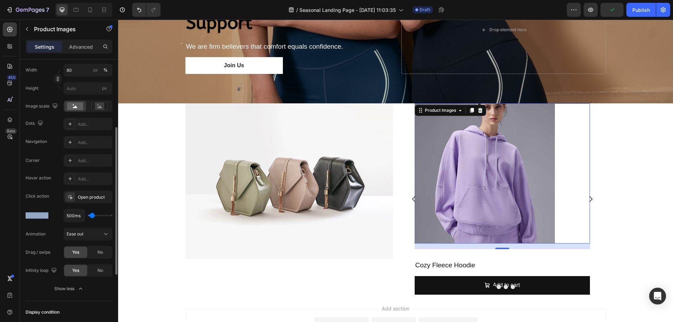
copy div "Slide speed"
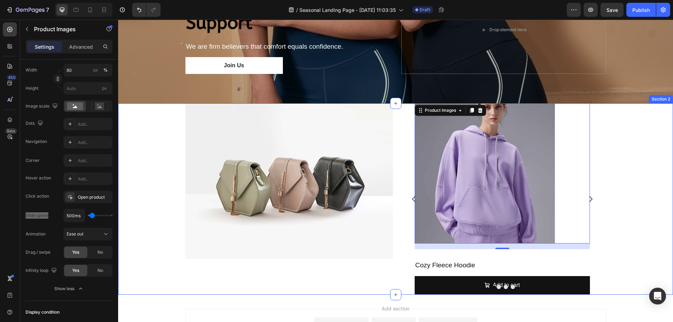
click at [633, 188] on div "Image Product Images 16 Cozy Fleece Hoodie Product Title Add to cart Add to Car…" at bounding box center [395, 198] width 555 height 191
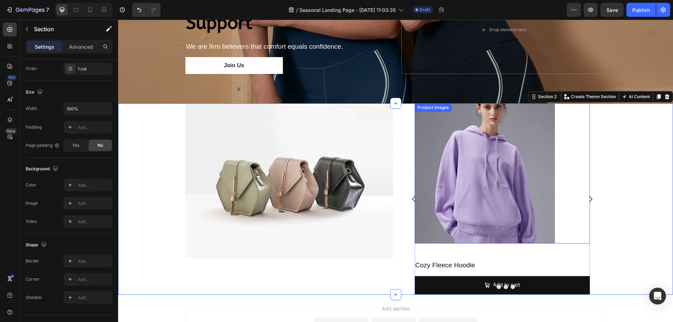
scroll to position [0, 0]
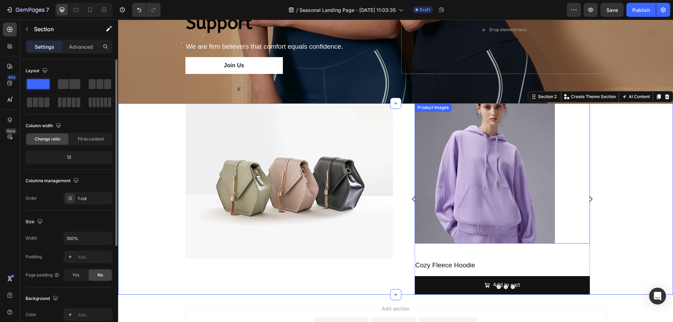
click at [300, 218] on img at bounding box center [289, 181] width 208 height 156
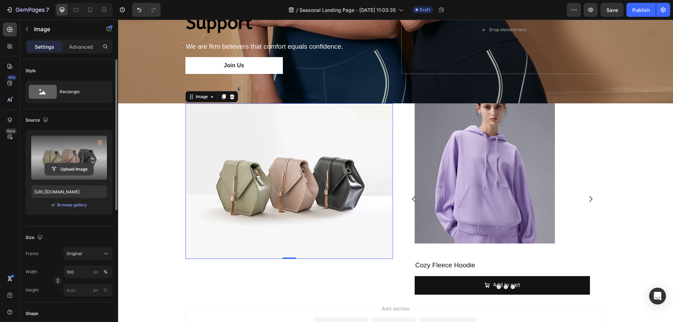
click at [71, 167] on input "file" at bounding box center [69, 169] width 48 height 12
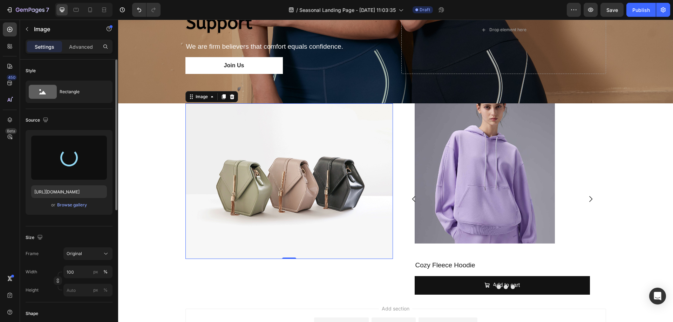
type input "https://cdn.shopify.com/s/files/1/0655/3603/2857/files/gempages_581719670164292…"
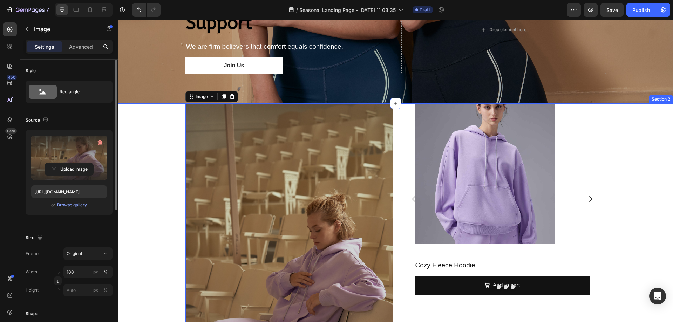
click at [125, 198] on div "Image 0 Product Images Cozy Fleece Hoodie Product Title Add to cart Add to Cart…" at bounding box center [395, 258] width 555 height 311
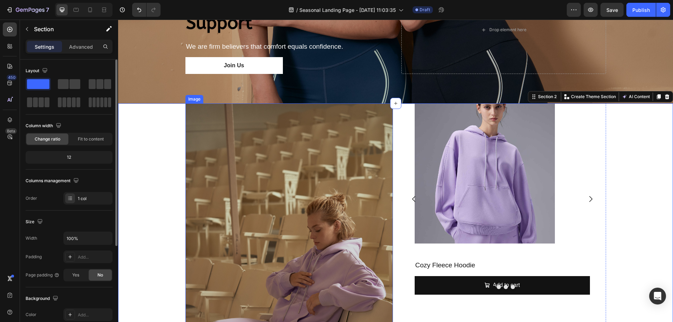
scroll to position [406, 0]
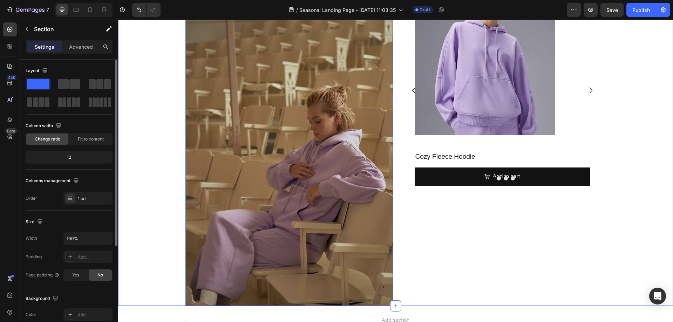
click at [318, 148] on img at bounding box center [289, 150] width 208 height 311
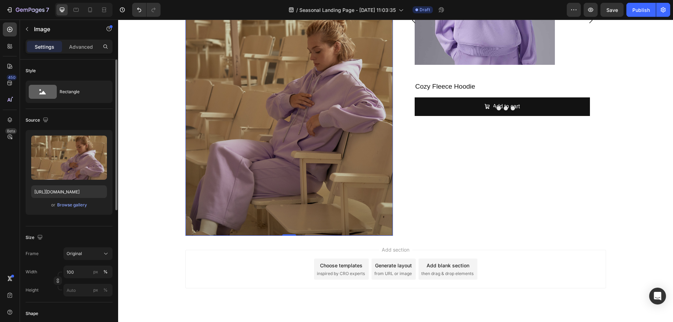
scroll to position [140, 0]
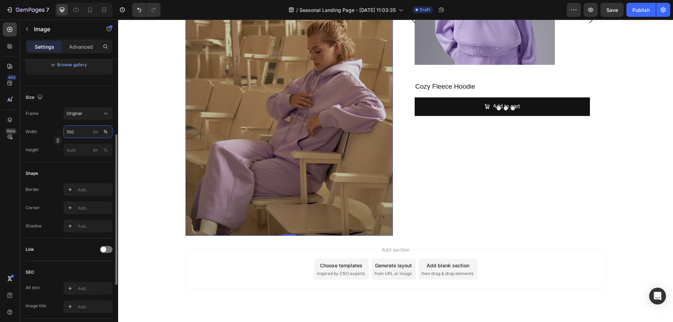
click at [82, 133] on input "100" at bounding box center [87, 132] width 49 height 13
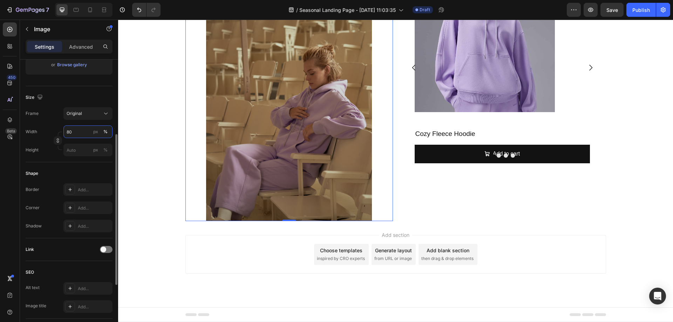
type input "80"
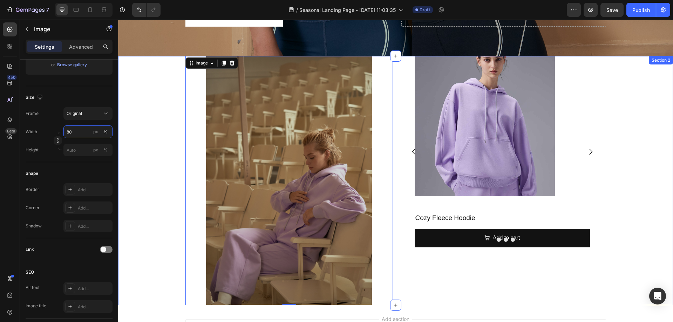
scroll to position [336, 0]
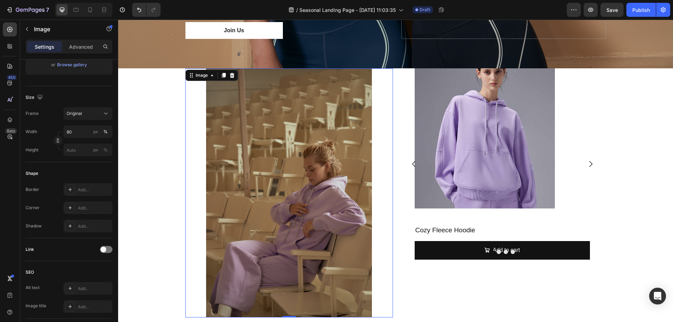
click at [259, 171] on img at bounding box center [289, 192] width 166 height 249
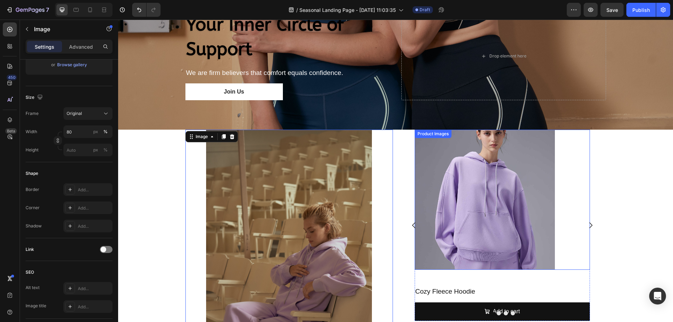
scroll to position [265, 0]
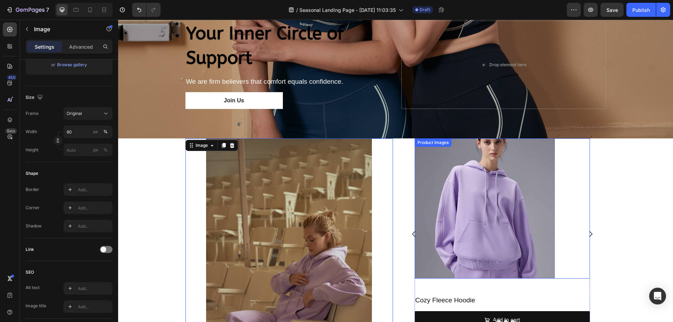
click at [492, 160] on img at bounding box center [485, 208] width 140 height 140
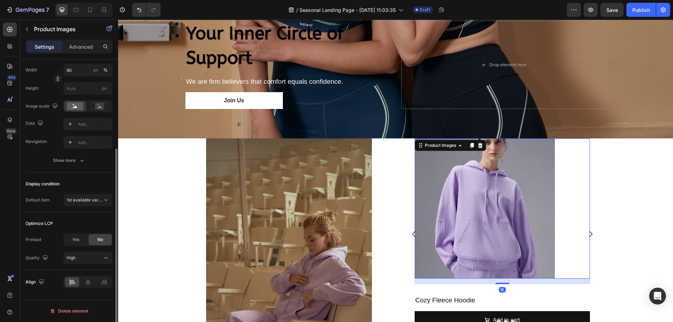
scroll to position [0, 0]
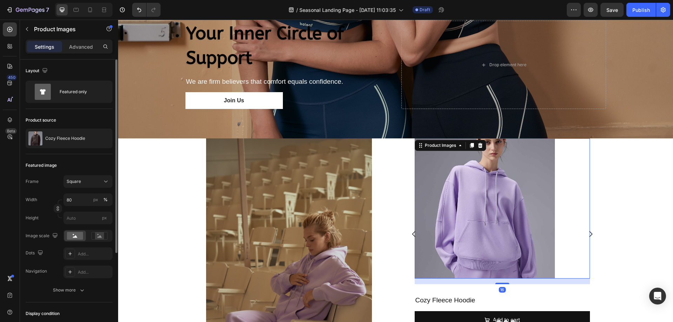
click at [579, 191] on div at bounding box center [502, 208] width 175 height 140
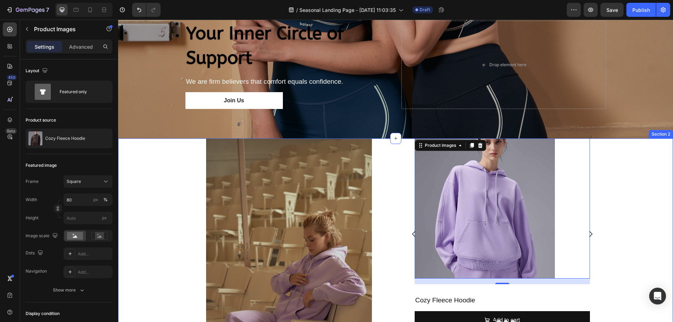
click at [516, 224] on img at bounding box center [485, 208] width 140 height 140
click at [595, 210] on div "Product Images 16 Cozy Fleece Hoodie Product Title Add to cart Add to Cart Prod…" at bounding box center [503, 233] width 208 height 191
click at [537, 214] on img at bounding box center [485, 208] width 140 height 140
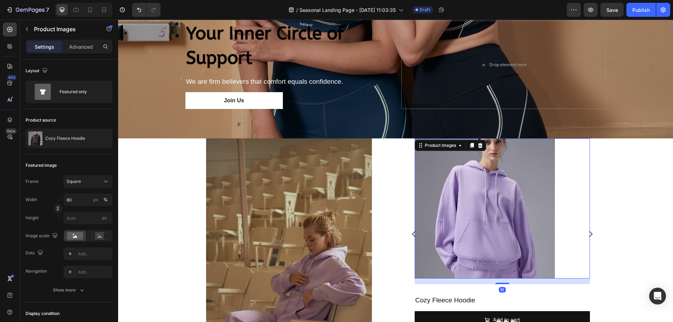
click at [537, 205] on img at bounding box center [485, 208] width 140 height 140
click at [544, 234] on img at bounding box center [485, 208] width 140 height 140
click at [81, 196] on input "80" at bounding box center [87, 200] width 49 height 13
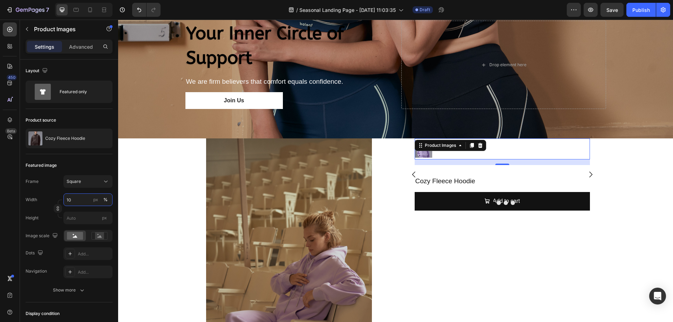
type input "100"
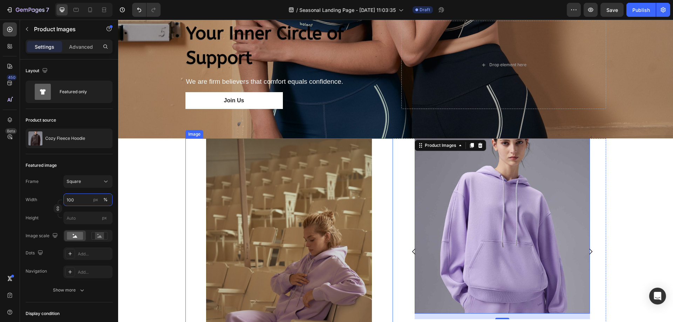
scroll to position [371, 0]
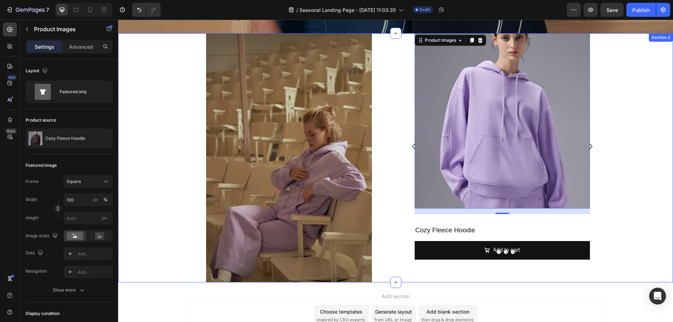
click at [627, 155] on div "Image Product Images 16 Cozy Fleece Hoodie Product Title Add to cart Add to Car…" at bounding box center [395, 157] width 555 height 249
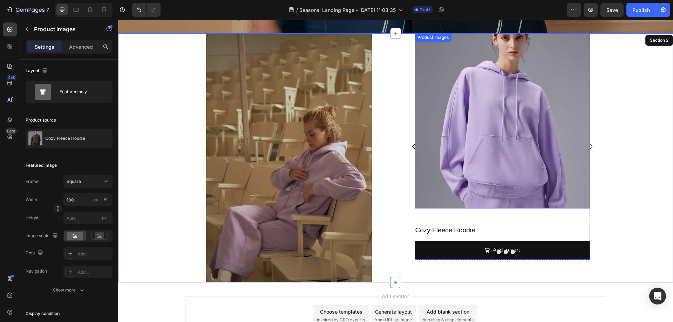
click at [541, 149] on img at bounding box center [502, 120] width 175 height 175
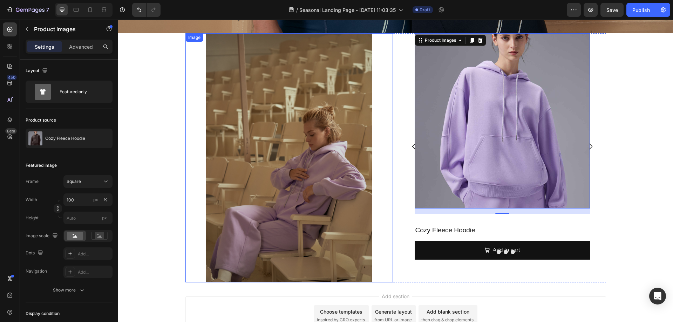
click at [360, 188] on img at bounding box center [289, 157] width 166 height 249
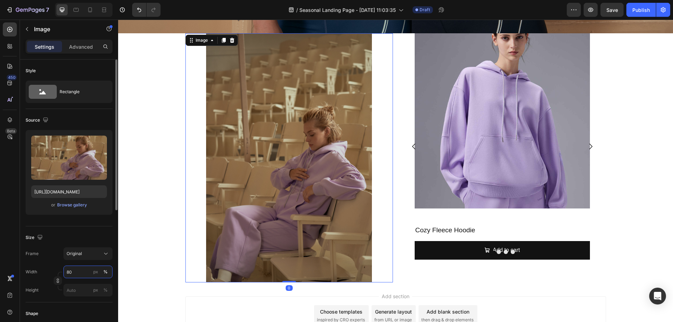
click at [77, 273] on input "80" at bounding box center [87, 272] width 49 height 13
click at [77, 270] on input "80" at bounding box center [87, 272] width 49 height 13
drag, startPoint x: 77, startPoint y: 270, endPoint x: 58, endPoint y: 269, distance: 19.3
click at [58, 269] on div "Width 80 px %" at bounding box center [69, 272] width 87 height 13
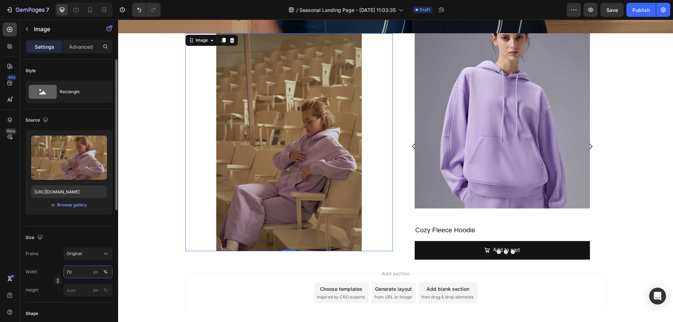
drag, startPoint x: 81, startPoint y: 275, endPoint x: 65, endPoint y: 270, distance: 16.3
click at [65, 270] on input "70" at bounding box center [87, 272] width 49 height 13
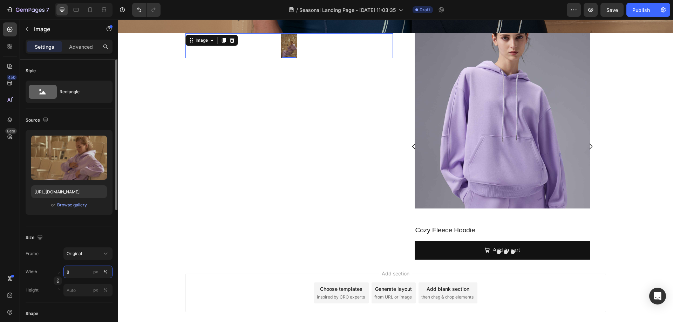
type input "80"
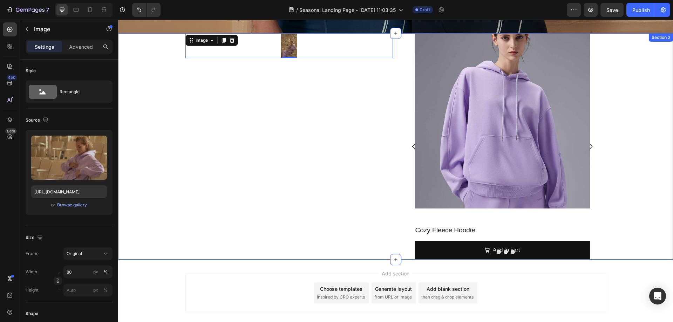
click at [160, 184] on div "Image 0 Product Images Cozy Fleece Hoodie Product Title Add to cart Add to Cart…" at bounding box center [395, 146] width 555 height 227
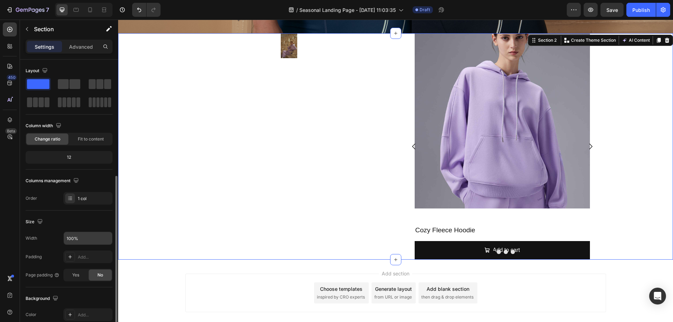
scroll to position [70, 0]
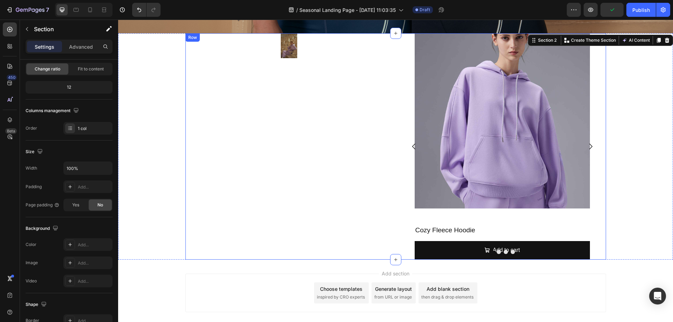
click at [287, 54] on div "Image" at bounding box center [289, 45] width 208 height 25
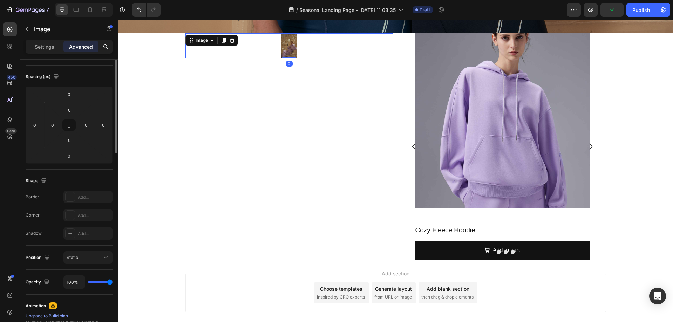
scroll to position [0, 0]
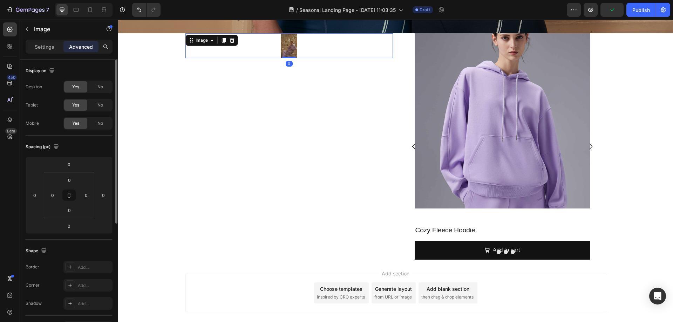
click at [288, 49] on img at bounding box center [289, 45] width 16 height 25
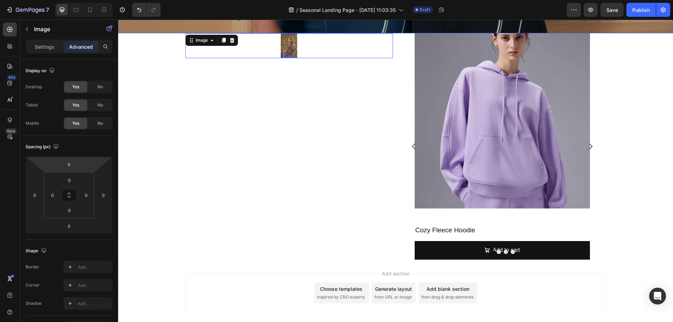
click at [276, 39] on div at bounding box center [289, 45] width 208 height 25
click at [52, 52] on div "Settings" at bounding box center [44, 46] width 35 height 11
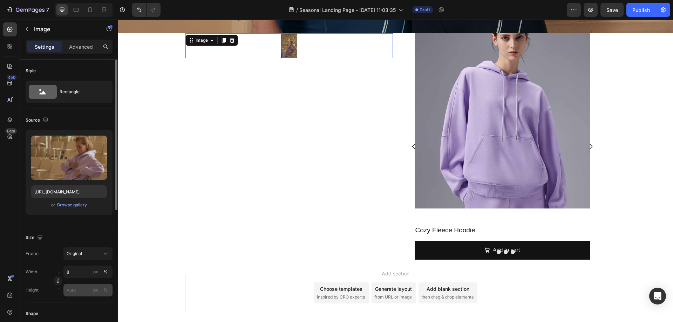
scroll to position [35, 0]
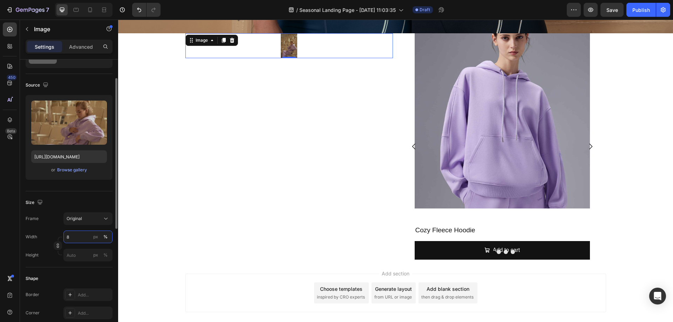
click at [82, 237] on input "8" at bounding box center [87, 237] width 49 height 13
type input "80"
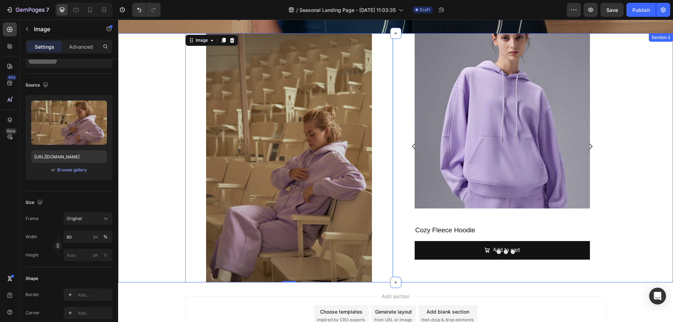
click at [628, 190] on div "Image 0 Product Images Cozy Fleece Hoodie Product Title Add to cart Add to Cart…" at bounding box center [395, 157] width 555 height 249
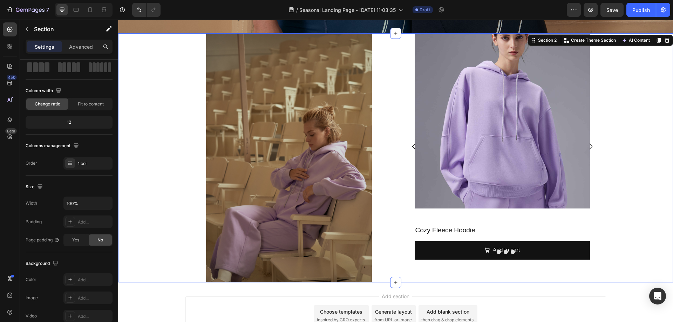
scroll to position [0, 0]
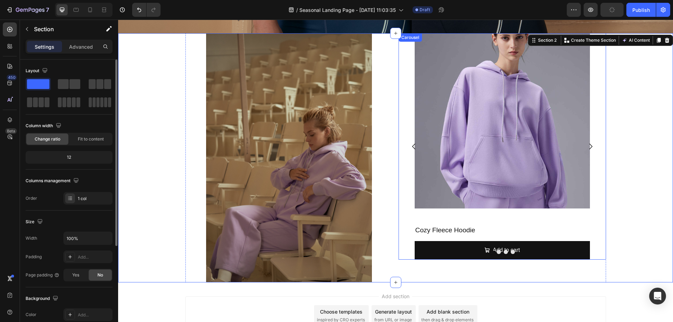
click at [589, 144] on icon "Carousel Next Arrow" at bounding box center [590, 147] width 3 height 6
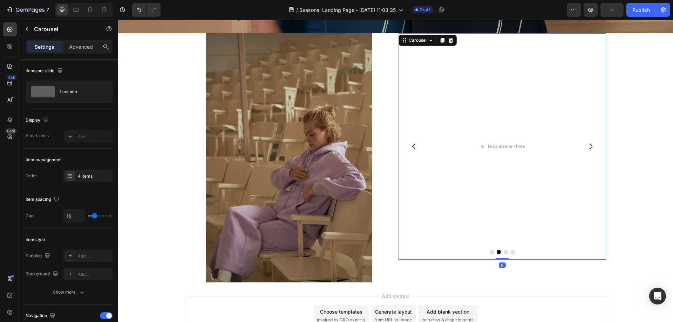
click at [410, 144] on icon "Carousel Back Arrow" at bounding box center [414, 146] width 8 height 8
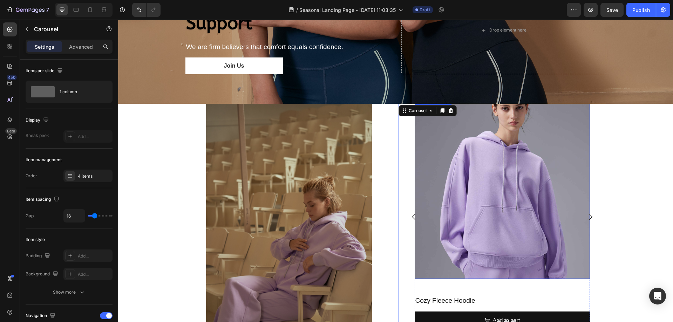
scroll to position [265, 0]
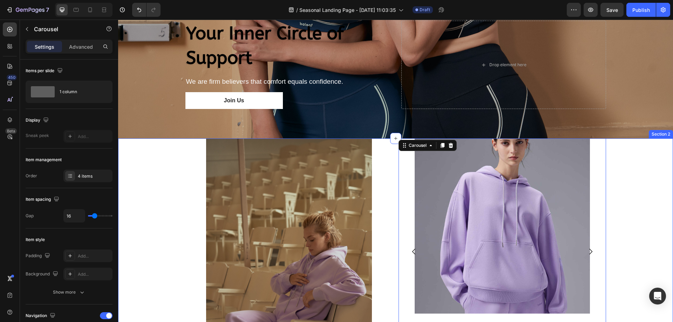
click at [646, 163] on div "Image Product Images Cozy Fleece Hoodie Product Title Add to cart Add to Cart P…" at bounding box center [395, 262] width 555 height 249
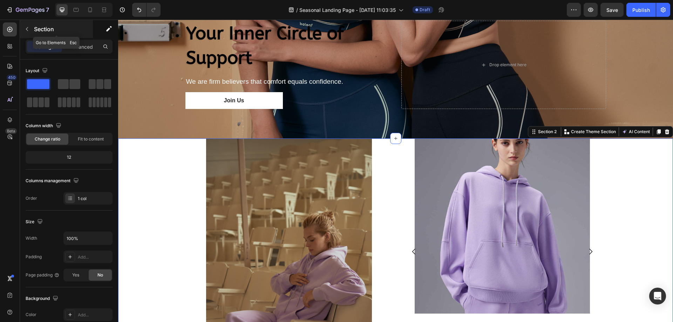
click at [29, 31] on icon "button" at bounding box center [27, 29] width 6 height 6
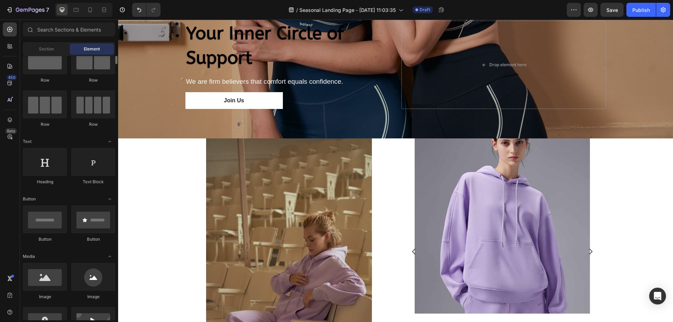
scroll to position [0, 0]
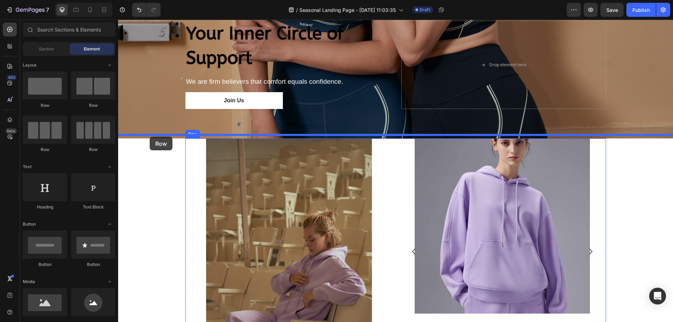
drag, startPoint x: 166, startPoint y: 114, endPoint x: 150, endPoint y: 137, distance: 28.2
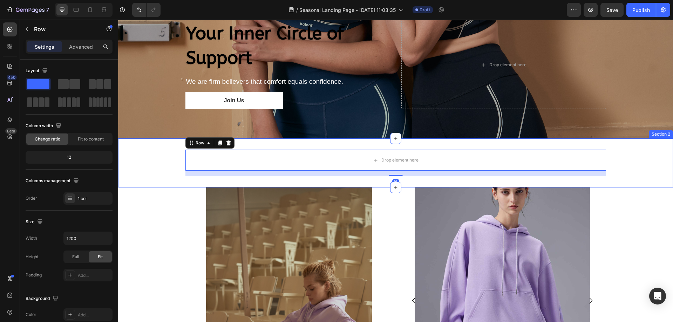
click at [657, 172] on div "Drop element here Row 16" at bounding box center [395, 163] width 555 height 27
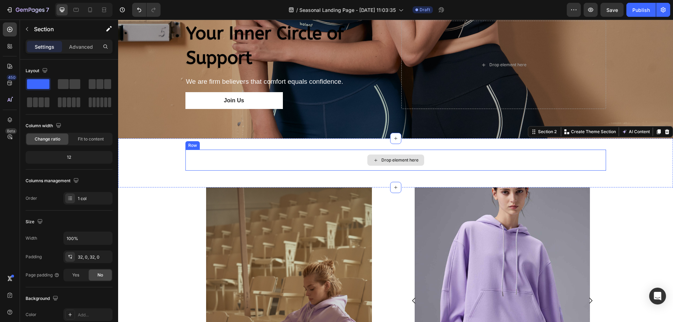
click at [504, 150] on div "Drop element here" at bounding box center [395, 160] width 421 height 21
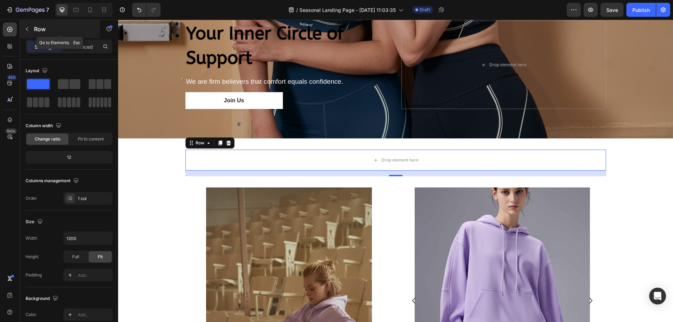
click at [28, 32] on button "button" at bounding box center [26, 28] width 11 height 11
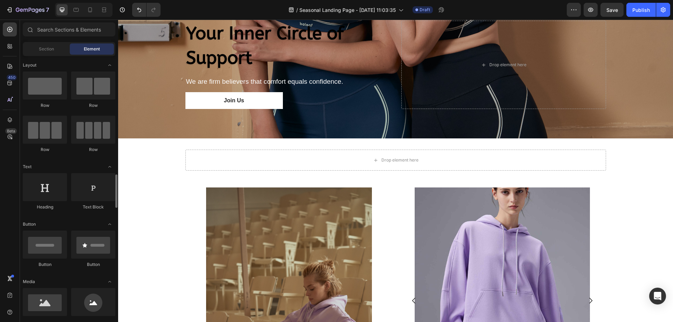
scroll to position [105, 0]
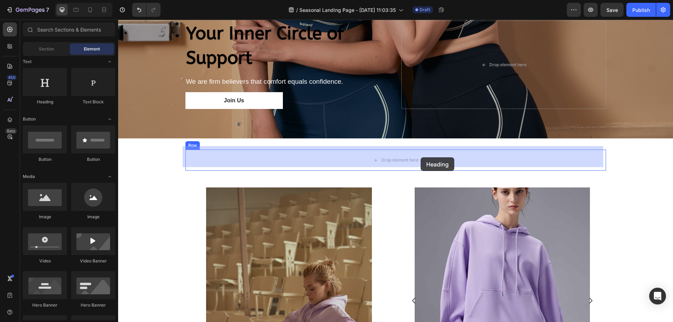
drag, startPoint x: 167, startPoint y: 108, endPoint x: 421, endPoint y: 157, distance: 259.0
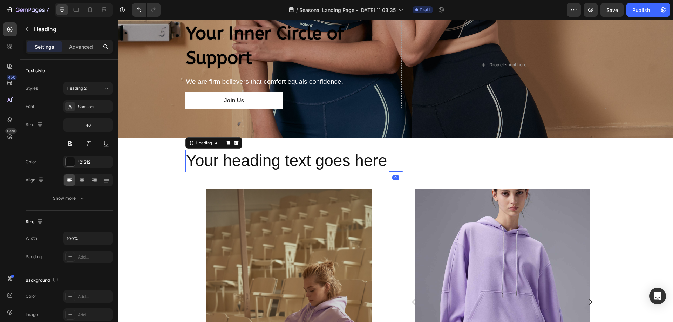
click at [417, 161] on h2 "Your heading text goes here" at bounding box center [395, 161] width 421 height 22
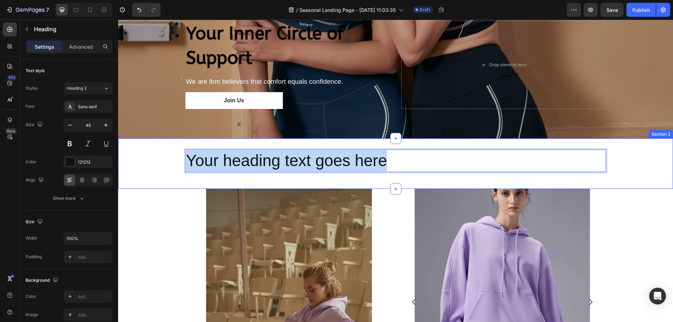
drag, startPoint x: 400, startPoint y: 161, endPoint x: 178, endPoint y: 154, distance: 222.1
click at [178, 154] on div "Your heading text goes here Heading 0 Row" at bounding box center [395, 164] width 555 height 28
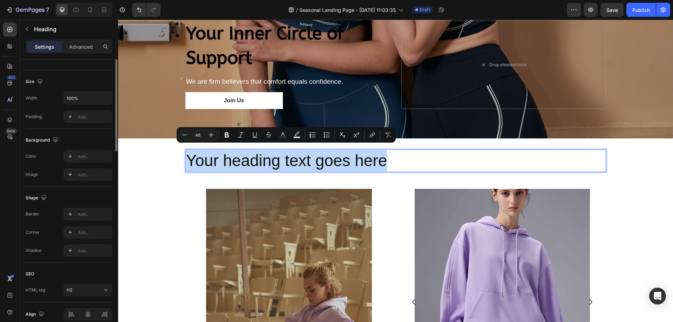
scroll to position [173, 0]
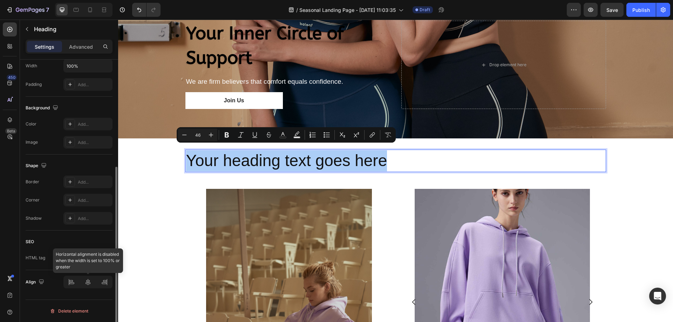
click at [92, 282] on div at bounding box center [87, 282] width 49 height 13
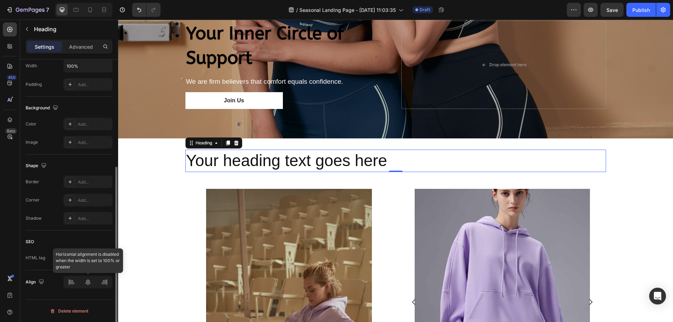
click at [87, 285] on div at bounding box center [87, 282] width 49 height 13
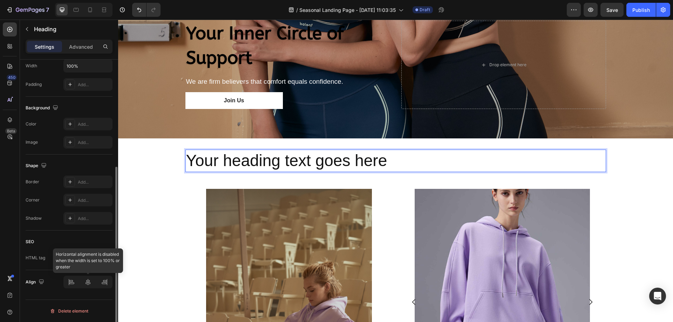
click at [82, 286] on div at bounding box center [87, 282] width 49 height 13
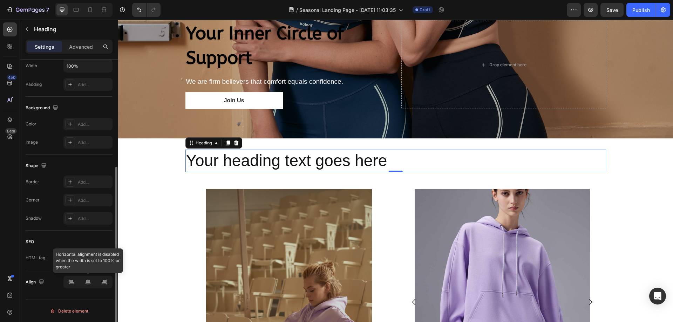
click at [85, 285] on div at bounding box center [87, 282] width 49 height 13
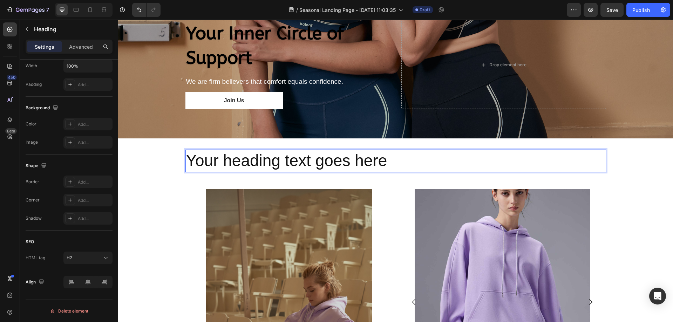
click at [338, 154] on p "Your heading text goes here" at bounding box center [395, 160] width 419 height 21
click at [401, 143] on div "Your heading text goes here Heading 0 Row Section 2" at bounding box center [395, 163] width 555 height 50
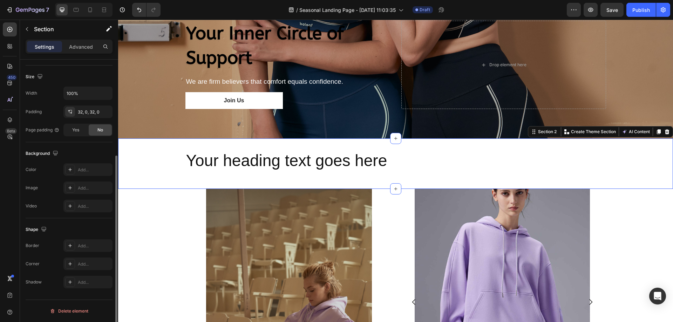
scroll to position [0, 0]
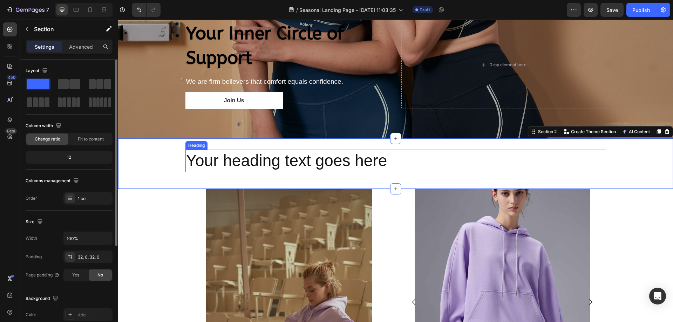
click at [398, 153] on p "Your heading text goes here" at bounding box center [395, 160] width 419 height 21
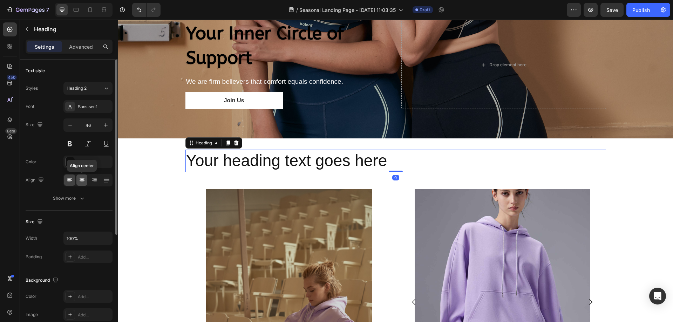
click at [83, 181] on icon at bounding box center [82, 181] width 5 height 1
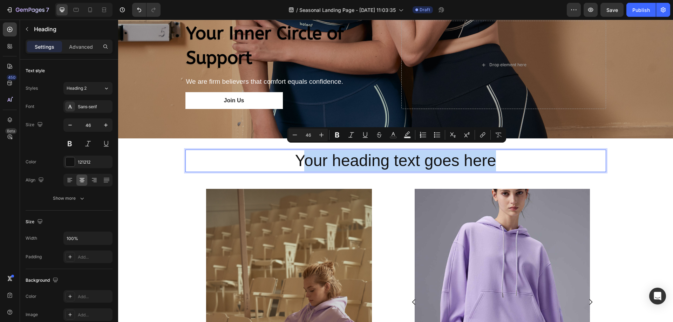
drag, startPoint x: 495, startPoint y: 158, endPoint x: 295, endPoint y: 168, distance: 201.2
click at [295, 168] on p "Your heading text goes here" at bounding box center [395, 160] width 419 height 21
